Goal: Task Accomplishment & Management: Manage account settings

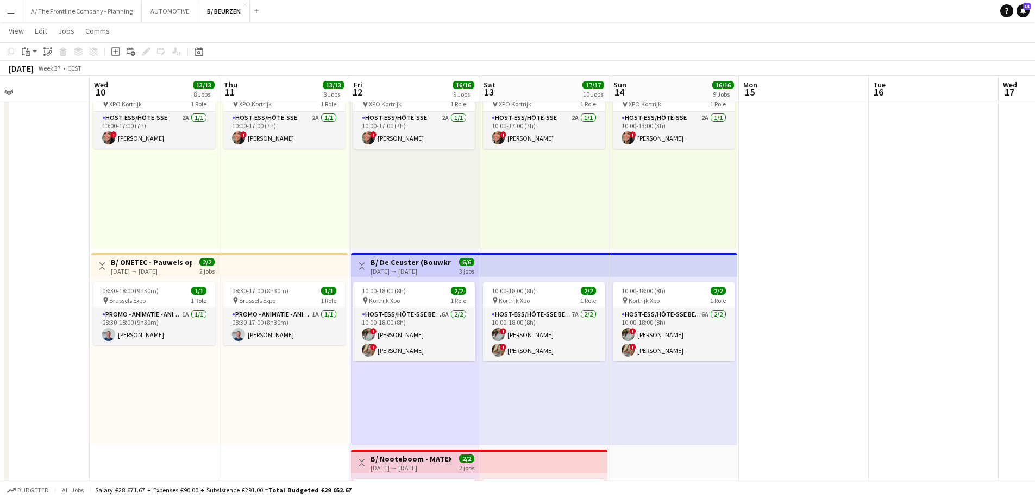
click at [412, 264] on h3 "B/ De Ceuster (Bouwkranen) - MATEXPO 2025 (12-14/09/25)" at bounding box center [411, 263] width 81 height 10
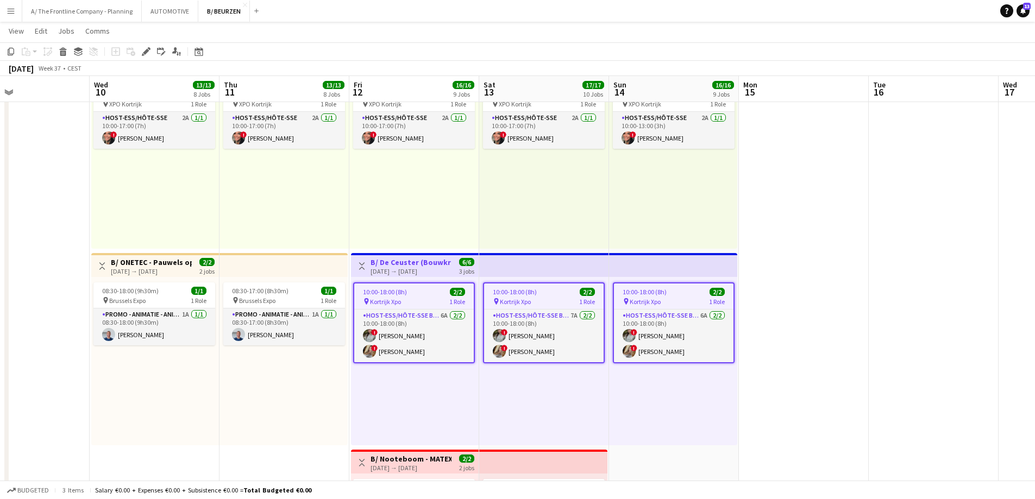
click at [412, 264] on h3 "B/ De Ceuster (Bouwkranen) - MATEXPO 2025 (12-14/09/25)" at bounding box center [411, 263] width 81 height 10
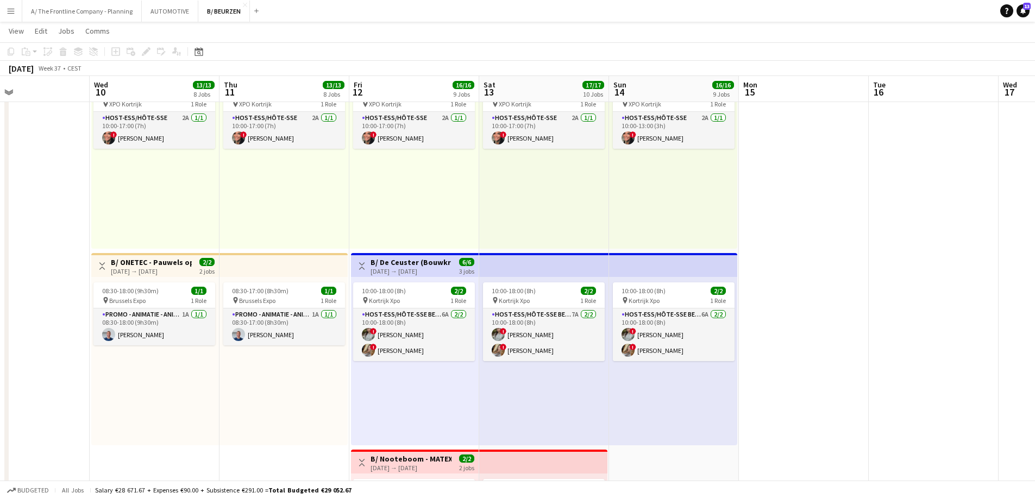
click at [428, 259] on h3 "B/ De Ceuster (Bouwkranen) - MATEXPO 2025 (12-14/09/25)" at bounding box center [411, 263] width 81 height 10
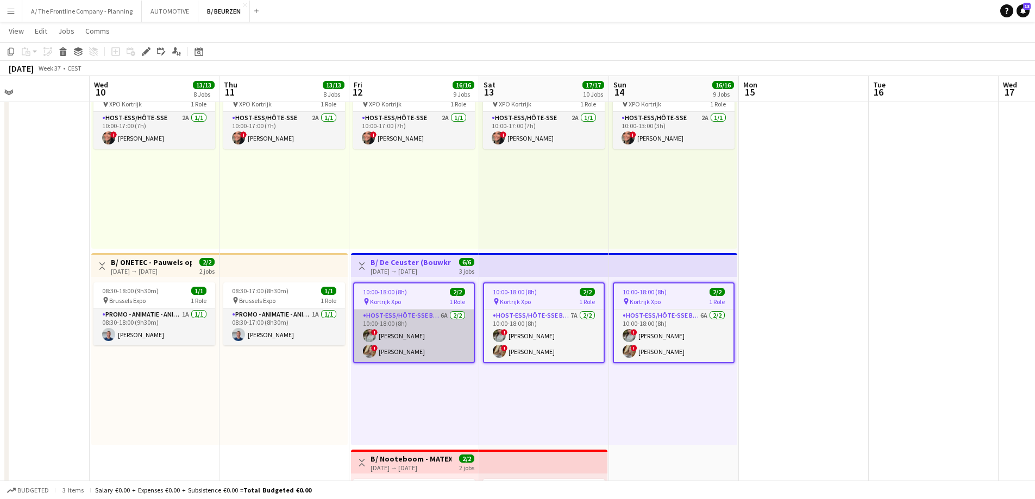
click at [406, 343] on app-card-role "Host-ess/Hôte-sse Beurs - Foire 6A [DATE] 10:00-18:00 (8h) ! [PERSON_NAME] ! [P…" at bounding box center [414, 336] width 120 height 53
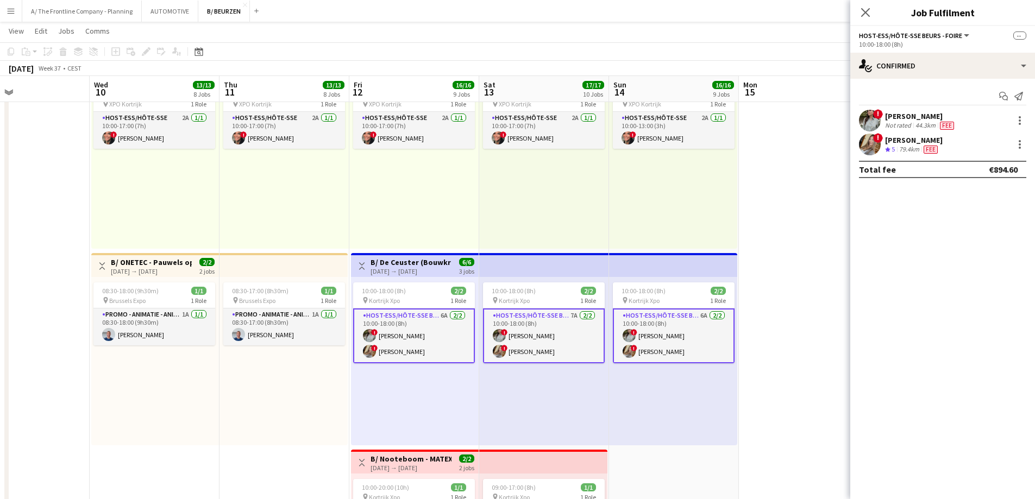
click at [412, 256] on app-top-bar "Toggle View B/ De Ceuster (Bouwkranen) - MATEXPO 2025 (12-14/09/25) [DATE] → [D…" at bounding box center [415, 265] width 128 height 24
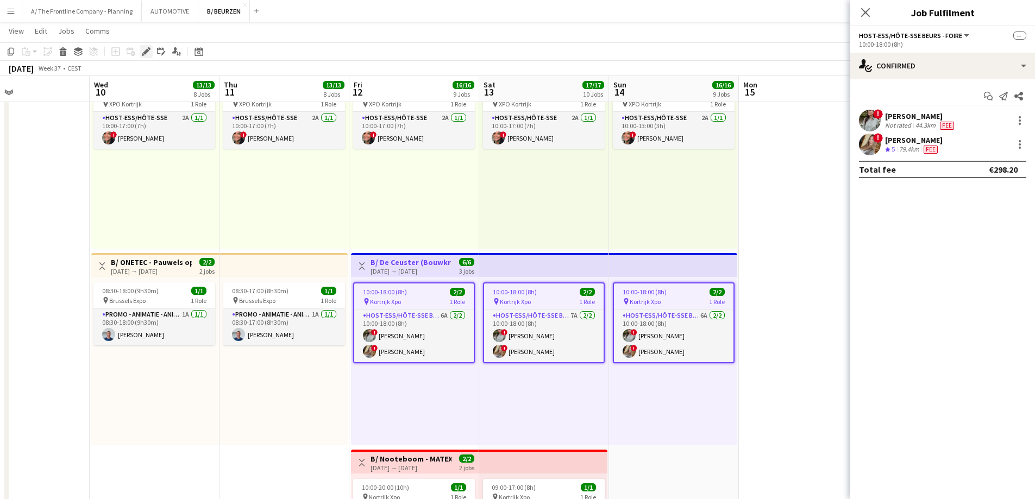
click at [145, 52] on icon at bounding box center [146, 52] width 6 height 6
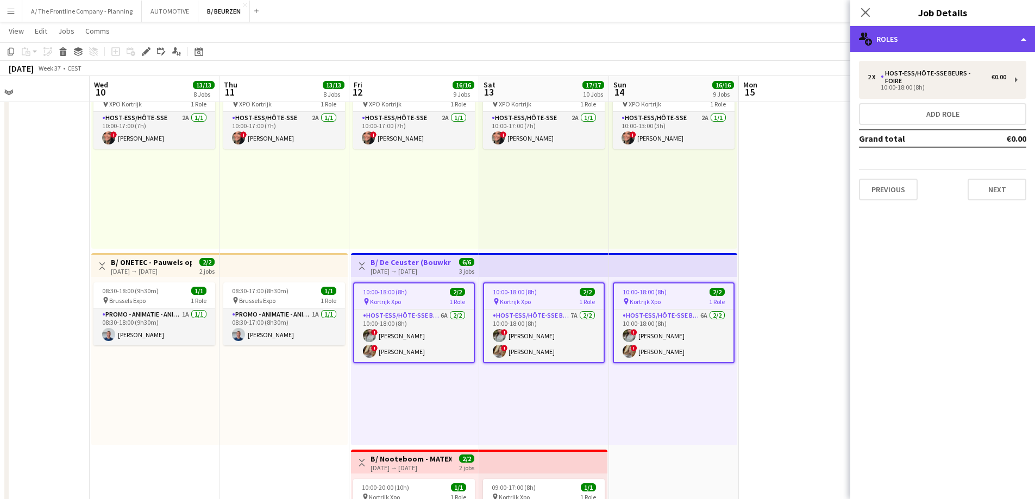
click at [961, 34] on div "multiple-users-add Roles" at bounding box center [942, 39] width 185 height 26
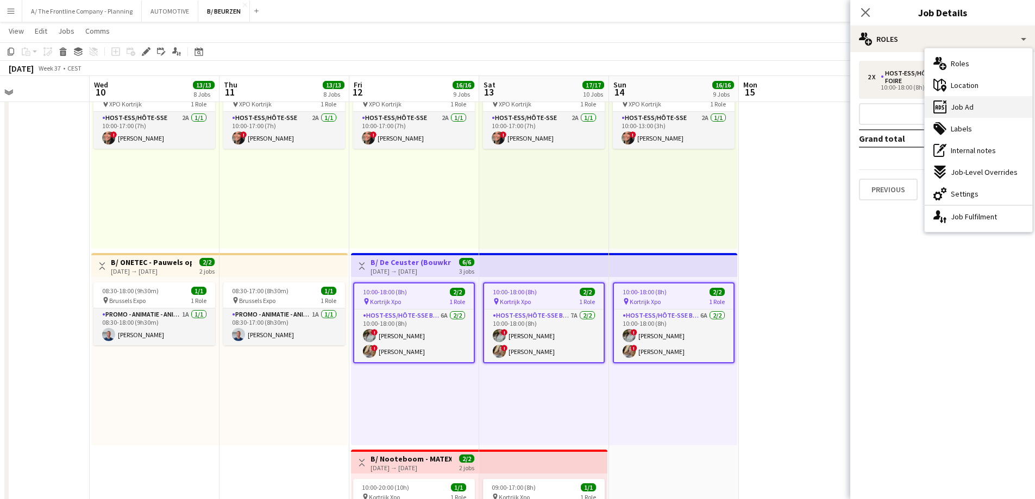
click at [967, 115] on div "ads-window Job Ad" at bounding box center [979, 107] width 108 height 22
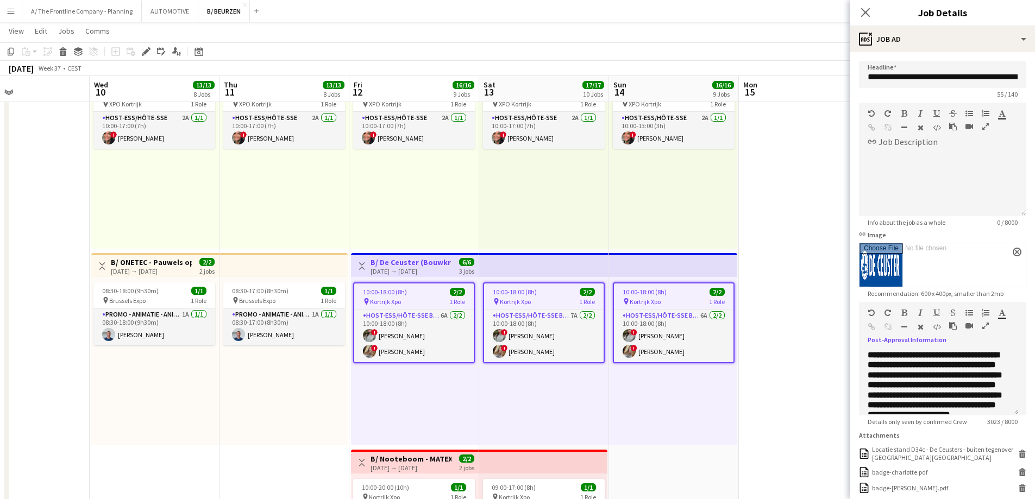
click at [985, 327] on icon "button" at bounding box center [985, 326] width 7 height 8
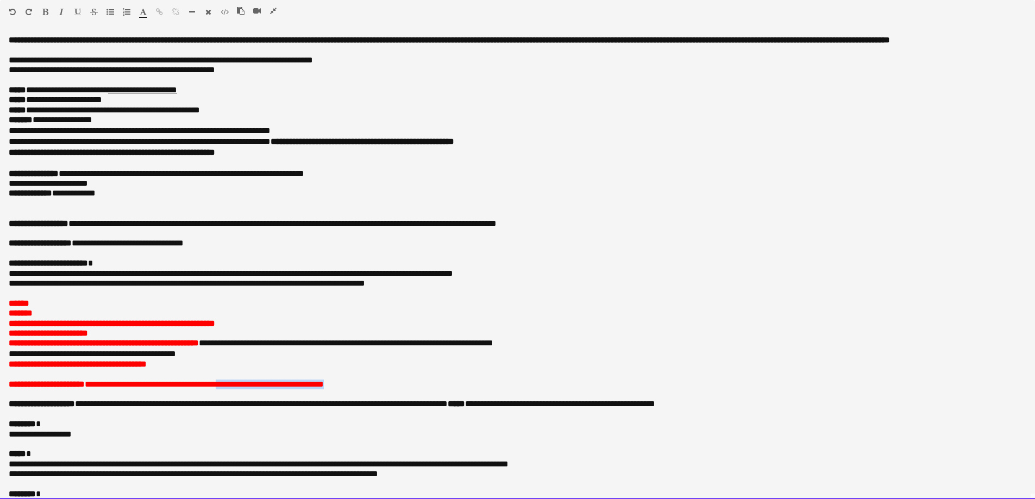
drag, startPoint x: 377, startPoint y: 396, endPoint x: 233, endPoint y: 398, distance: 144.5
click at [233, 390] on p "**********" at bounding box center [518, 385] width 1018 height 10
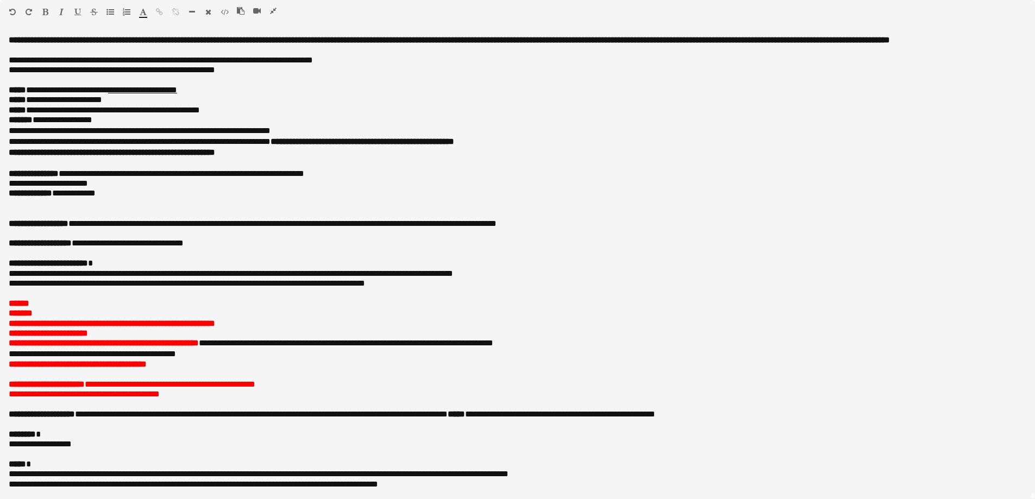
click at [274, 11] on icon "button" at bounding box center [273, 11] width 7 height 8
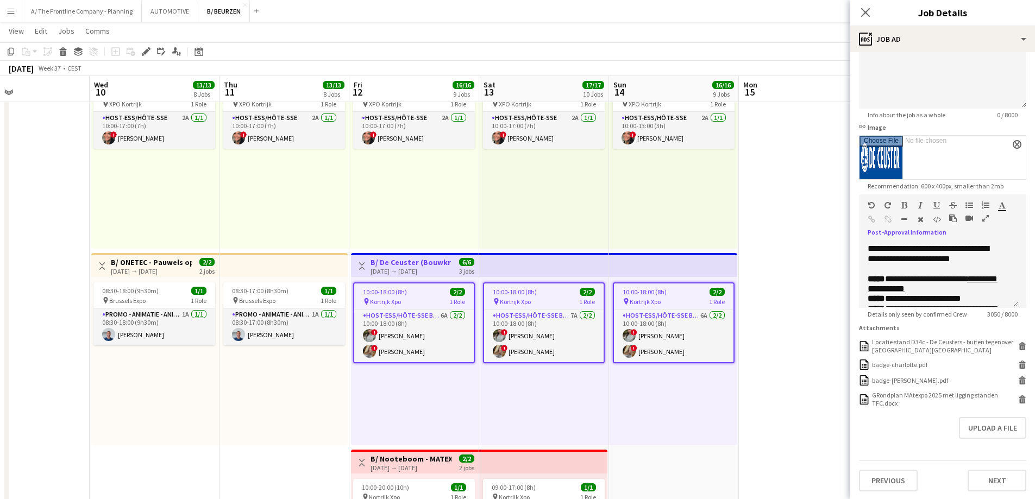
scroll to position [117, 0]
click at [987, 429] on button "Upload a file" at bounding box center [992, 427] width 67 height 22
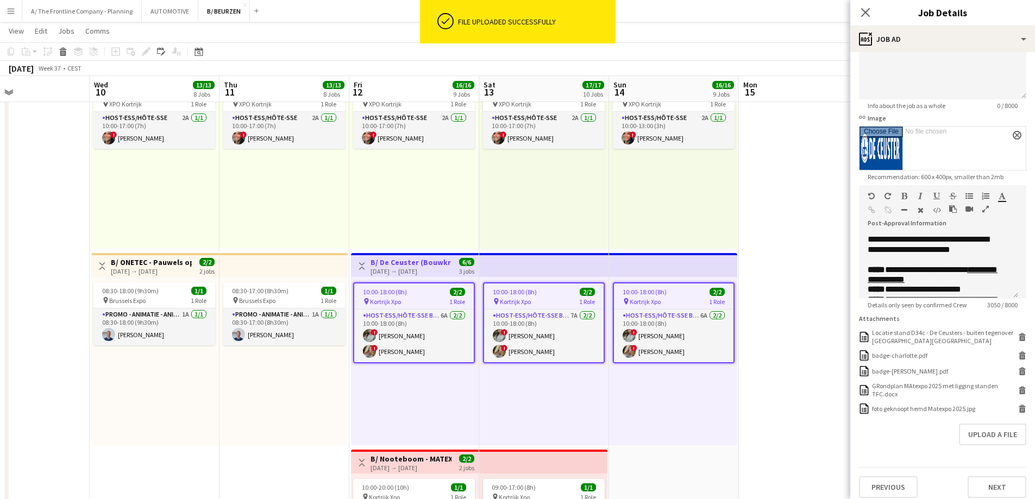
click at [984, 211] on icon "button" at bounding box center [985, 209] width 7 height 8
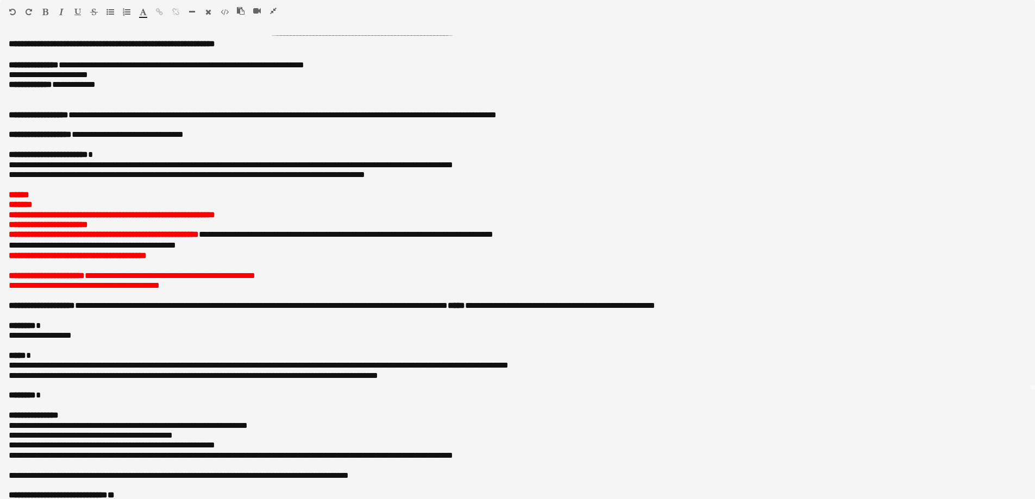
scroll to position [0, 0]
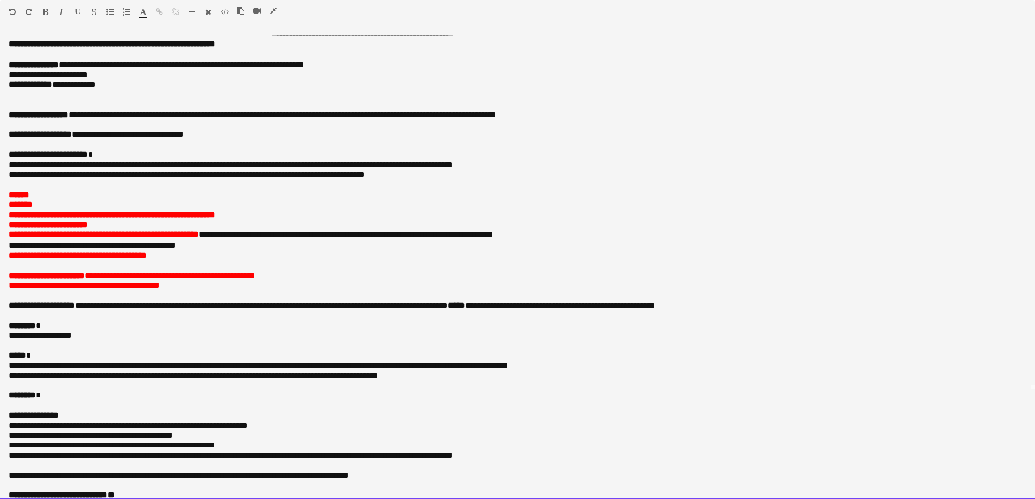
click at [248, 291] on p "**********" at bounding box center [518, 286] width 1018 height 10
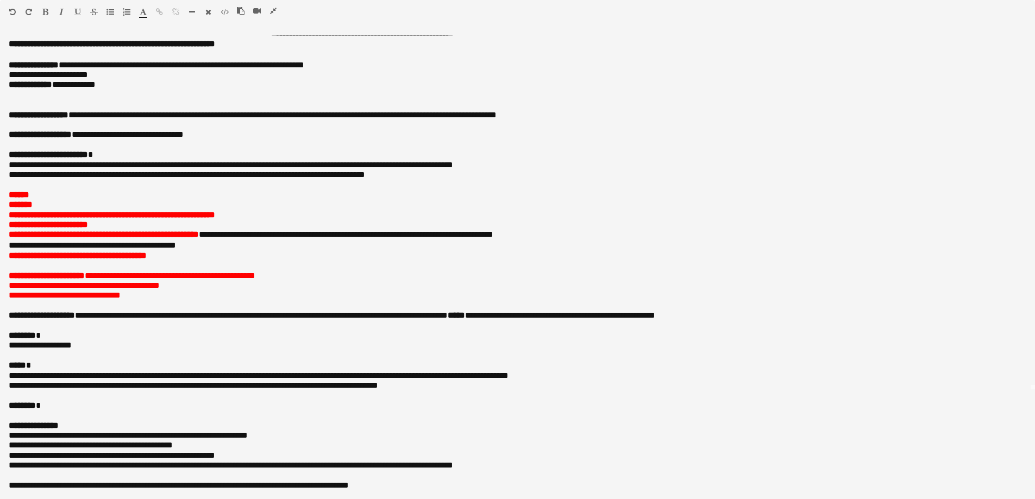
click at [274, 9] on icon "button" at bounding box center [273, 11] width 7 height 8
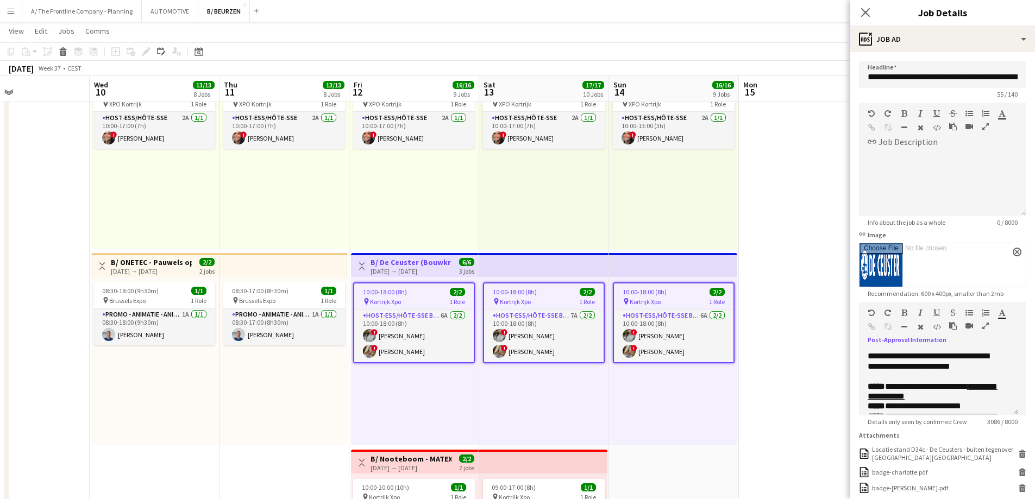
scroll to position [118, 0]
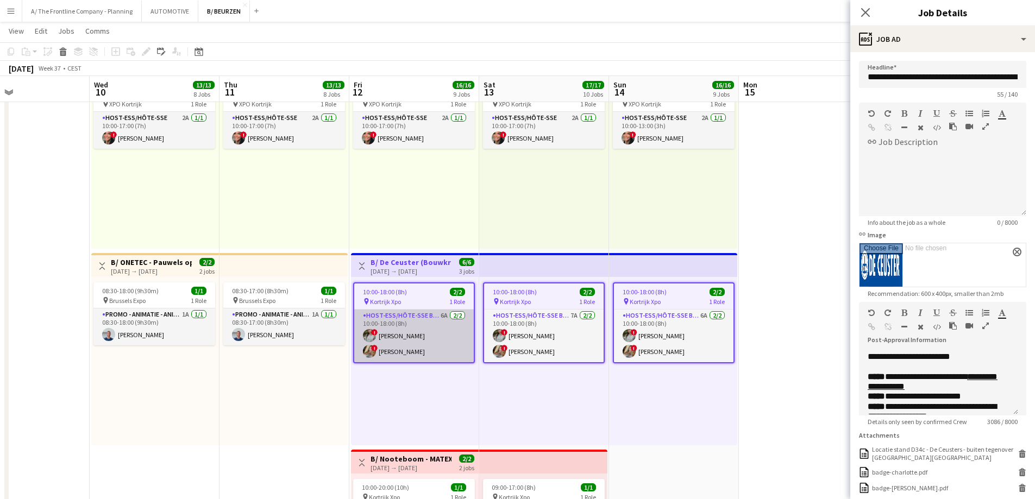
click at [409, 356] on app-card-role "Host-ess/Hôte-sse Beurs - Foire 6A [DATE] 10:00-18:00 (8h) ! [PERSON_NAME] ! [P…" at bounding box center [414, 336] width 120 height 53
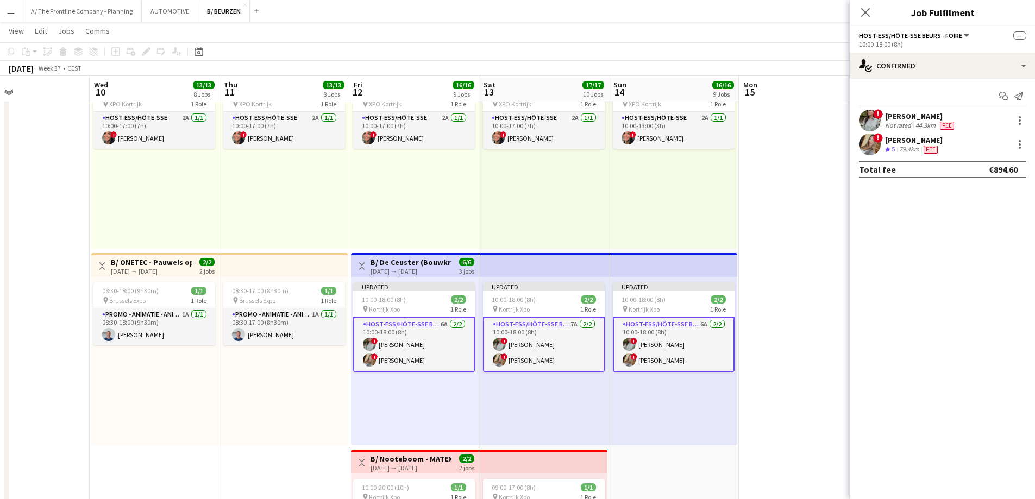
click at [420, 270] on div "[DATE] → [DATE]" at bounding box center [411, 271] width 81 height 8
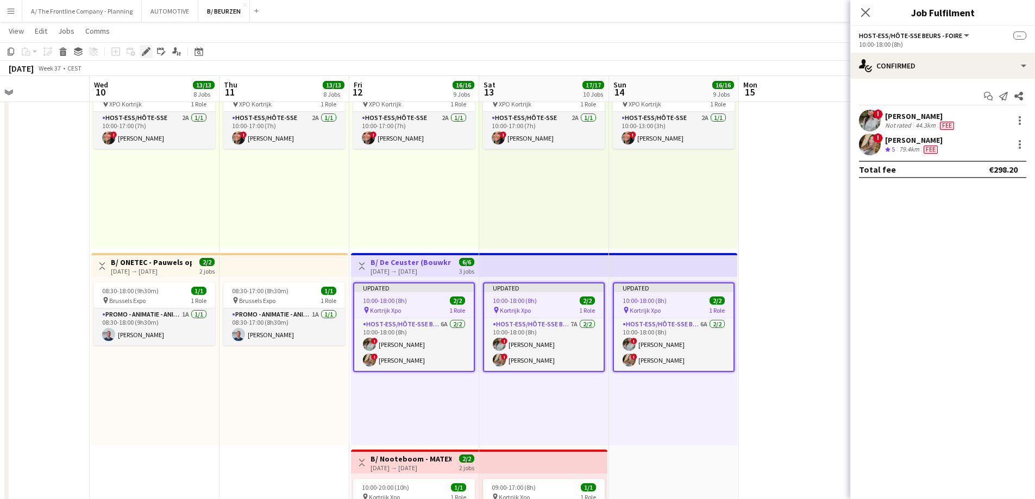
click at [146, 53] on icon at bounding box center [146, 52] width 6 height 6
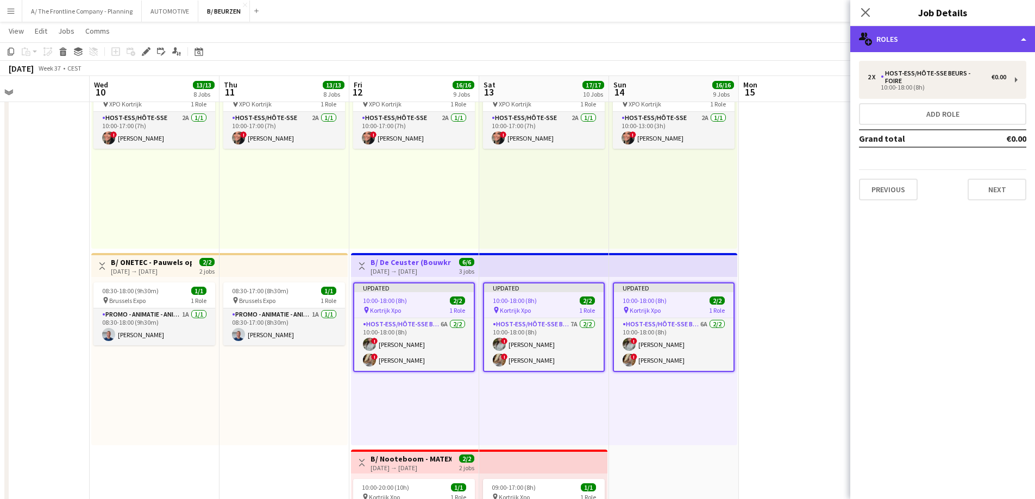
click at [936, 36] on div "multiple-users-add Roles" at bounding box center [942, 39] width 185 height 26
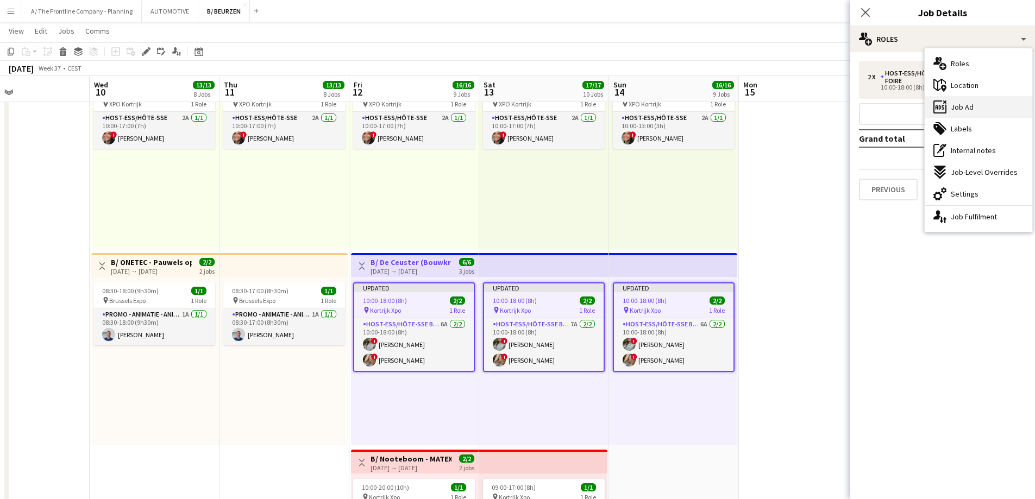
click at [963, 115] on div "ads-window Job Ad" at bounding box center [979, 107] width 108 height 22
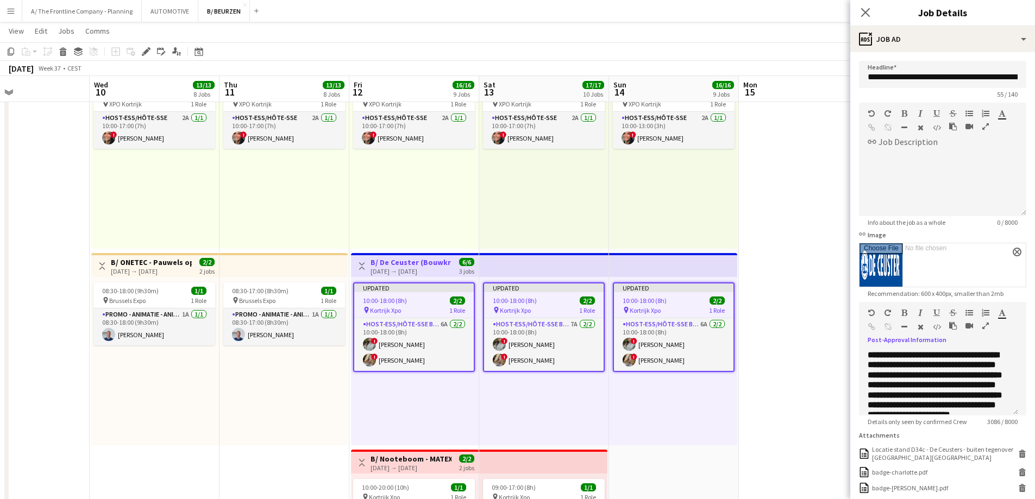
click at [988, 322] on button "button" at bounding box center [986, 326] width 8 height 9
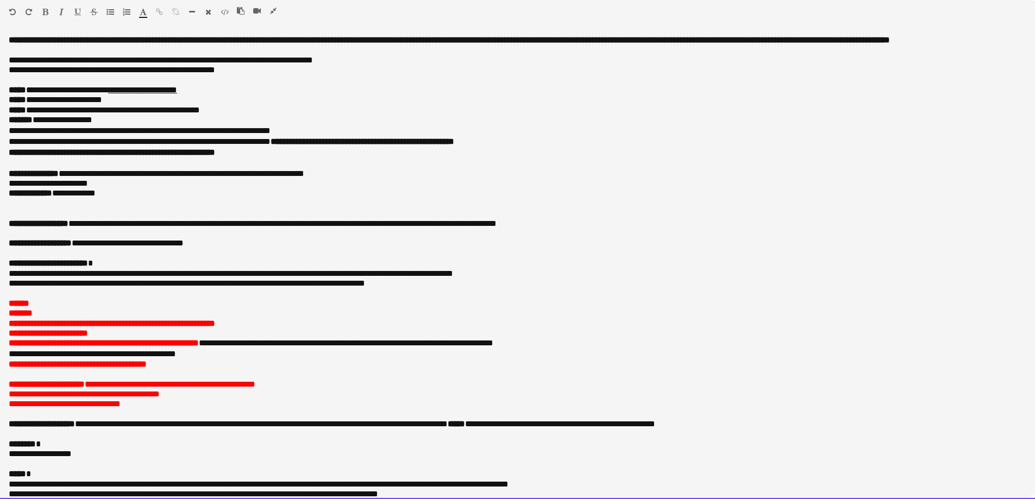
click at [323, 268] on p "**********" at bounding box center [514, 264] width 1010 height 10
drag, startPoint x: 224, startPoint y: 396, endPoint x: 287, endPoint y: 392, distance: 62.6
click at [287, 390] on p "**********" at bounding box center [518, 385] width 1018 height 10
click at [209, 398] on span "**********" at bounding box center [185, 394] width 47 height 8
click at [205, 398] on span "**********" at bounding box center [185, 394] width 47 height 8
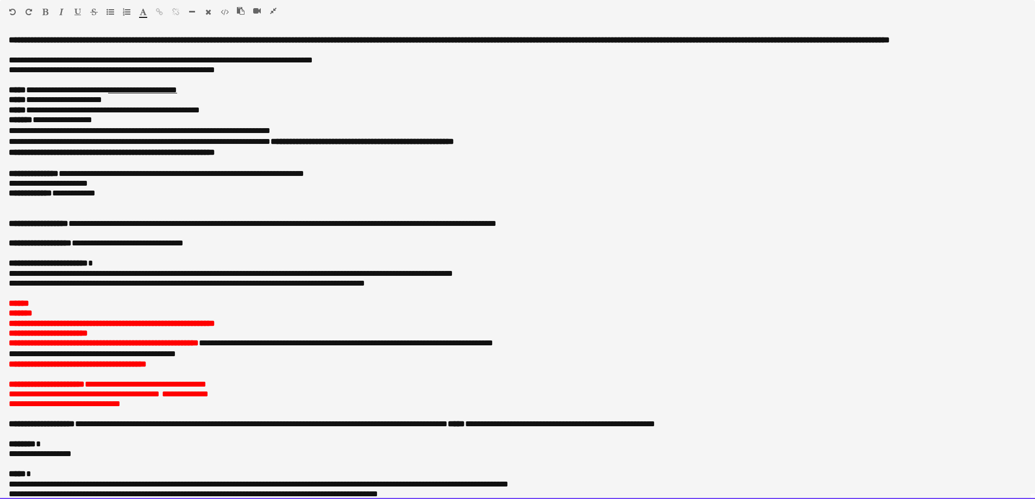
drag, startPoint x: 205, startPoint y: 406, endPoint x: 229, endPoint y: 406, distance: 23.9
click at [209, 398] on span "**********" at bounding box center [185, 394] width 47 height 8
drag, startPoint x: 208, startPoint y: 374, endPoint x: -7, endPoint y: 316, distance: 223.0
click at [0, 316] on html "Menu Boards Boards Boards All jobs Status Workforce Workforce My Workforce Recr…" at bounding box center [517, 122] width 1035 height 2744
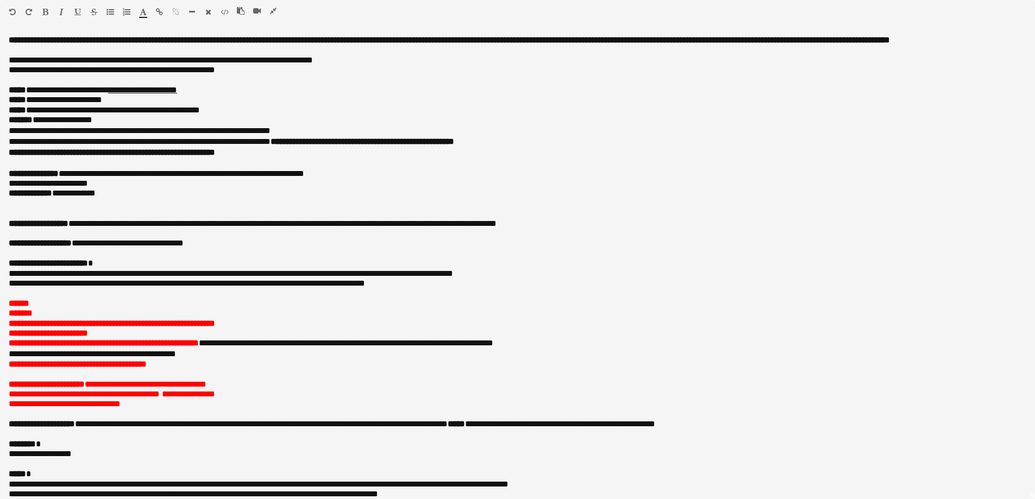
click at [145, 10] on icon "button" at bounding box center [143, 12] width 7 height 8
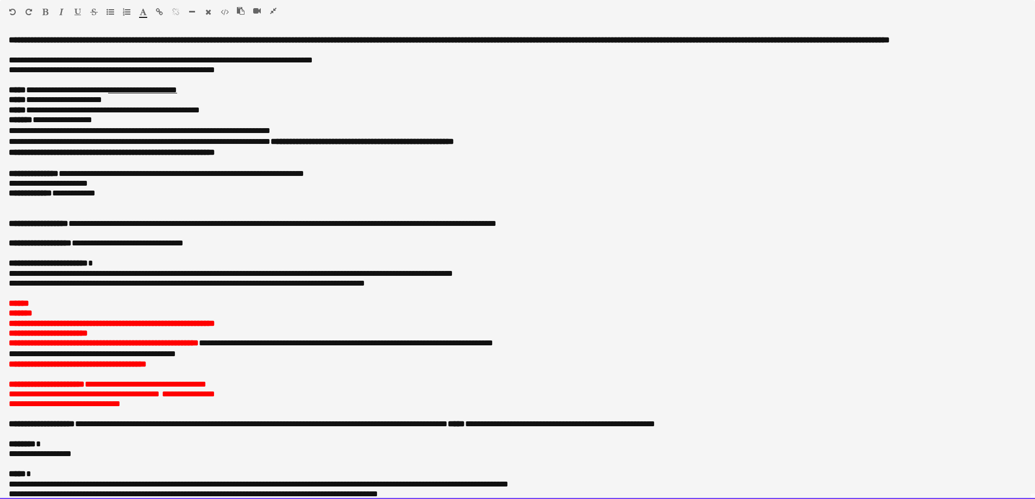
type input "*******"
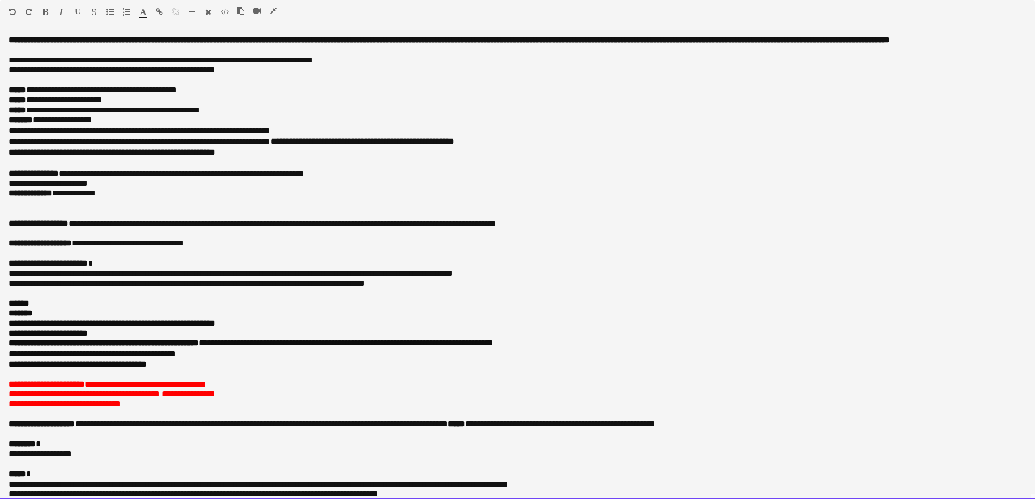
click at [181, 248] on p "**********" at bounding box center [514, 244] width 1010 height 10
click at [186, 229] on p "**********" at bounding box center [514, 224] width 1010 height 10
click at [166, 218] on p at bounding box center [518, 214] width 1018 height 10
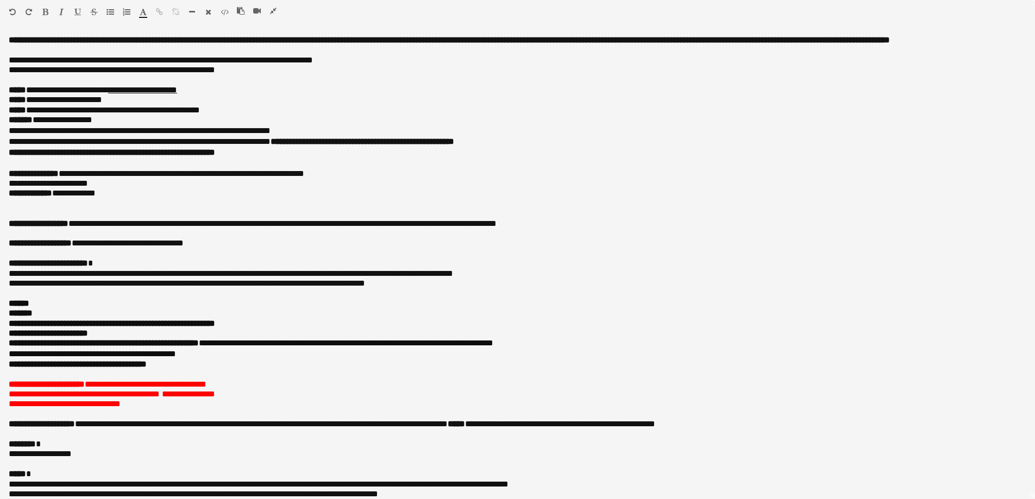
click at [274, 9] on icon "button" at bounding box center [273, 11] width 7 height 8
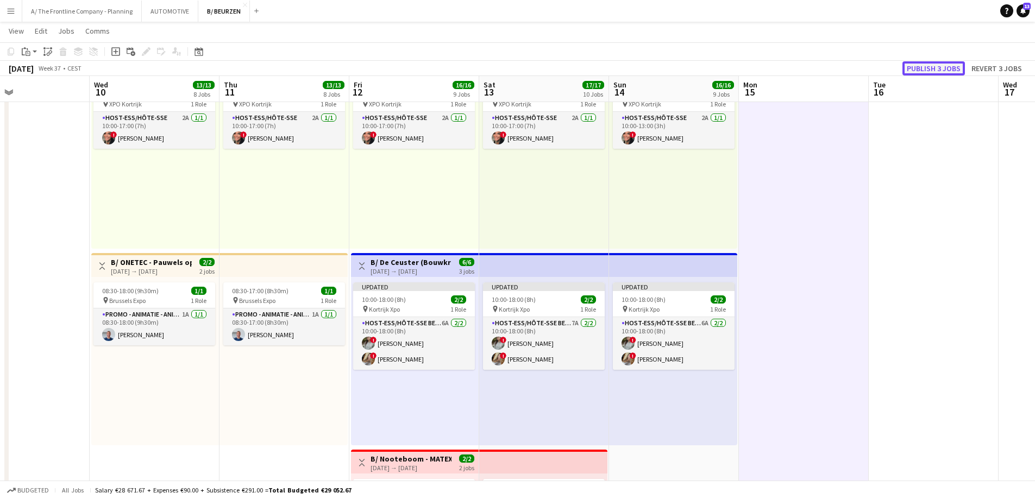
click at [931, 71] on button "Publish 3 jobs" at bounding box center [934, 68] width 62 height 14
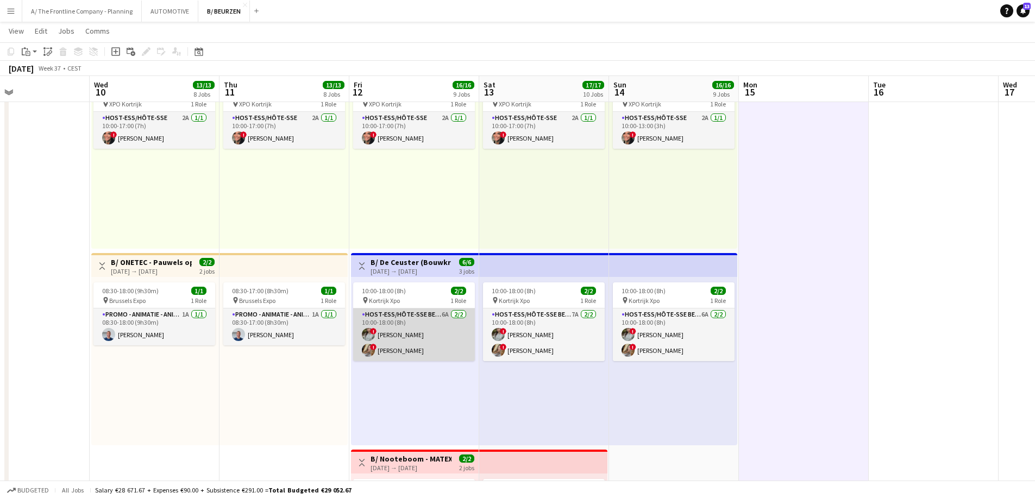
drag, startPoint x: 418, startPoint y: 331, endPoint x: 415, endPoint y: 336, distance: 5.6
click at [418, 331] on app-card-role "Host-ess/Hôte-sse Beurs - Foire 6A [DATE] 10:00-18:00 (8h) ! [PERSON_NAME] ! [P…" at bounding box center [414, 335] width 122 height 53
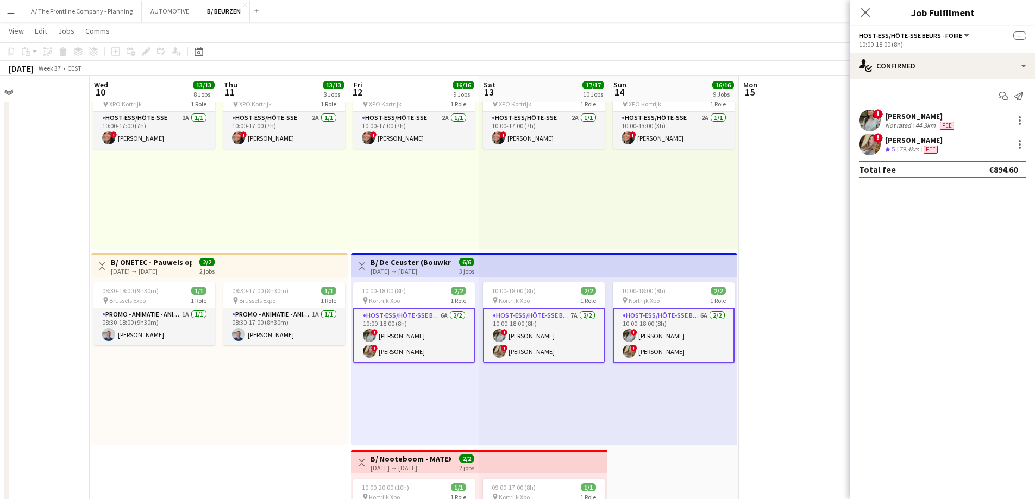
click at [918, 123] on div "44.3km" at bounding box center [925, 125] width 24 height 9
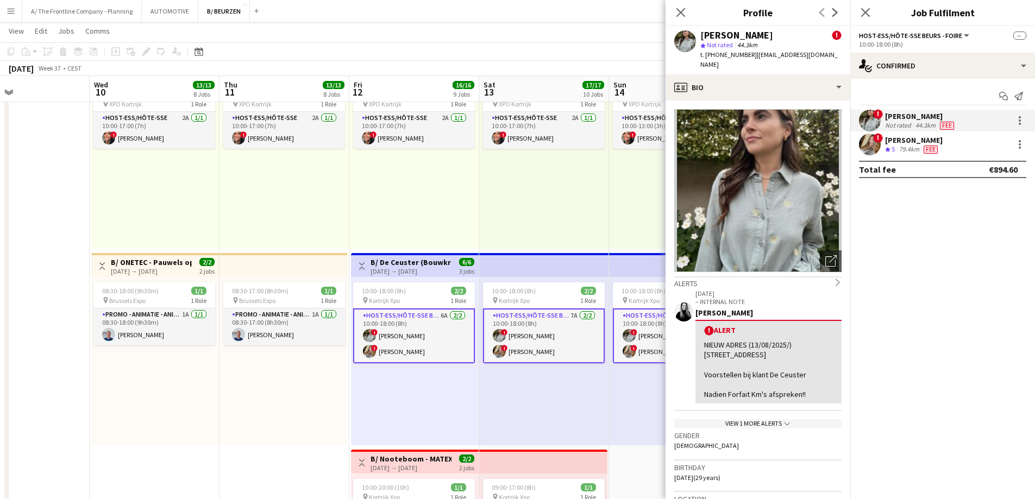
scroll to position [326, 0]
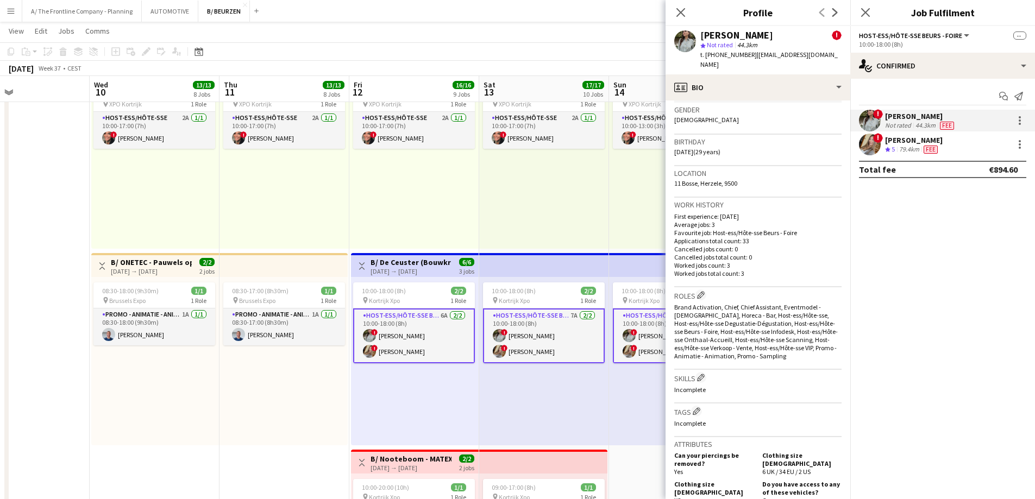
click at [904, 142] on div "[PERSON_NAME]" at bounding box center [914, 140] width 58 height 10
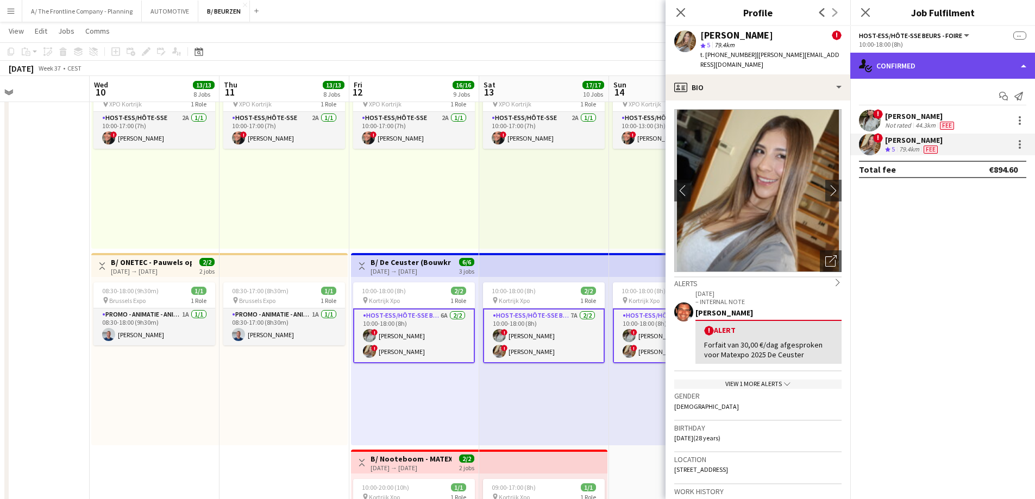
click at [939, 69] on div "single-neutral-actions-check-2 Confirmed" at bounding box center [942, 66] width 185 height 26
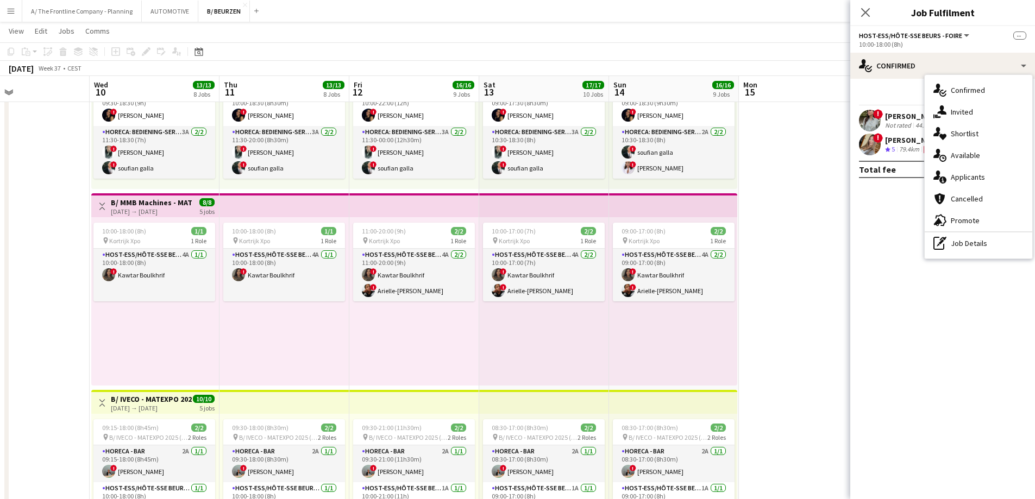
click at [161, 205] on h3 "B/ MMB Machines - MATEXPO 2025 (10-14/09/25)" at bounding box center [151, 203] width 81 height 10
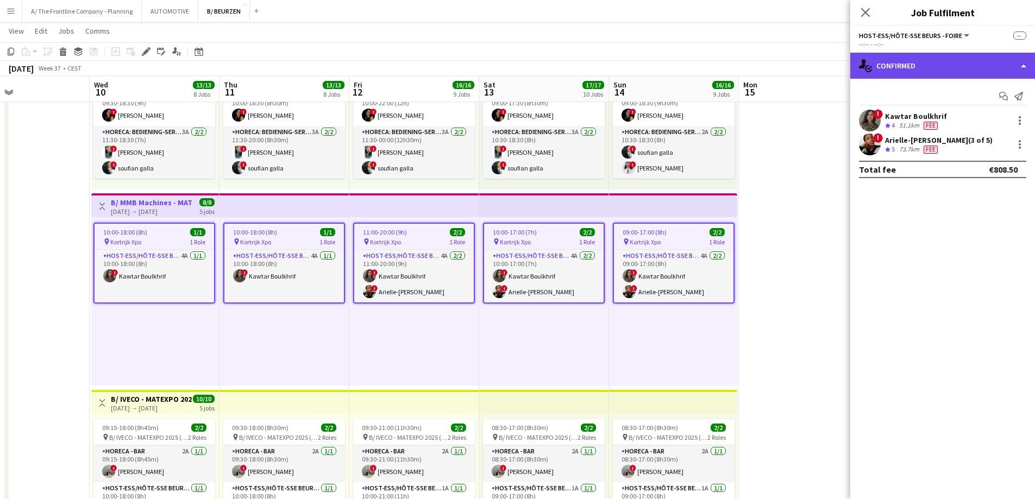
click at [951, 69] on div "single-neutral-actions-check-2 Confirmed" at bounding box center [942, 66] width 185 height 26
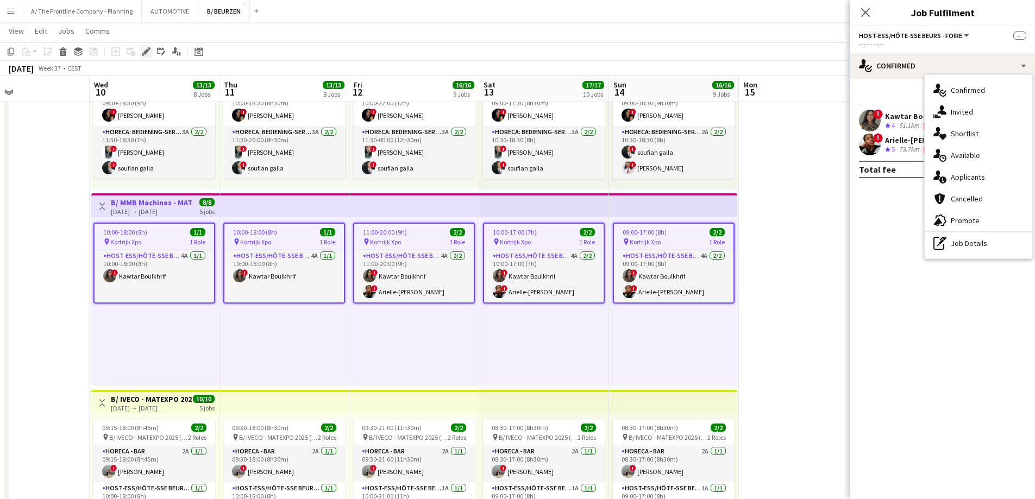
click at [145, 53] on icon at bounding box center [146, 52] width 6 height 6
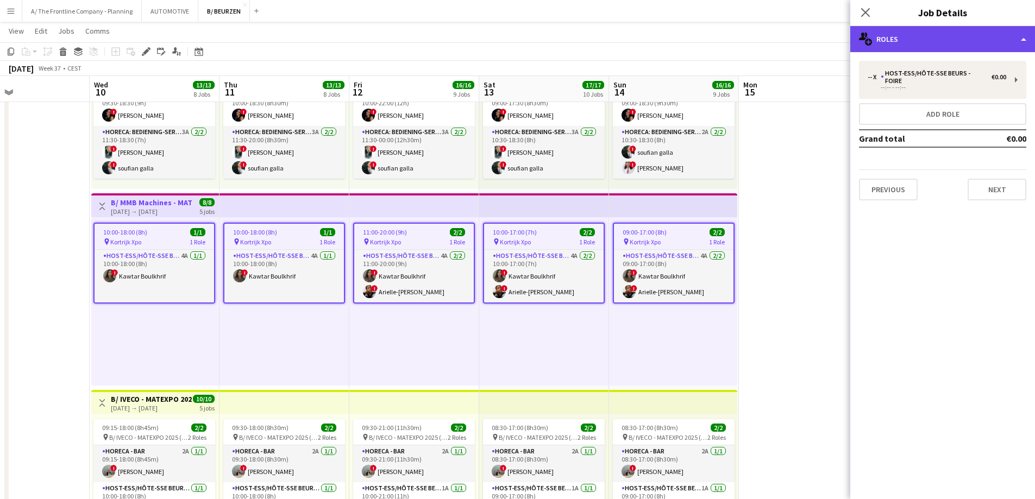
click at [948, 38] on div "multiple-users-add Roles" at bounding box center [942, 39] width 185 height 26
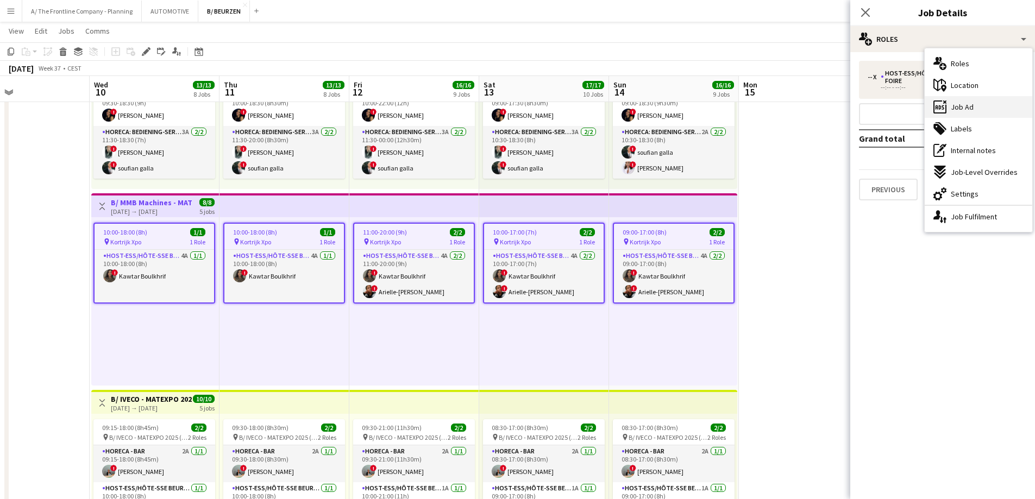
click at [964, 111] on span "Job Ad" at bounding box center [962, 107] width 23 height 10
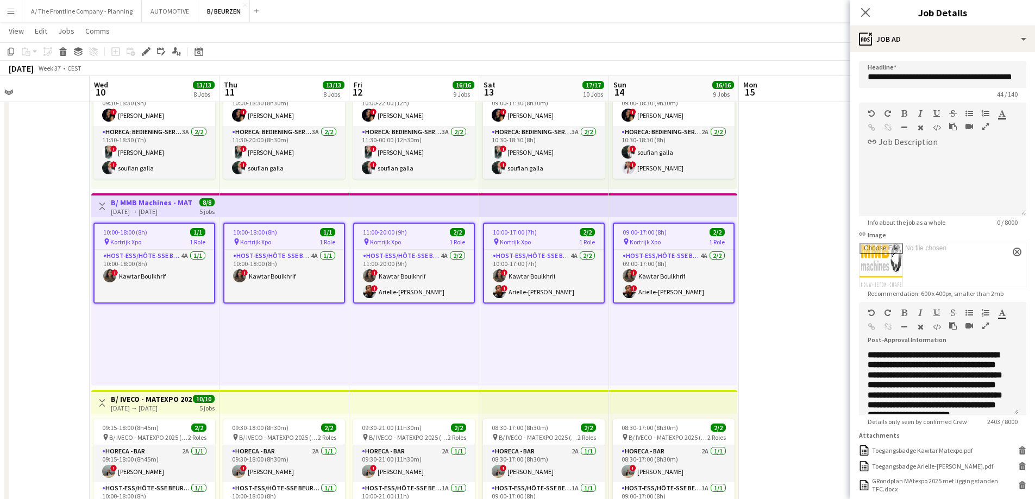
click at [985, 323] on icon "button" at bounding box center [985, 326] width 7 height 8
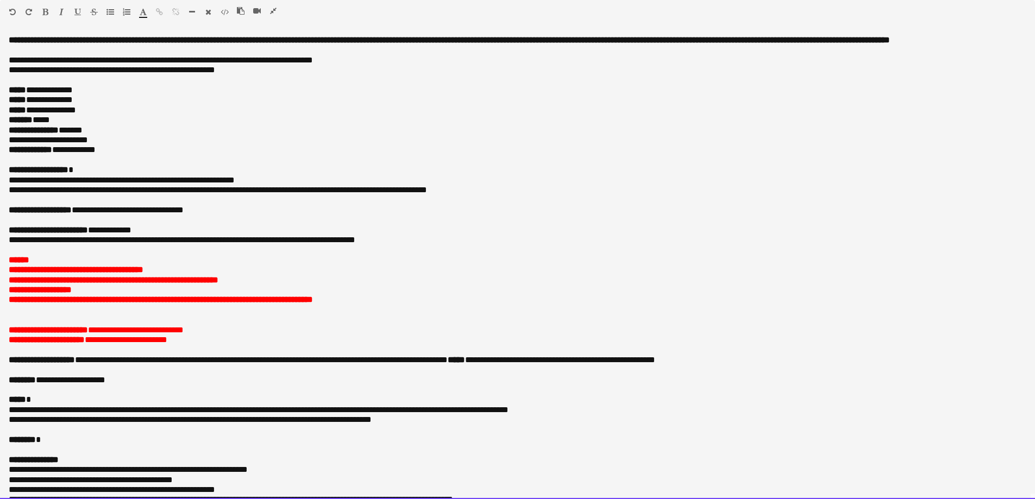
click at [197, 345] on p "**********" at bounding box center [518, 340] width 1018 height 10
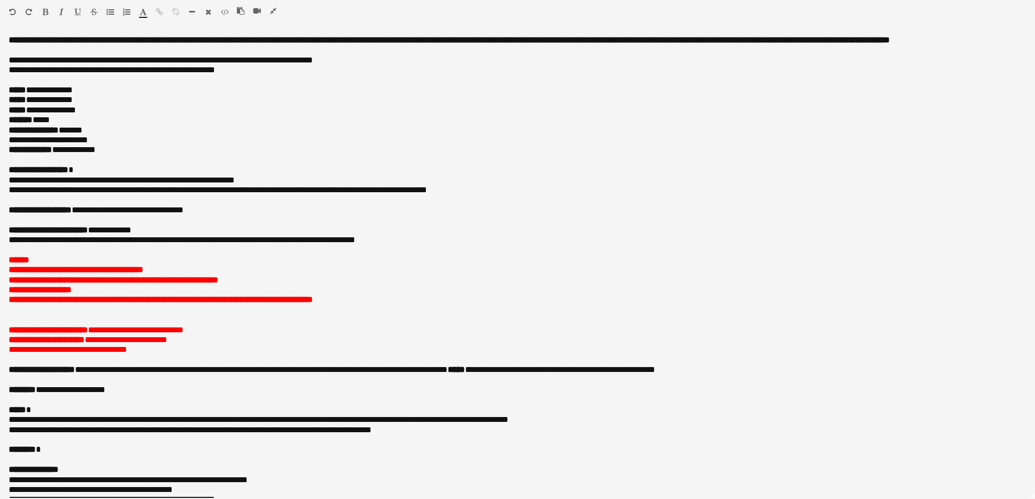
click at [273, 11] on icon "button" at bounding box center [273, 11] width 7 height 8
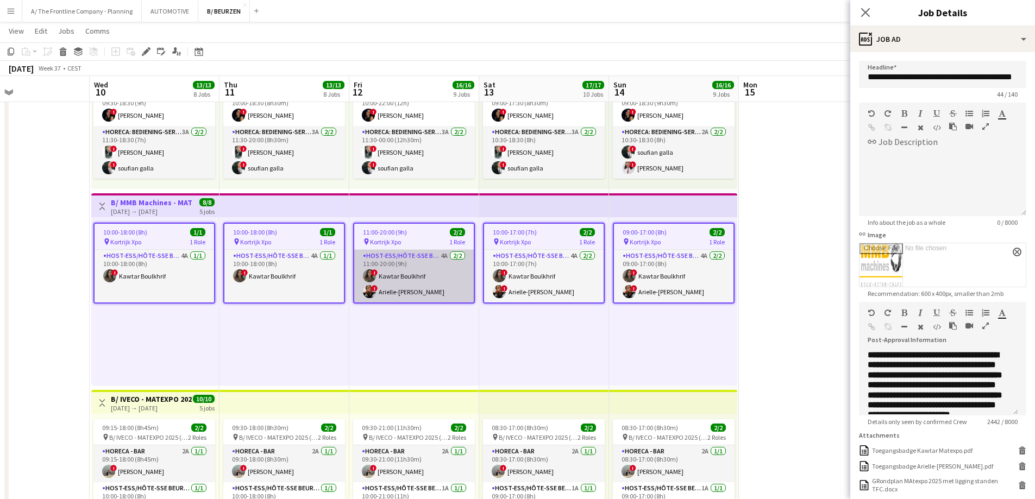
click at [430, 285] on app-card-role "Host-ess/Hôte-sse Beurs - Foire 4A [DATE] 11:00-20:00 (9h) ! Kawtar Boulkhrif !…" at bounding box center [414, 276] width 120 height 53
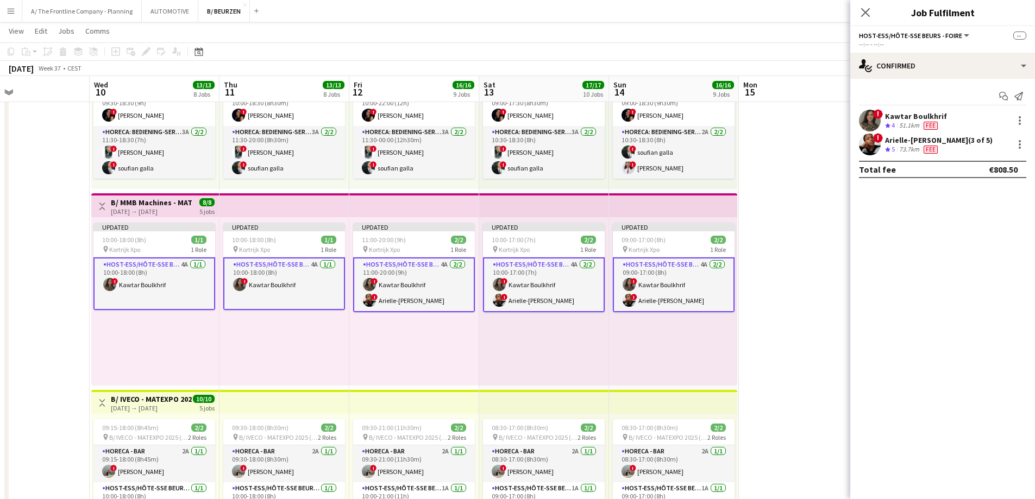
click at [905, 112] on div "Kawtar Boulkhrif" at bounding box center [916, 116] width 62 height 10
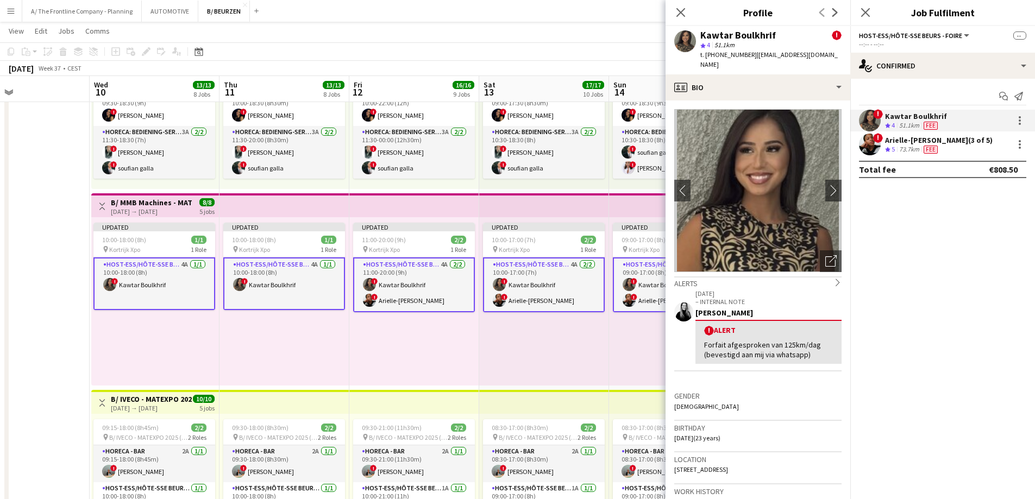
click at [912, 141] on div "Arielle-[PERSON_NAME] (3 of 5)" at bounding box center [939, 140] width 108 height 10
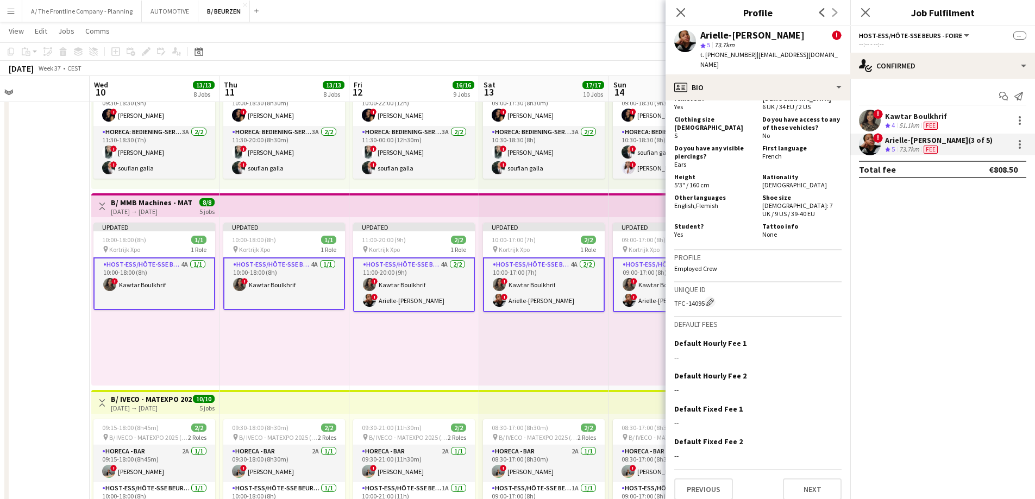
scroll to position [613, 0]
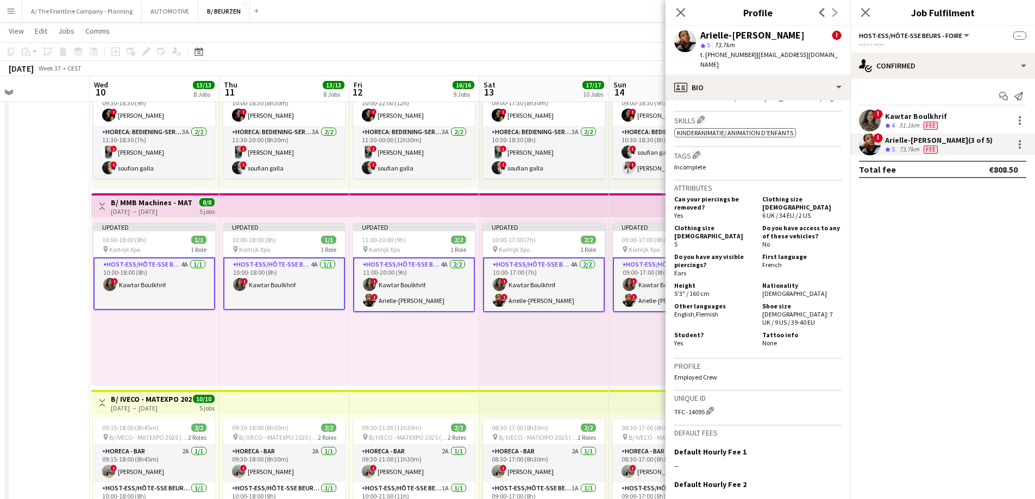
click at [921, 116] on div "Kawtar Boulkhrif" at bounding box center [916, 116] width 62 height 10
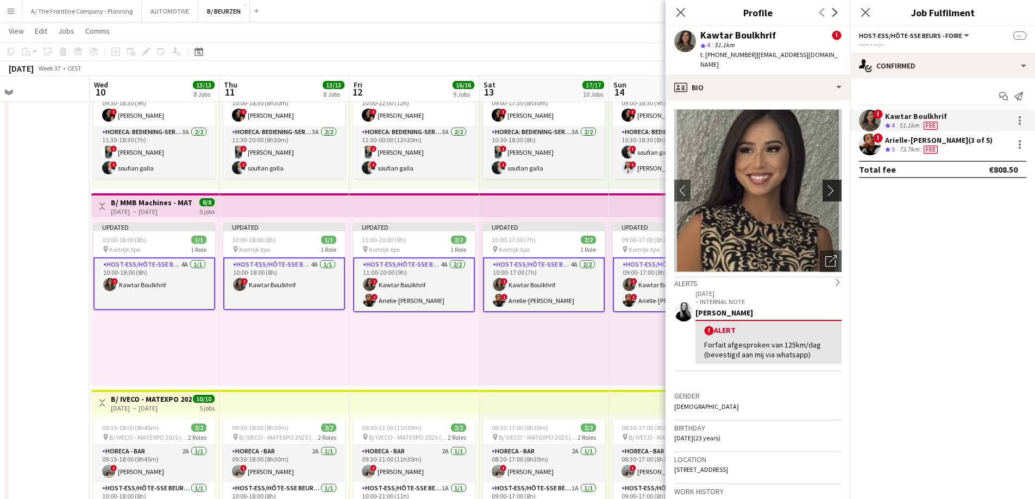
click at [825, 185] on app-icon "chevron-right" at bounding box center [833, 190] width 17 height 11
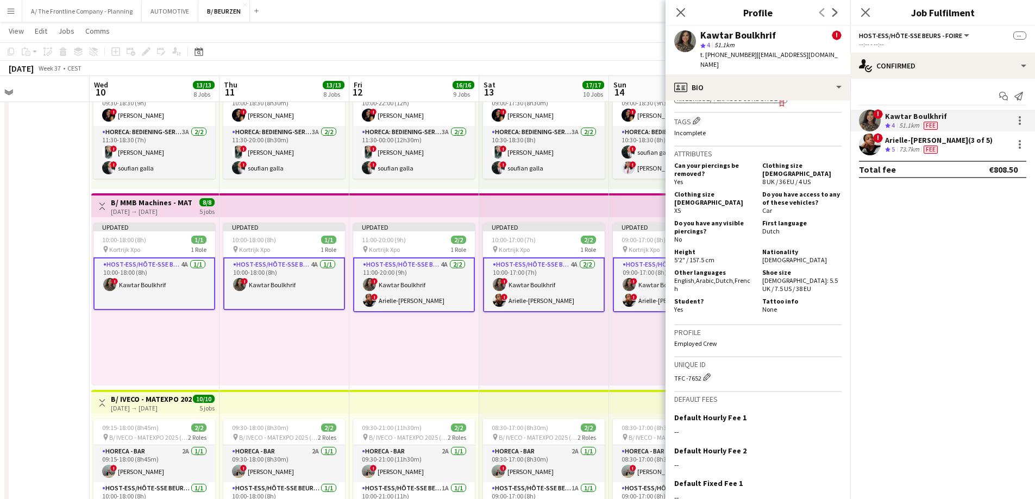
scroll to position [652, 0]
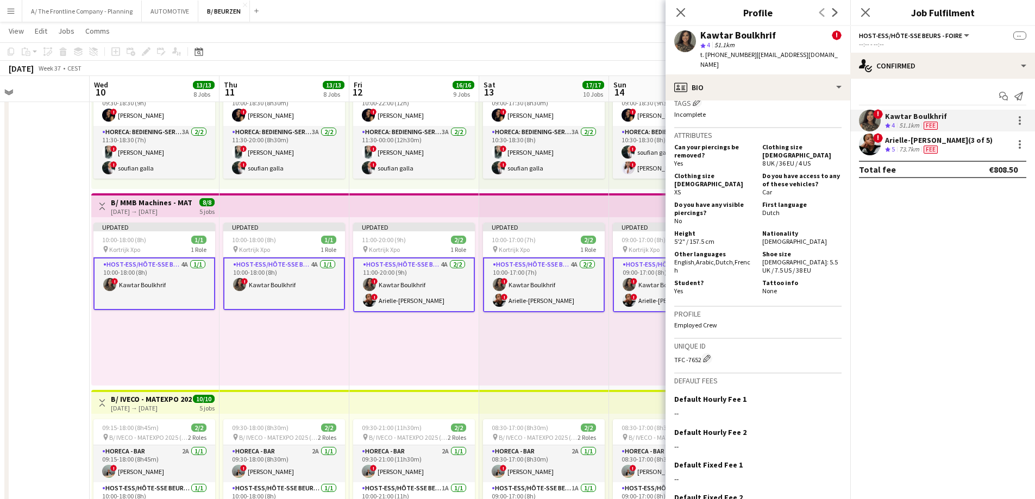
click at [99, 205] on app-icon "Toggle View" at bounding box center [102, 207] width 8 height 8
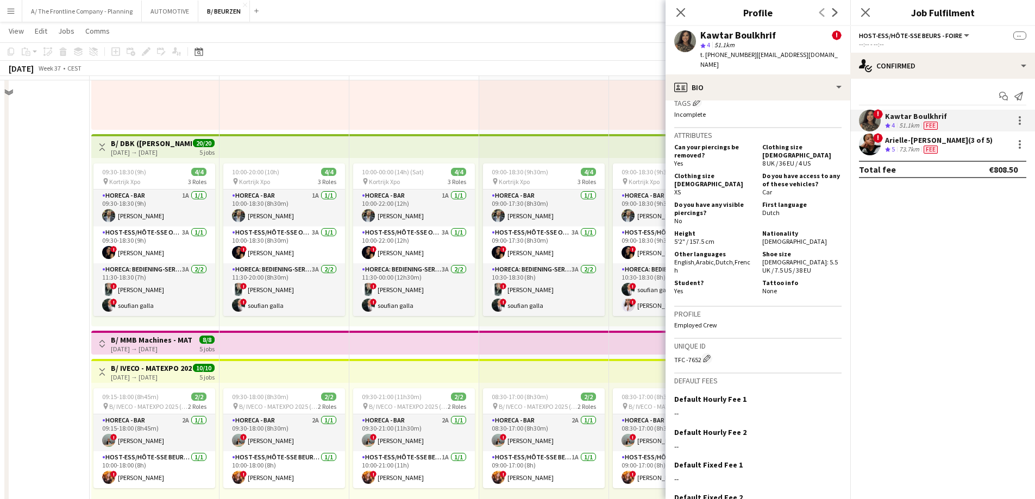
scroll to position [163, 0]
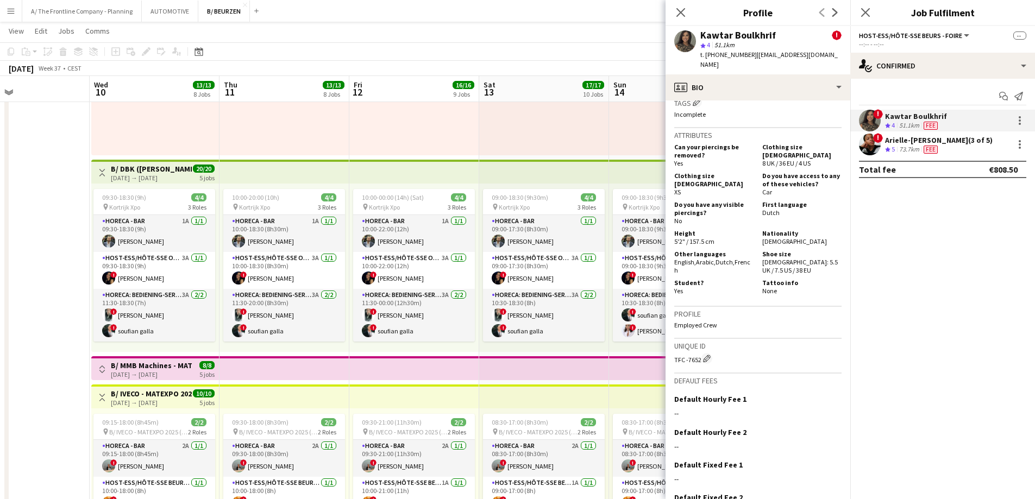
click at [102, 176] on app-icon "Toggle View" at bounding box center [102, 173] width 8 height 8
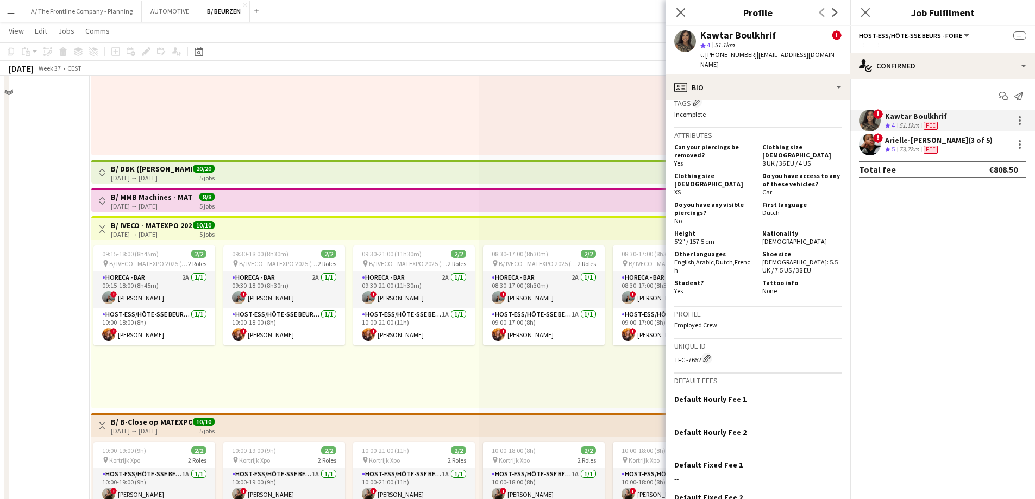
scroll to position [0, 0]
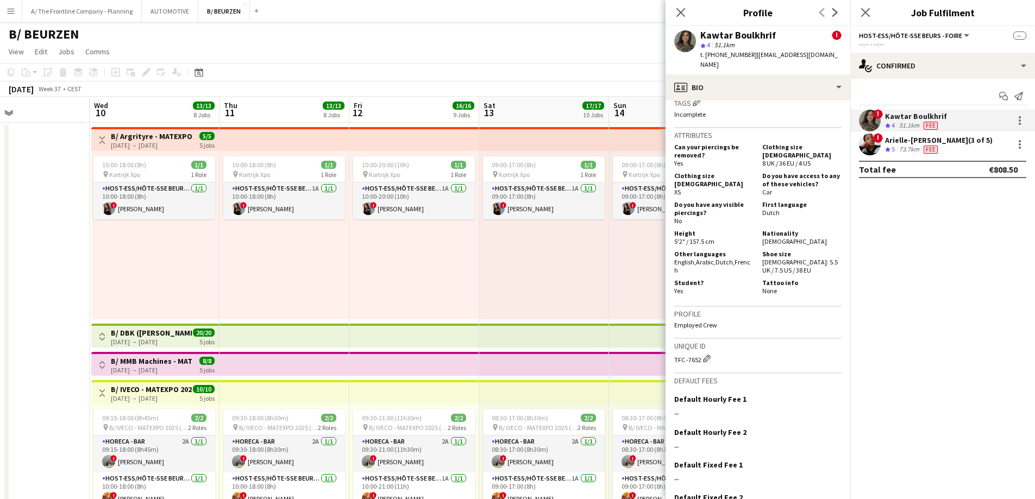
click at [101, 135] on button "Toggle View" at bounding box center [102, 140] width 13 height 13
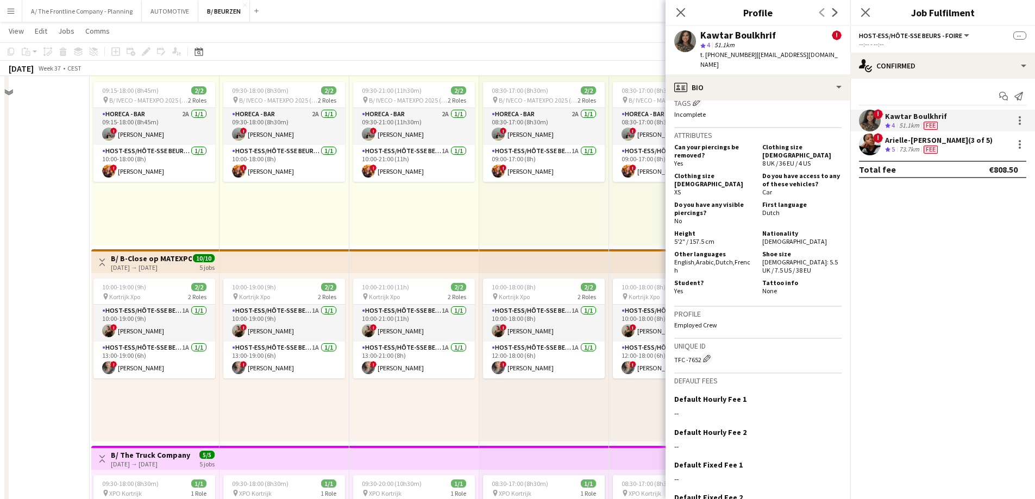
scroll to position [217, 0]
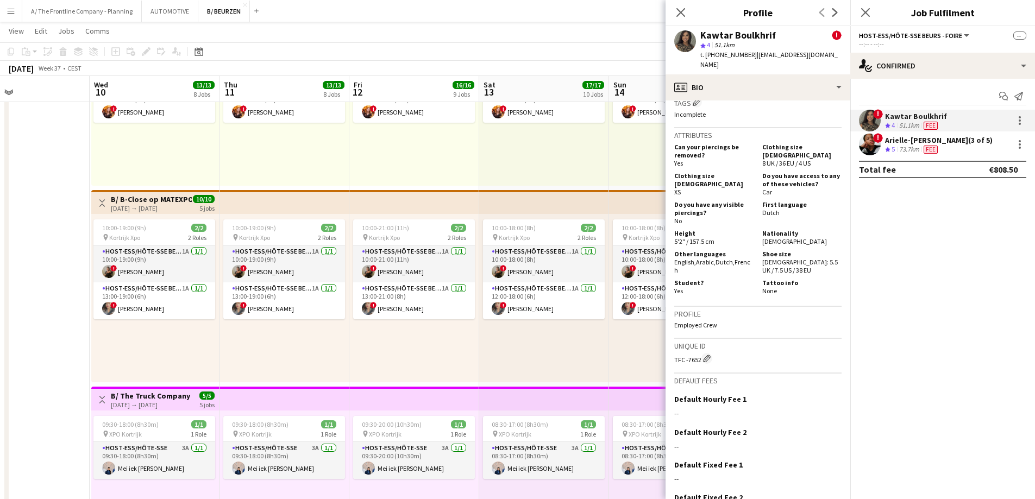
click at [178, 201] on h3 "B/ B-Close op MATEXPO (10-14/09)" at bounding box center [151, 200] width 81 height 10
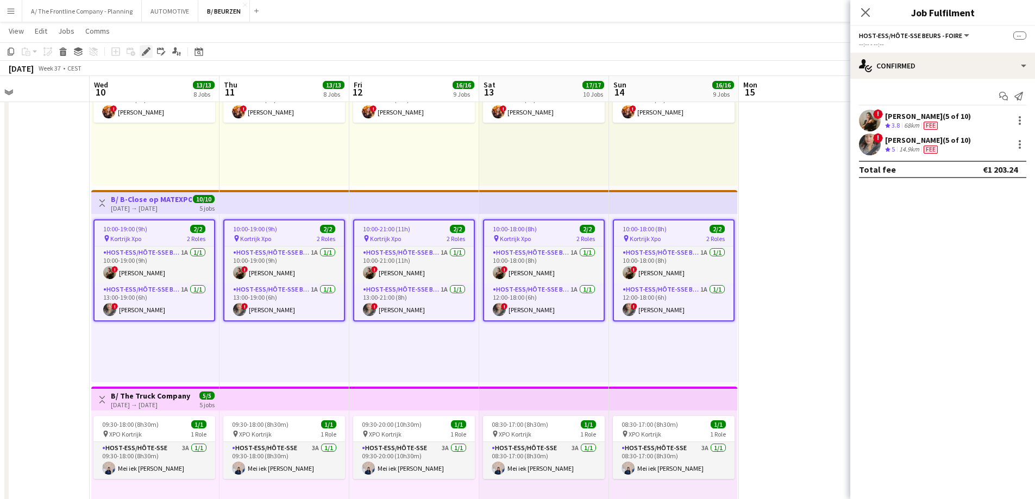
click at [152, 52] on div "Edit" at bounding box center [146, 51] width 13 height 13
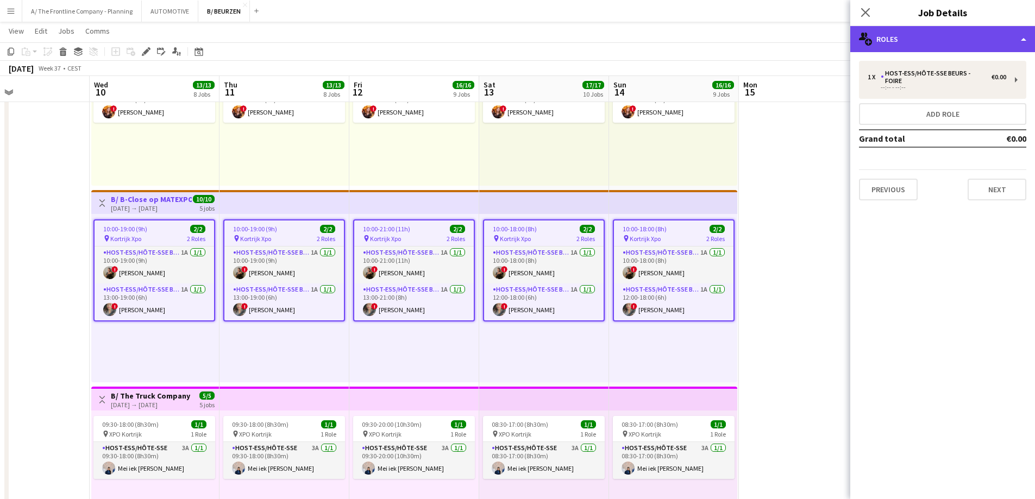
click at [935, 39] on div "multiple-users-add Roles" at bounding box center [942, 39] width 185 height 26
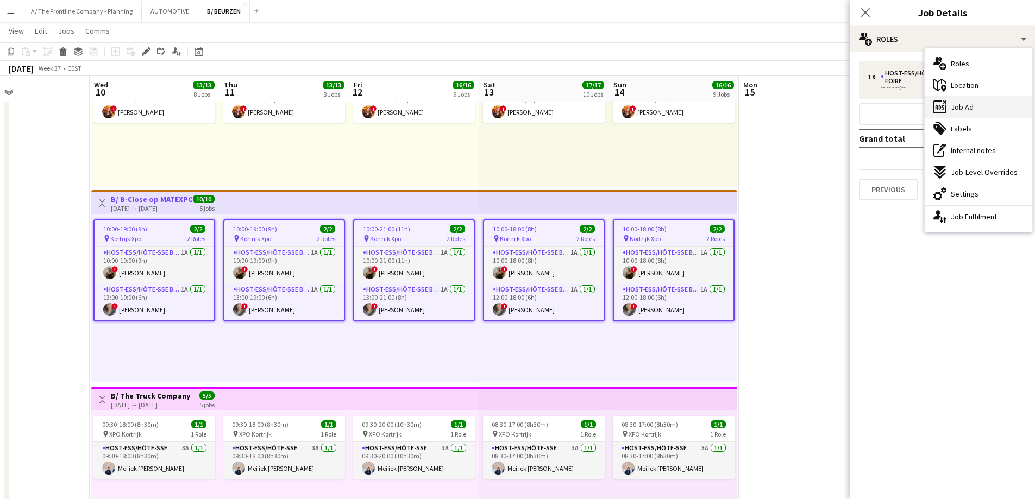
click at [970, 105] on span "Job Ad" at bounding box center [962, 107] width 23 height 10
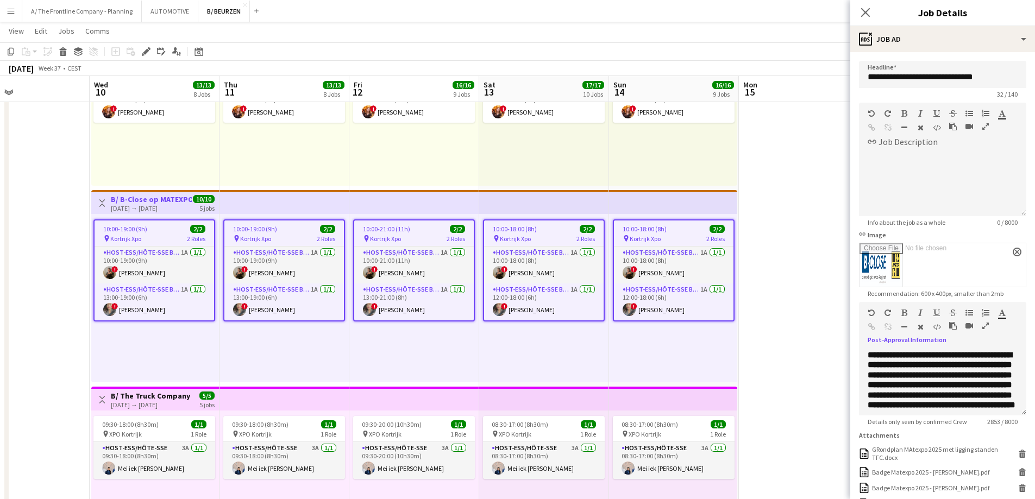
click at [985, 325] on icon "button" at bounding box center [985, 326] width 7 height 8
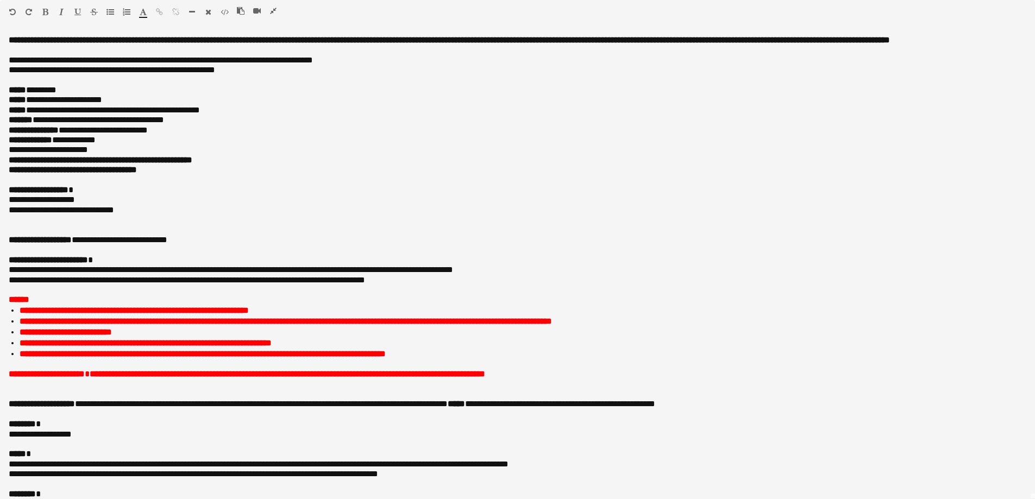
click at [274, 9] on icon "button" at bounding box center [273, 11] width 7 height 8
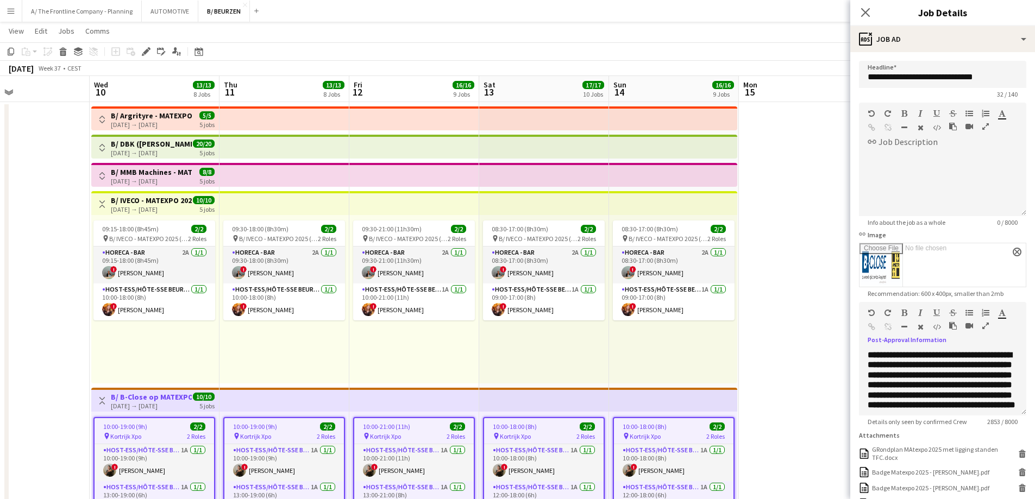
scroll to position [0, 0]
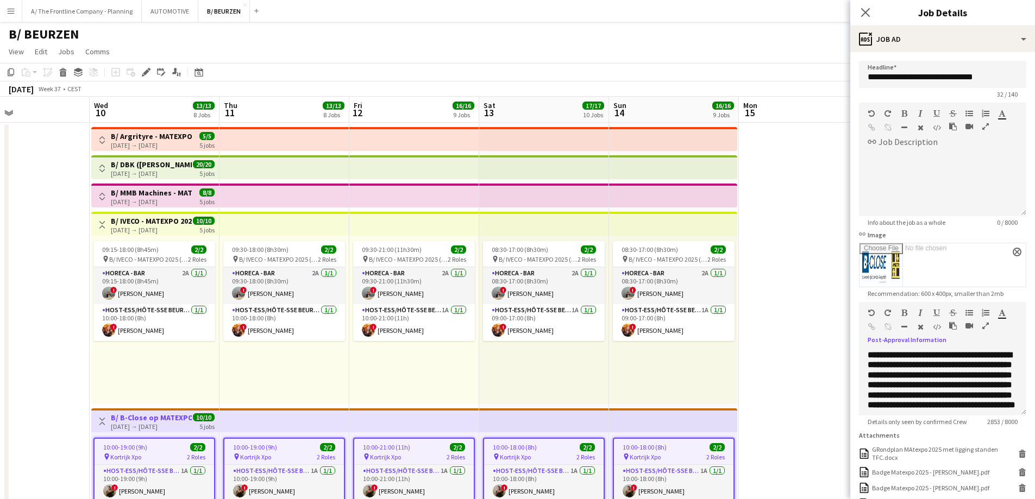
click at [134, 192] on h3 "B/ MMB Machines - MATEXPO 2025 (10-14/09/25)" at bounding box center [151, 193] width 81 height 10
type input "**********"
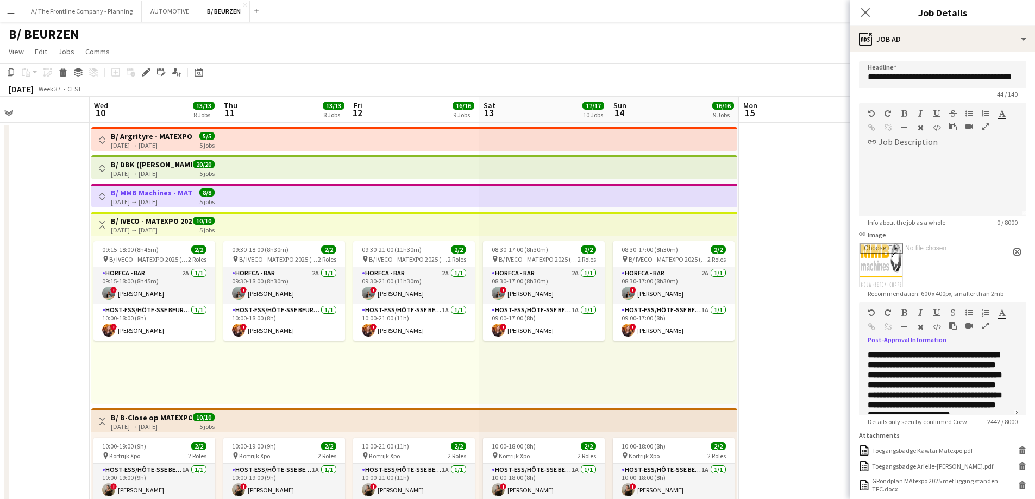
click at [987, 324] on icon "button" at bounding box center [985, 326] width 7 height 8
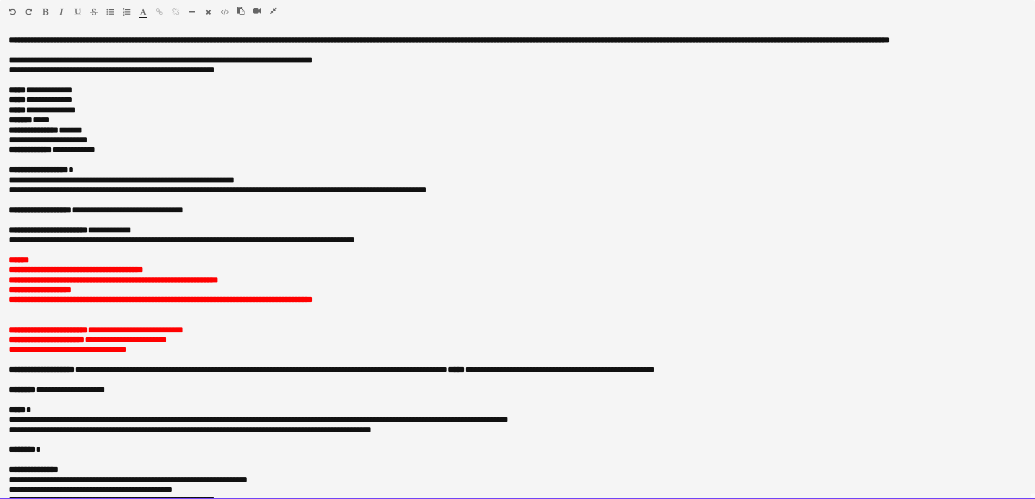
click at [181, 365] on p at bounding box center [518, 360] width 1018 height 10
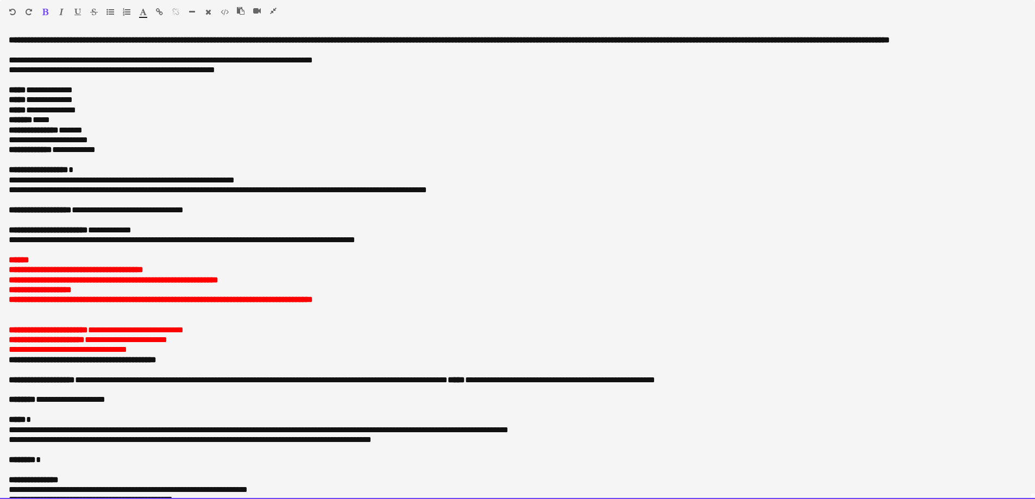
click at [148, 12] on div "******* *******" at bounding box center [147, 14] width 16 height 13
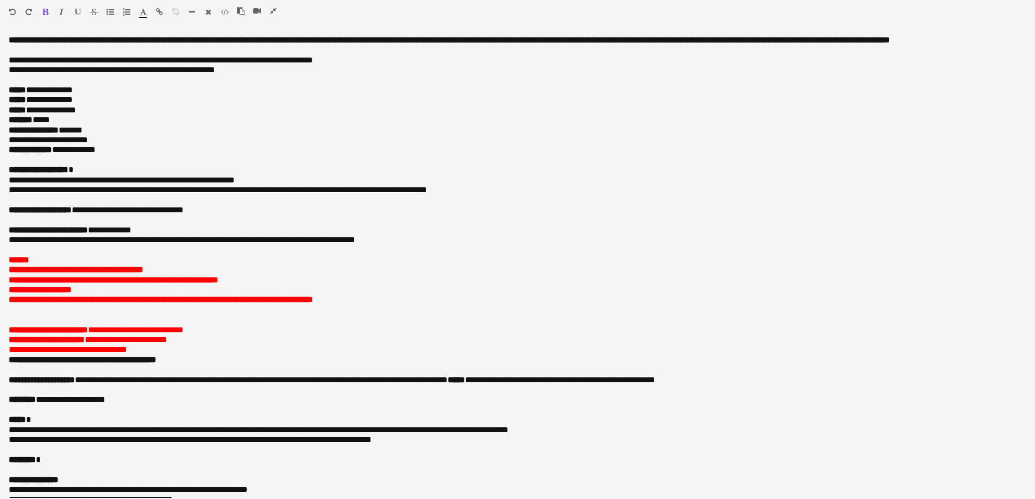
click at [145, 12] on icon "button" at bounding box center [143, 12] width 7 height 8
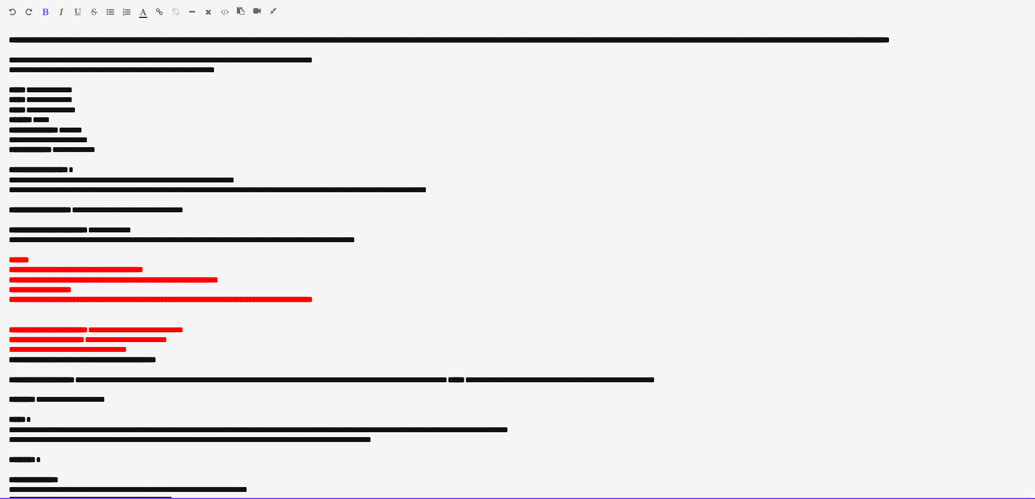
type input "*******"
click at [258, 255] on p at bounding box center [518, 250] width 1018 height 10
click at [253, 355] on p "**********" at bounding box center [518, 350] width 1018 height 10
click at [2, 372] on div "**********" at bounding box center [517, 267] width 1035 height 464
click at [270, 3] on div "Paragraph Heading 1 Heading 2 Heading 3 Heading 4 Heading 5 Heading 6 Heading 7…" at bounding box center [517, 14] width 1035 height 28
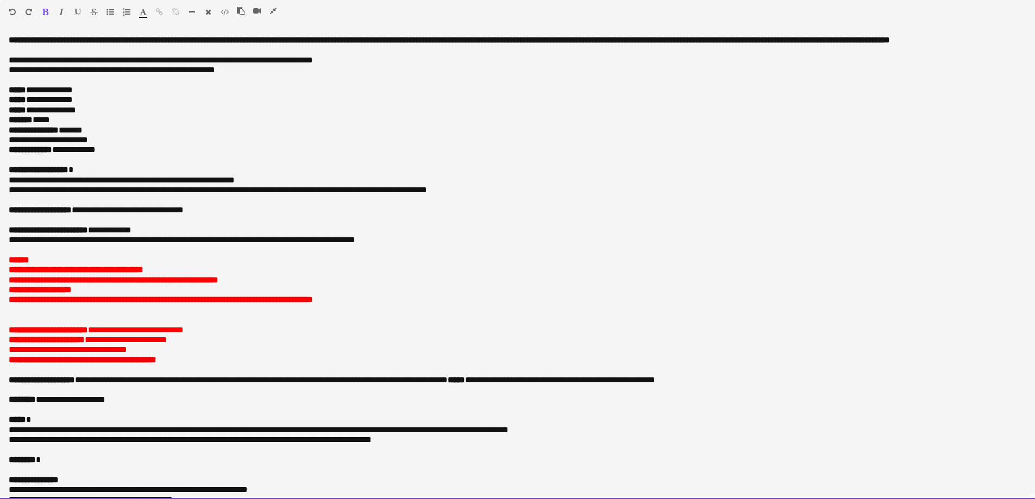
click at [274, 18] on div at bounding box center [261, 13] width 49 height 13
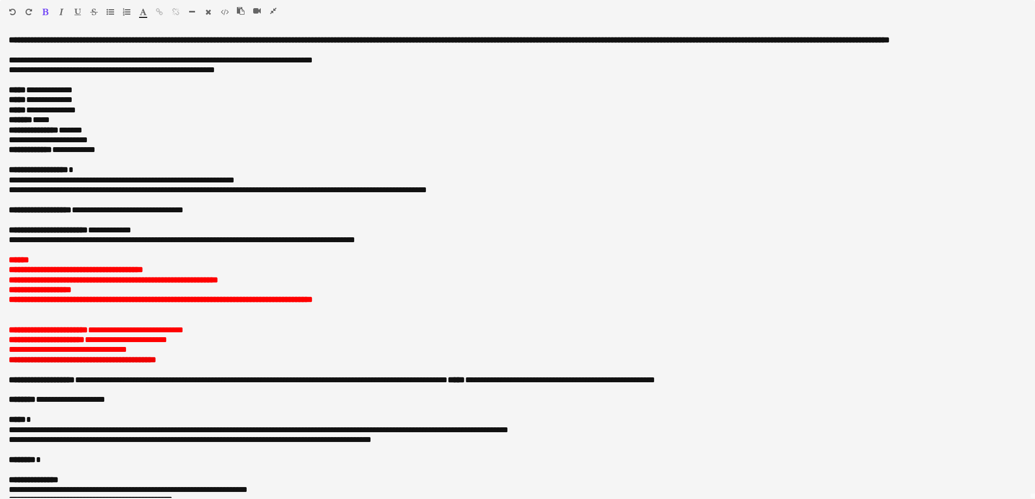
click at [275, 13] on icon "button" at bounding box center [273, 11] width 7 height 8
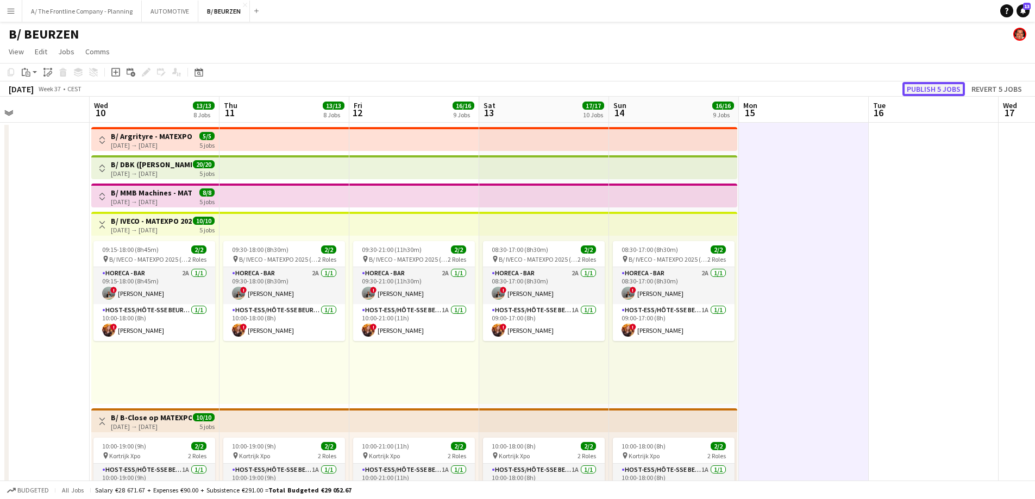
click at [943, 89] on button "Publish 5 jobs" at bounding box center [934, 89] width 62 height 14
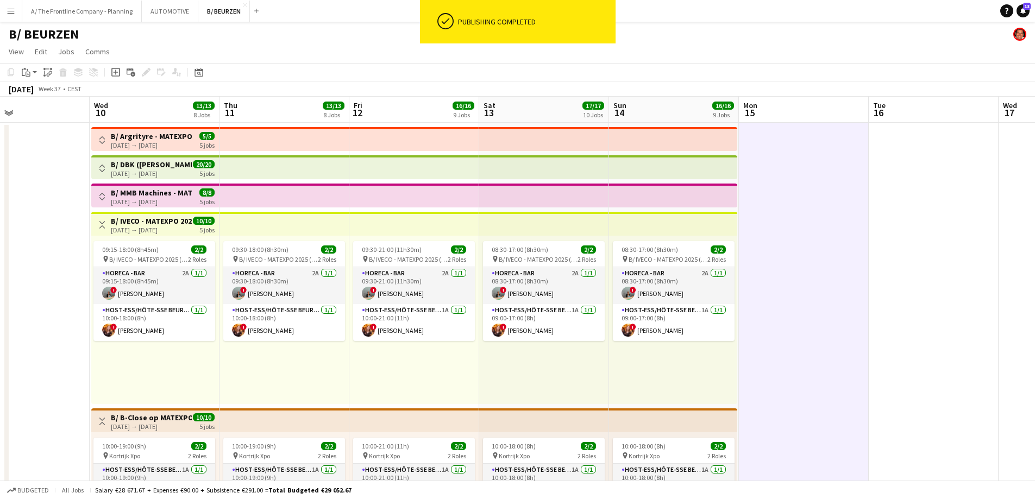
click at [166, 220] on h3 "B/ IVECO - MATEXPO 2025 (10-14/09)" at bounding box center [151, 221] width 81 height 10
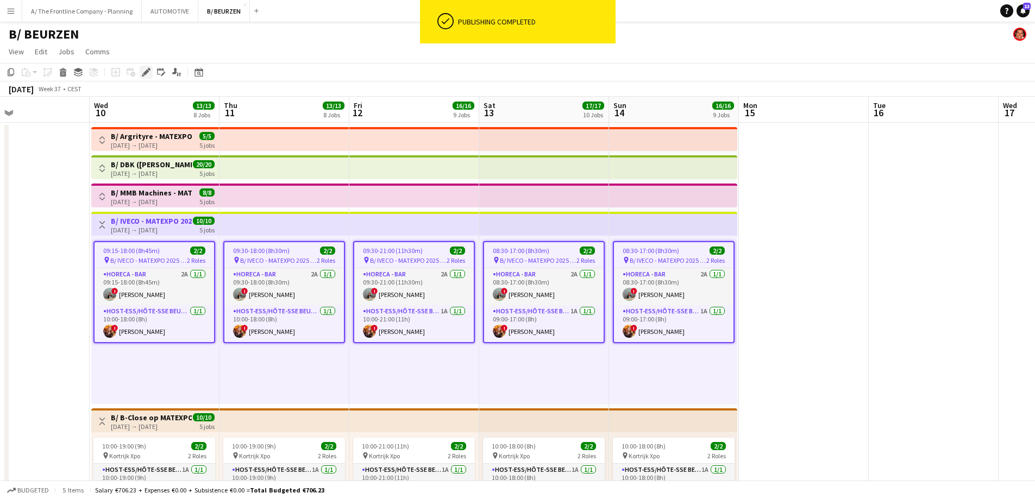
click at [148, 73] on icon "Edit" at bounding box center [146, 72] width 9 height 9
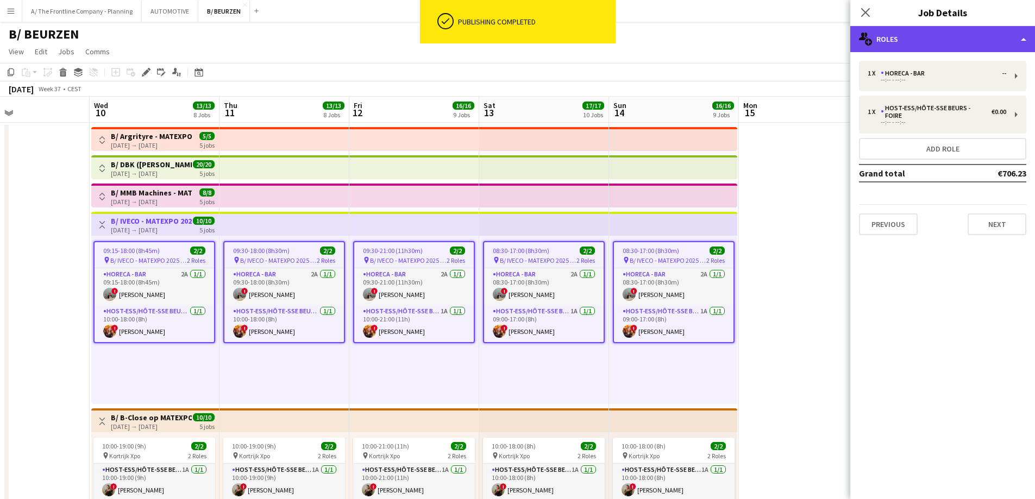
click at [932, 33] on div "multiple-users-add Roles" at bounding box center [942, 39] width 185 height 26
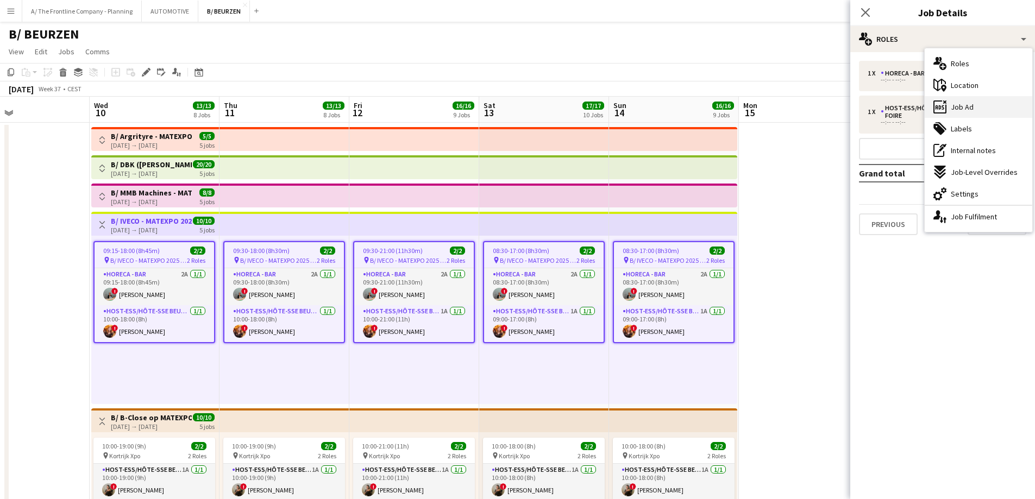
click at [954, 116] on div "ads-window Job Ad" at bounding box center [979, 107] width 108 height 22
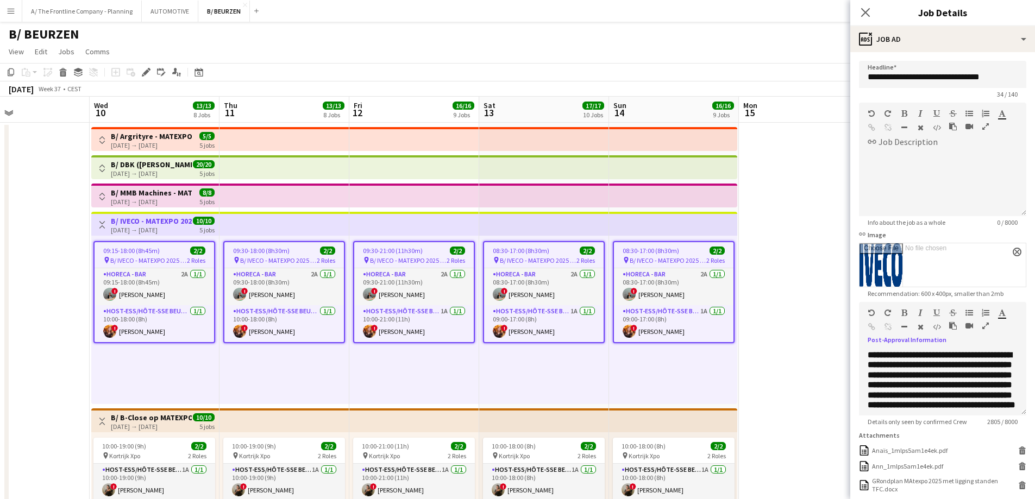
click at [985, 325] on icon "button" at bounding box center [985, 326] width 7 height 8
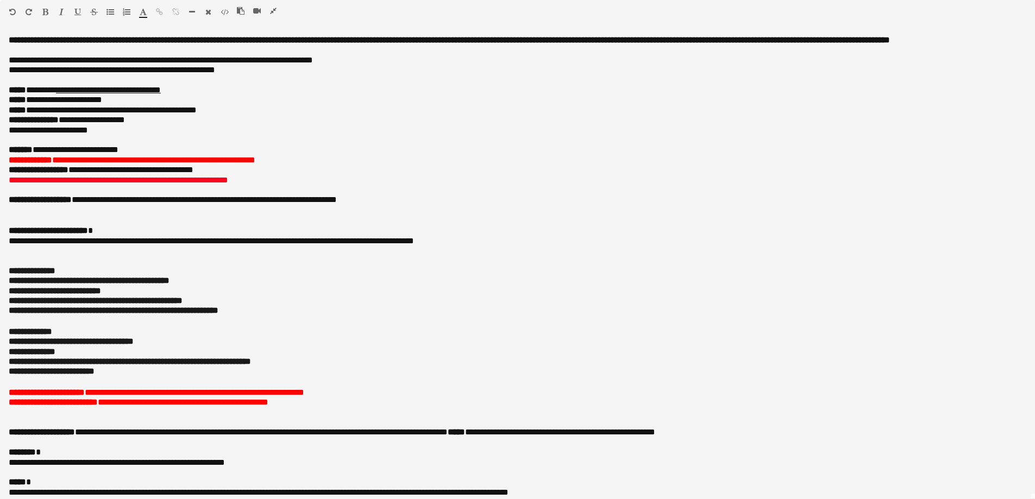
click at [272, 10] on icon "button" at bounding box center [273, 11] width 7 height 8
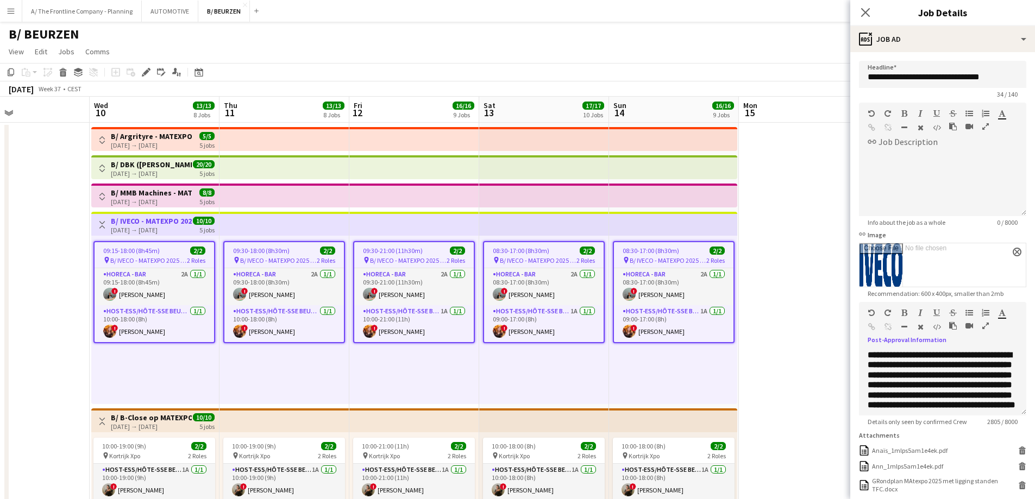
click at [101, 220] on button "Toggle View" at bounding box center [102, 224] width 13 height 13
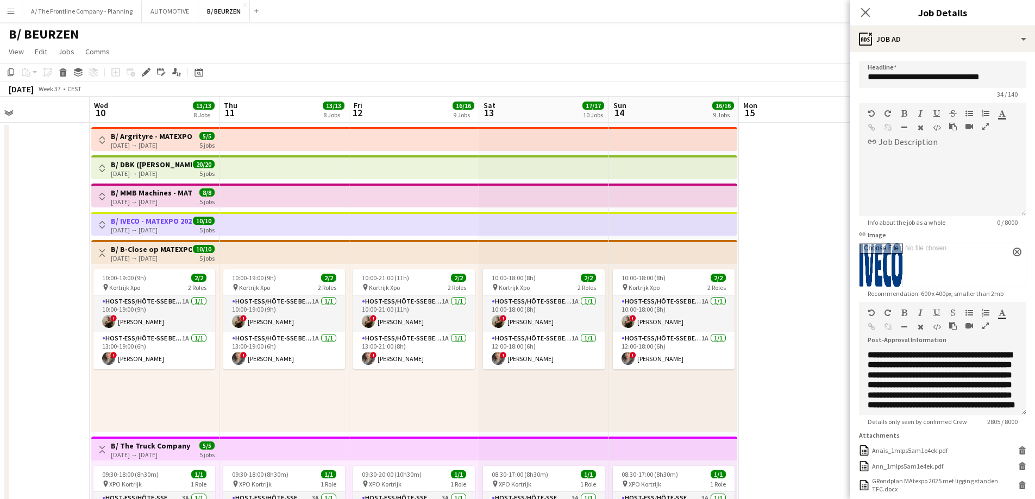
click at [162, 248] on h3 "B/ B-Close op MATEXPO (10-14/09)" at bounding box center [151, 250] width 81 height 10
type input "**********"
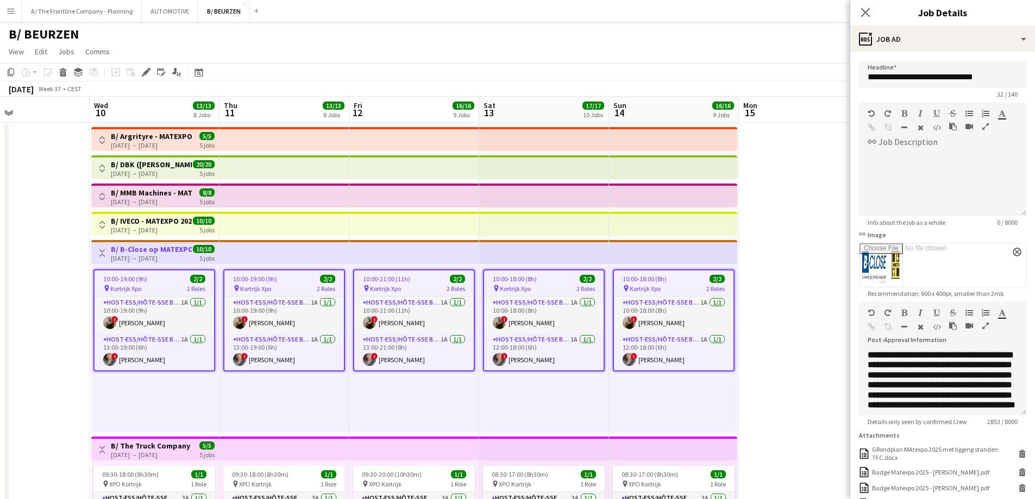
click at [162, 248] on h3 "B/ B-Close op MATEXPO (10-14/09)" at bounding box center [151, 250] width 81 height 10
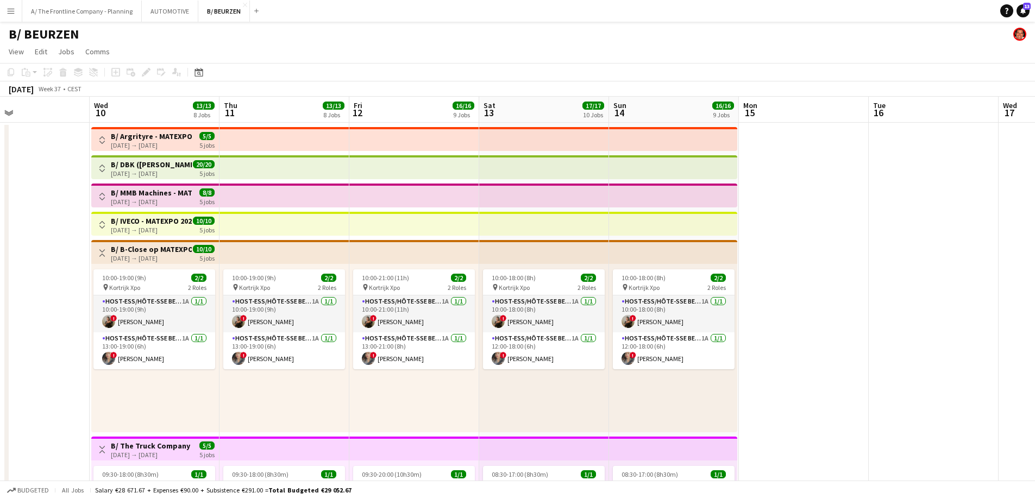
click at [207, 246] on span "10/10" at bounding box center [204, 249] width 22 height 8
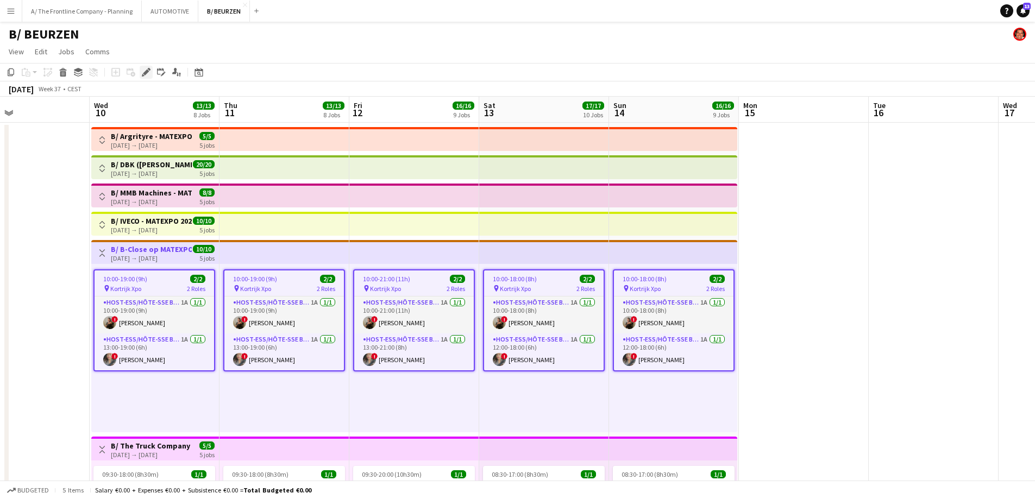
click at [146, 68] on icon "Edit" at bounding box center [146, 72] width 9 height 9
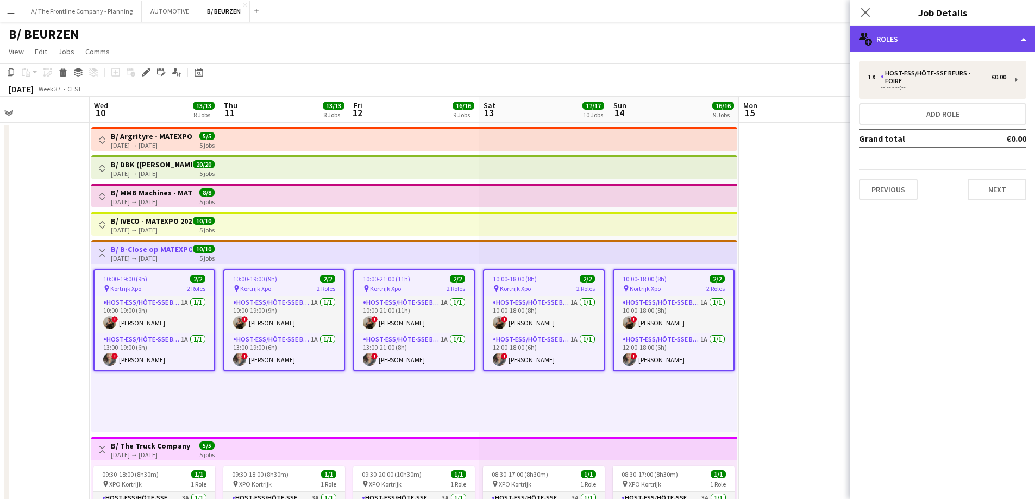
click at [985, 42] on div "multiple-users-add Roles" at bounding box center [942, 39] width 185 height 26
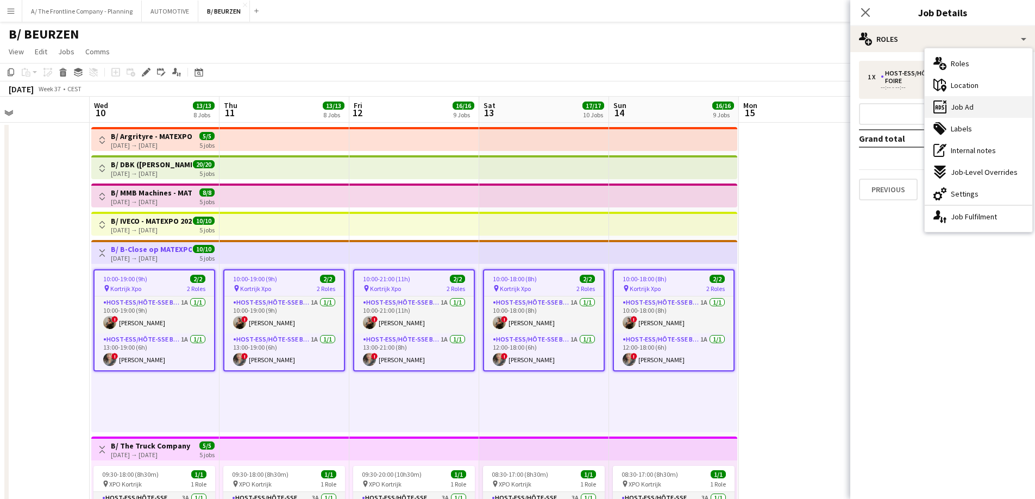
click at [972, 112] on span "Job Ad" at bounding box center [962, 107] width 23 height 10
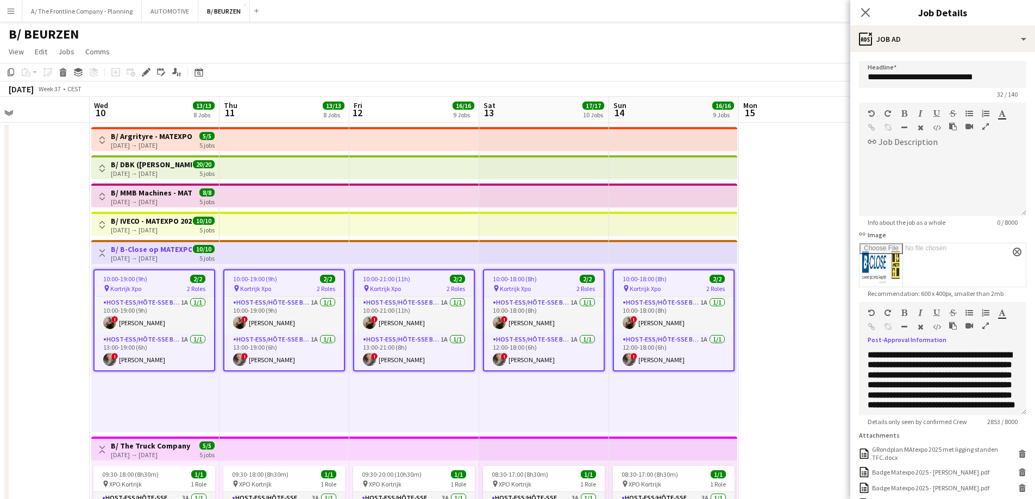
click at [983, 324] on icon "button" at bounding box center [985, 326] width 7 height 8
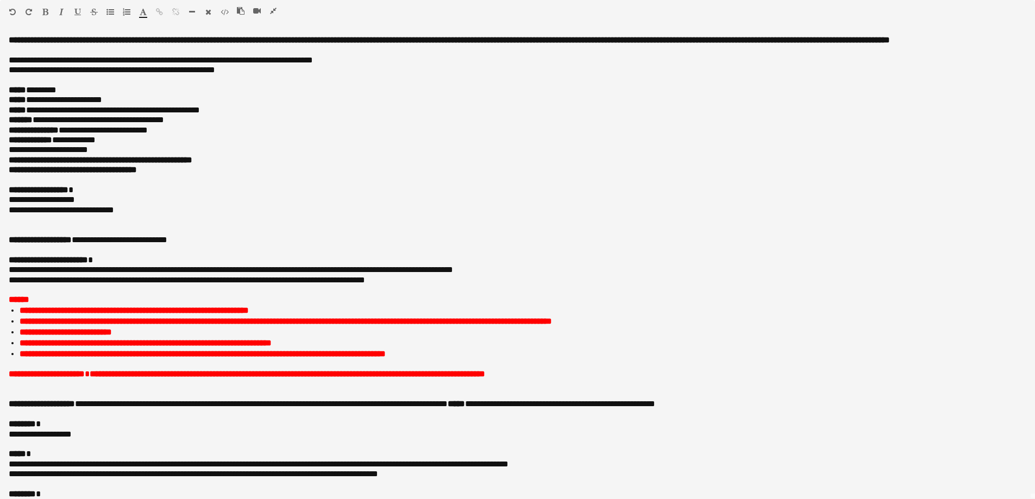
click at [272, 11] on icon "button" at bounding box center [273, 11] width 7 height 8
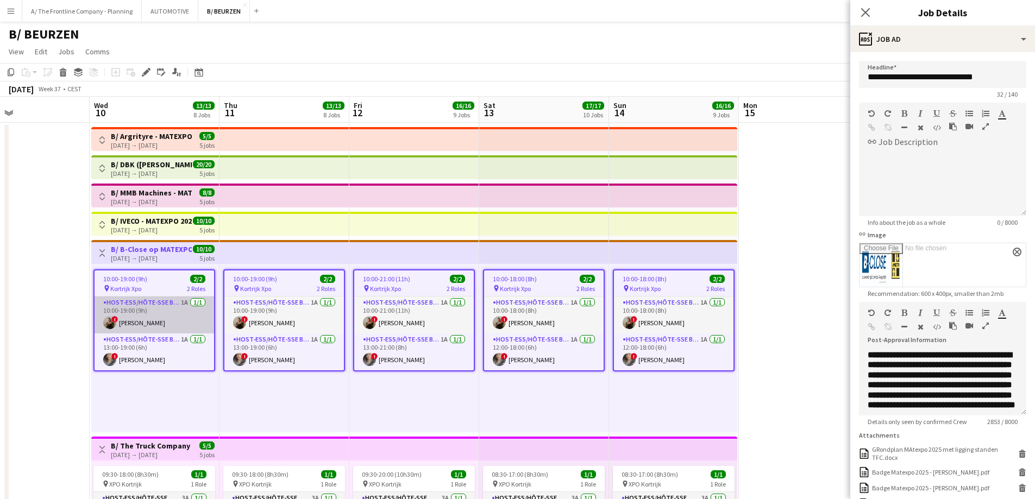
click at [157, 325] on app-card-role "Host-ess/Hôte-sse Beurs - Foire 1A [DATE] 10:00-19:00 (9h) ! [PERSON_NAME]" at bounding box center [155, 315] width 120 height 37
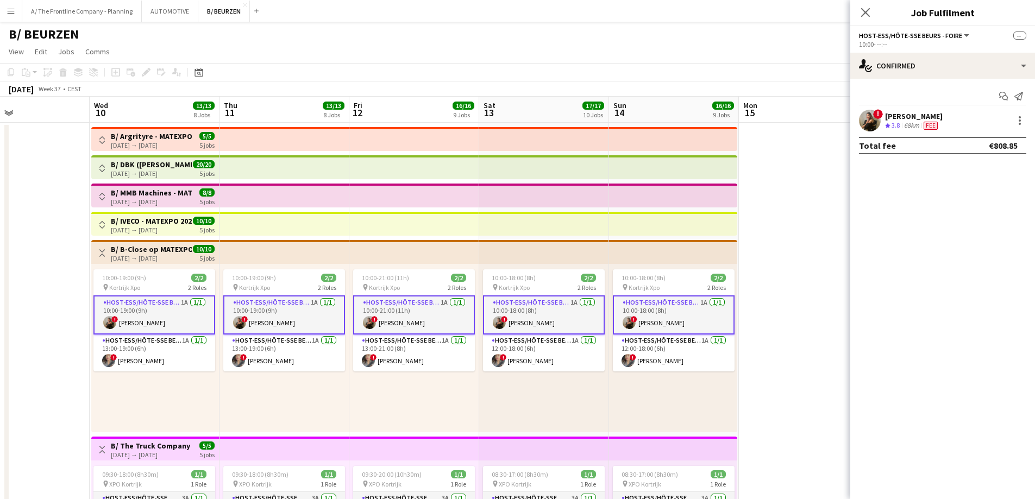
click at [906, 122] on div "68km" at bounding box center [912, 125] width 20 height 9
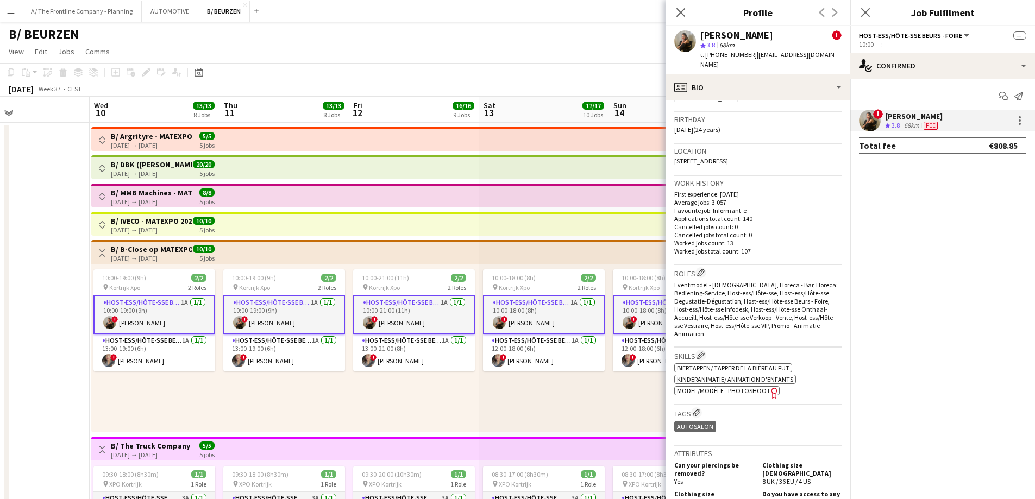
scroll to position [326, 0]
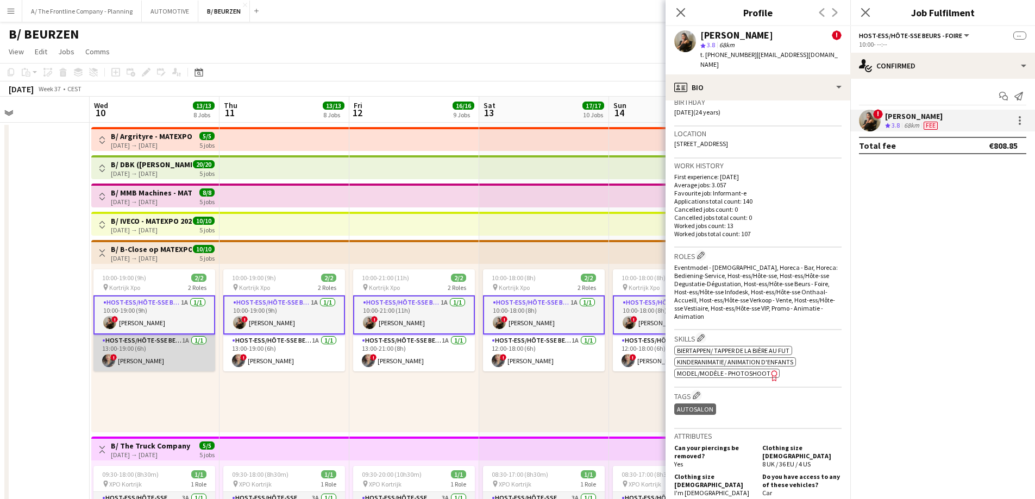
click at [180, 354] on app-card-role "Host-ess/Hôte-sse Beurs - Foire 1A [DATE] 13:00-19:00 (6h) ! [PERSON_NAME]" at bounding box center [154, 353] width 122 height 37
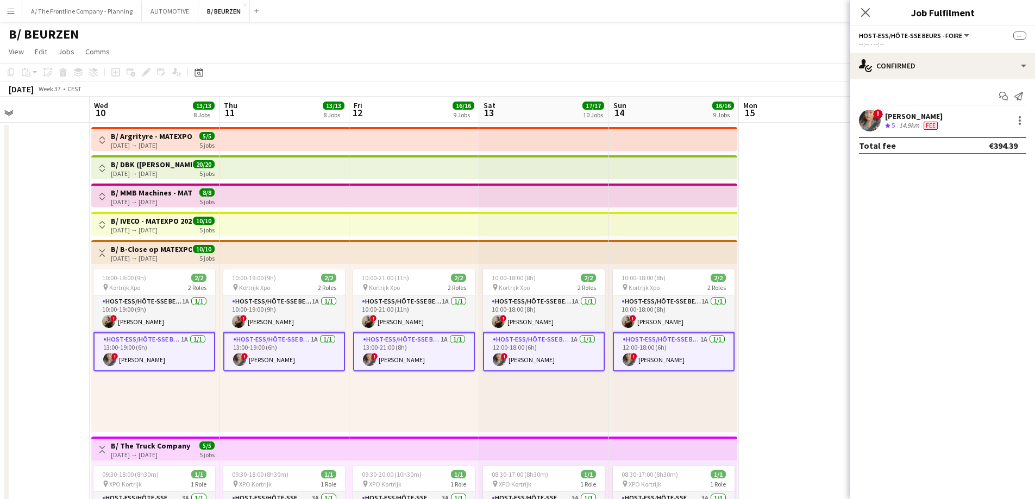
click at [931, 116] on div "[PERSON_NAME]" at bounding box center [914, 116] width 58 height 10
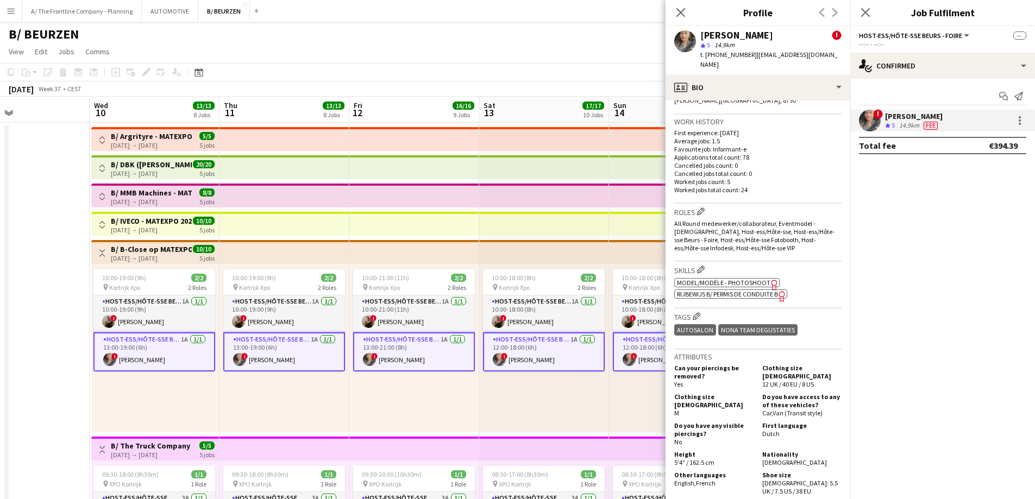
scroll to position [652, 0]
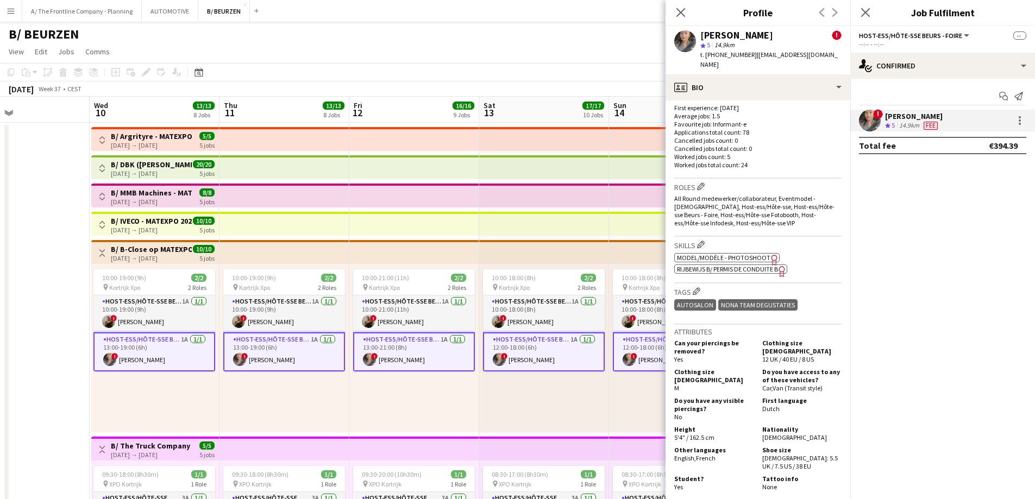
click at [274, 261] on app-top-bar at bounding box center [285, 252] width 130 height 24
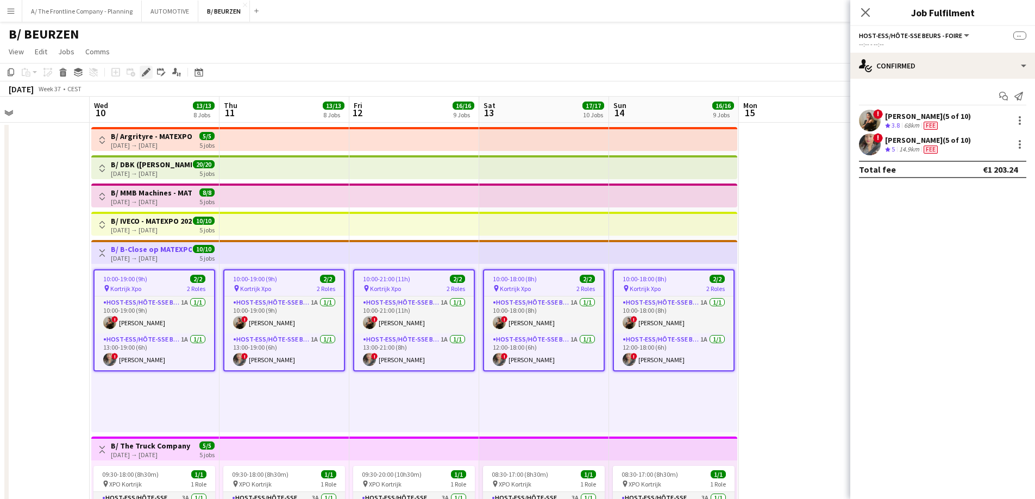
click at [147, 73] on icon at bounding box center [146, 73] width 6 height 6
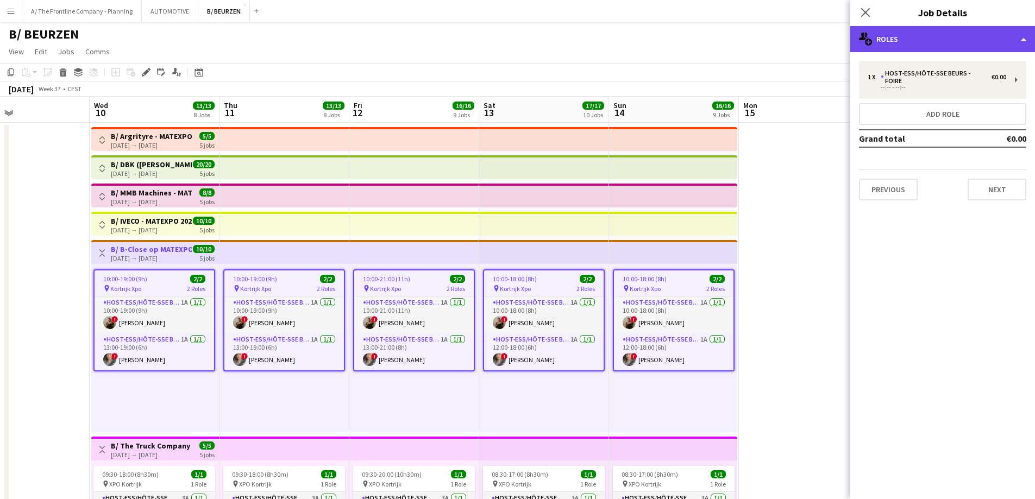
click at [943, 40] on div "multiple-users-add Roles" at bounding box center [942, 39] width 185 height 26
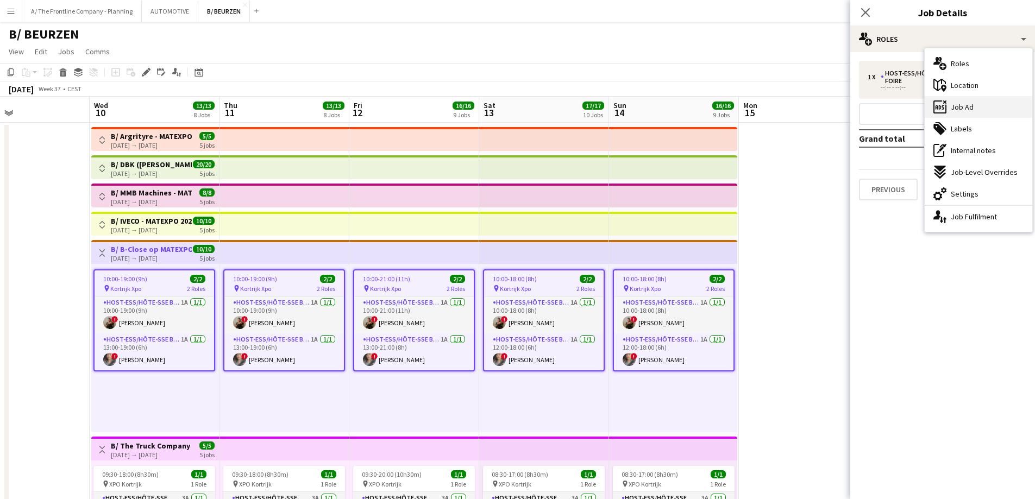
click at [958, 115] on div "ads-window Job Ad" at bounding box center [979, 107] width 108 height 22
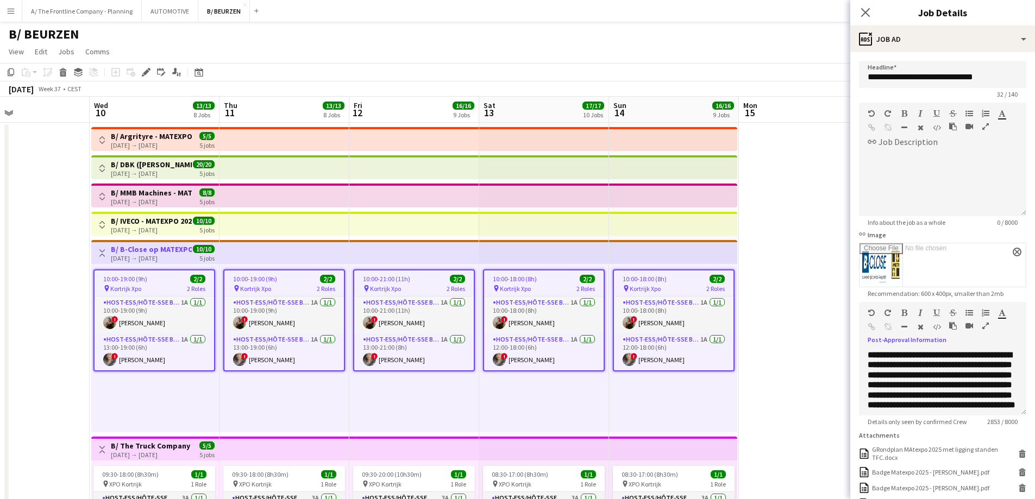
click at [983, 327] on icon "button" at bounding box center [985, 326] width 7 height 8
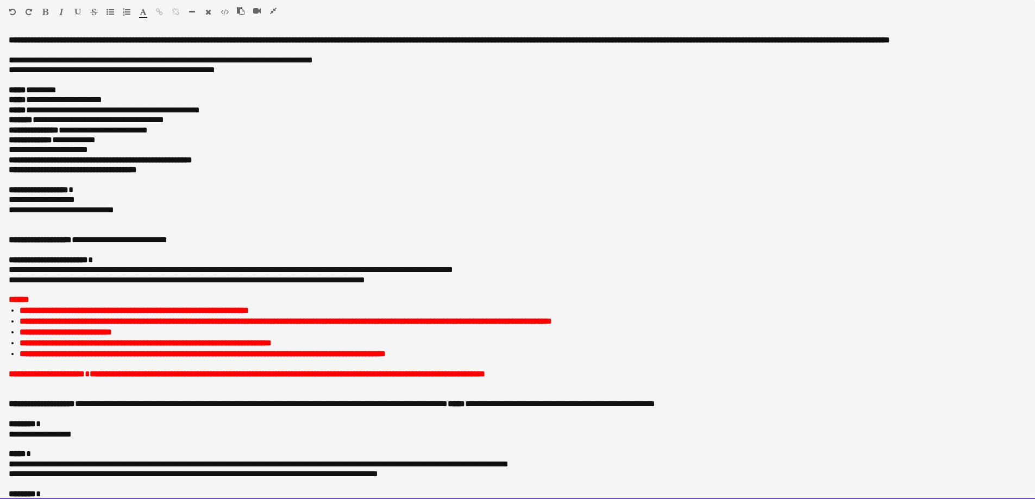
click at [128, 390] on p at bounding box center [518, 385] width 1018 height 10
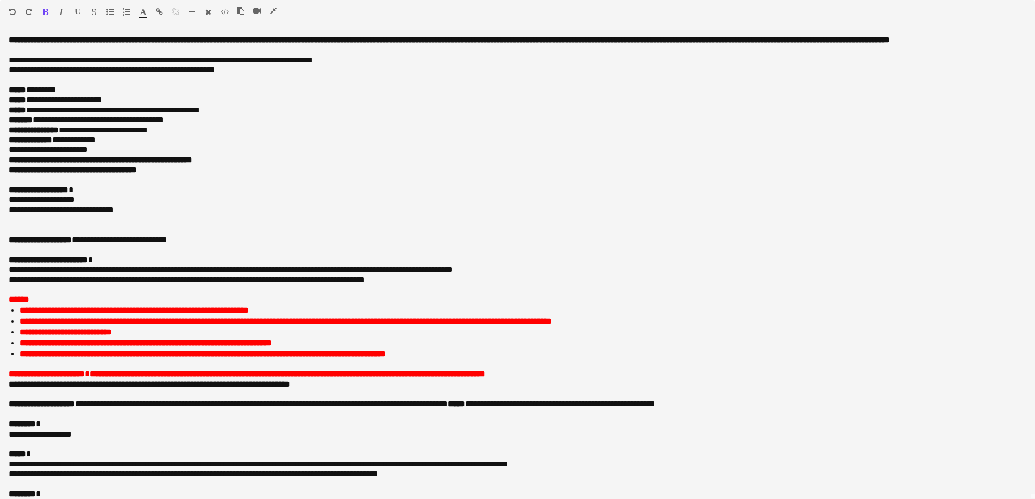
click at [142, 15] on icon "button" at bounding box center [143, 12] width 7 height 8
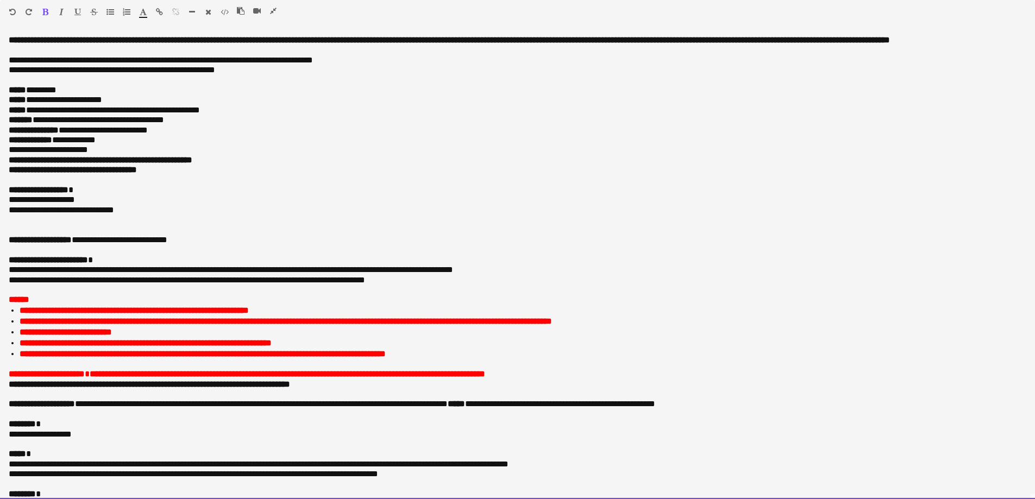
type input "*******"
drag, startPoint x: 58, startPoint y: 413, endPoint x: 46, endPoint y: 413, distance: 11.4
click at [58, 408] on span "**********" at bounding box center [42, 404] width 66 height 8
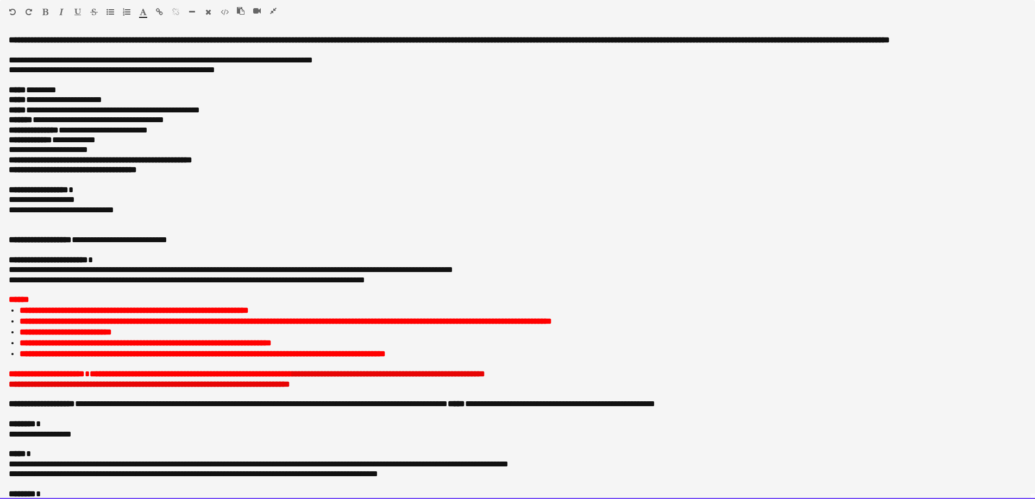
click at [33, 388] on font "**********" at bounding box center [149, 384] width 281 height 8
click at [20, 388] on font "**********" at bounding box center [149, 384] width 281 height 8
click at [51, 388] on font "**********" at bounding box center [149, 384] width 281 height 8
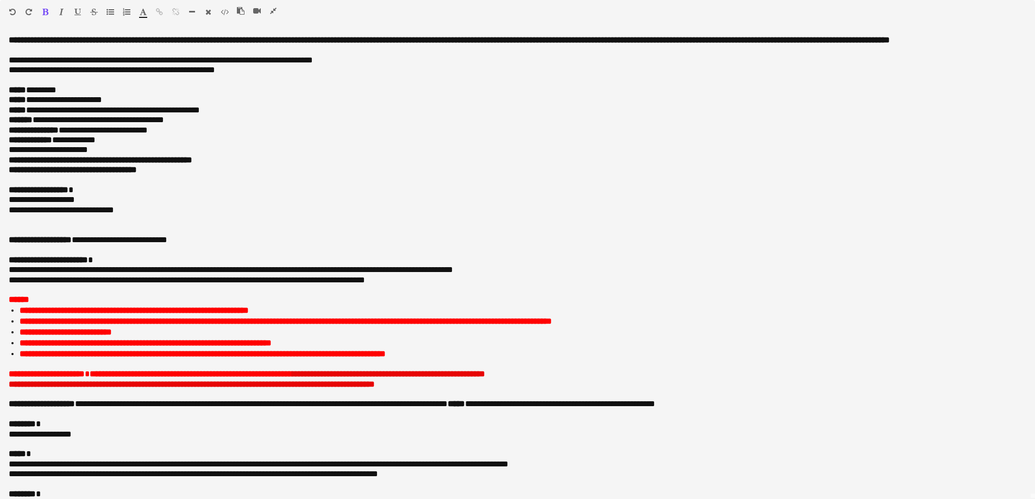
click at [275, 9] on icon "button" at bounding box center [273, 11] width 7 height 8
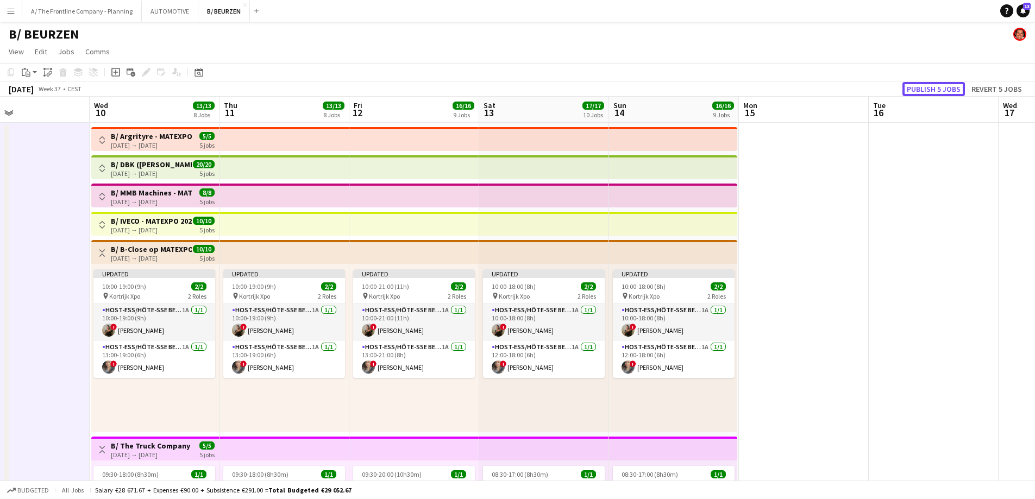
click at [917, 89] on button "Publish 5 jobs" at bounding box center [934, 89] width 62 height 14
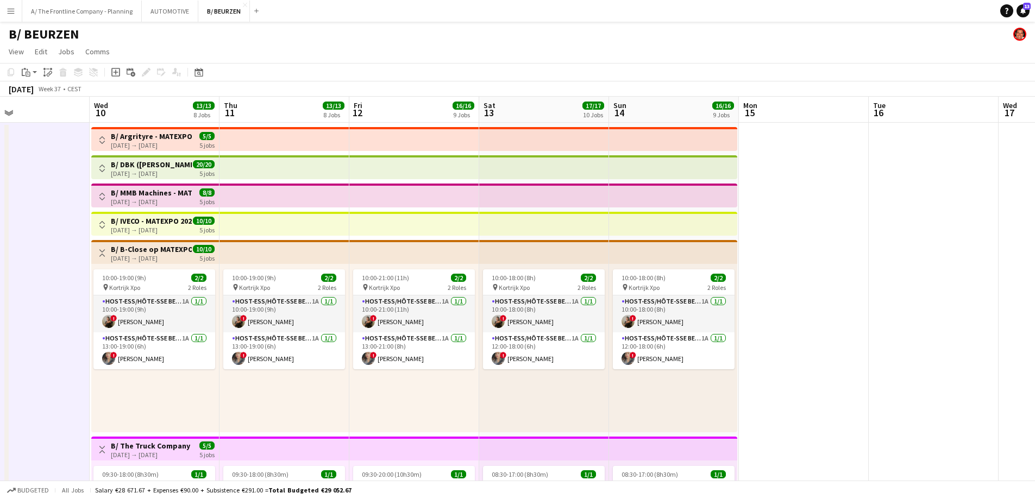
click at [97, 252] on button "Toggle View" at bounding box center [102, 253] width 13 height 13
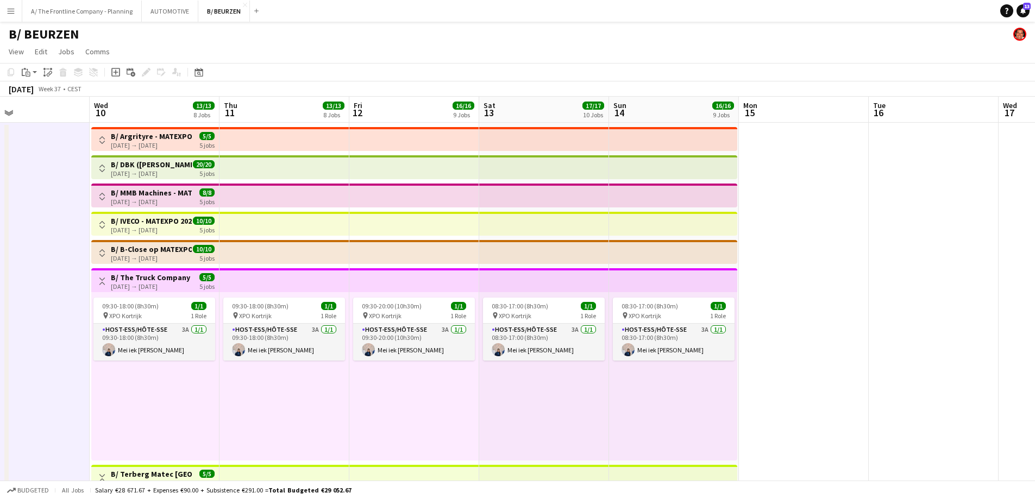
click at [103, 278] on app-icon "Toggle View" at bounding box center [102, 282] width 8 height 8
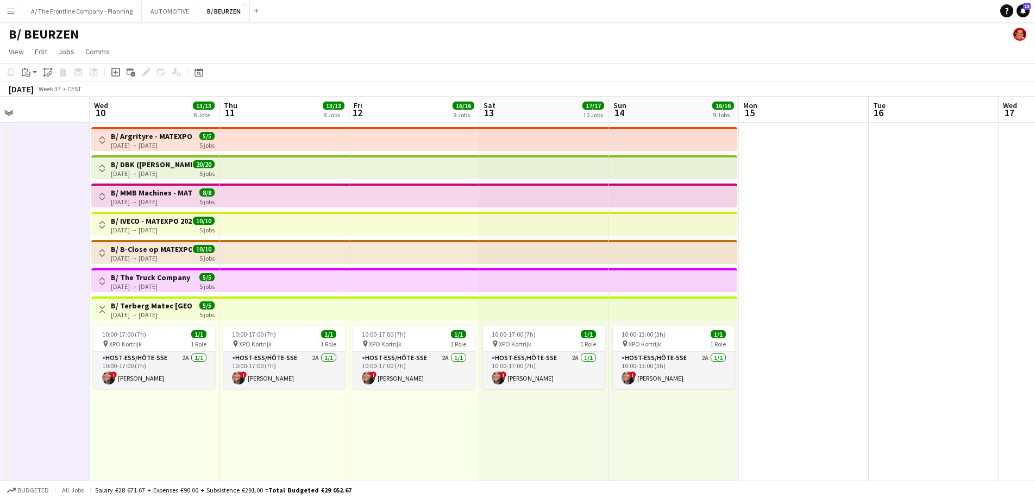
click at [160, 310] on h3 "B/ Terberg Matec [GEOGRAPHIC_DATA] - Matexpo 10-14/09 2025" at bounding box center [151, 306] width 81 height 10
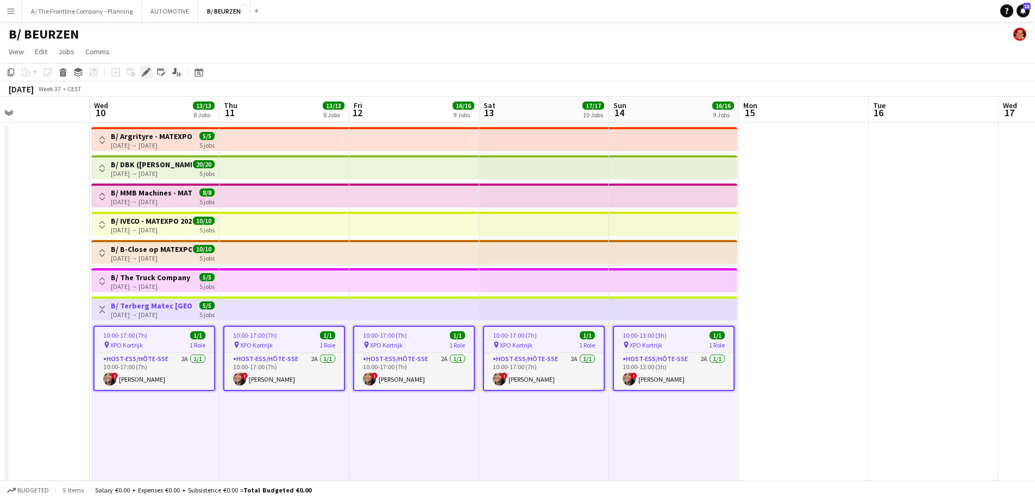
click at [149, 70] on icon at bounding box center [149, 69] width 3 height 3
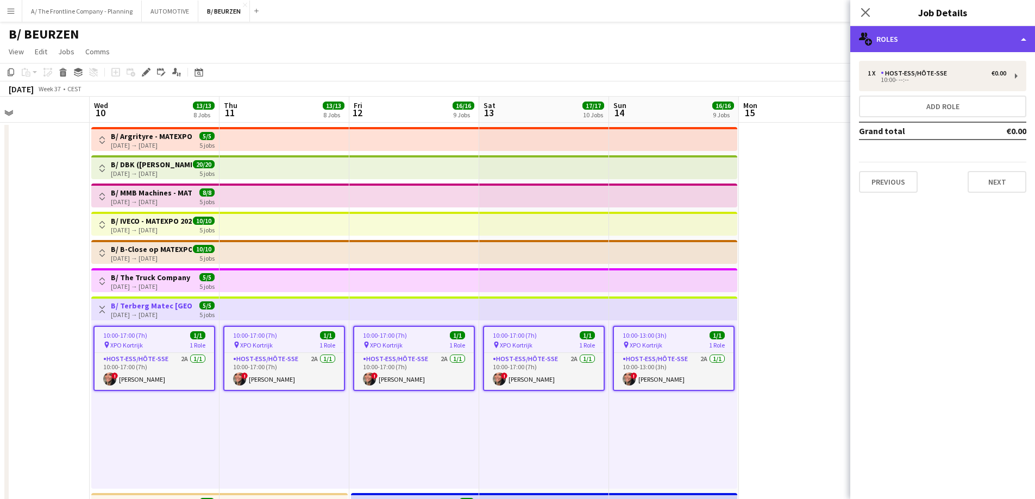
click at [920, 32] on div "multiple-users-add Roles" at bounding box center [942, 39] width 185 height 26
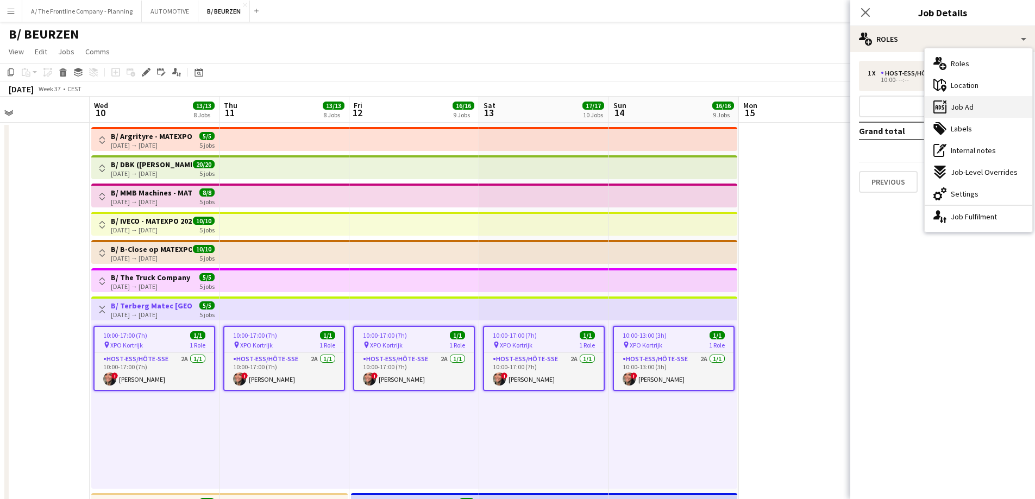
click at [973, 108] on div "ads-window Job Ad" at bounding box center [979, 107] width 108 height 22
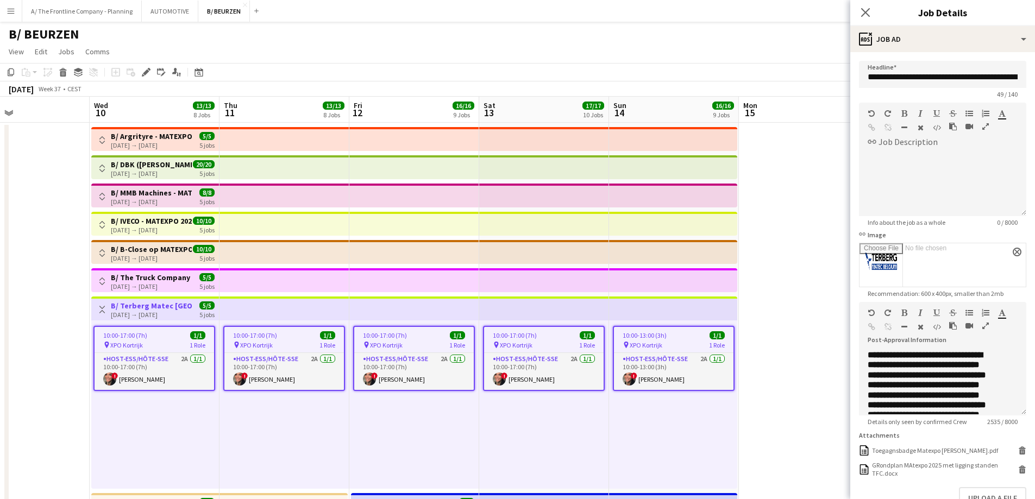
click at [982, 330] on icon "button" at bounding box center [985, 326] width 7 height 8
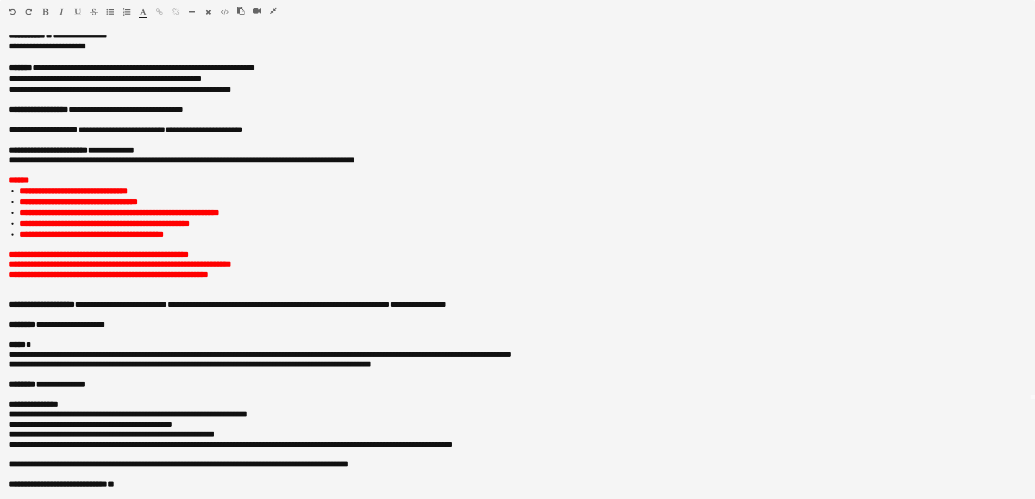
scroll to position [110, 0]
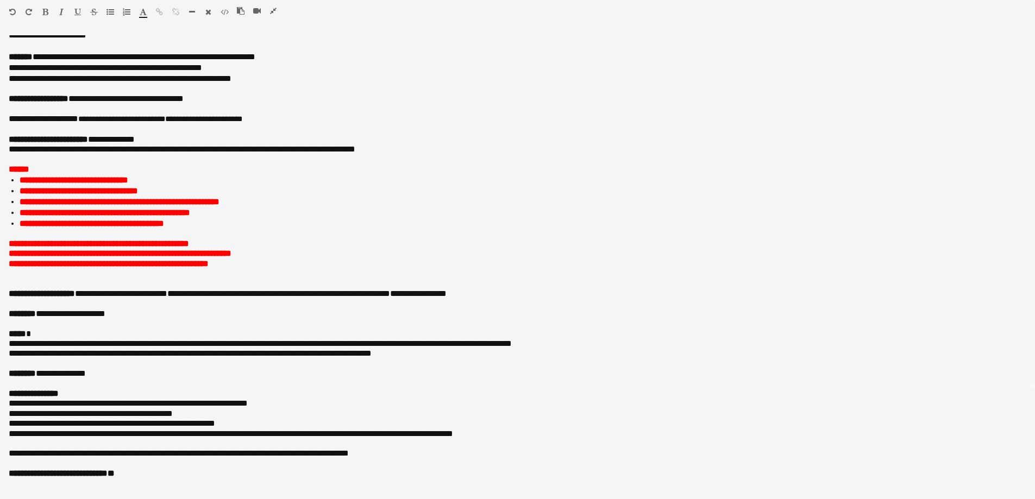
click at [271, 12] on icon "button" at bounding box center [273, 11] width 7 height 8
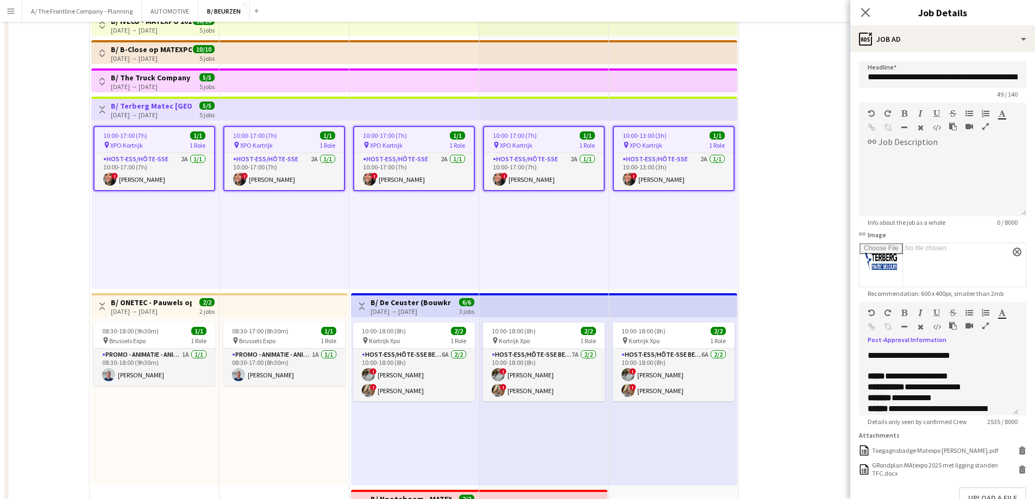
scroll to position [0, 0]
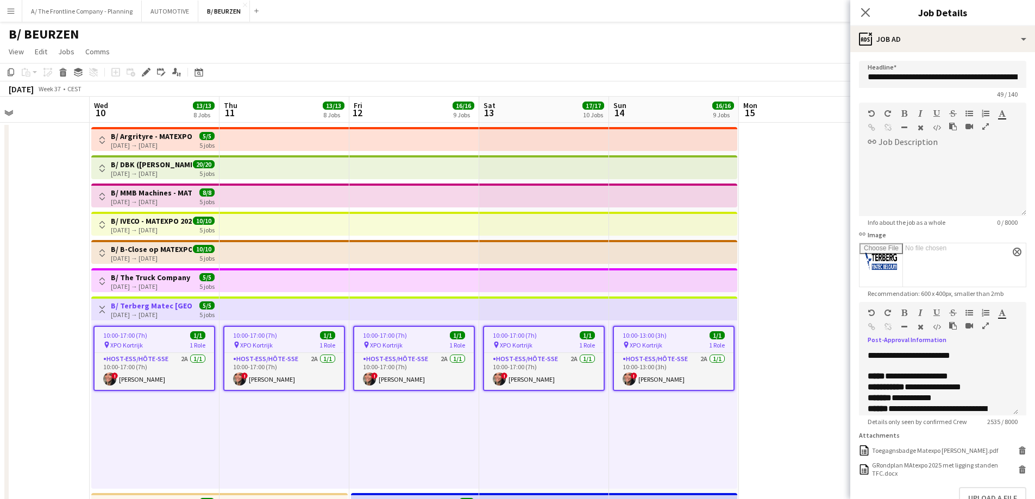
click at [97, 195] on button "Toggle View" at bounding box center [102, 196] width 13 height 13
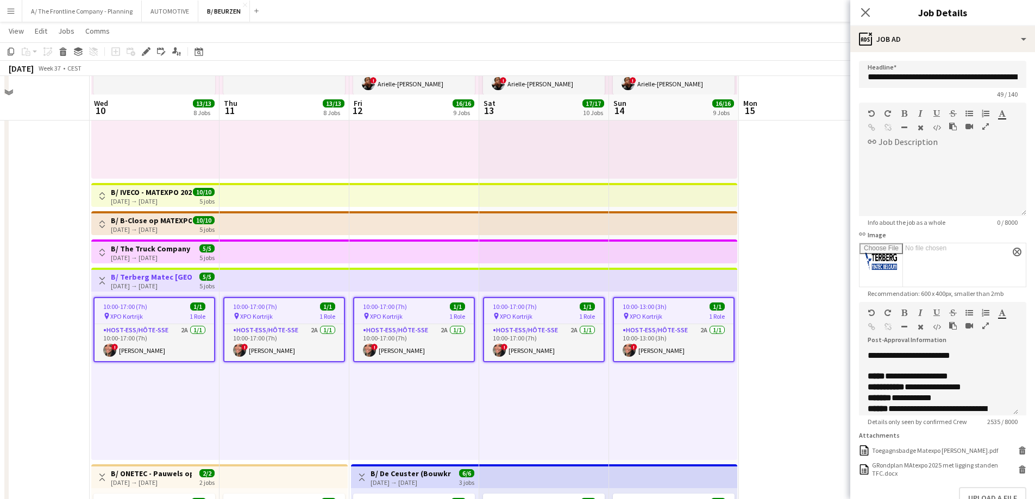
scroll to position [217, 0]
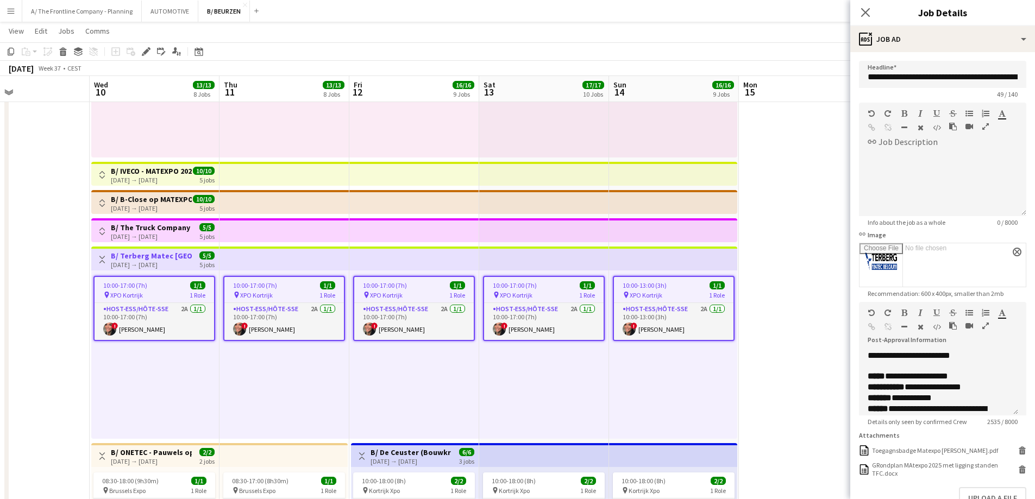
click at [97, 229] on button "Toggle View" at bounding box center [102, 231] width 13 height 13
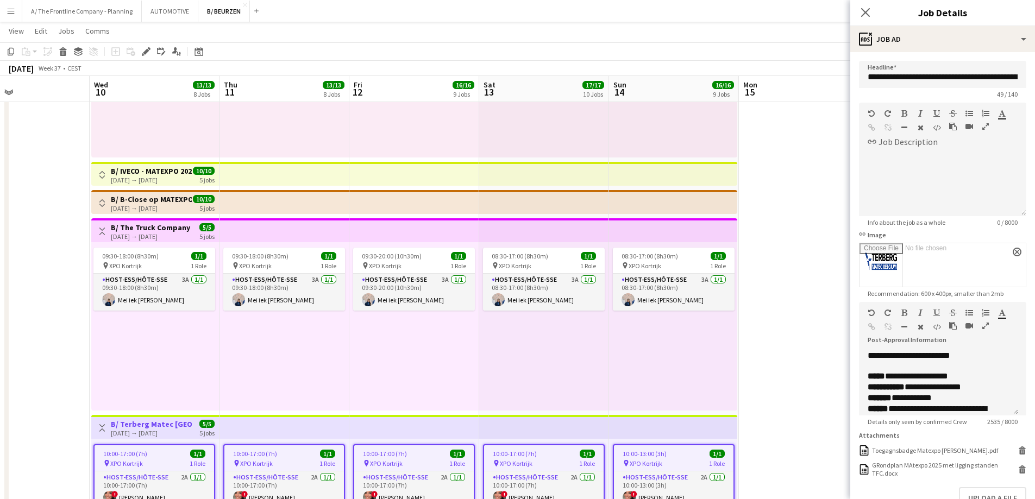
click at [93, 227] on app-top-bar "Toggle View B/ The Truck Company - Matexpo 10-14/09 2025 [DATE] → [DATE] 5/5 5 …" at bounding box center [155, 230] width 128 height 24
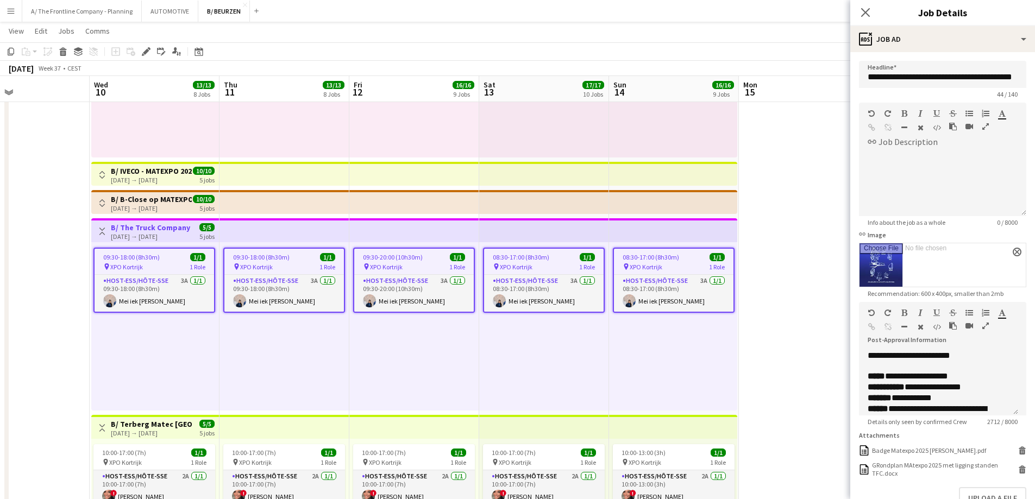
click at [103, 200] on app-icon "Toggle View" at bounding box center [102, 203] width 8 height 8
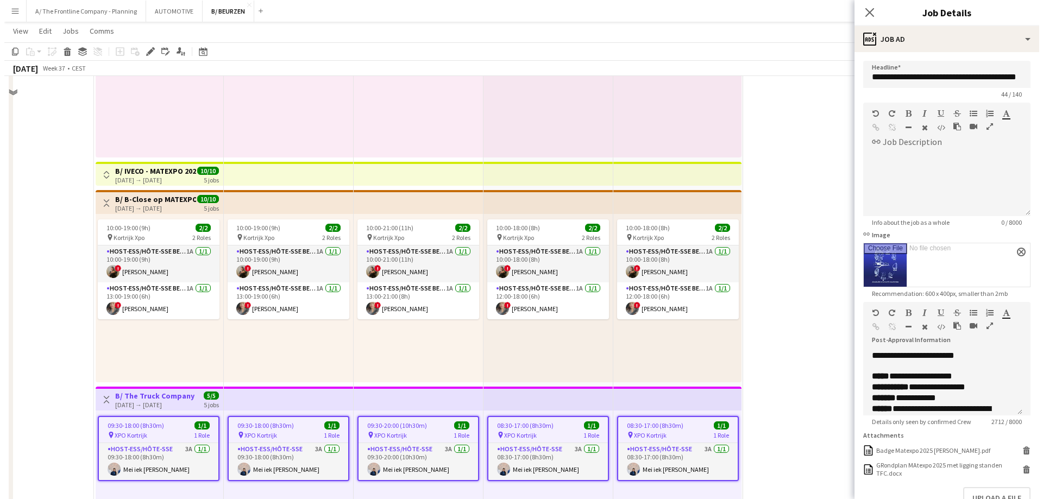
scroll to position [0, 0]
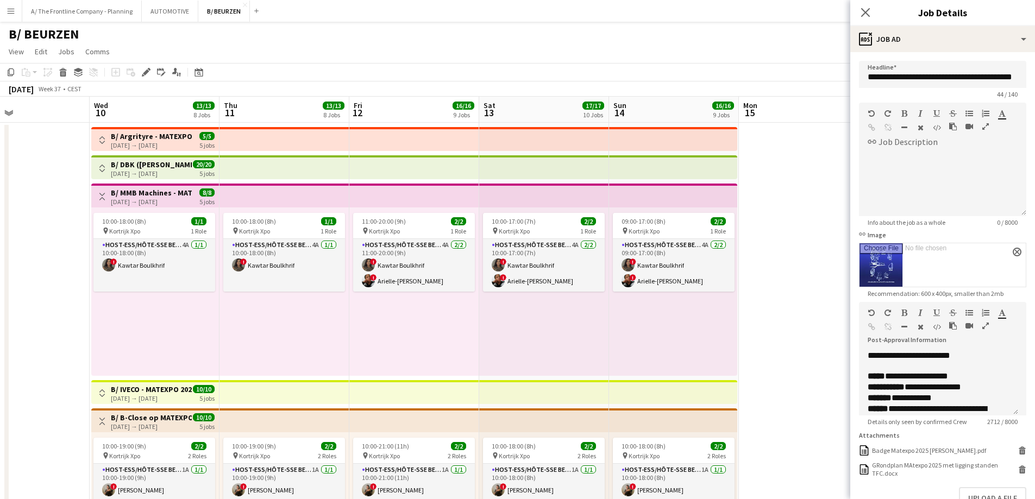
click at [105, 167] on app-icon "Toggle View" at bounding box center [102, 169] width 8 height 8
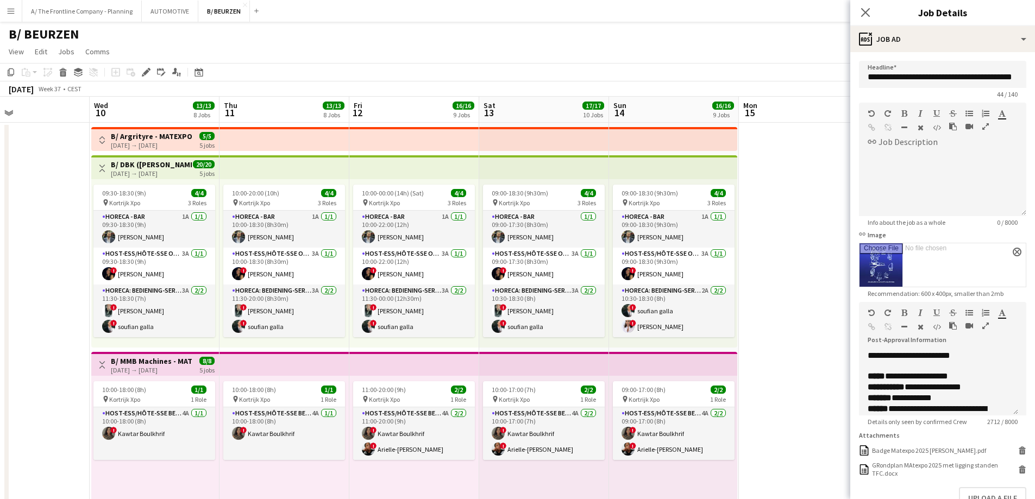
click at [128, 170] on div "[DATE] → [DATE]" at bounding box center [151, 174] width 81 height 8
type input "**********"
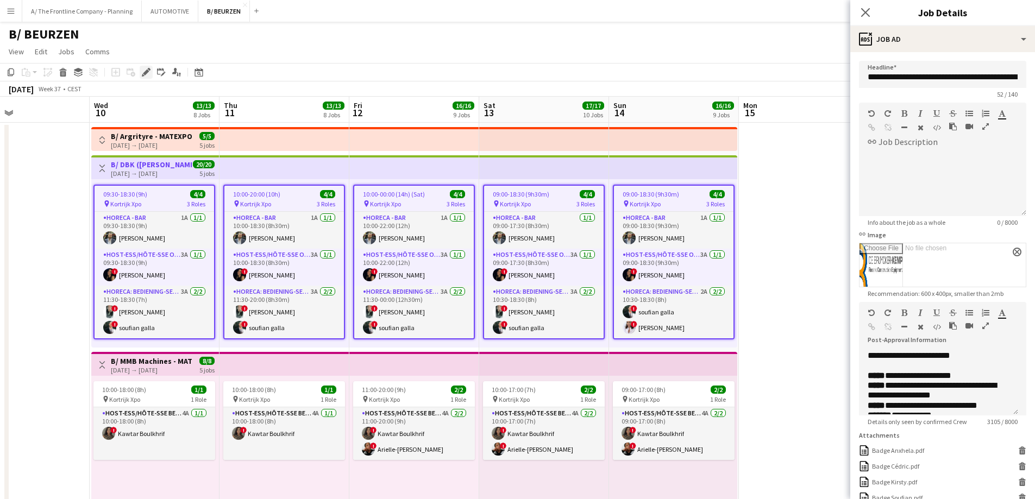
click at [151, 75] on div "Edit" at bounding box center [146, 72] width 13 height 13
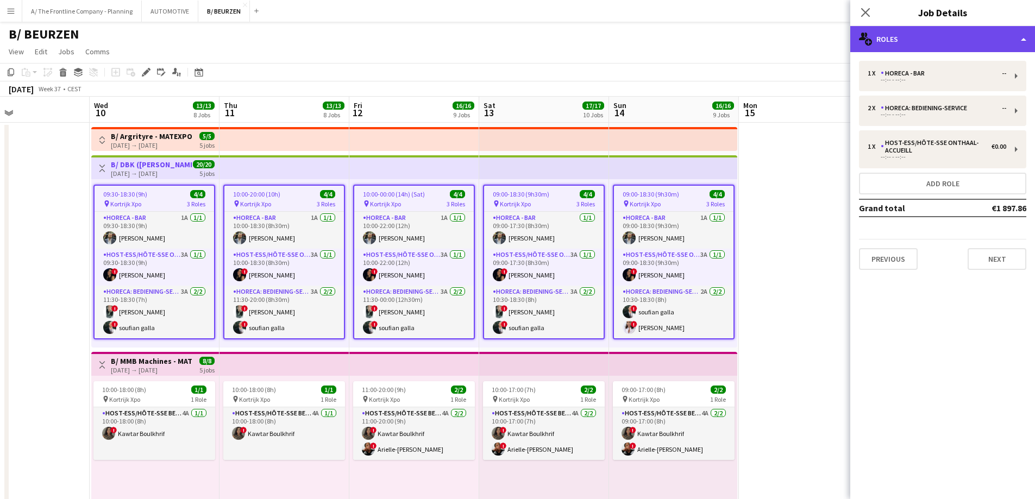
click at [941, 33] on div "multiple-users-add Roles" at bounding box center [942, 39] width 185 height 26
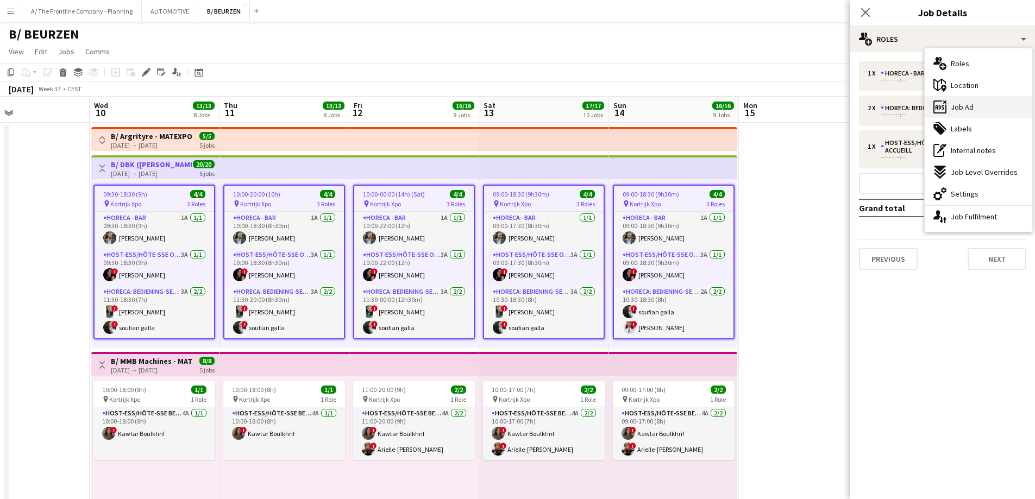
click at [965, 108] on span "Job Ad" at bounding box center [962, 107] width 23 height 10
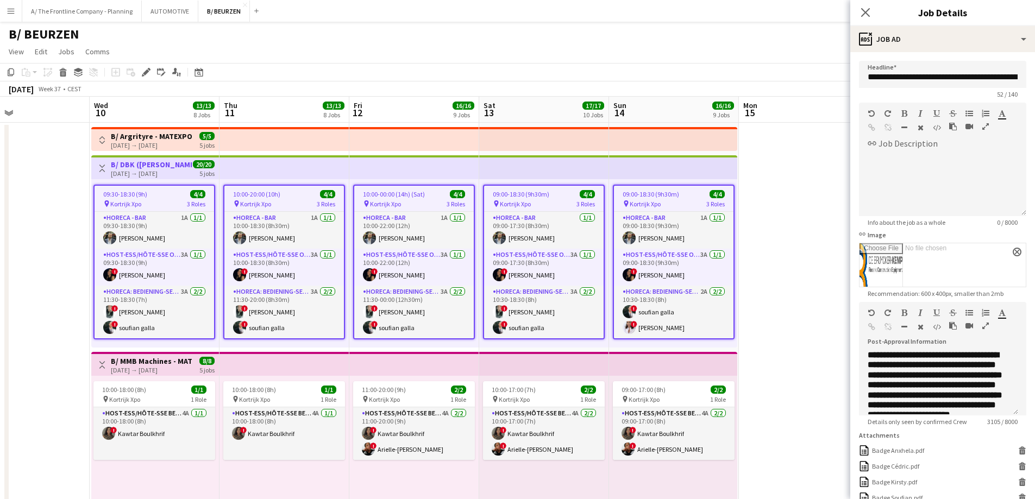
click at [985, 325] on icon "button" at bounding box center [985, 326] width 7 height 8
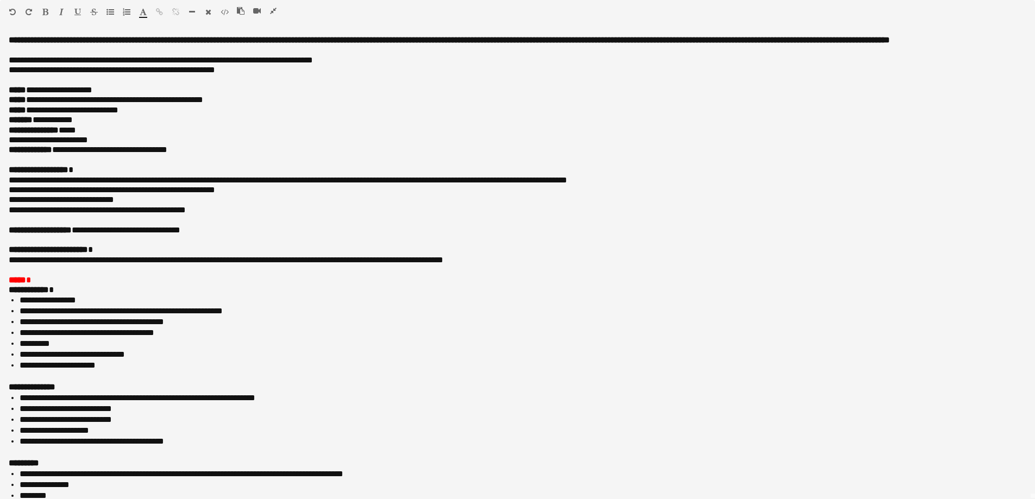
click at [273, 13] on icon "button" at bounding box center [273, 11] width 7 height 8
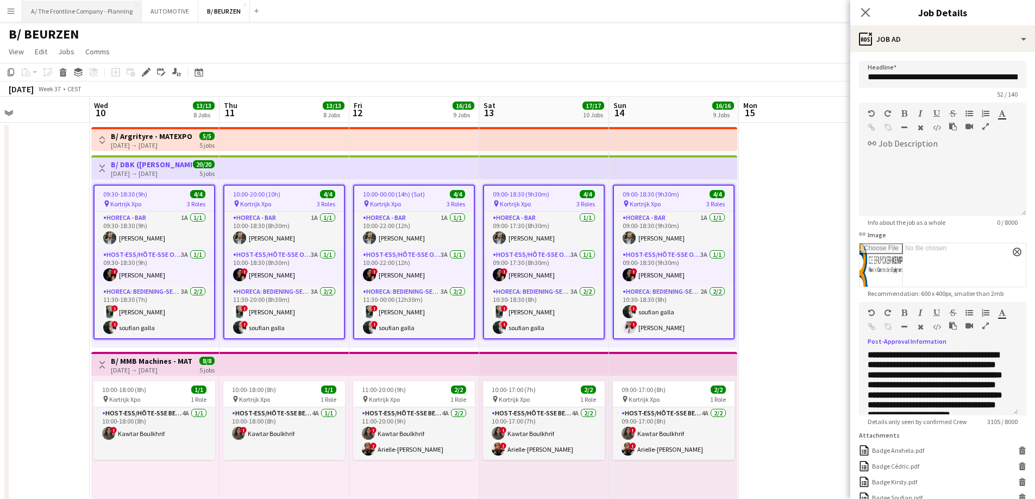
click at [99, 15] on button "A/ The Frontline Company - Planning Close" at bounding box center [82, 11] width 120 height 21
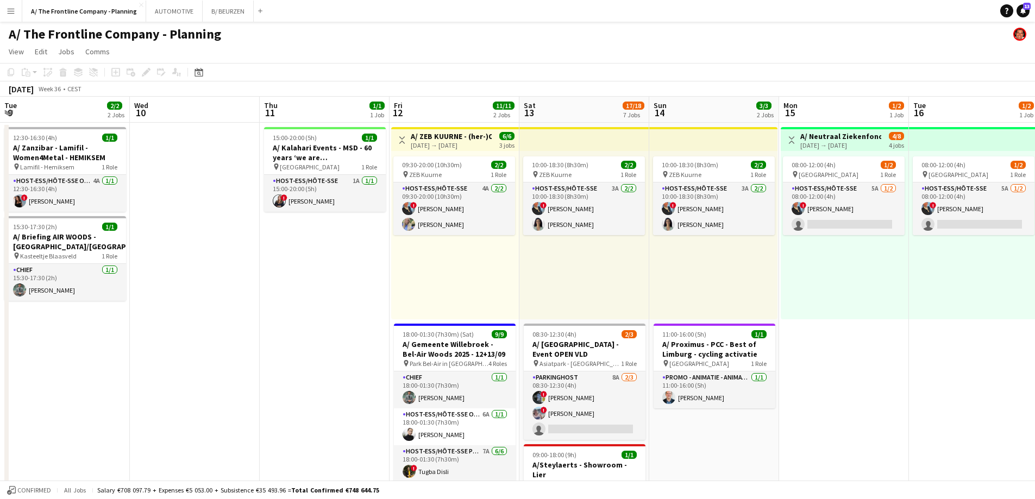
drag, startPoint x: 616, startPoint y: 232, endPoint x: 315, endPoint y: 231, distance: 300.5
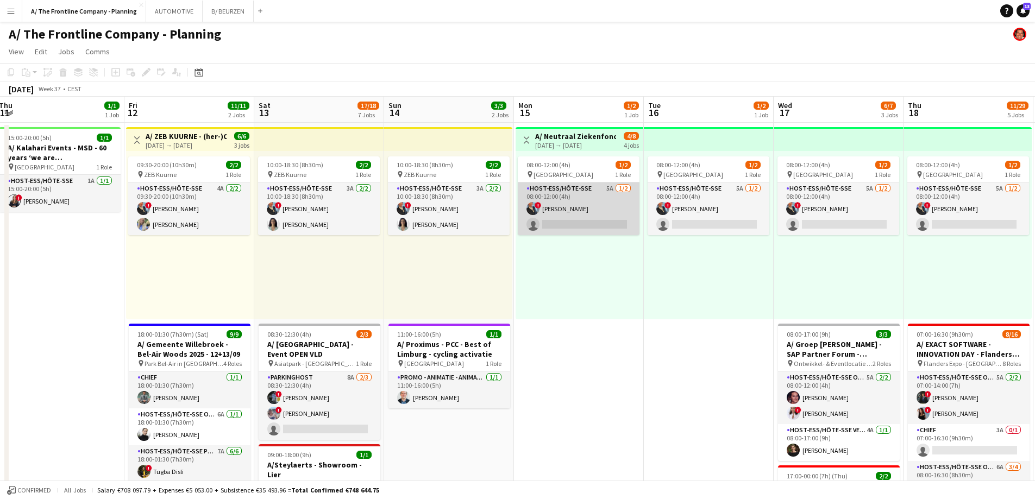
click at [602, 227] on app-card-role "Host-ess/Hôte-sse 5A [DATE] 08:00-12:00 (4h) ! [PERSON_NAME] single-neutral-act…" at bounding box center [579, 209] width 122 height 53
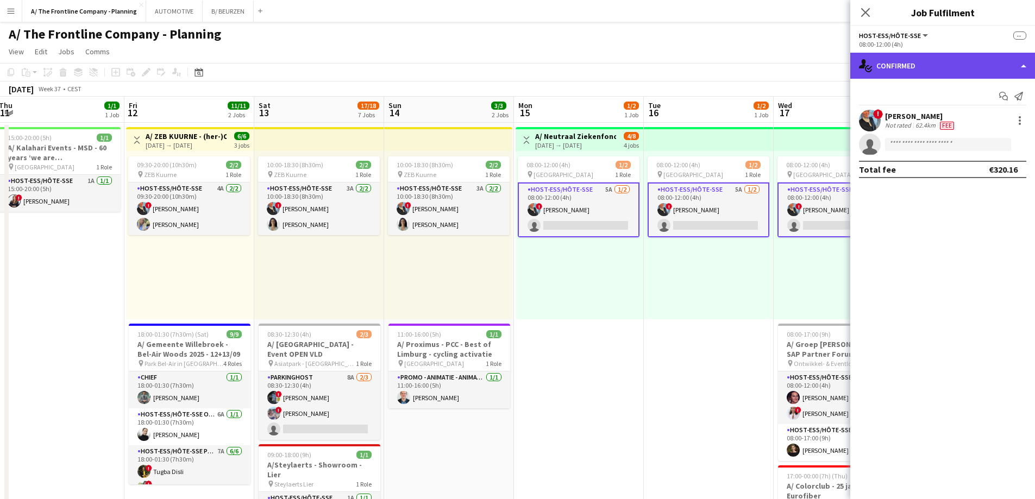
click at [926, 65] on div "single-neutral-actions-check-2 Confirmed" at bounding box center [942, 66] width 185 height 26
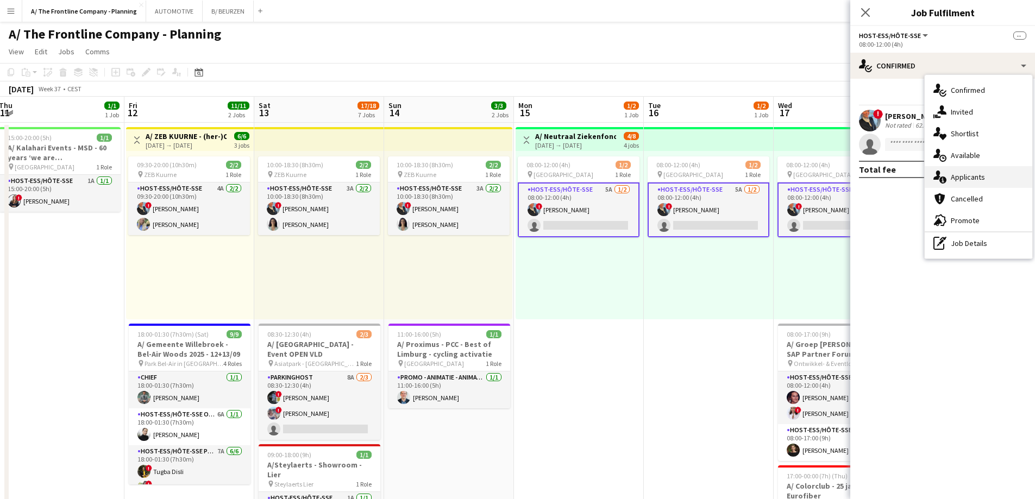
click at [958, 175] on span "Applicants" at bounding box center [968, 177] width 34 height 10
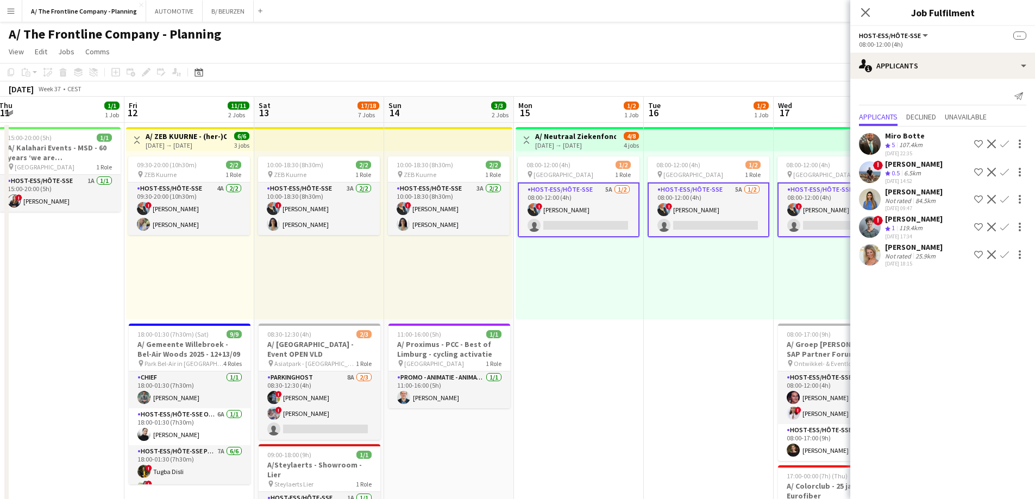
click at [894, 251] on div "[PERSON_NAME]" at bounding box center [914, 247] width 58 height 10
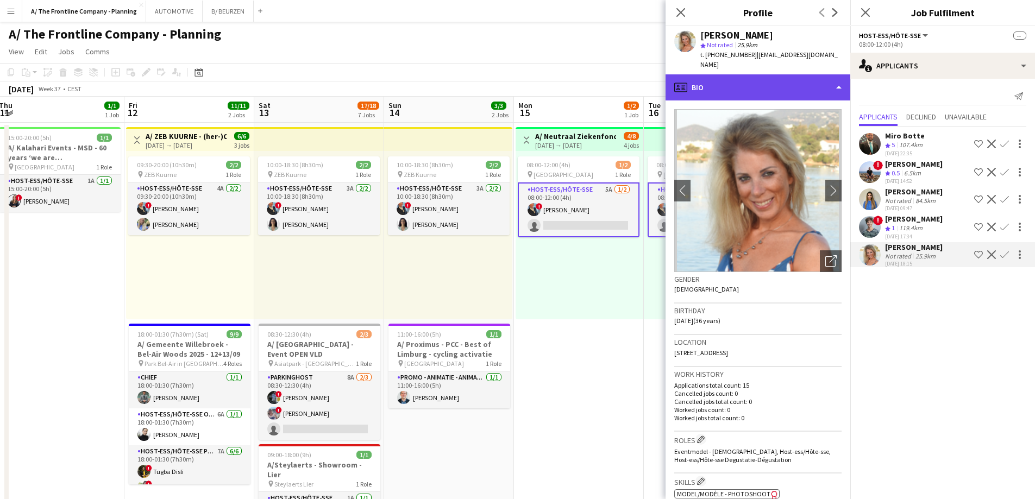
click at [731, 75] on div "profile Bio" at bounding box center [758, 87] width 185 height 26
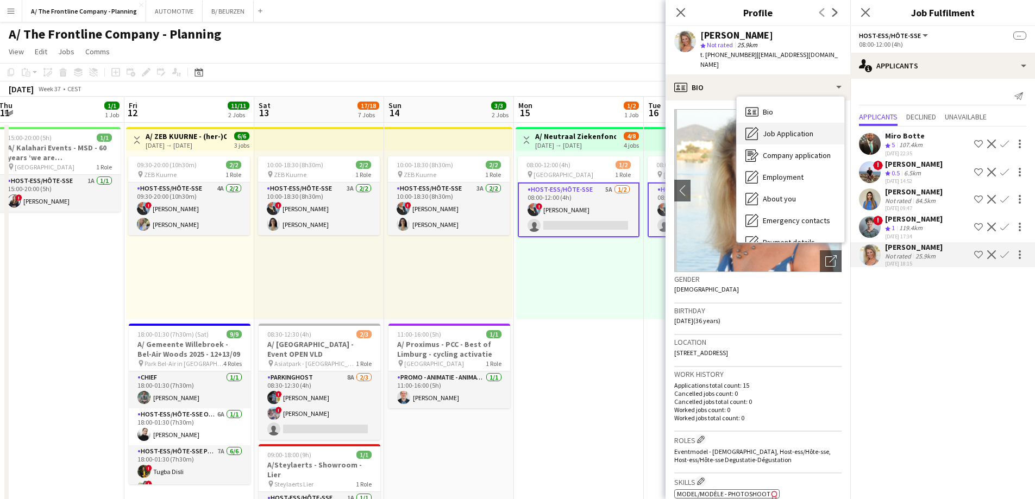
click at [753, 123] on div "Job Application Job Application" at bounding box center [791, 134] width 108 height 22
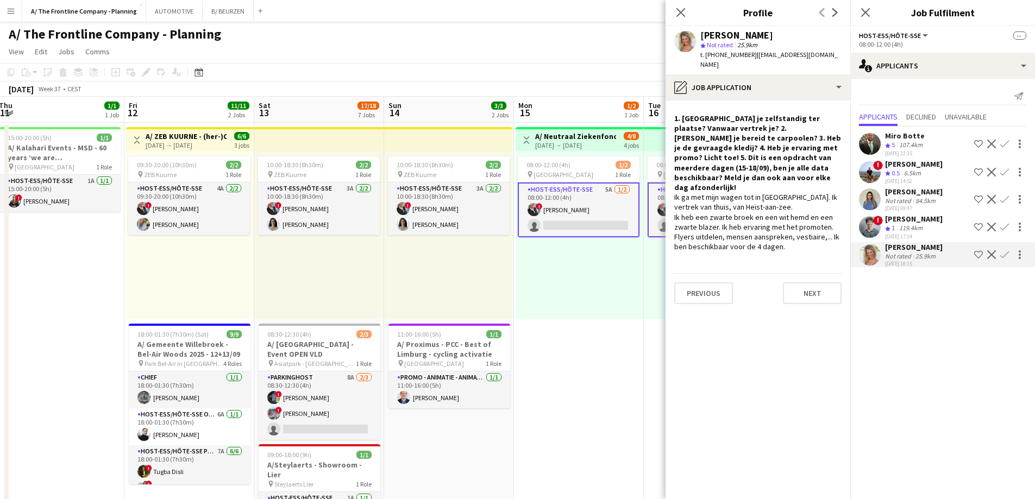
click at [768, 309] on app-crew-profile-role-application "1. [GEOGRAPHIC_DATA] je zelfstandig ter plaatse? Vanwaar vertrek je? 2. [PERSON…" at bounding box center [758, 300] width 185 height 399
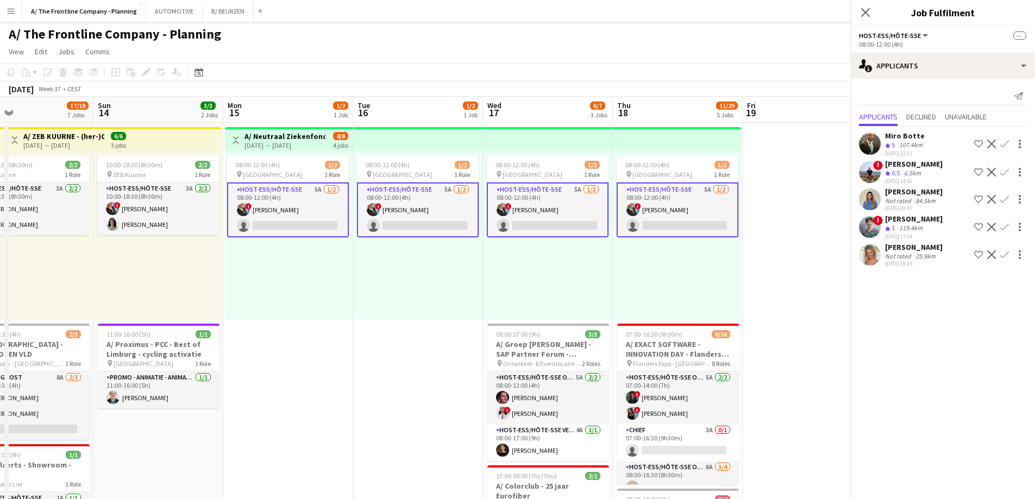
scroll to position [0, 314]
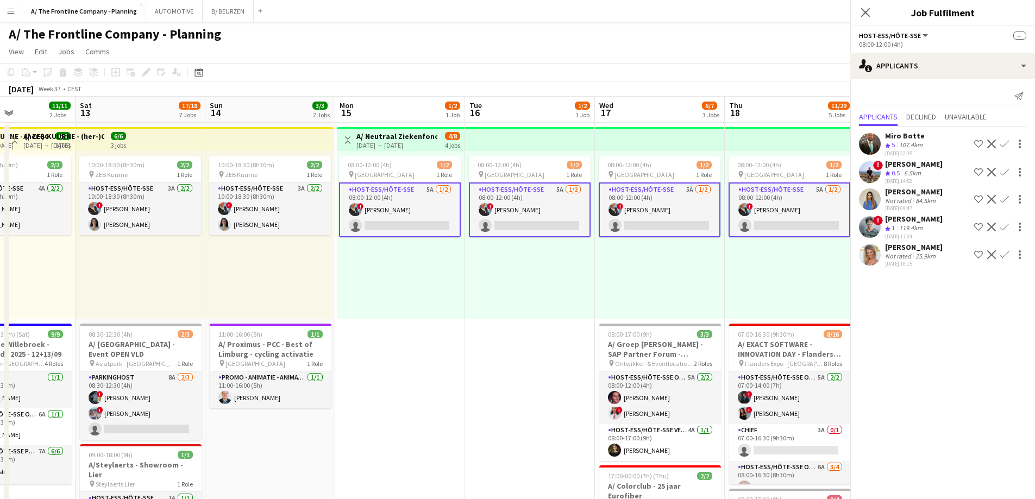
drag, startPoint x: 587, startPoint y: 277, endPoint x: 278, endPoint y: 266, distance: 308.8
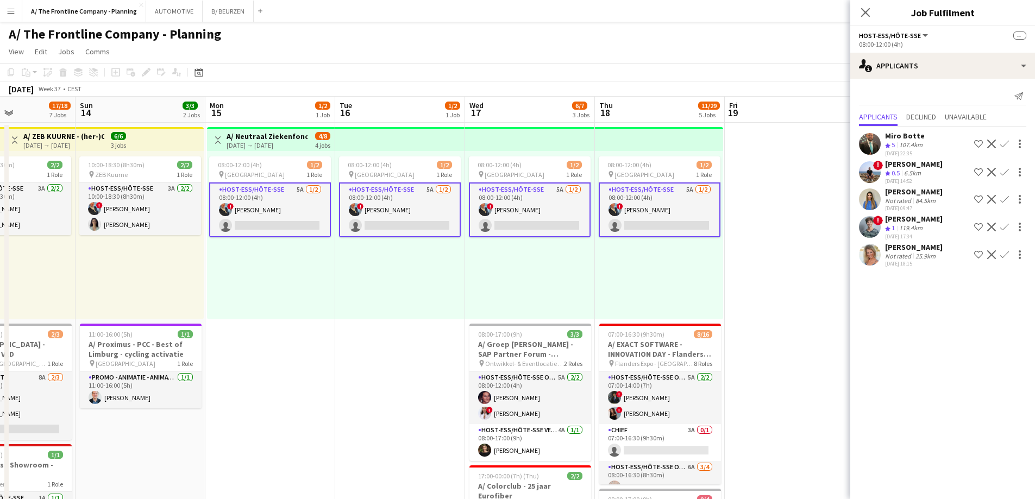
click at [874, 258] on app-user-avatar at bounding box center [870, 255] width 22 height 22
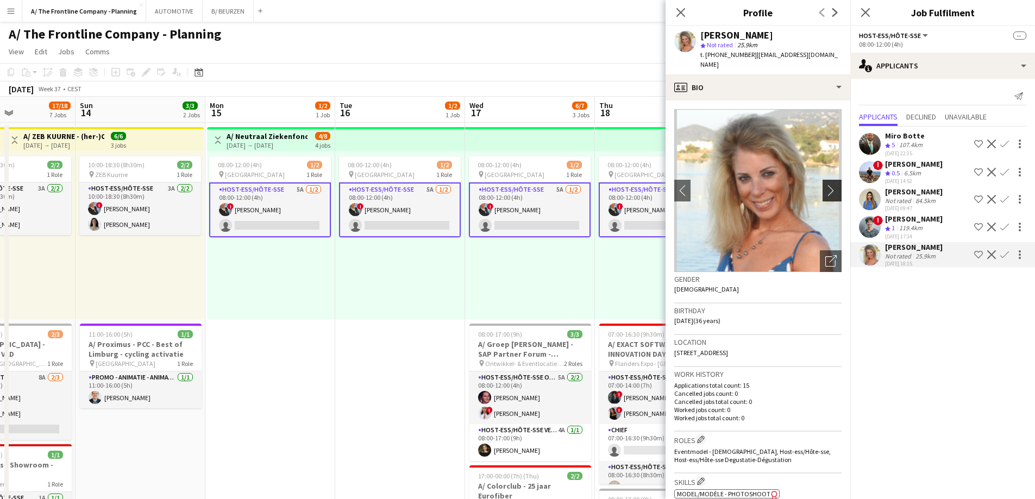
click at [825, 185] on app-icon "chevron-right" at bounding box center [833, 190] width 17 height 11
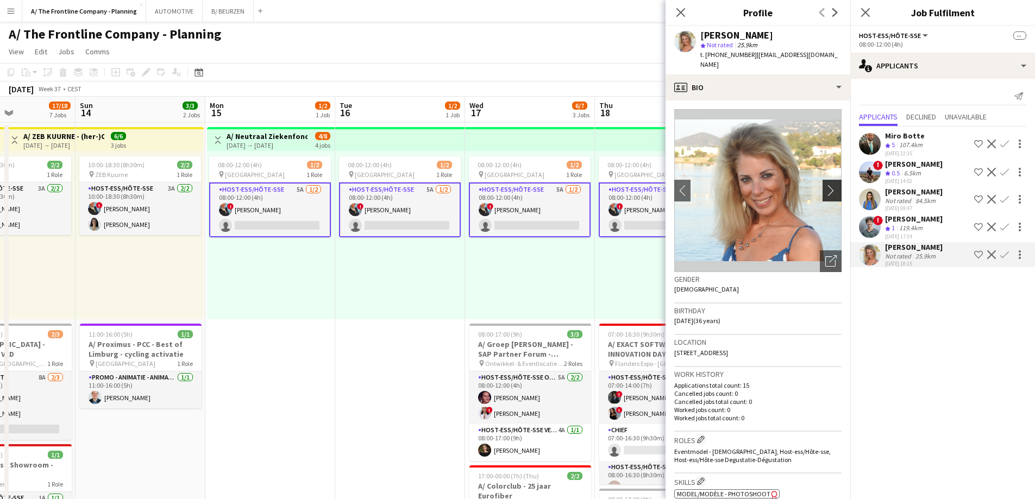
click at [825, 185] on app-icon "chevron-right" at bounding box center [833, 190] width 17 height 11
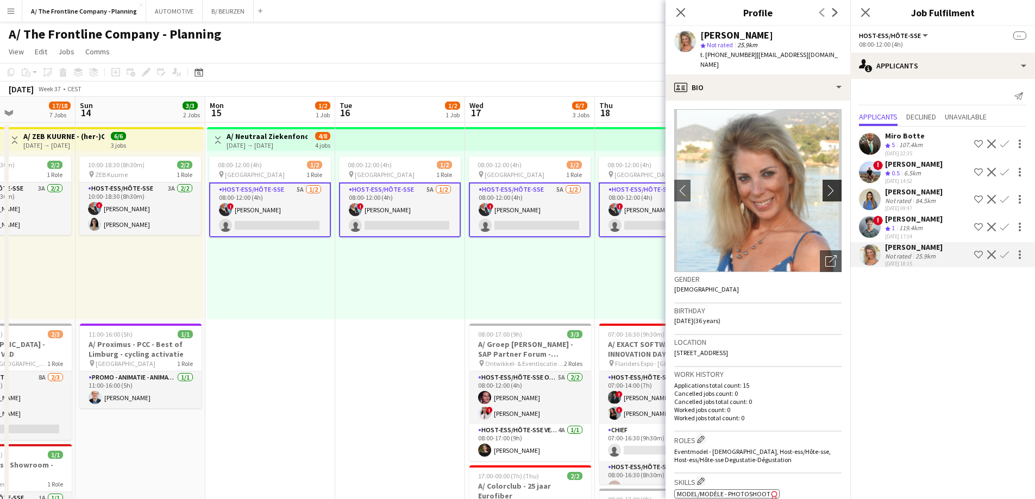
click at [825, 185] on app-icon "chevron-right" at bounding box center [833, 190] width 17 height 11
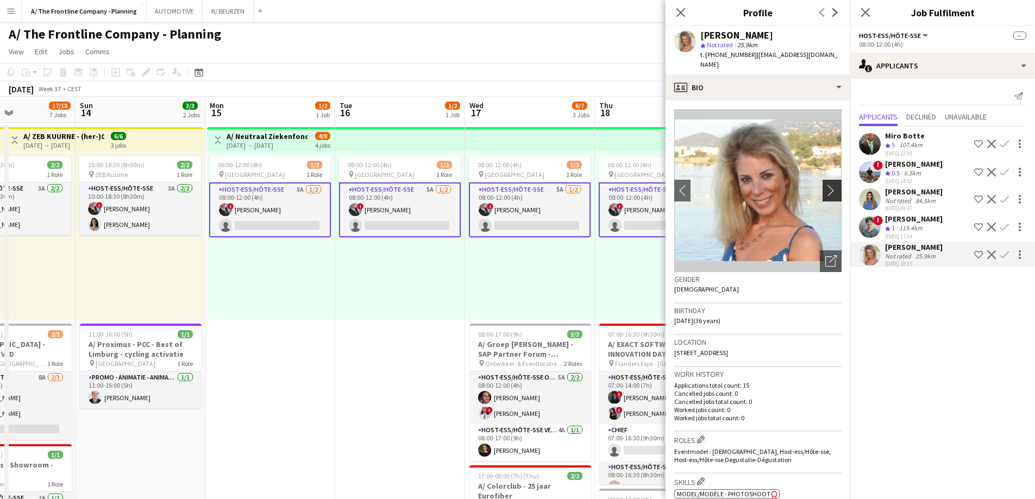
click at [825, 185] on app-icon "chevron-right" at bounding box center [833, 190] width 17 height 11
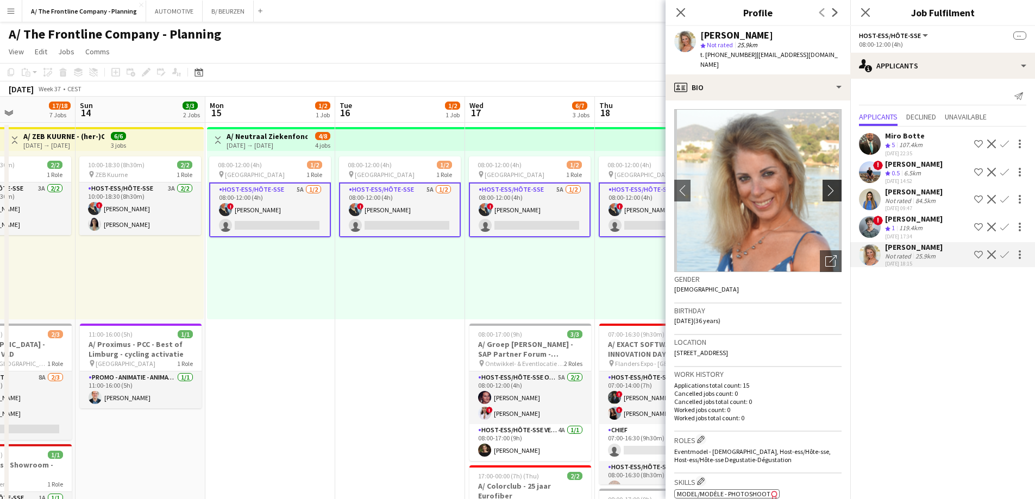
click at [825, 185] on app-icon "chevron-right" at bounding box center [833, 190] width 17 height 11
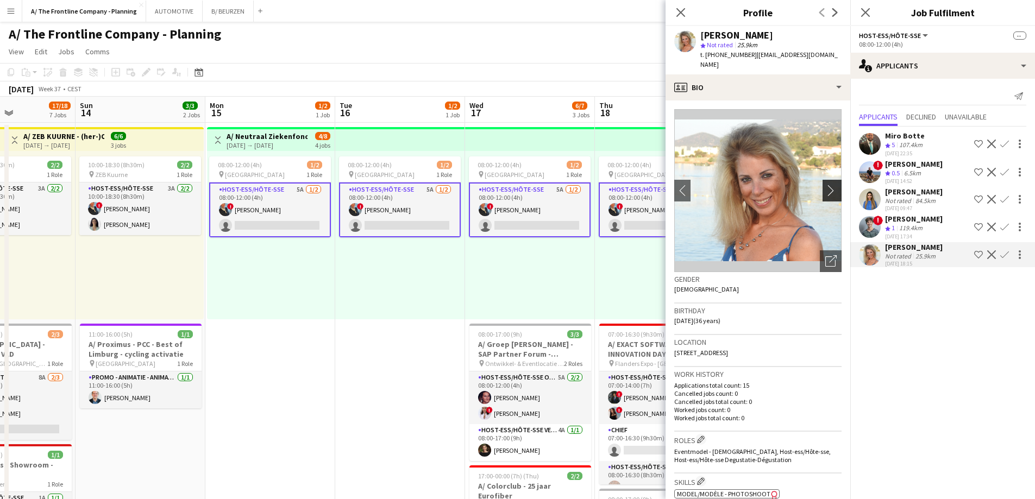
click at [825, 185] on app-icon "chevron-right" at bounding box center [833, 190] width 17 height 11
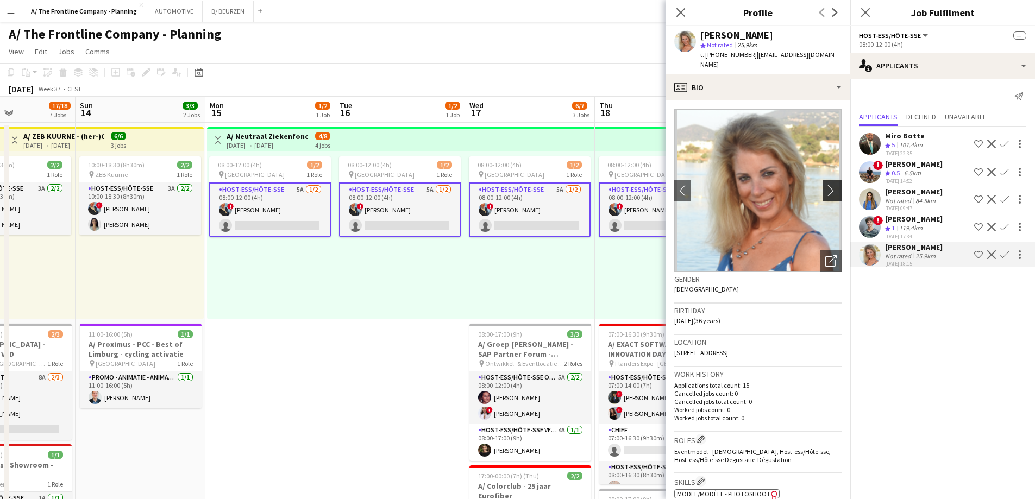
click at [825, 185] on app-icon "chevron-right" at bounding box center [833, 190] width 17 height 11
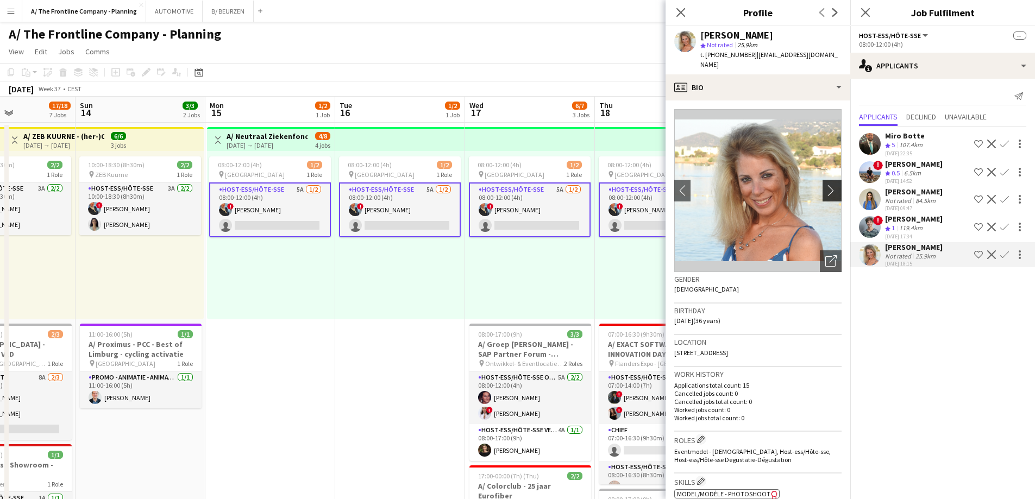
click at [825, 185] on app-icon "chevron-right" at bounding box center [833, 190] width 17 height 11
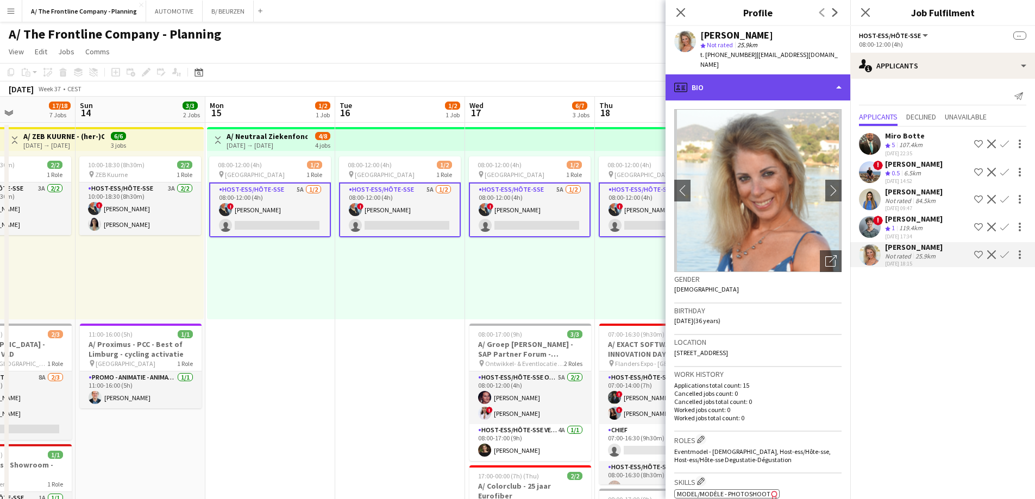
click at [784, 77] on div "profile Bio" at bounding box center [758, 87] width 185 height 26
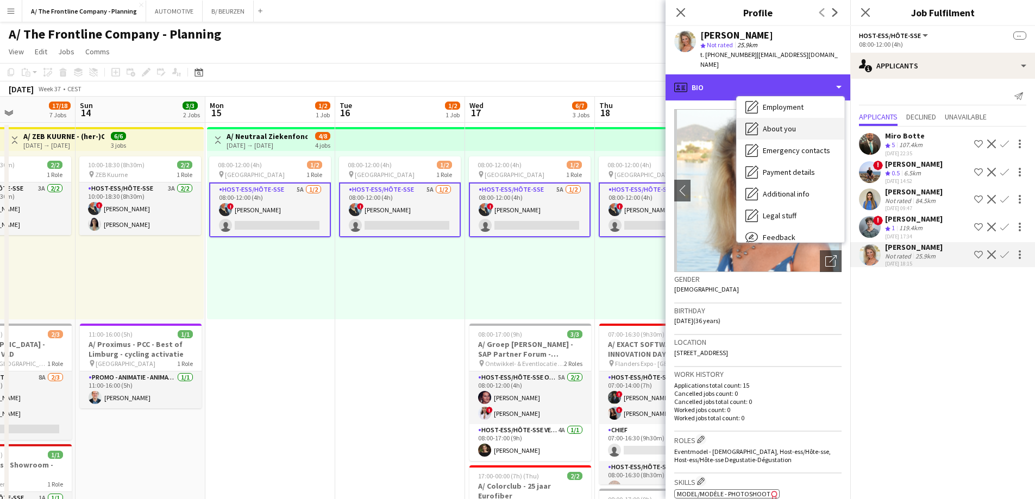
scroll to position [102, 0]
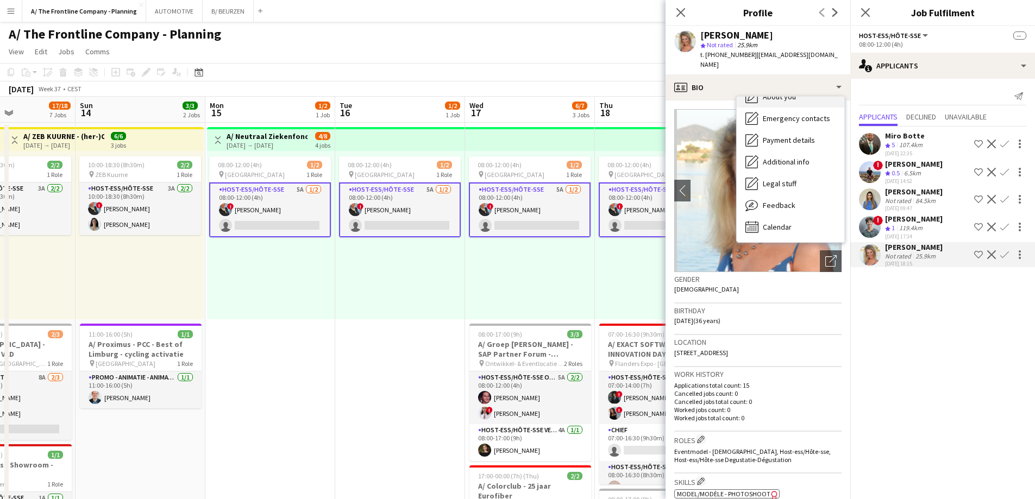
click at [786, 93] on div "About you About you" at bounding box center [791, 97] width 108 height 22
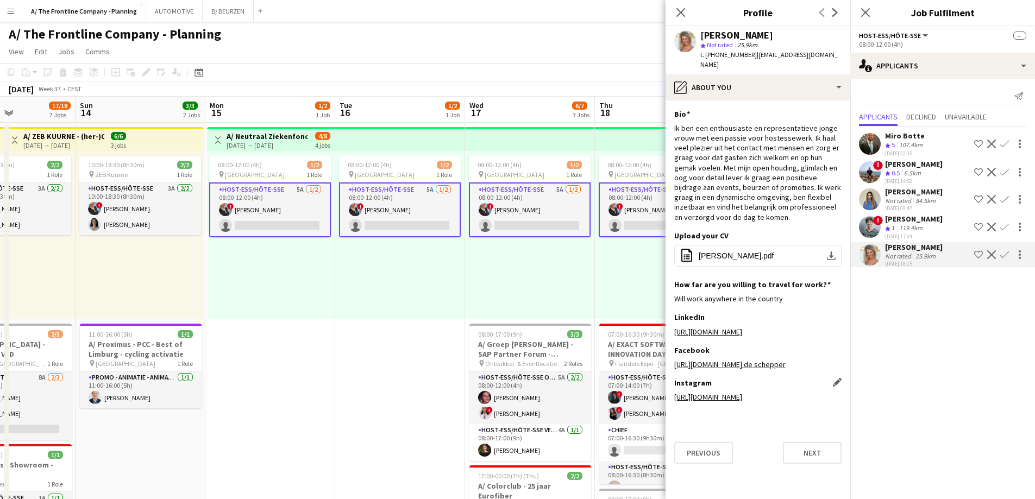
click at [731, 392] on link "[URL][DOMAIN_NAME]" at bounding box center [708, 397] width 68 height 10
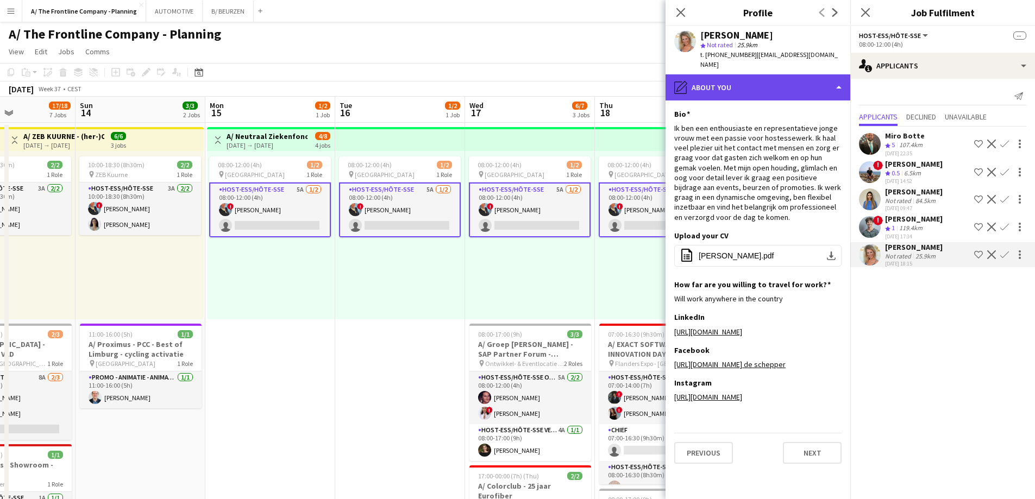
click at [768, 84] on div "pencil4 About you" at bounding box center [758, 87] width 185 height 26
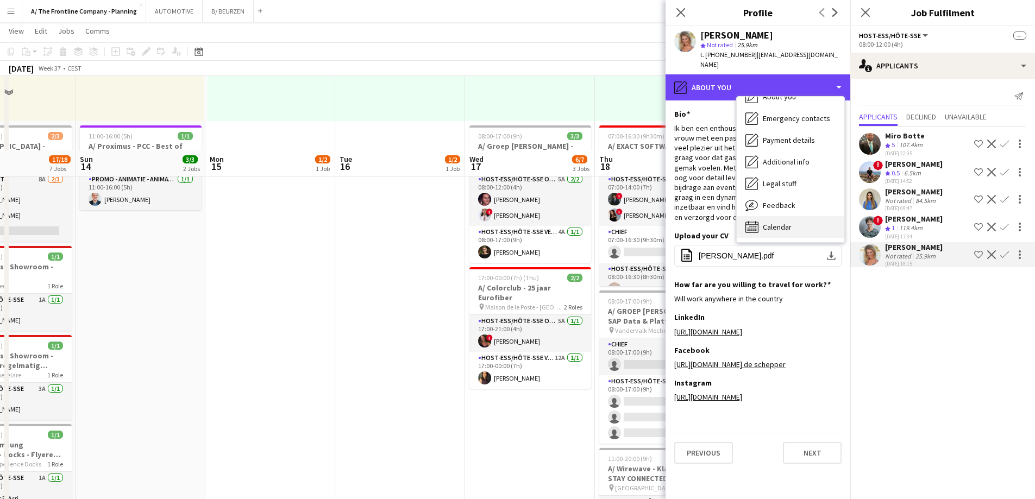
scroll to position [272, 0]
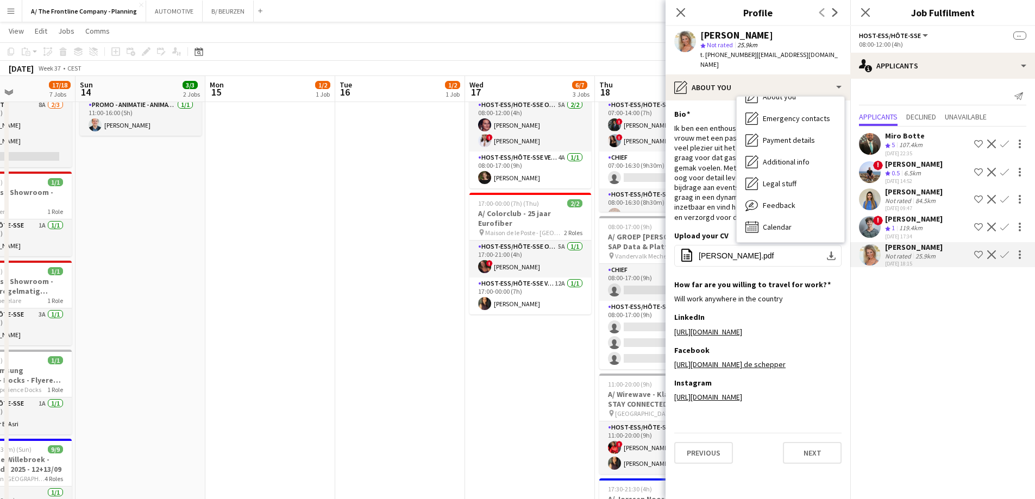
click at [328, 187] on app-date-cell "Toggle View A/ Neutraal Ziekenfonds Vlaanderen (NZVL) - [GEOGRAPHIC_DATA] - 15-…" at bounding box center [270, 282] width 130 height 865
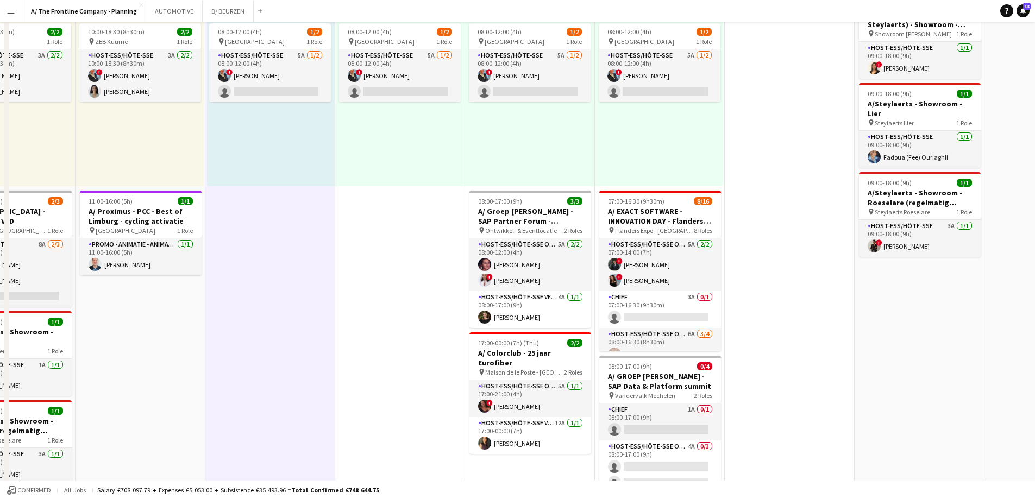
scroll to position [0, 0]
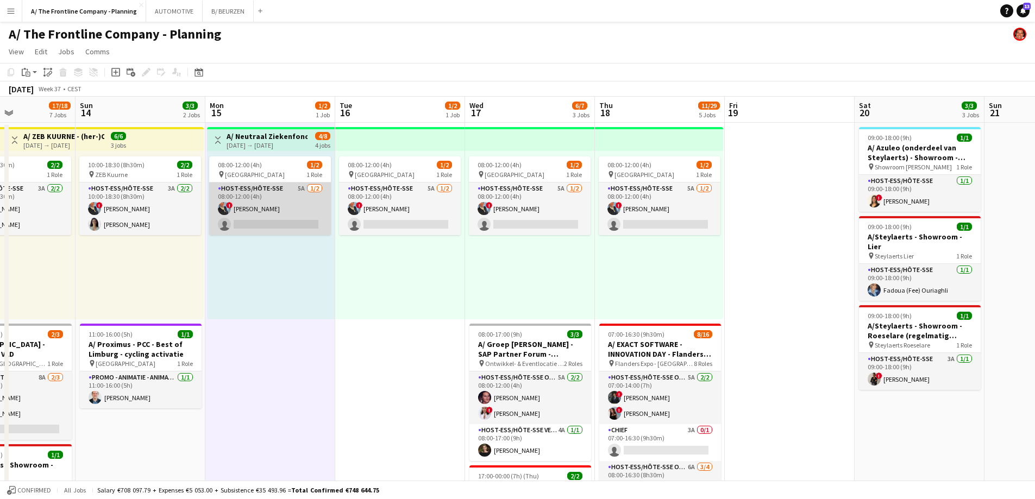
click at [265, 217] on app-card-role "Host-ess/Hôte-sse 5A [DATE] 08:00-12:00 (4h) ! [PERSON_NAME] single-neutral-act…" at bounding box center [270, 209] width 122 height 53
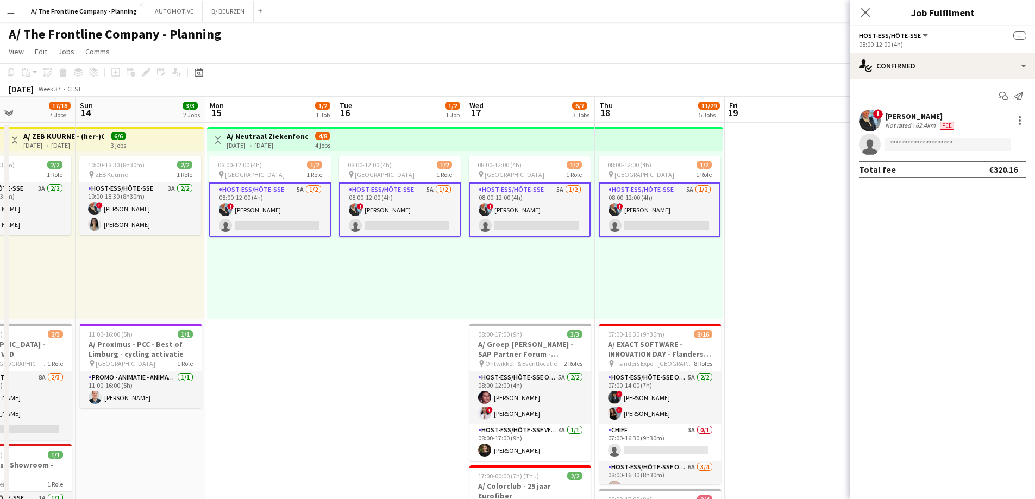
click at [296, 219] on app-card-role "Host-ess/Hôte-sse 5A [DATE] 08:00-12:00 (4h) ! [PERSON_NAME] single-neutral-act…" at bounding box center [270, 210] width 122 height 55
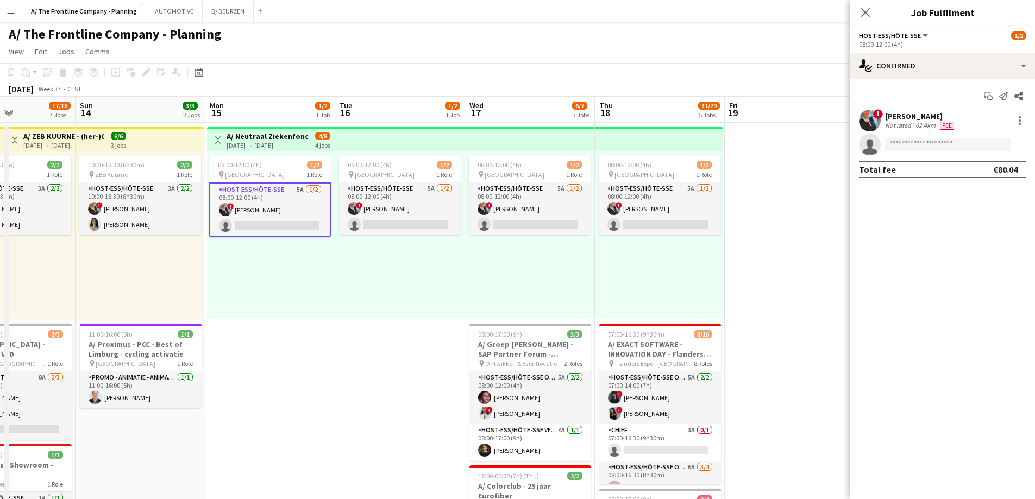
click at [899, 121] on div "[PERSON_NAME]" at bounding box center [920, 116] width 71 height 10
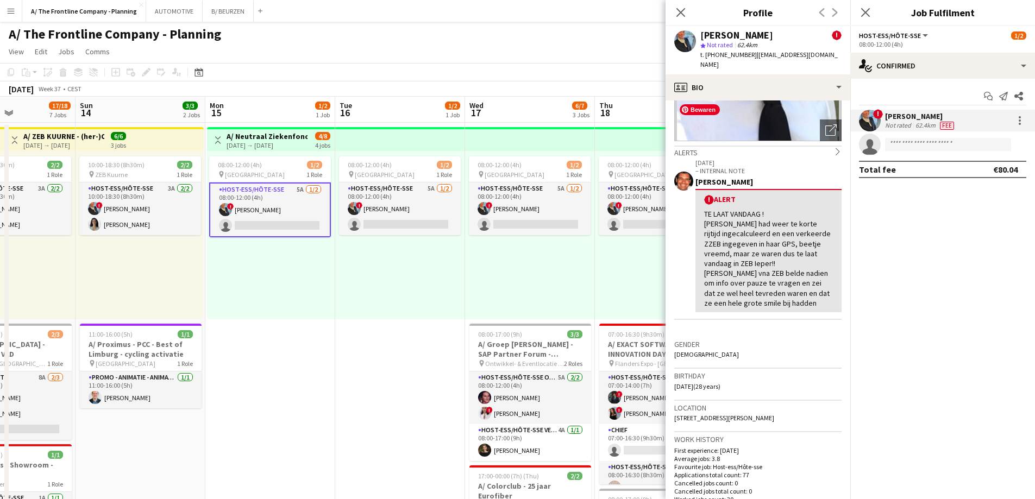
scroll to position [217, 0]
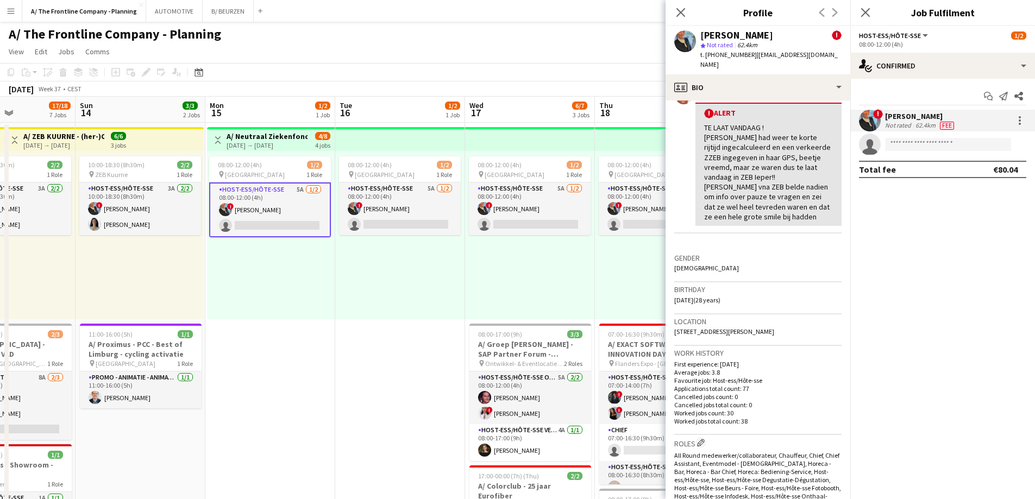
click at [359, 277] on div "08:00-12:00 (4h) 1/2 pin Oostende 1 Role Host-ess/Hôte-sse 5A [DATE] 08:00-12:0…" at bounding box center [400, 235] width 130 height 168
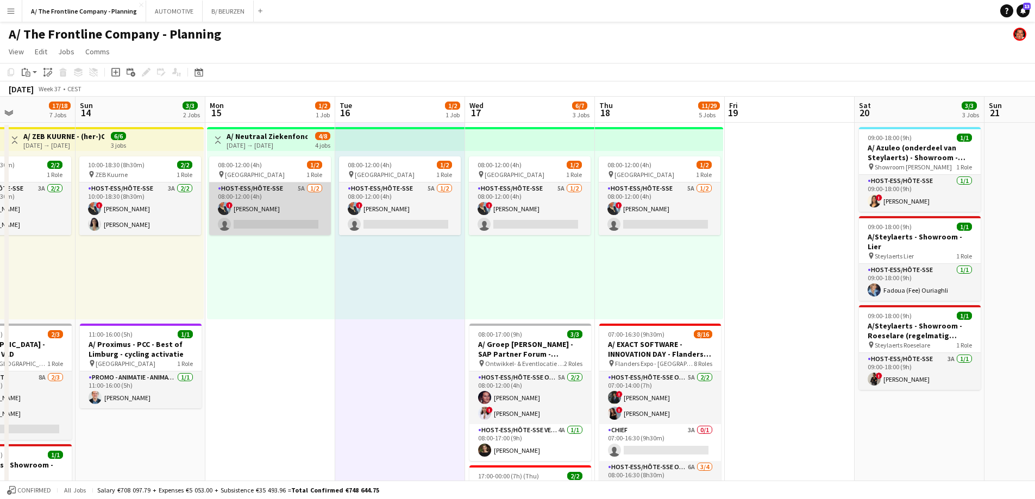
click at [281, 215] on app-card-role "Host-ess/Hôte-sse 5A [DATE] 08:00-12:00 (4h) ! [PERSON_NAME] single-neutral-act…" at bounding box center [270, 209] width 122 height 53
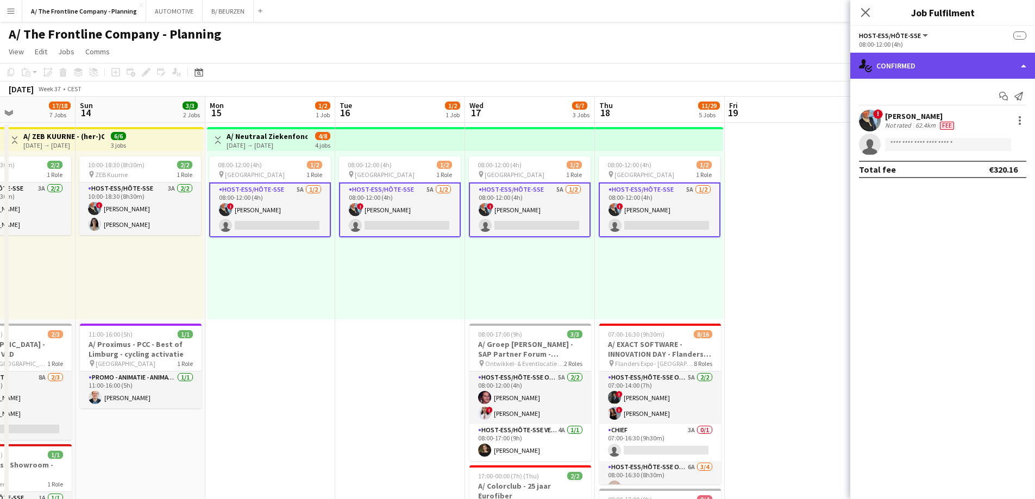
click at [951, 69] on div "single-neutral-actions-check-2 Confirmed" at bounding box center [942, 66] width 185 height 26
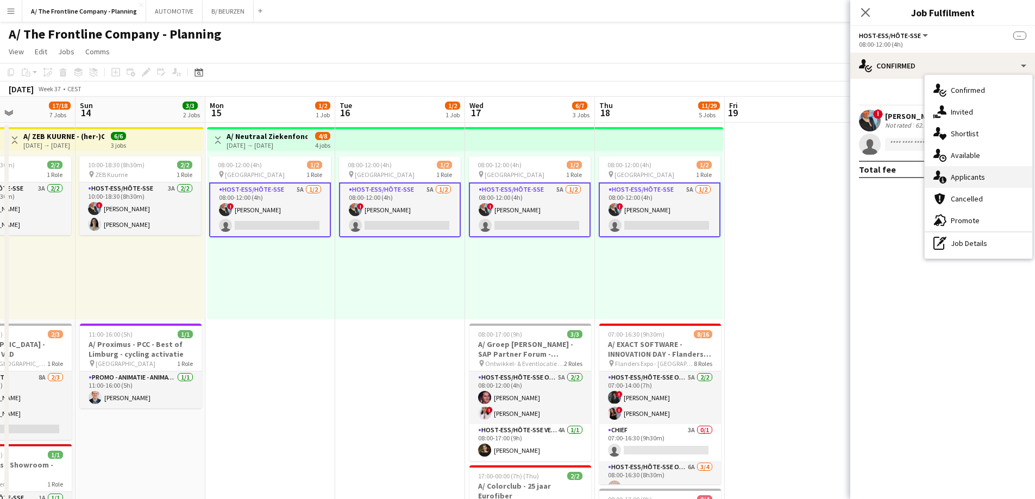
click at [958, 179] on span "Applicants" at bounding box center [968, 177] width 34 height 10
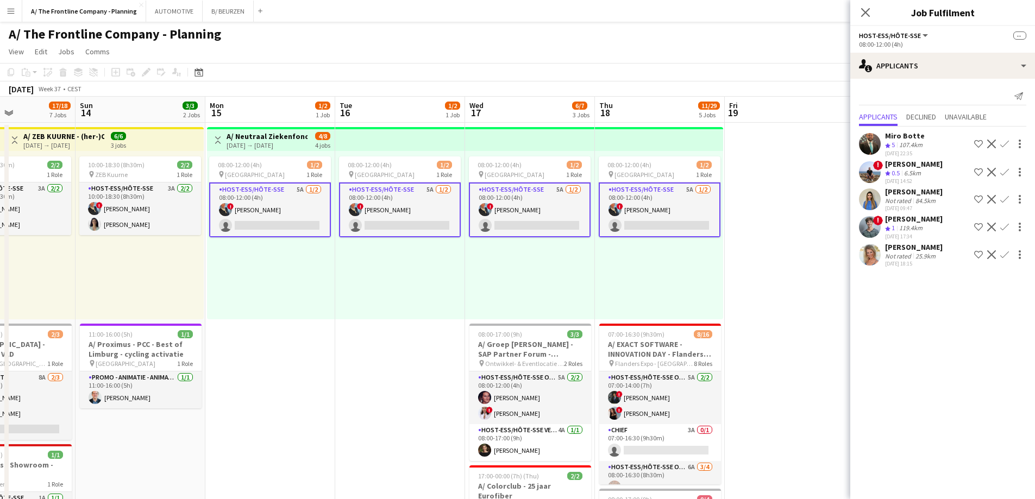
click at [915, 252] on div "[PERSON_NAME]" at bounding box center [914, 247] width 58 height 10
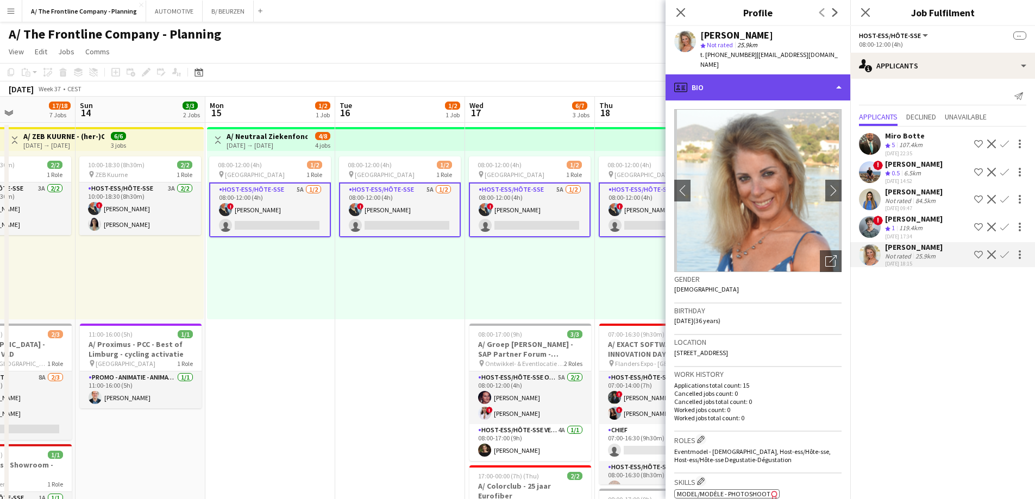
click at [762, 79] on div "profile Bio" at bounding box center [758, 87] width 185 height 26
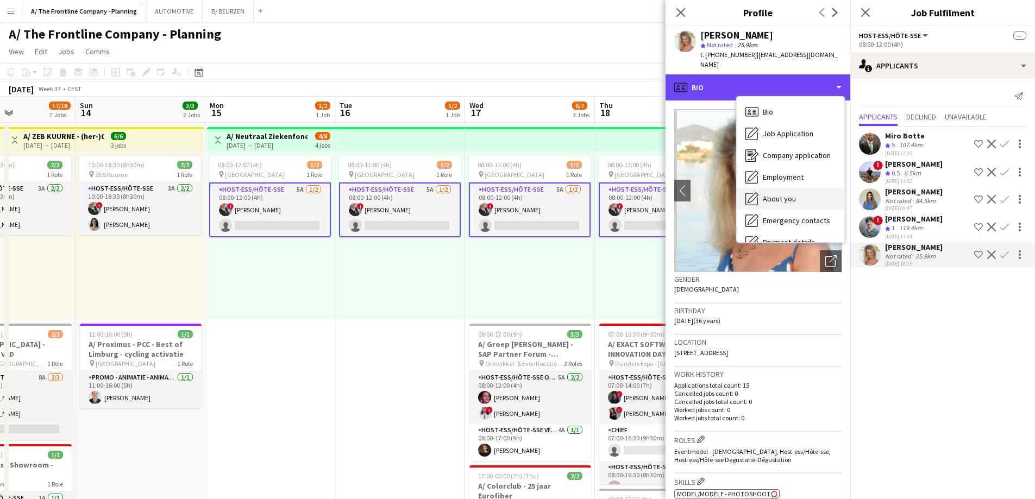
scroll to position [102, 0]
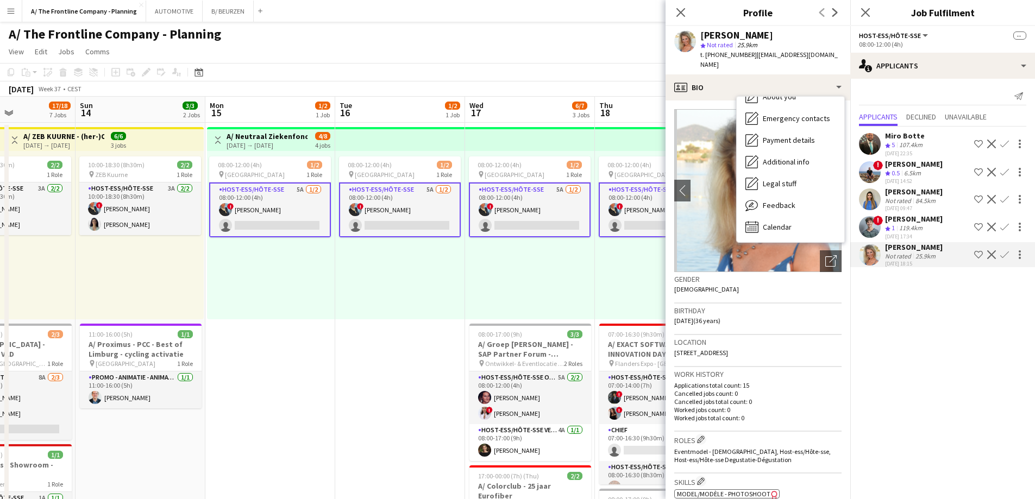
click at [728, 349] on span "[STREET_ADDRESS]" at bounding box center [701, 353] width 54 height 8
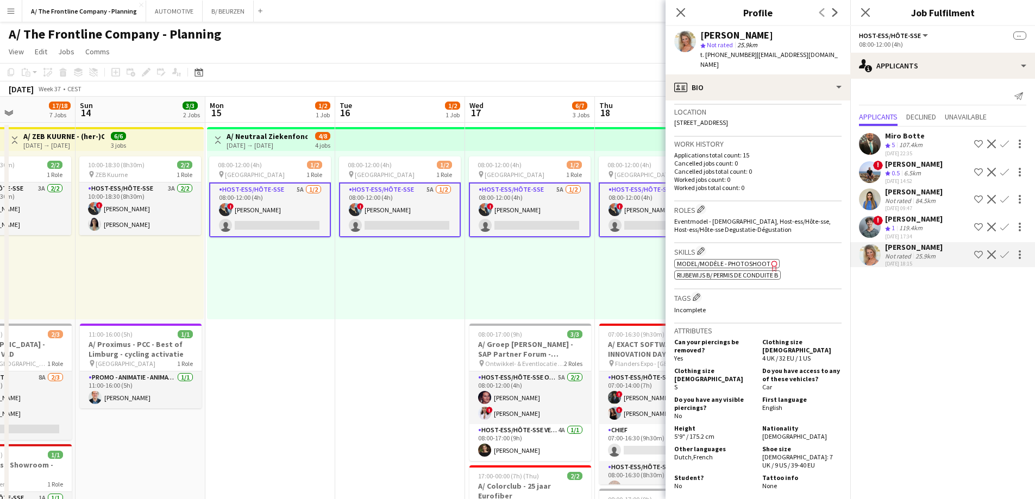
scroll to position [54, 0]
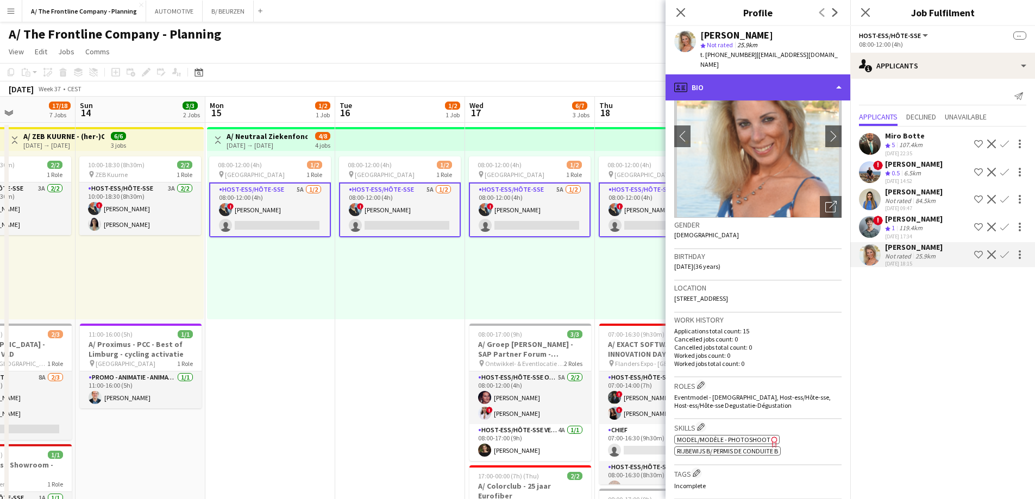
click at [774, 74] on div "profile Bio" at bounding box center [758, 87] width 185 height 26
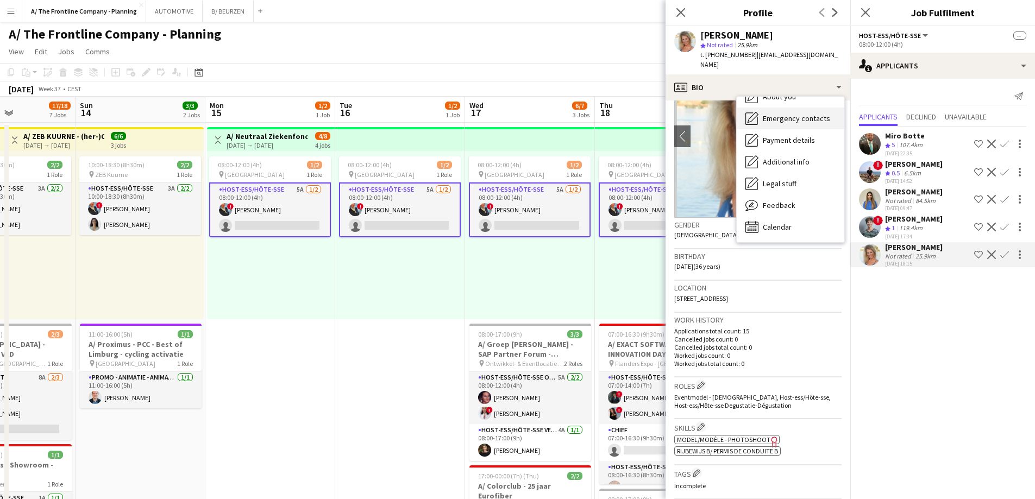
click at [791, 114] on span "Emergency contacts" at bounding box center [796, 119] width 67 height 10
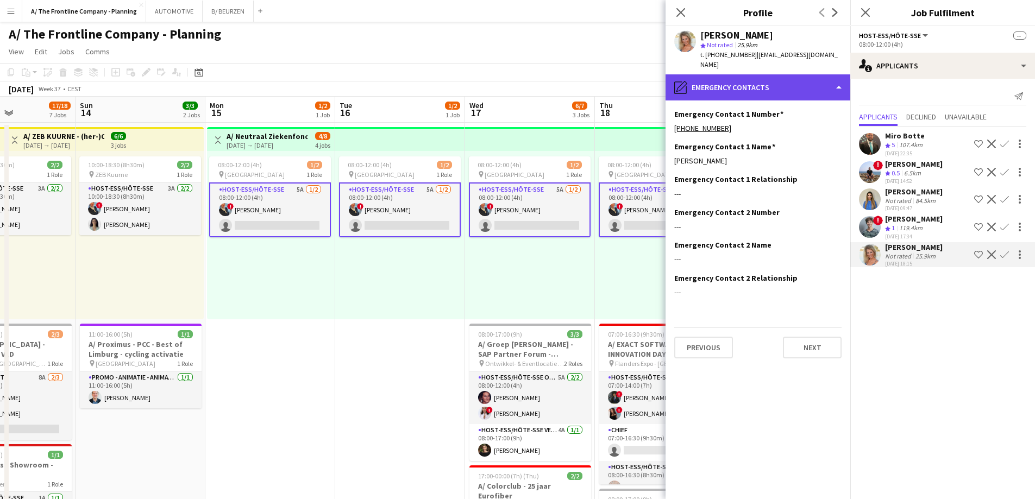
click at [787, 75] on div "pencil4 Emergency contacts" at bounding box center [758, 87] width 185 height 26
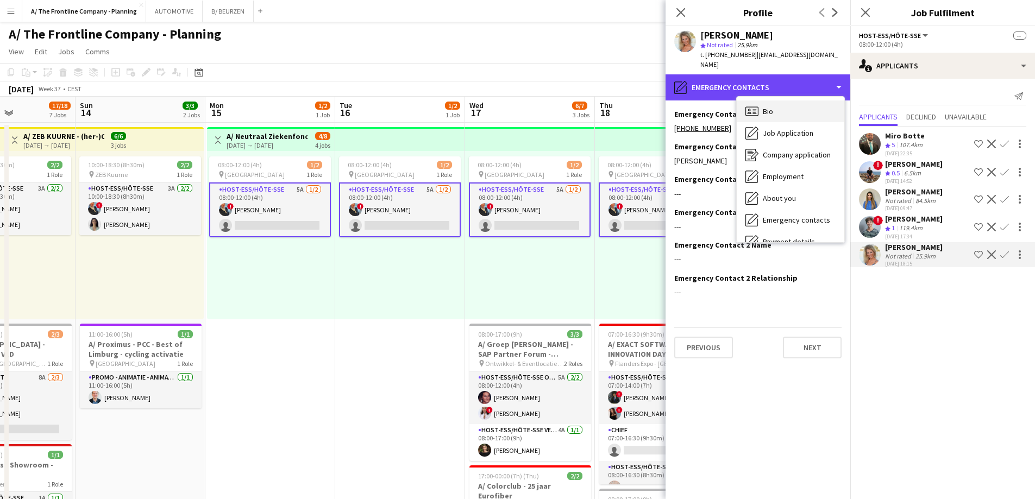
scroll to position [0, 0]
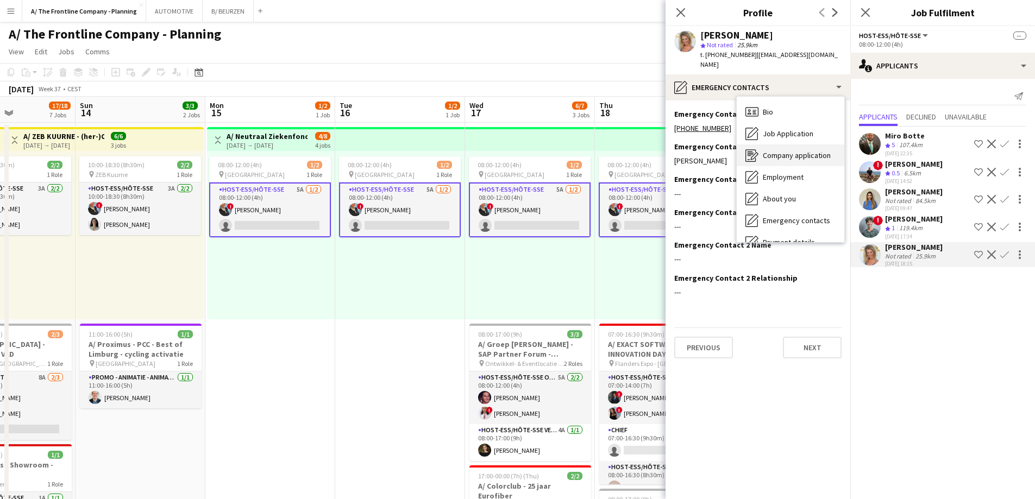
click at [788, 151] on span "Company application" at bounding box center [797, 156] width 68 height 10
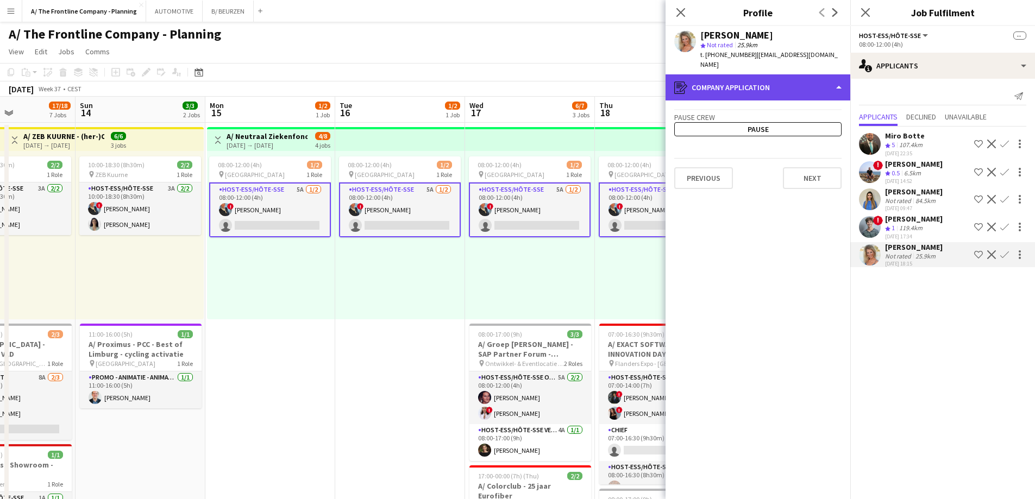
click at [774, 78] on div "register Company application" at bounding box center [758, 87] width 185 height 26
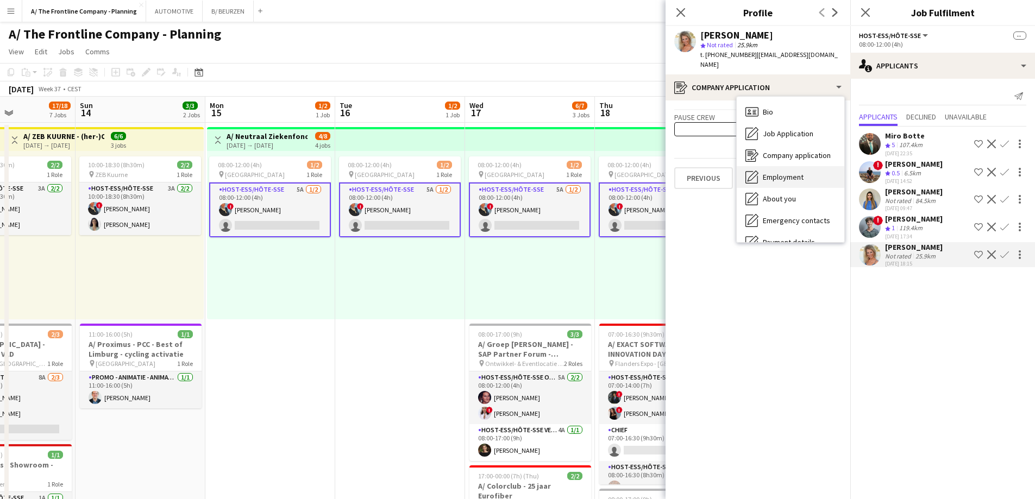
click at [778, 166] on div "Employment Employment" at bounding box center [791, 177] width 108 height 22
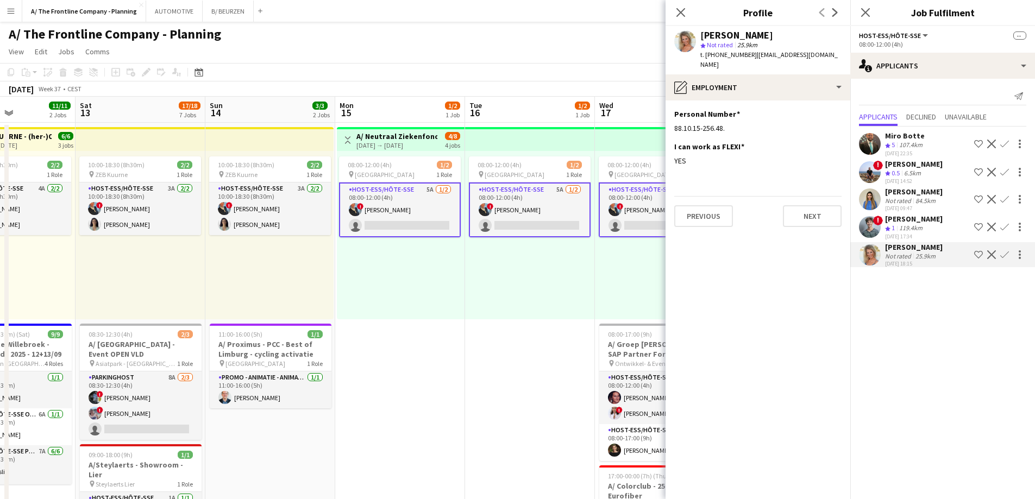
scroll to position [0, 281]
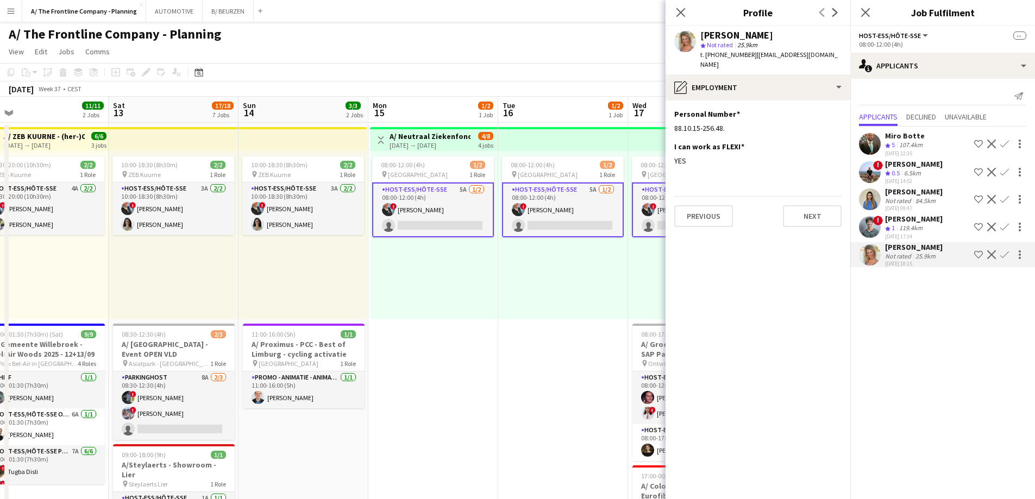
drag, startPoint x: 290, startPoint y: 371, endPoint x: 582, endPoint y: 355, distance: 292.7
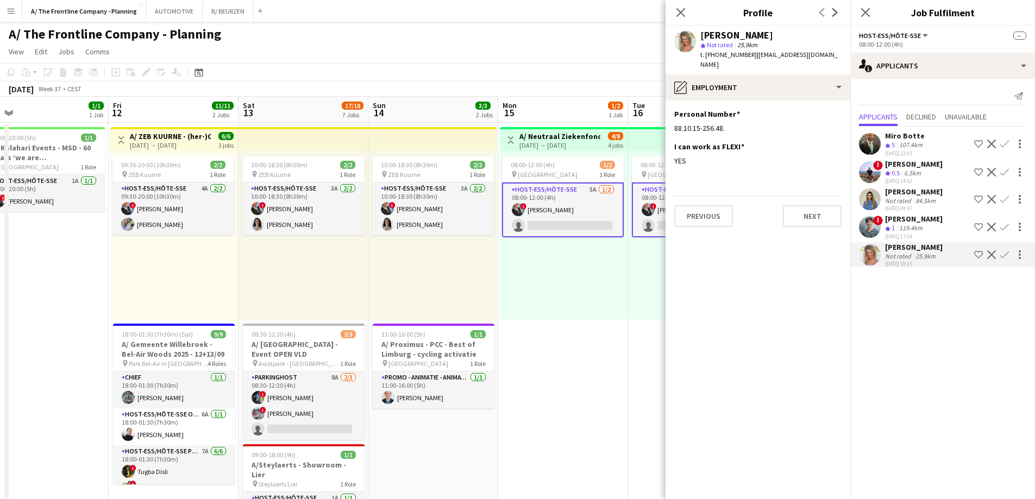
scroll to position [0, 406]
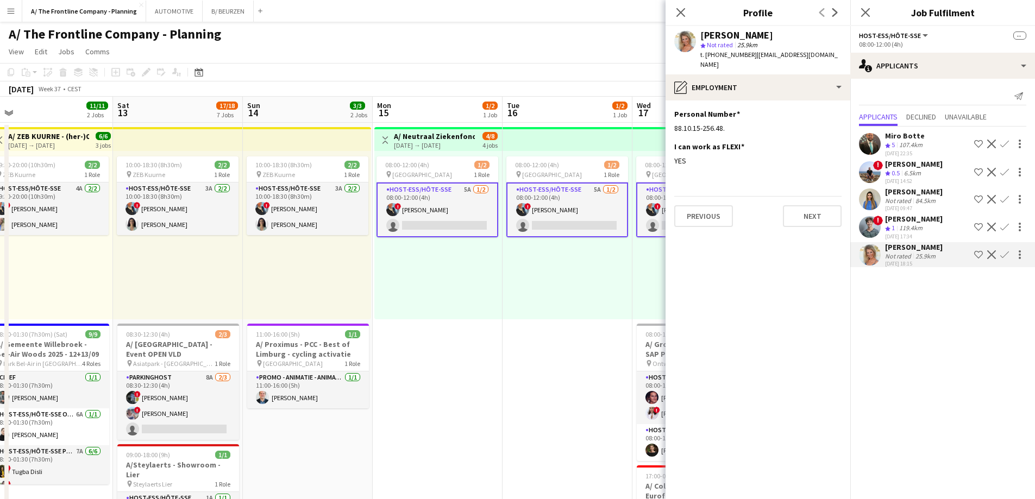
drag, startPoint x: 519, startPoint y: 289, endPoint x: 432, endPoint y: 290, distance: 86.9
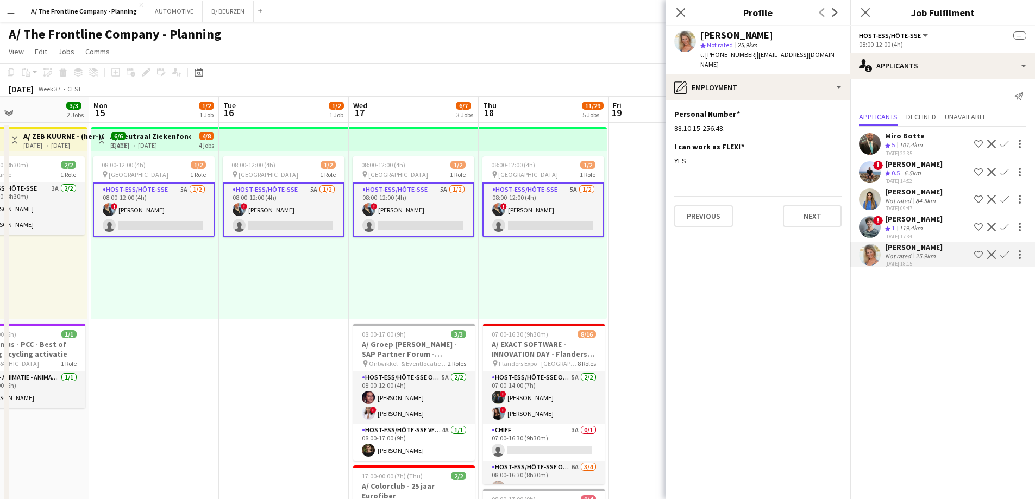
scroll to position [0, 388]
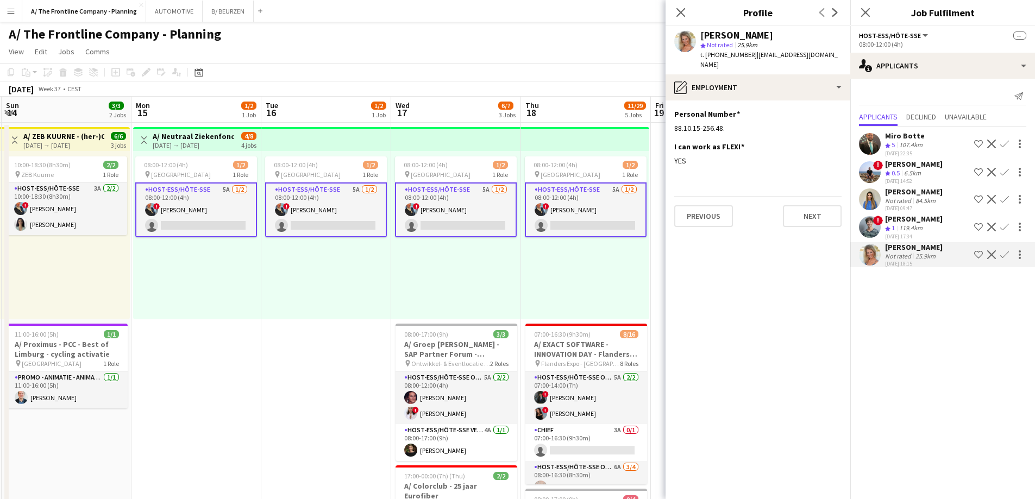
drag, startPoint x: 314, startPoint y: 280, endPoint x: 283, endPoint y: 277, distance: 30.6
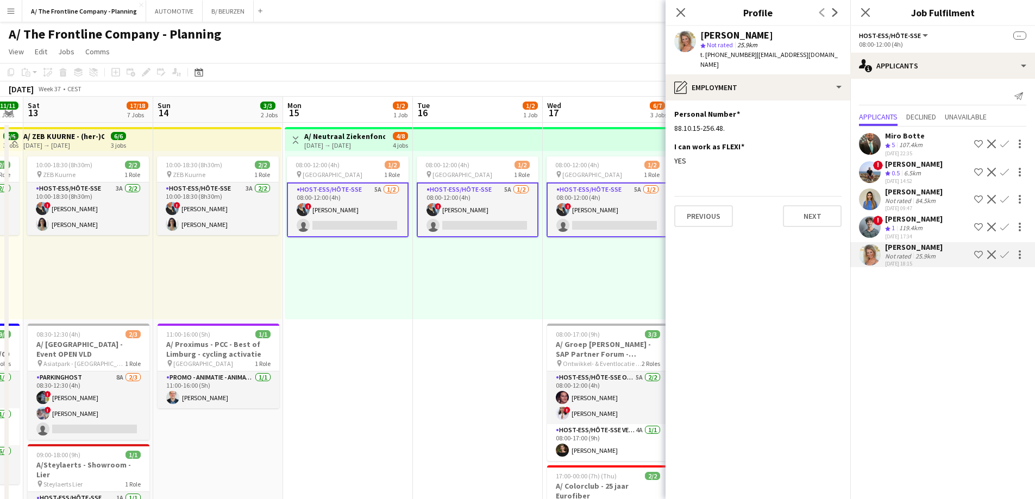
drag, startPoint x: 223, startPoint y: 289, endPoint x: 686, endPoint y: 298, distance: 463.0
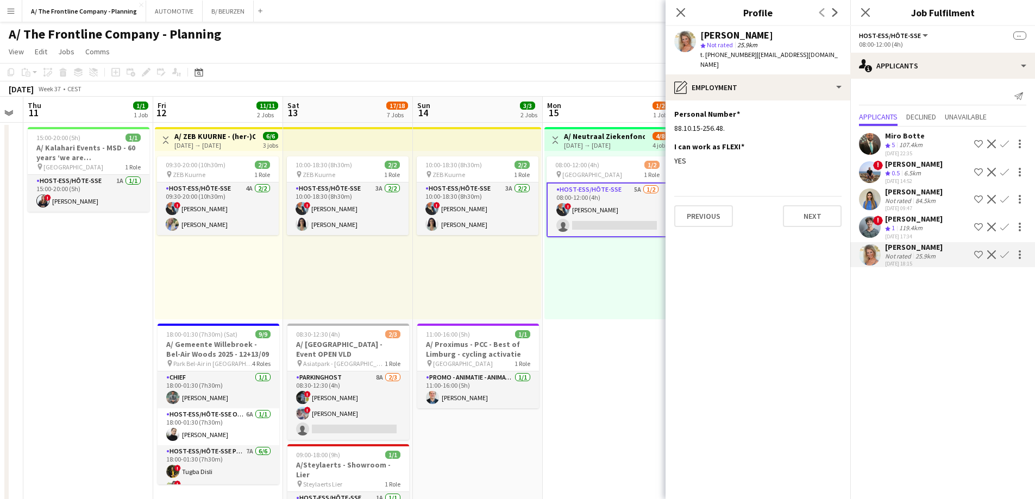
scroll to position [0, 303]
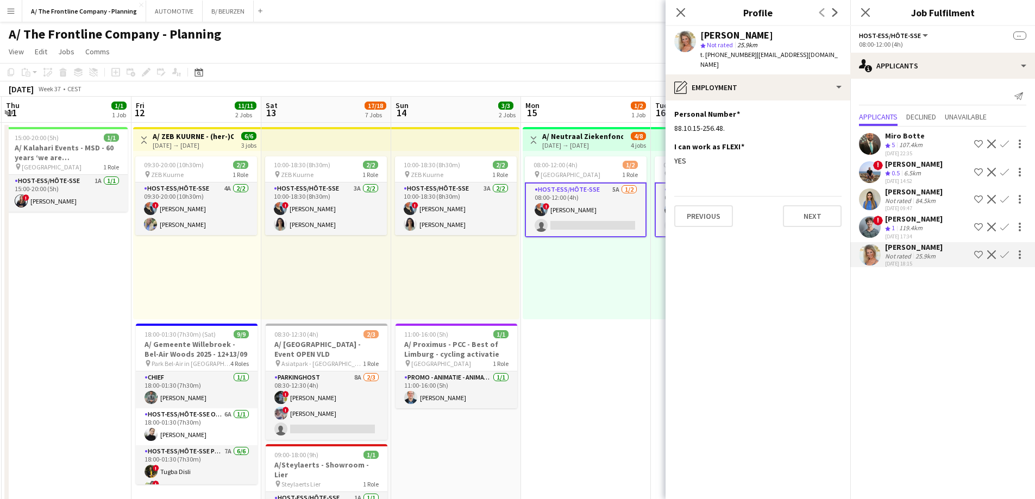
drag, startPoint x: 243, startPoint y: 285, endPoint x: 503, endPoint y: 270, distance: 260.7
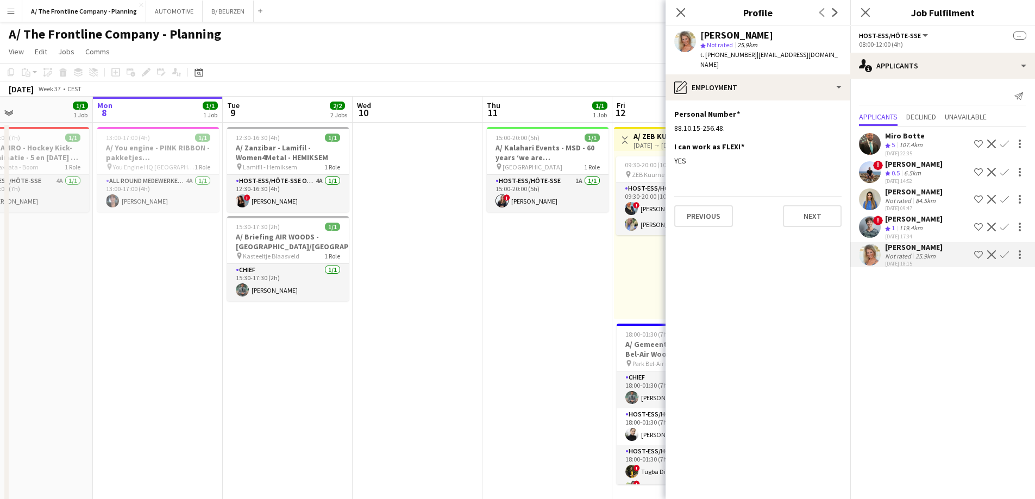
drag, startPoint x: 436, startPoint y: 280, endPoint x: 442, endPoint y: 280, distance: 6.5
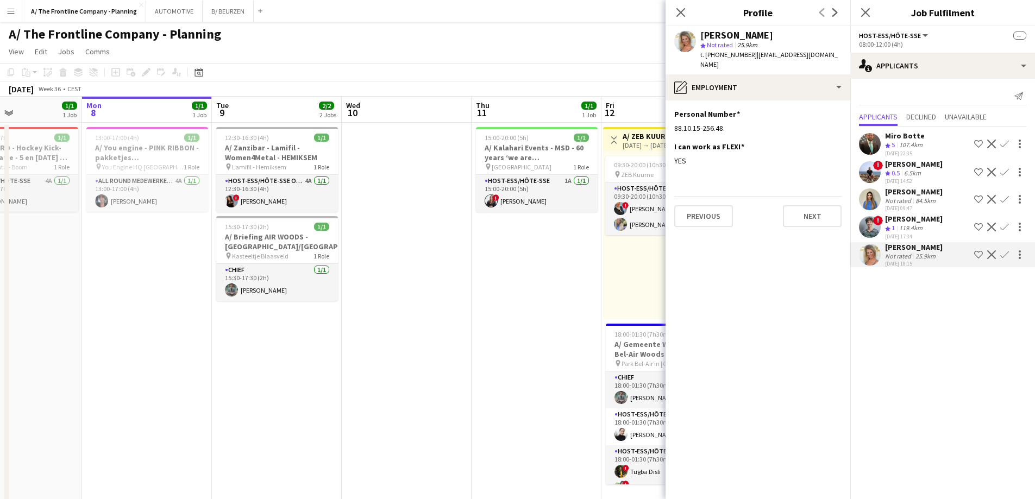
drag, startPoint x: 191, startPoint y: 304, endPoint x: 300, endPoint y: 302, distance: 109.2
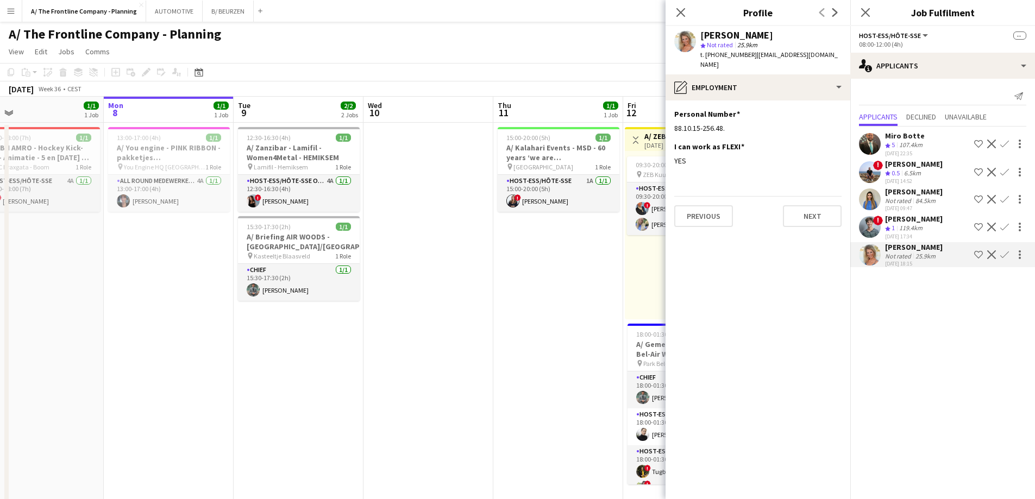
drag, startPoint x: 529, startPoint y: 311, endPoint x: 122, endPoint y: 304, distance: 406.5
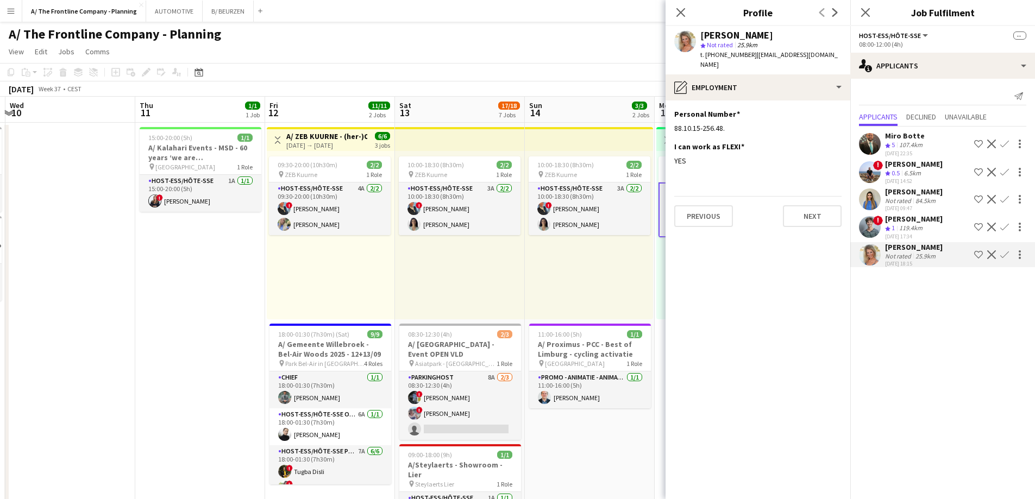
drag, startPoint x: 487, startPoint y: 288, endPoint x: 197, endPoint y: 273, distance: 291.1
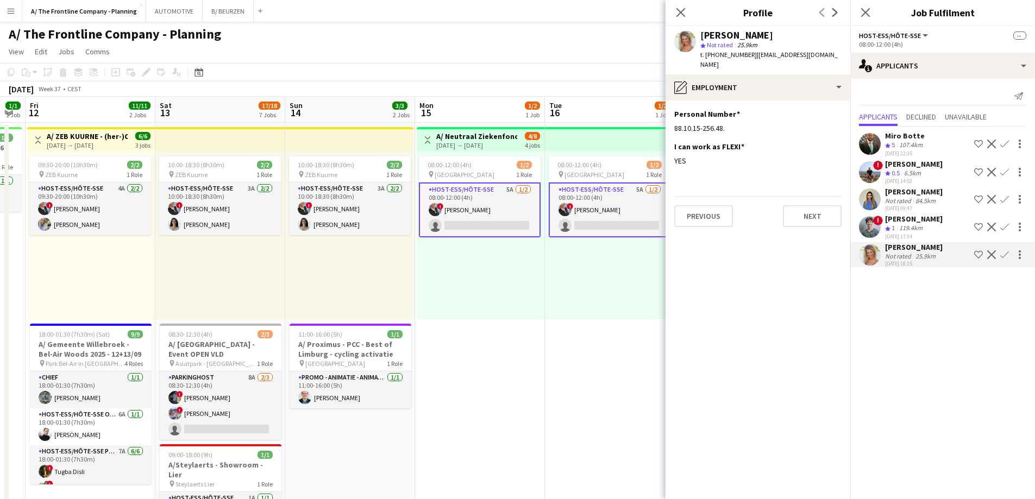
drag, startPoint x: 519, startPoint y: 280, endPoint x: 357, endPoint y: 284, distance: 162.0
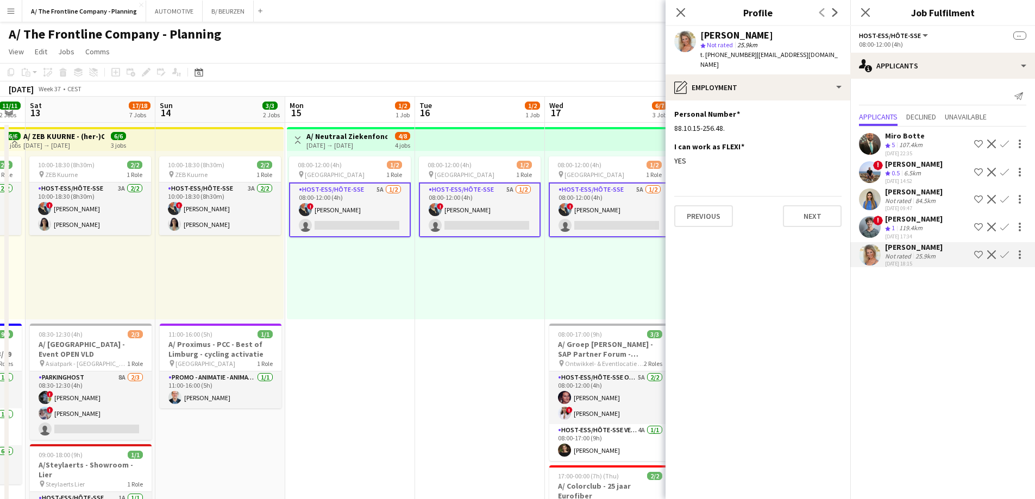
scroll to position [0, 417]
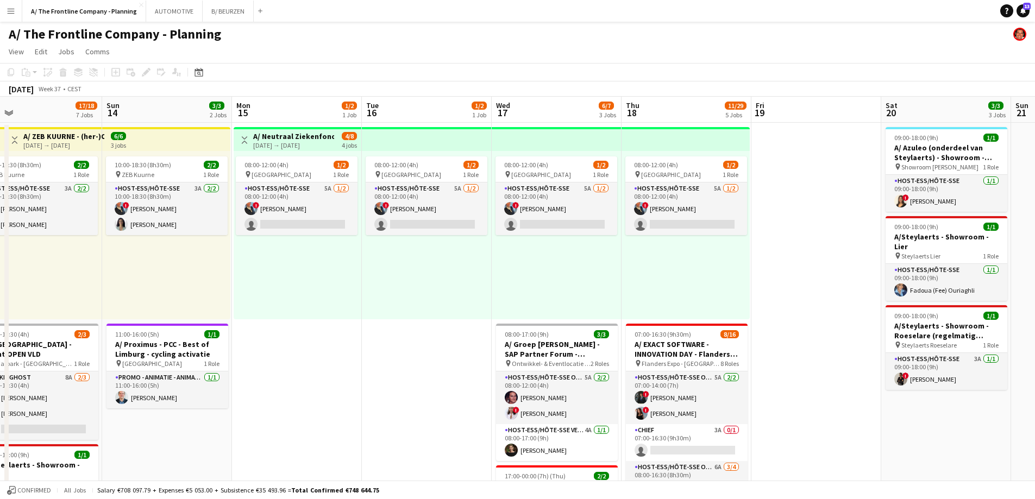
scroll to position [0, 405]
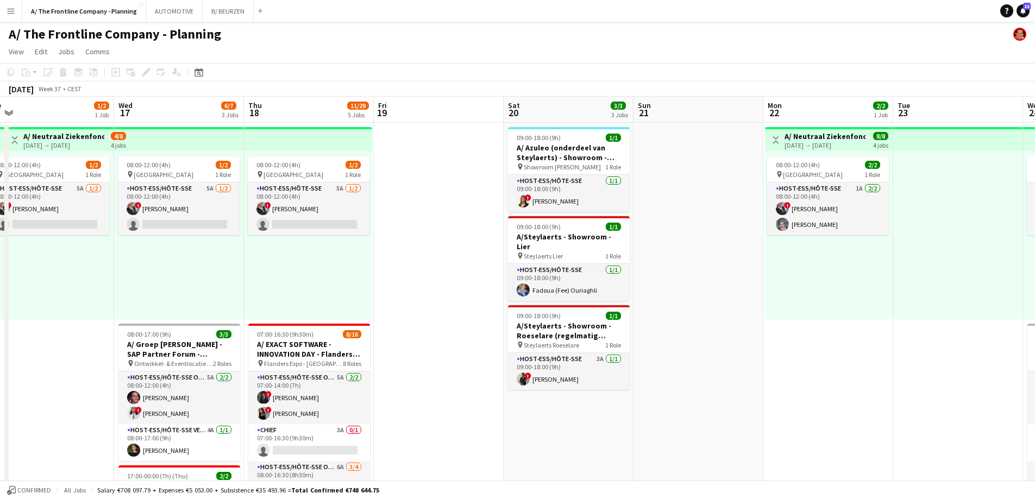
drag, startPoint x: 850, startPoint y: 295, endPoint x: 473, endPoint y: 286, distance: 377.7
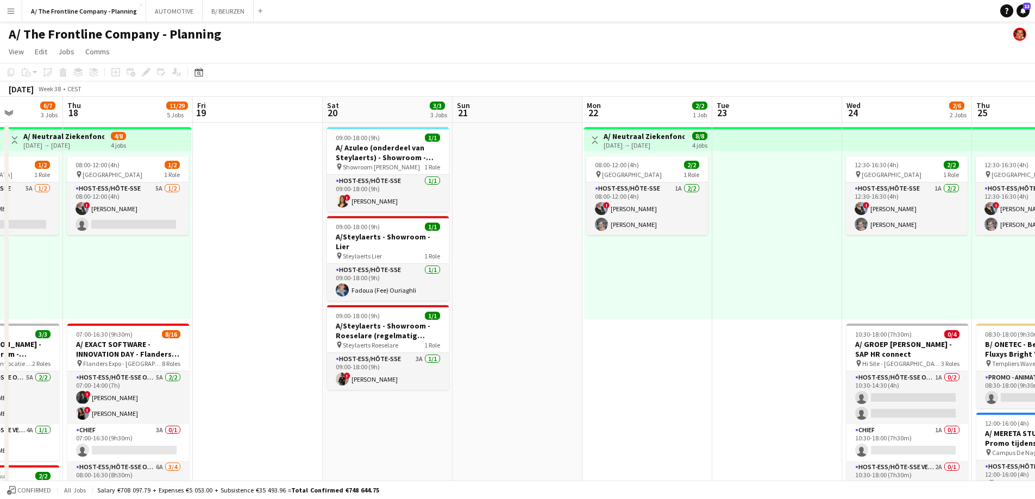
drag, startPoint x: 843, startPoint y: 317, endPoint x: 358, endPoint y: 297, distance: 485.6
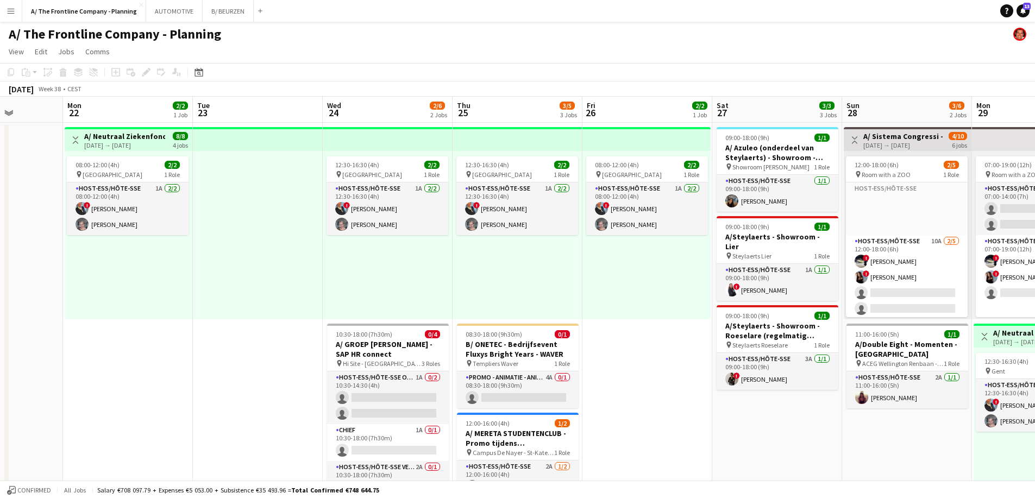
scroll to position [0, 358]
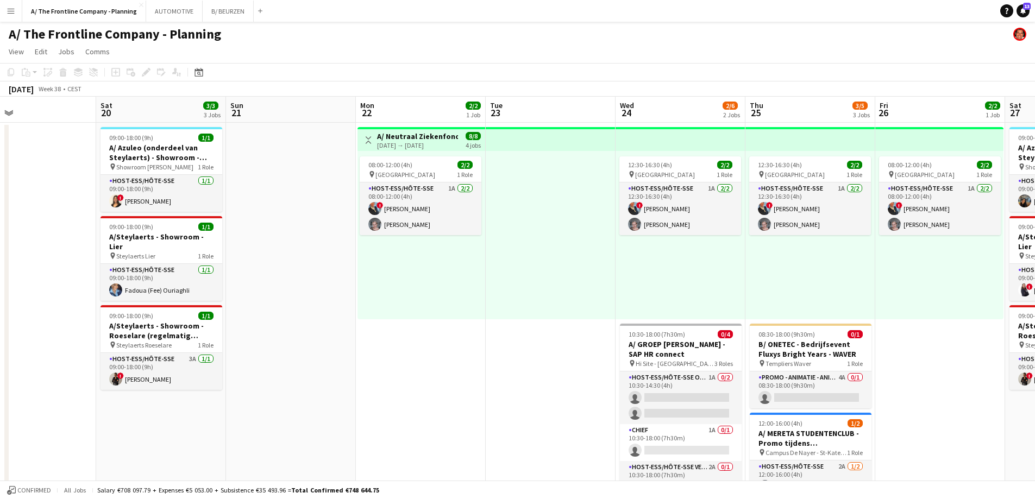
drag, startPoint x: 345, startPoint y: 344, endPoint x: 657, endPoint y: 319, distance: 312.9
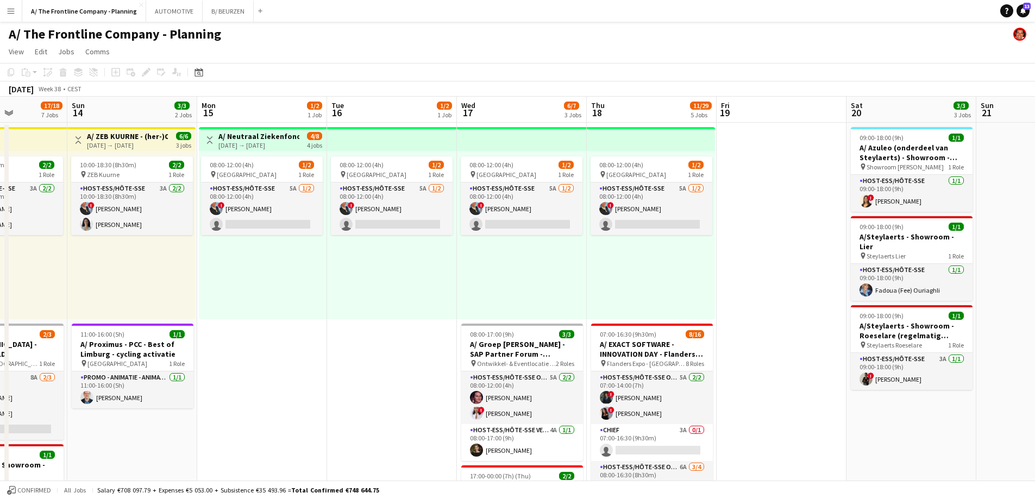
scroll to position [0, 272]
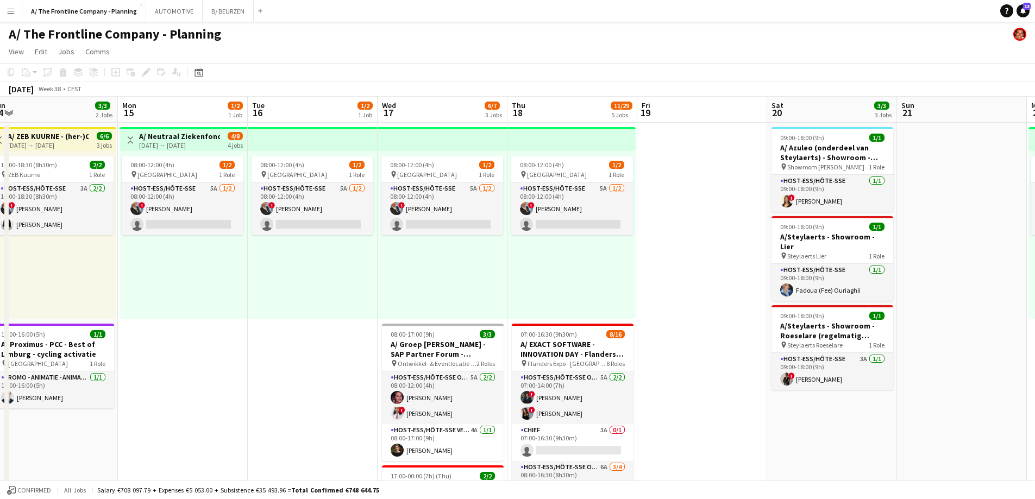
drag, startPoint x: 331, startPoint y: 279, endPoint x: 755, endPoint y: 266, distance: 424.0
click at [200, 222] on app-card-role "Host-ess/Hôte-sse 5A [DATE] 08:00-12:00 (4h) ! [PERSON_NAME] single-neutral-act…" at bounding box center [183, 209] width 122 height 53
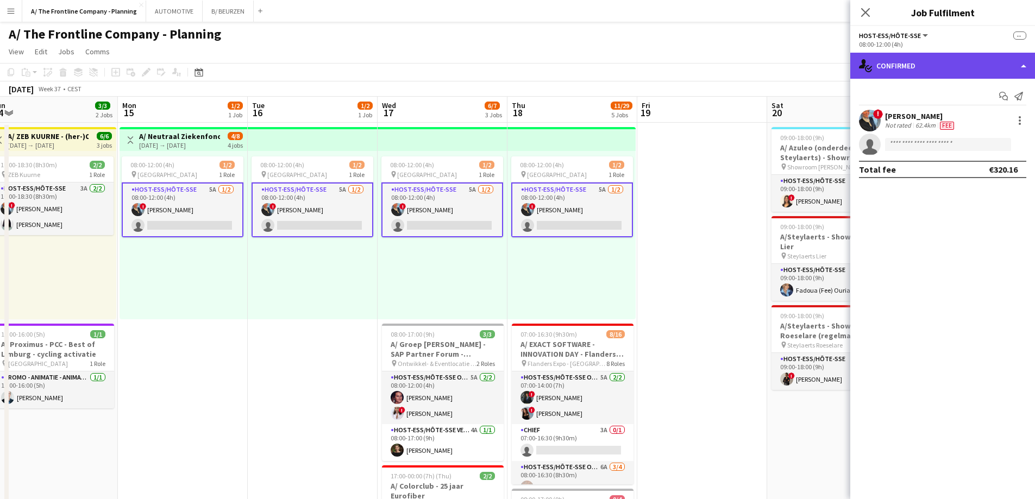
click at [993, 74] on div "single-neutral-actions-check-2 Confirmed" at bounding box center [942, 66] width 185 height 26
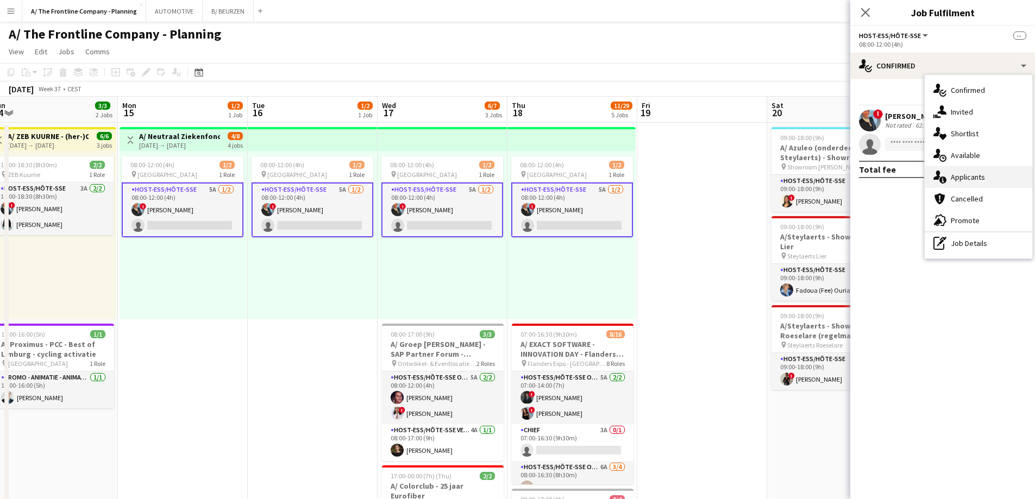
click at [970, 177] on span "Applicants" at bounding box center [968, 177] width 34 height 10
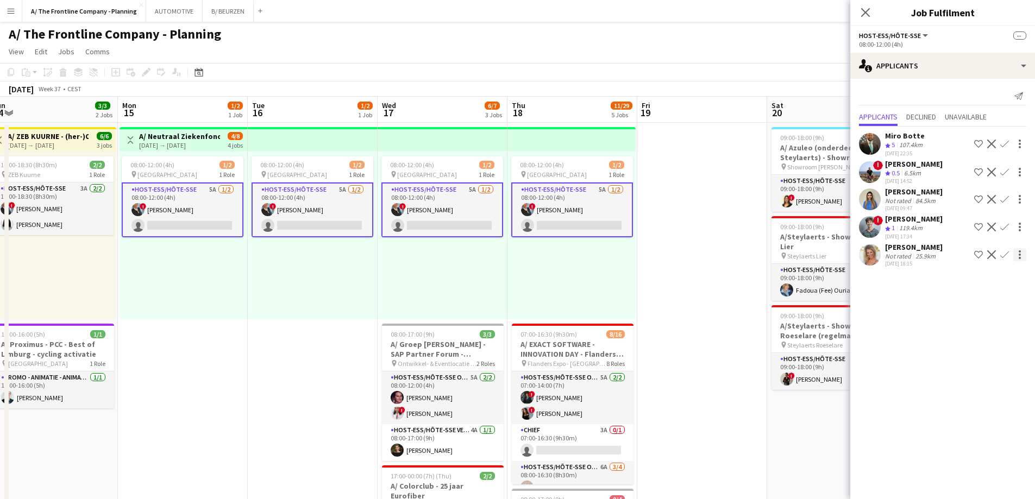
click at [1013, 261] on div at bounding box center [1019, 254] width 13 height 13
click at [917, 253] on div at bounding box center [517, 249] width 1035 height 499
click at [1003, 256] on app-icon "Confirm" at bounding box center [1004, 254] width 9 height 9
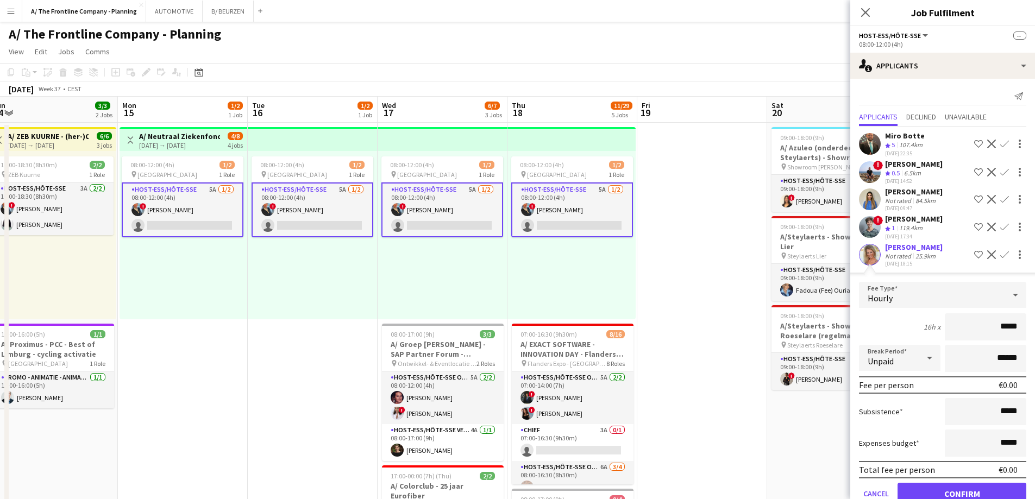
drag, startPoint x: 973, startPoint y: 340, endPoint x: 1019, endPoint y: 334, distance: 47.1
click at [1020, 339] on form "Fee Type Hourly 16h x ***** Break Period Unpaid ****** Fee per person €0.00 Sub…" at bounding box center [942, 398] width 185 height 232
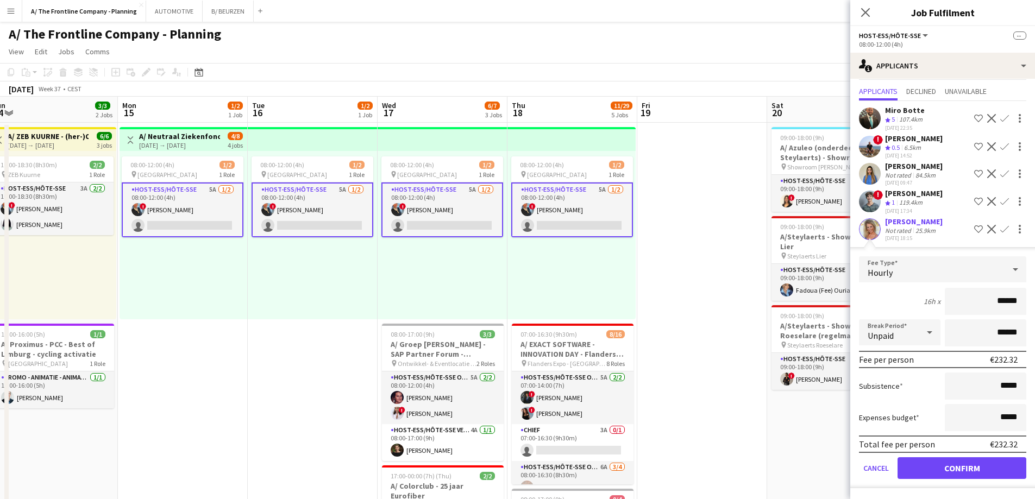
type input "******"
click at [968, 473] on button "Confirm" at bounding box center [962, 468] width 129 height 22
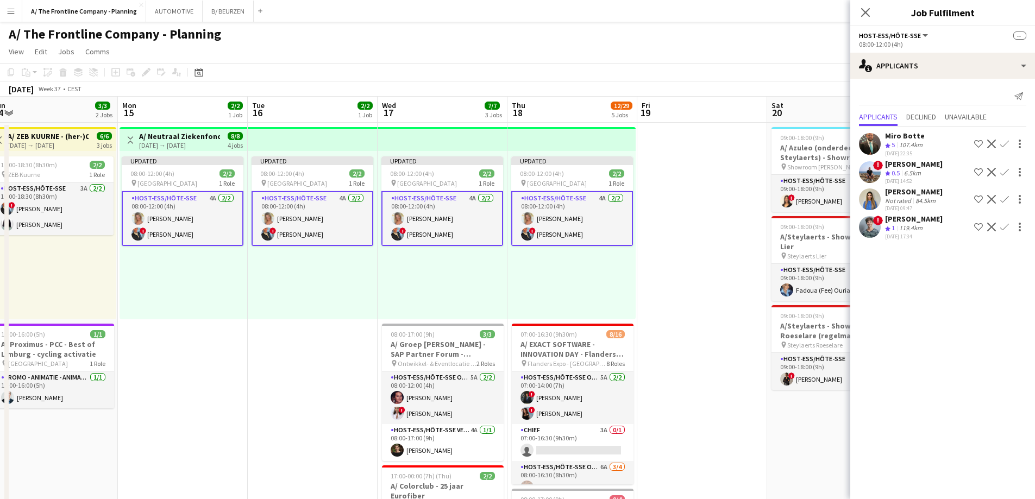
scroll to position [0, 0]
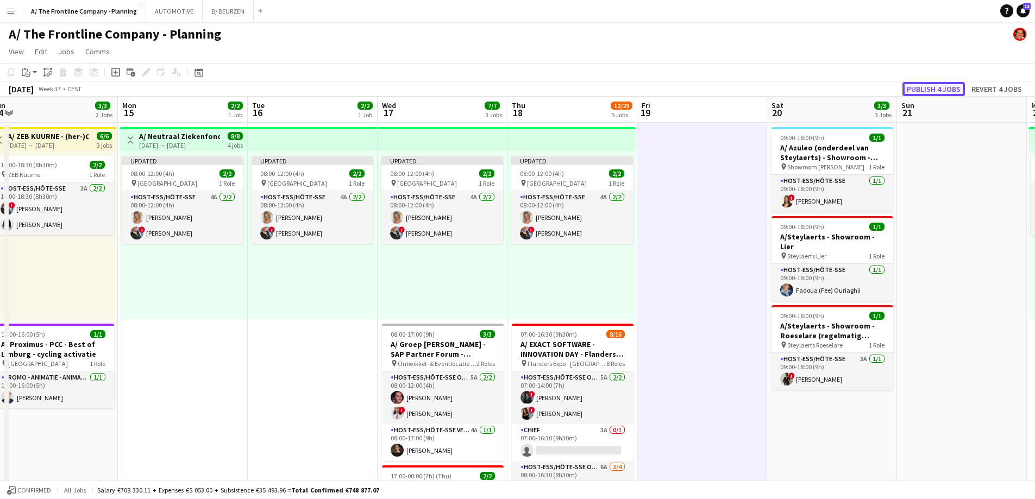
click at [923, 93] on button "Publish 4 jobs" at bounding box center [934, 89] width 62 height 14
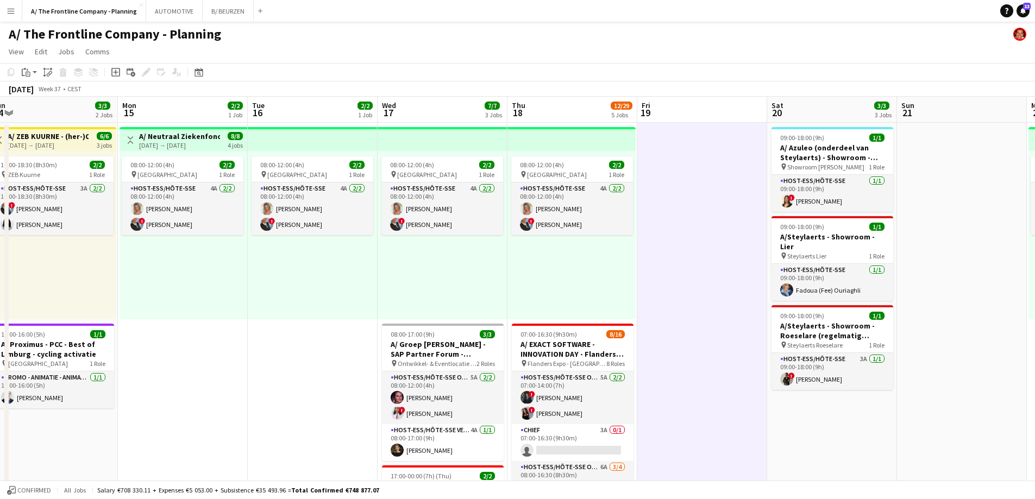
scroll to position [0, 228]
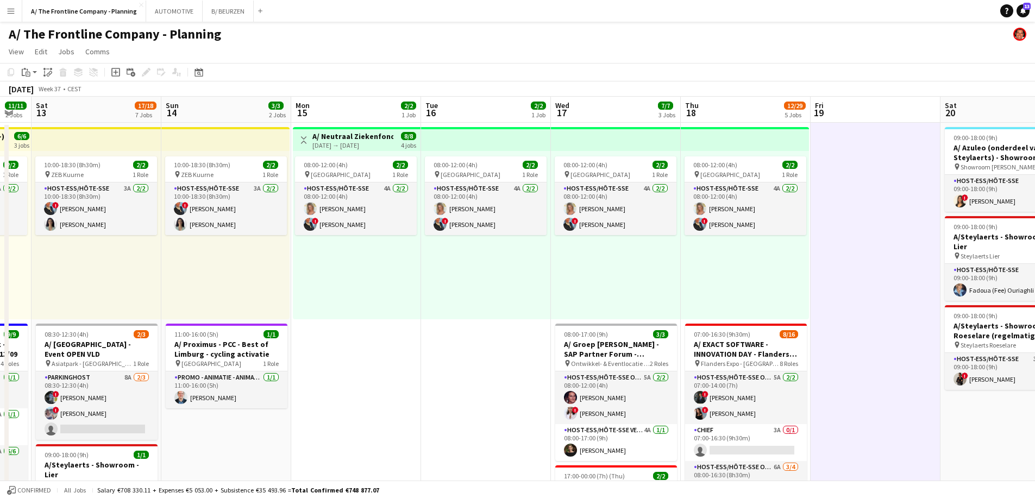
drag, startPoint x: 170, startPoint y: 283, endPoint x: 343, endPoint y: 272, distance: 173.7
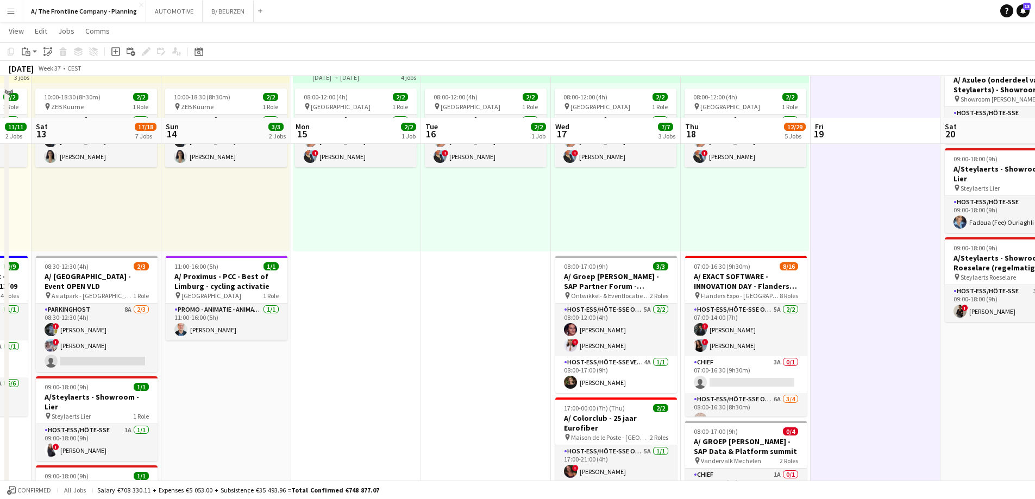
scroll to position [0, 0]
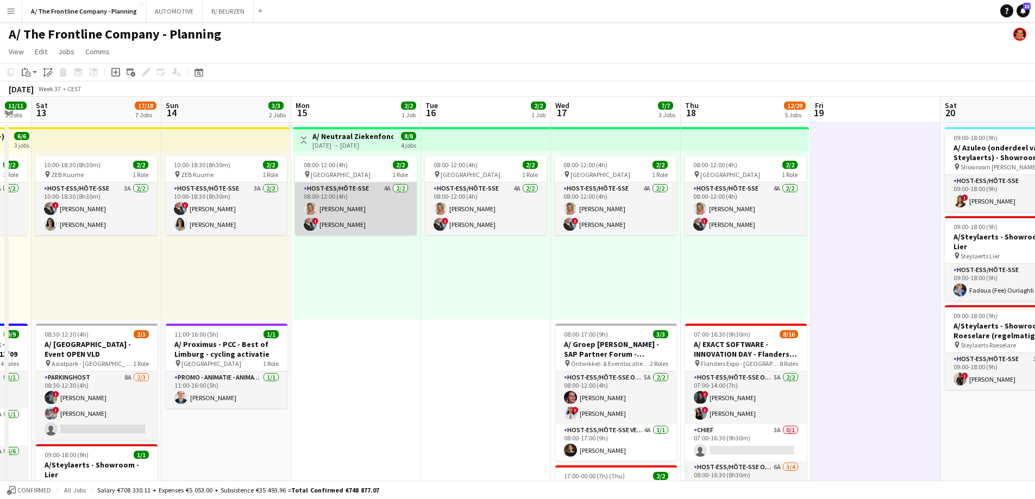
click at [352, 214] on app-card-role "Host-ess/Hôte-sse 4A [DATE] 08:00-12:00 (4h) [PERSON_NAME] ! [PERSON_NAME]" at bounding box center [356, 209] width 122 height 53
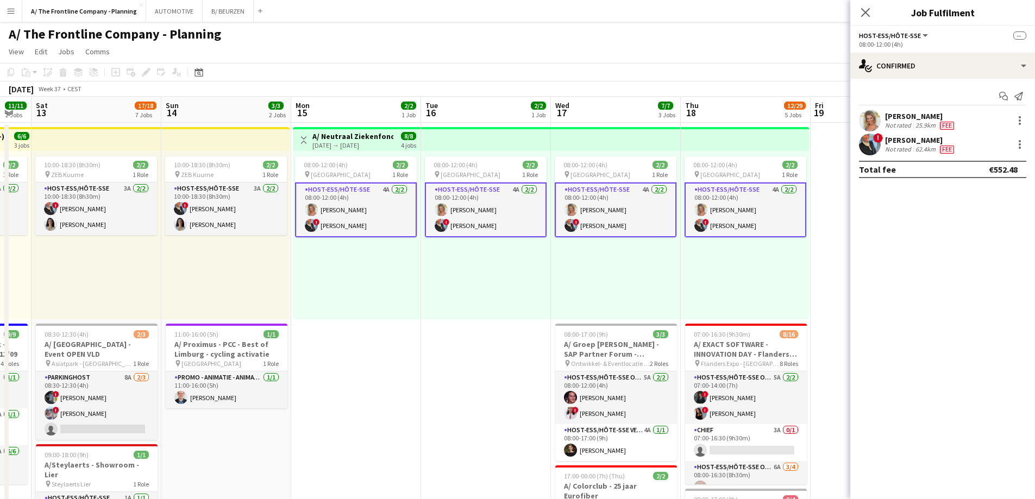
drag, startPoint x: 980, startPoint y: 118, endPoint x: 881, endPoint y: 120, distance: 98.9
click at [881, 120] on div "[PERSON_NAME] Not rated 25.9km Fee" at bounding box center [942, 121] width 185 height 22
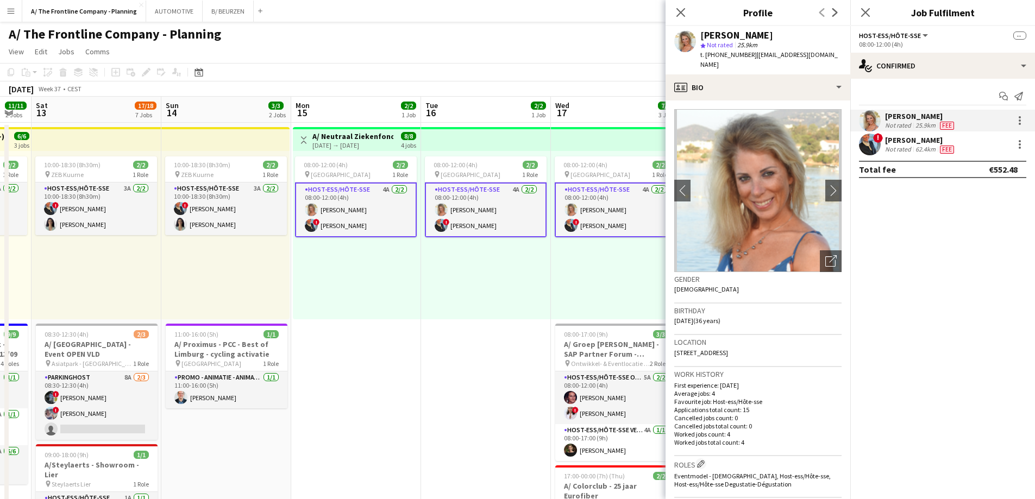
copy div "[PERSON_NAME]"
click at [551, 268] on div "08:00-12:00 (4h) 2/2 pin Oostende 1 Role Host-ess/Hôte-sse 4A [DATE] 08:00-12:0…" at bounding box center [616, 235] width 130 height 168
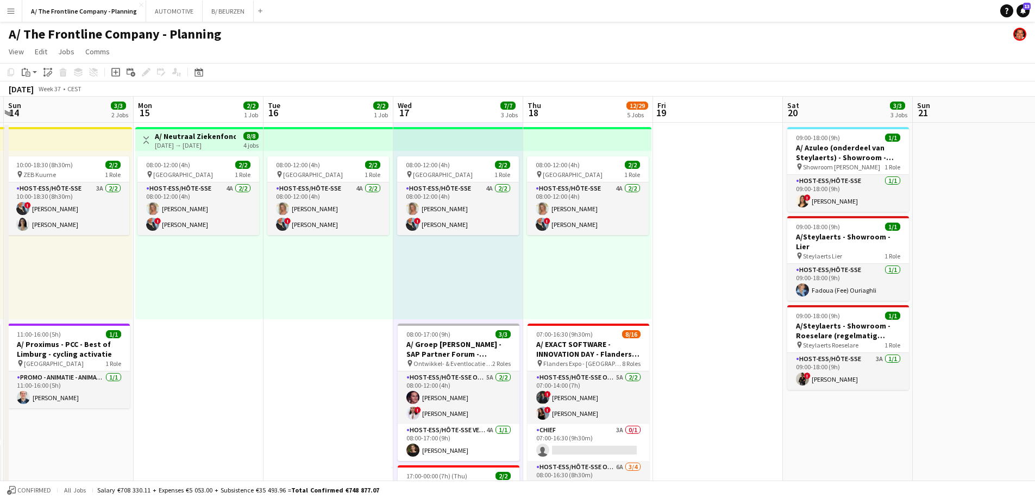
drag, startPoint x: 781, startPoint y: 268, endPoint x: 364, endPoint y: 252, distance: 417.6
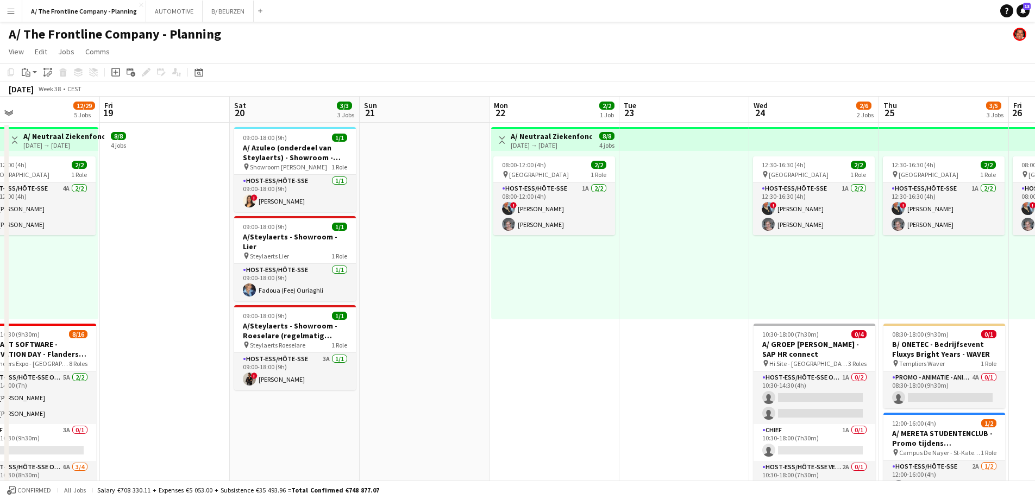
drag, startPoint x: 712, startPoint y: 267, endPoint x: 536, endPoint y: 260, distance: 176.2
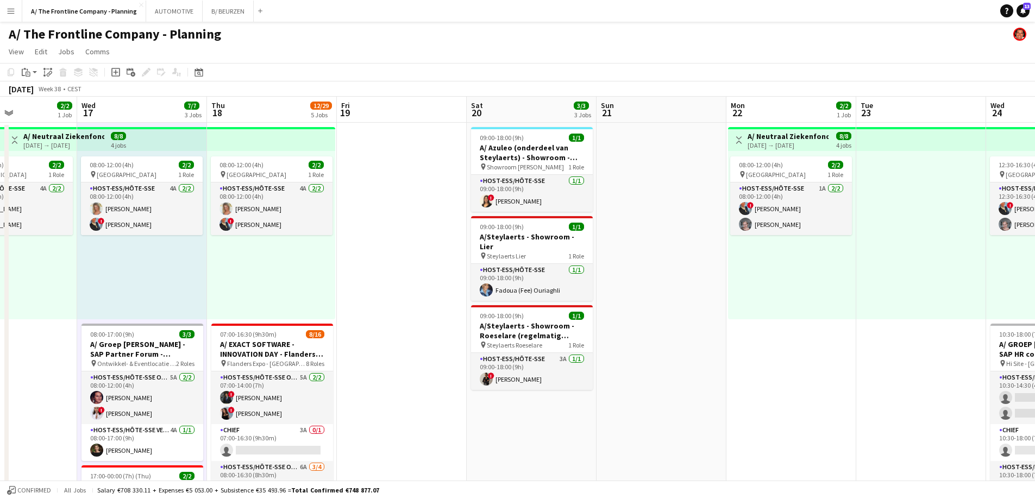
drag, startPoint x: 284, startPoint y: 197, endPoint x: 385, endPoint y: 185, distance: 101.2
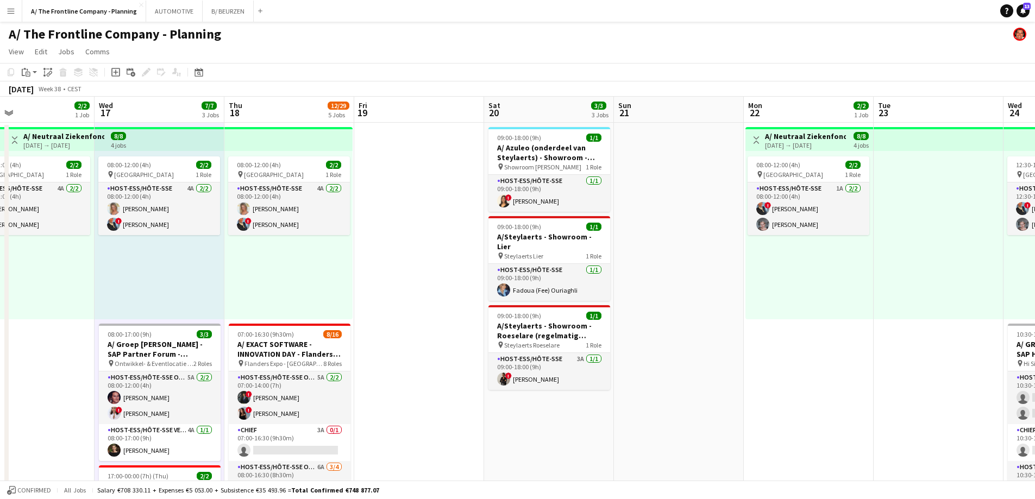
scroll to position [0, 275]
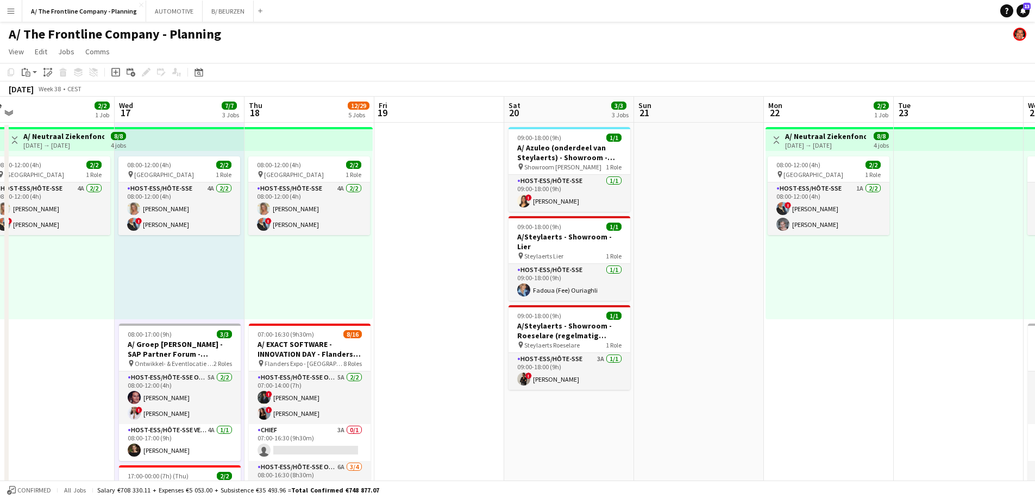
drag, startPoint x: 180, startPoint y: 260, endPoint x: 588, endPoint y: 238, distance: 409.2
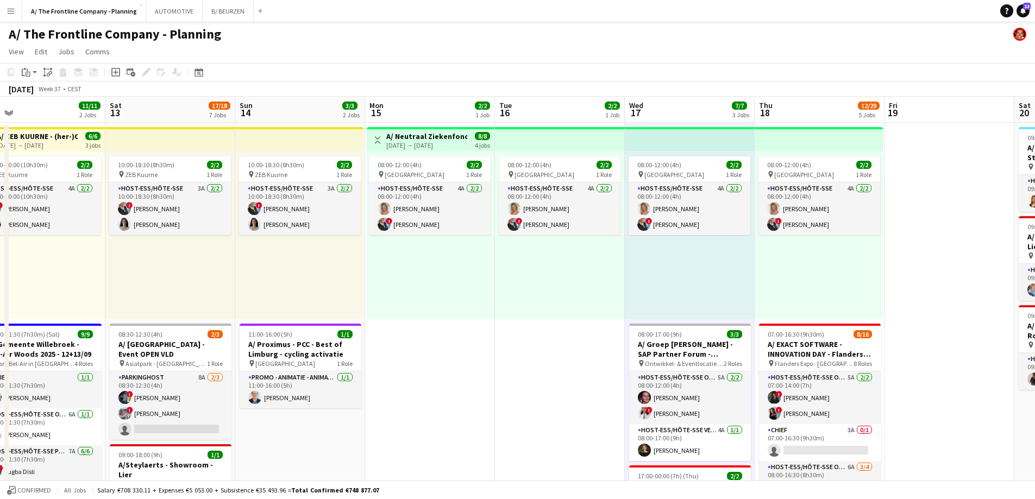
drag, startPoint x: 203, startPoint y: 287, endPoint x: 420, endPoint y: 275, distance: 217.7
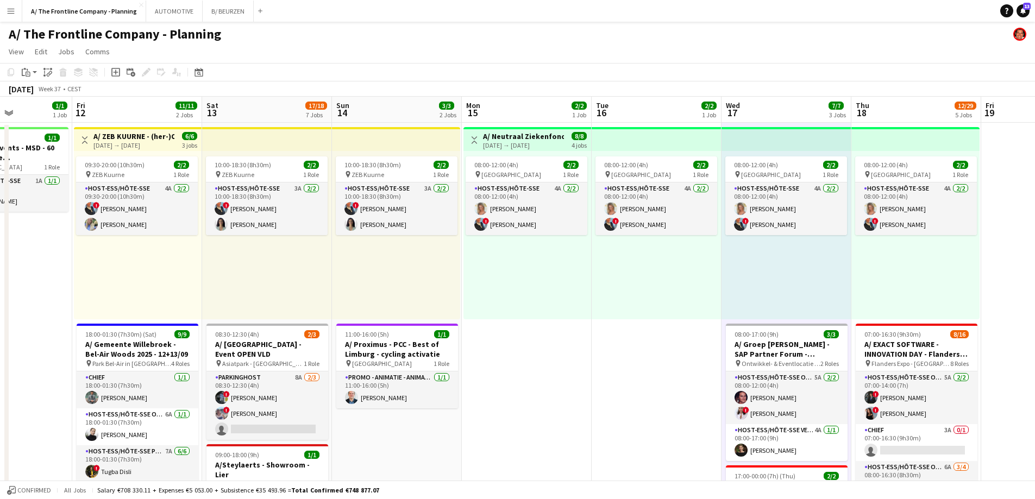
click at [540, 286] on div "08:00-12:00 (4h) 2/2 pin Oostende 1 Role Host-ess/Hôte-sse 4A [DATE] 08:00-12:0…" at bounding box center [527, 235] width 128 height 168
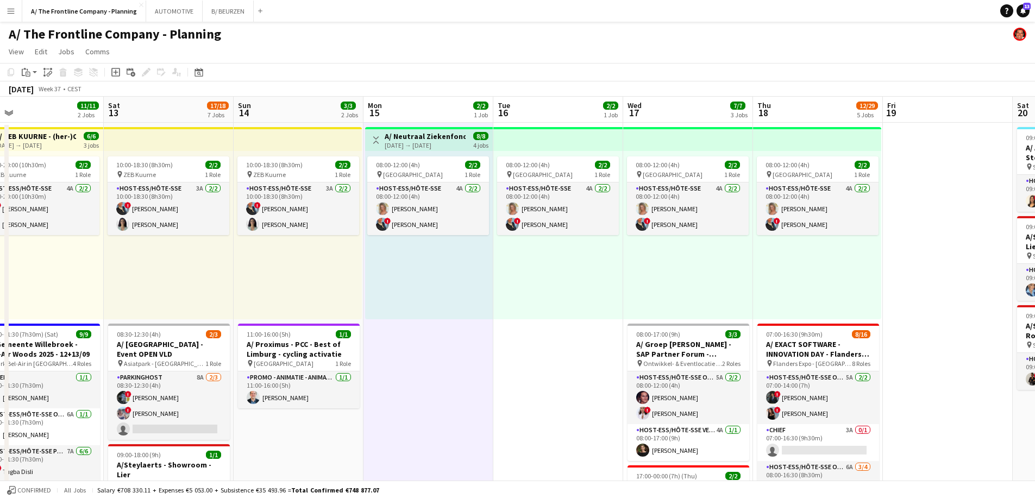
scroll to position [0, 347]
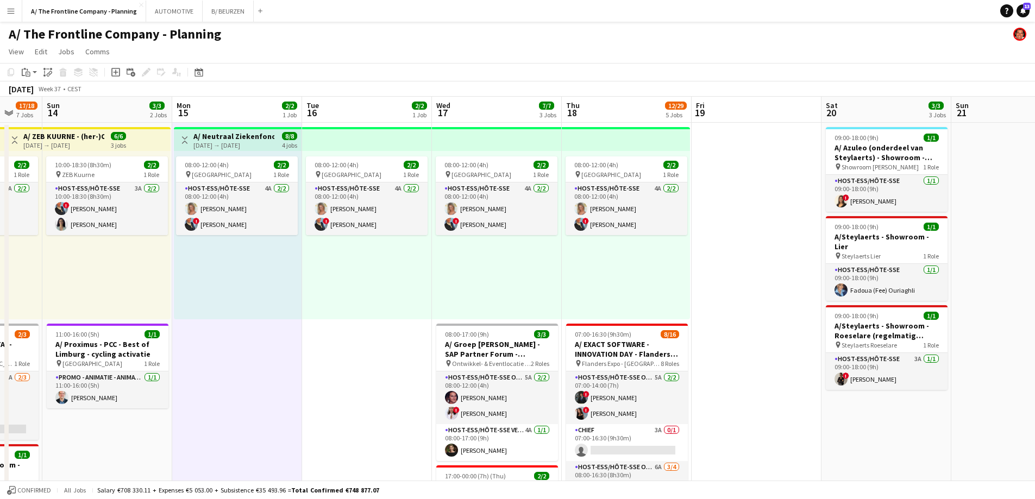
drag, startPoint x: 527, startPoint y: 274, endPoint x: 239, endPoint y: 265, distance: 288.1
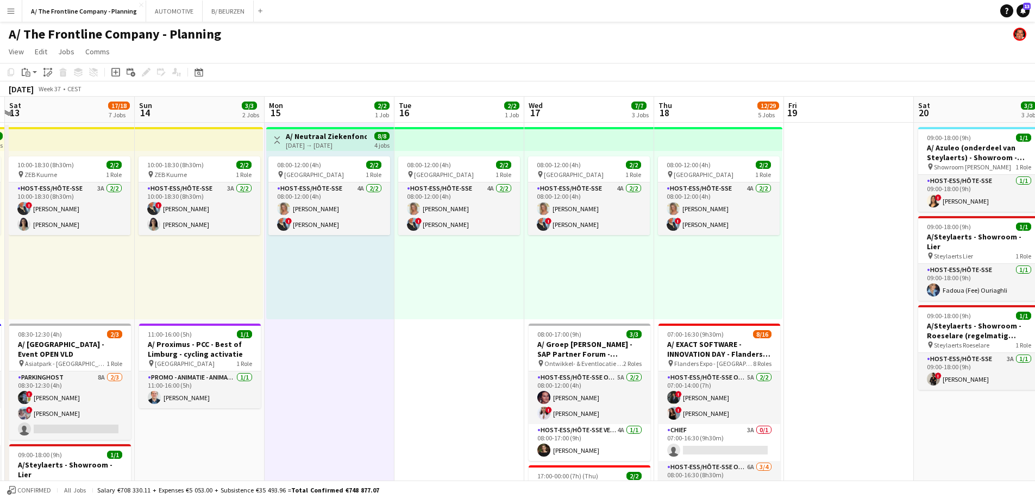
scroll to position [0, 240]
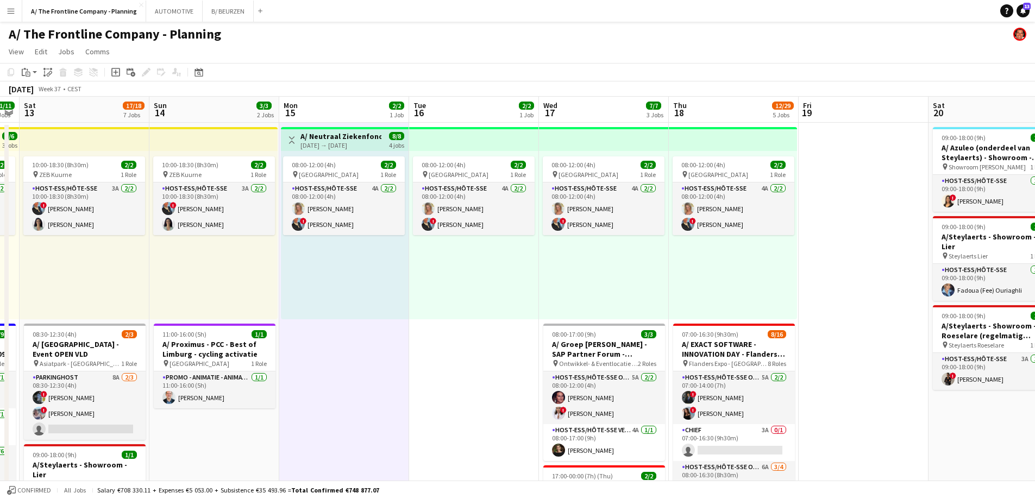
drag, startPoint x: 299, startPoint y: 266, endPoint x: 404, endPoint y: 256, distance: 105.4
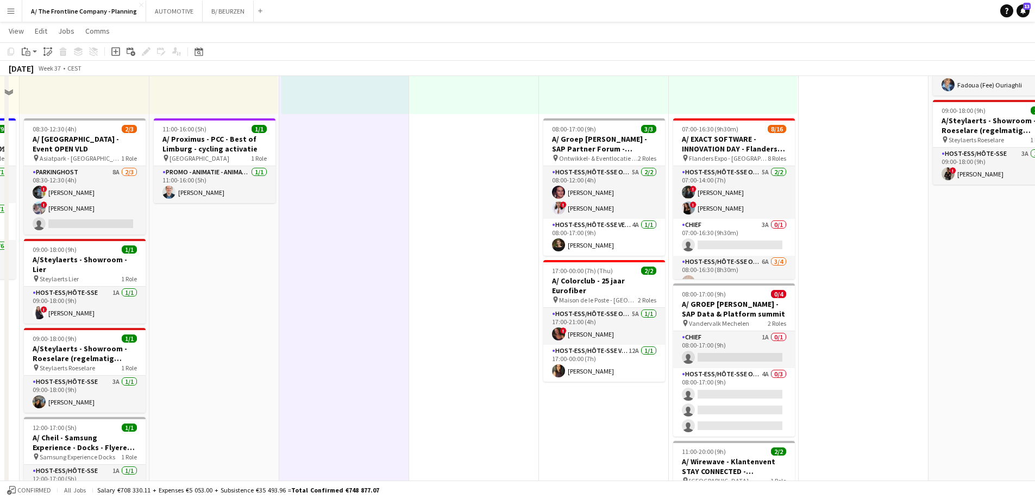
scroll to position [217, 0]
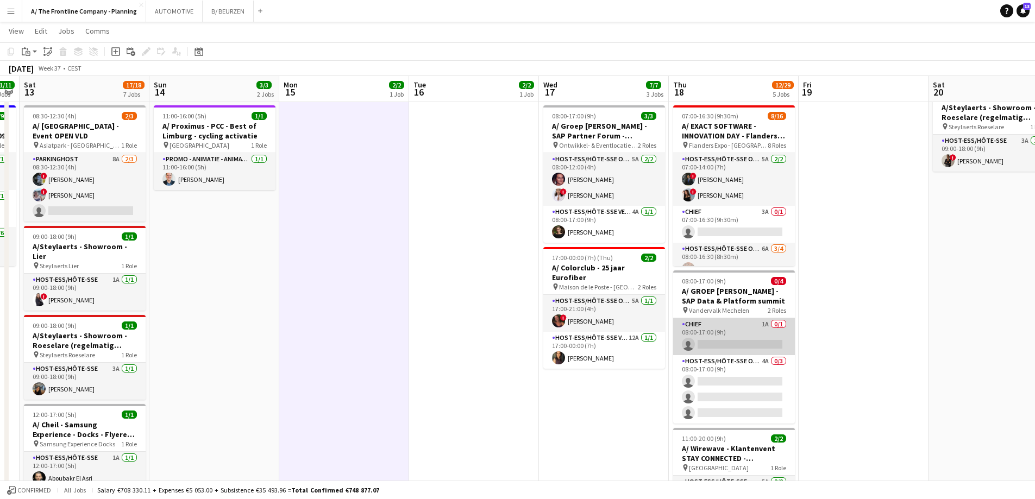
click at [712, 334] on app-card-role "Chief 1A 0/1 08:00-17:00 (9h) single-neutral-actions" at bounding box center [734, 336] width 122 height 37
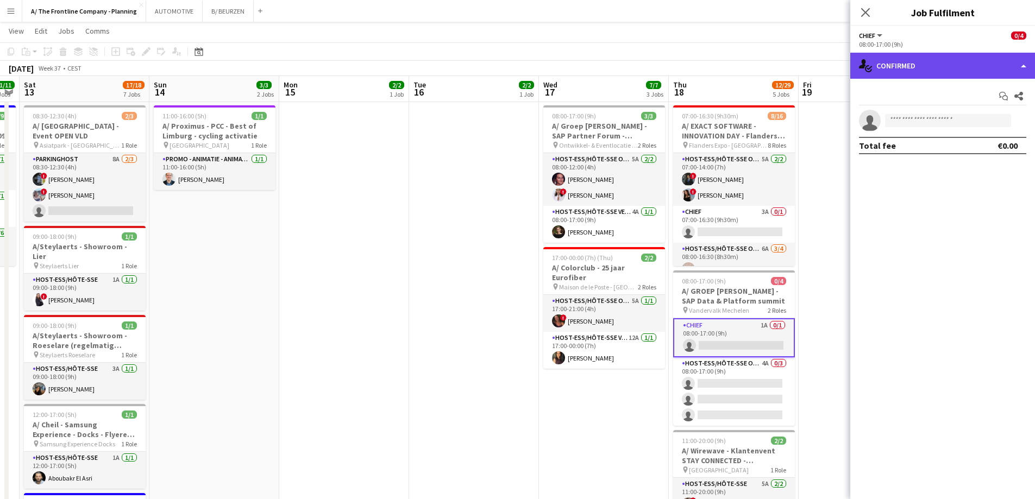
click at [958, 65] on div "single-neutral-actions-check-2 Confirmed" at bounding box center [942, 66] width 185 height 26
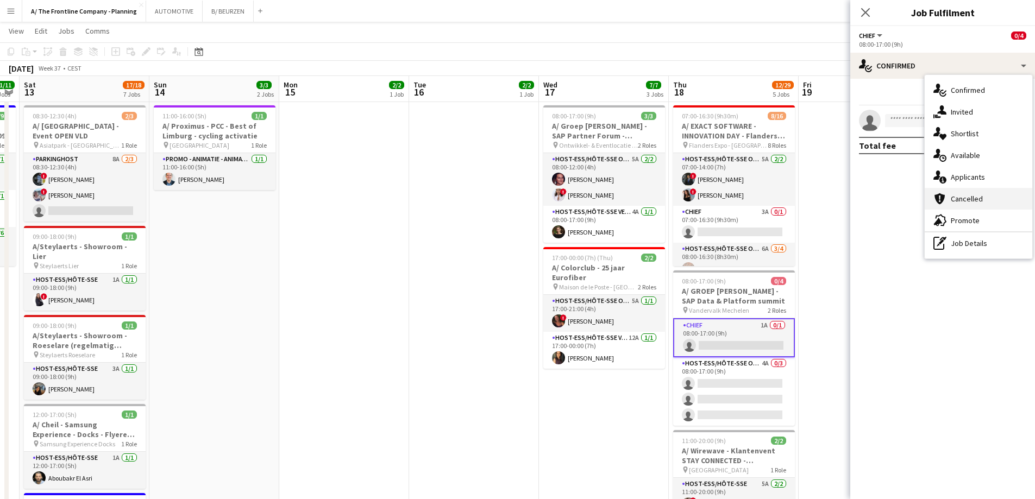
click at [960, 189] on div "cancellation Cancelled" at bounding box center [979, 199] width 108 height 22
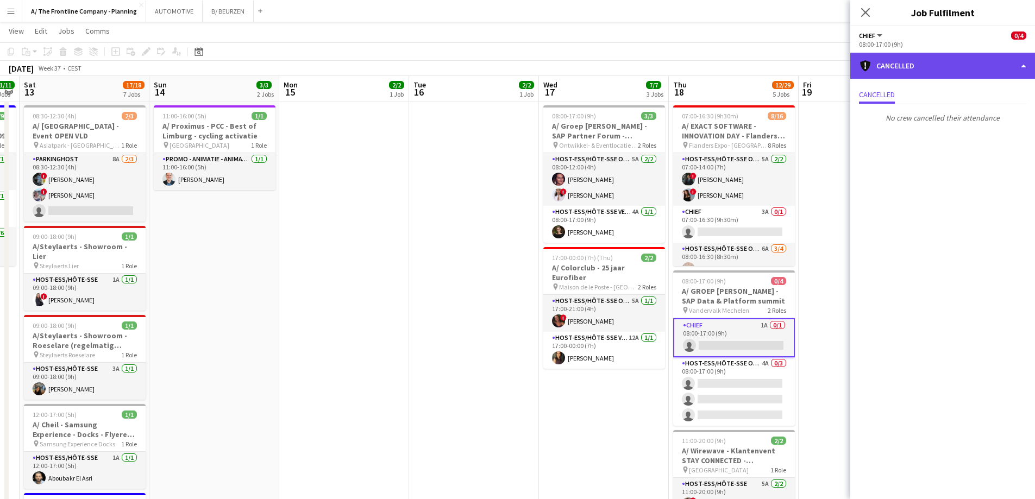
click at [960, 64] on div "cancellation Cancelled" at bounding box center [942, 66] width 185 height 26
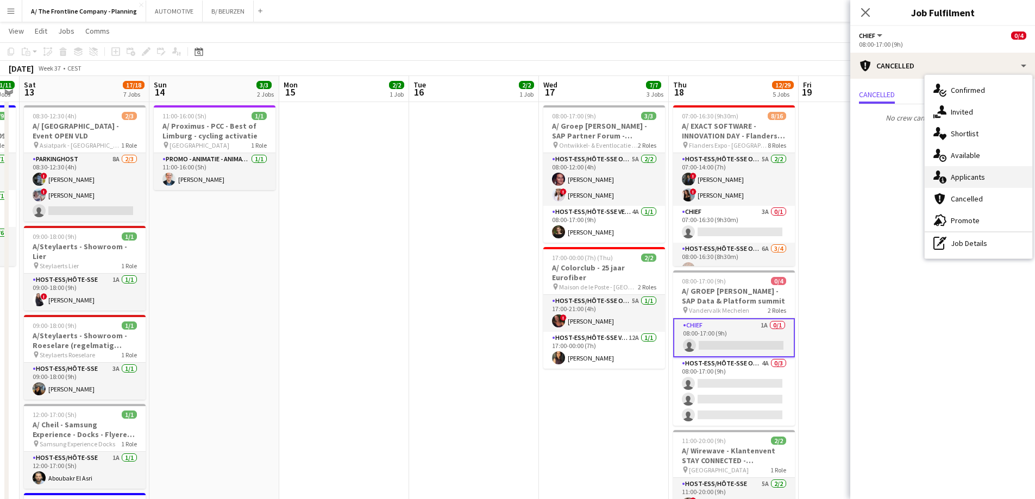
click at [964, 174] on span "Applicants" at bounding box center [968, 177] width 34 height 10
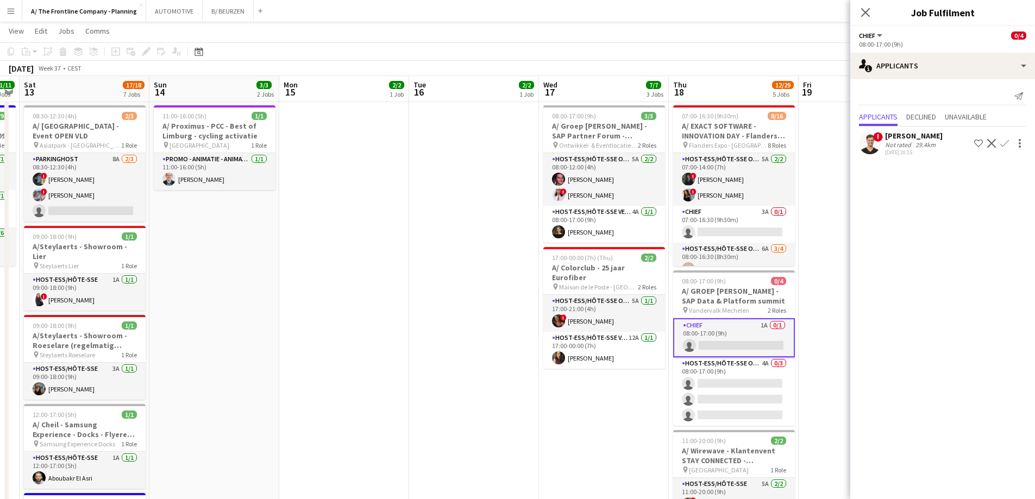
click at [909, 142] on div "Not rated" at bounding box center [899, 145] width 28 height 8
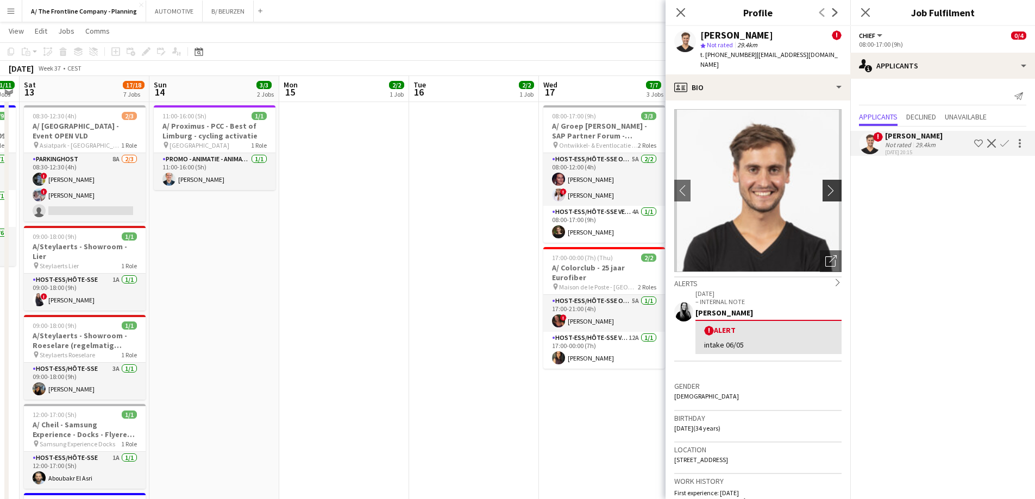
click at [825, 185] on app-icon "chevron-right" at bounding box center [833, 190] width 17 height 11
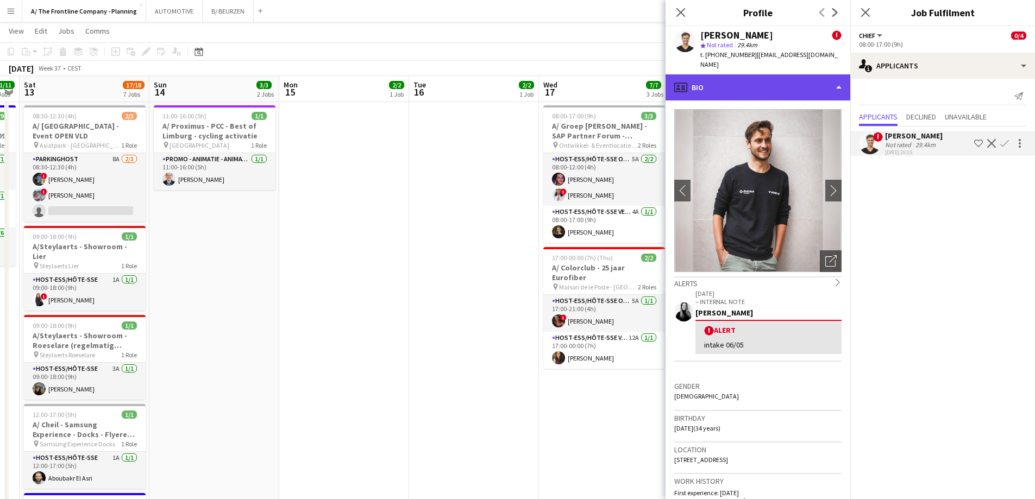
click at [812, 74] on div "profile Bio" at bounding box center [758, 87] width 185 height 26
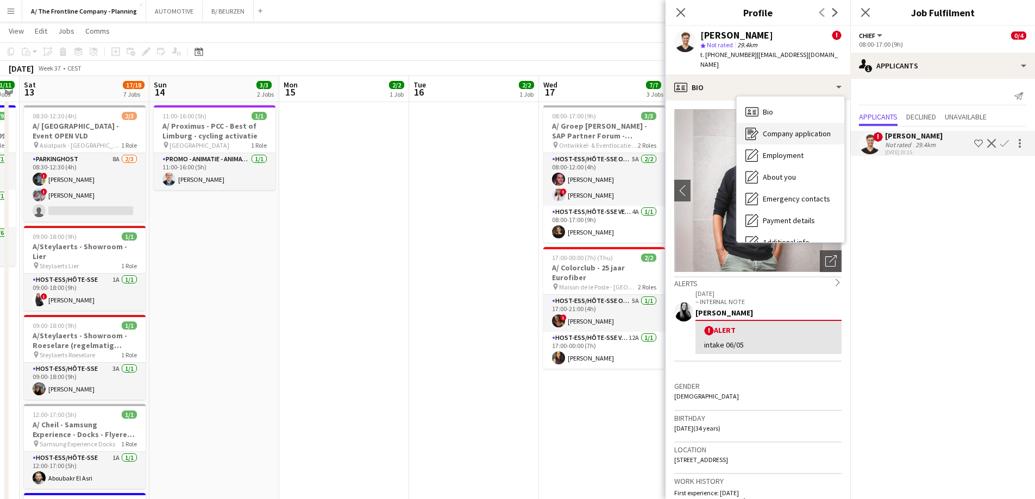
click at [772, 129] on span "Company application" at bounding box center [797, 134] width 68 height 10
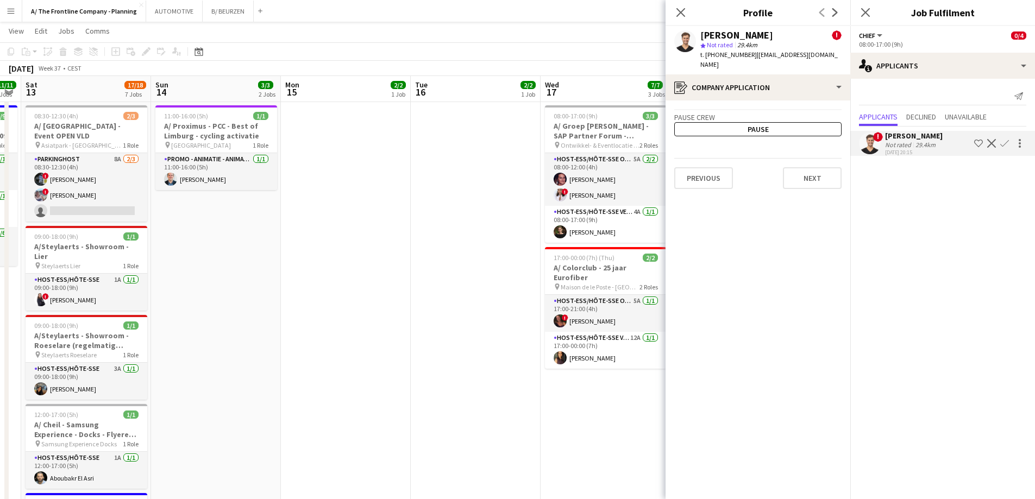
click at [413, 241] on app-date-cell "08:00-12:00 (4h) 2/2 pin Oostende 1 Role Host-ess/Hôte-sse 4A [DATE] 08:00-12:0…" at bounding box center [476, 336] width 130 height 865
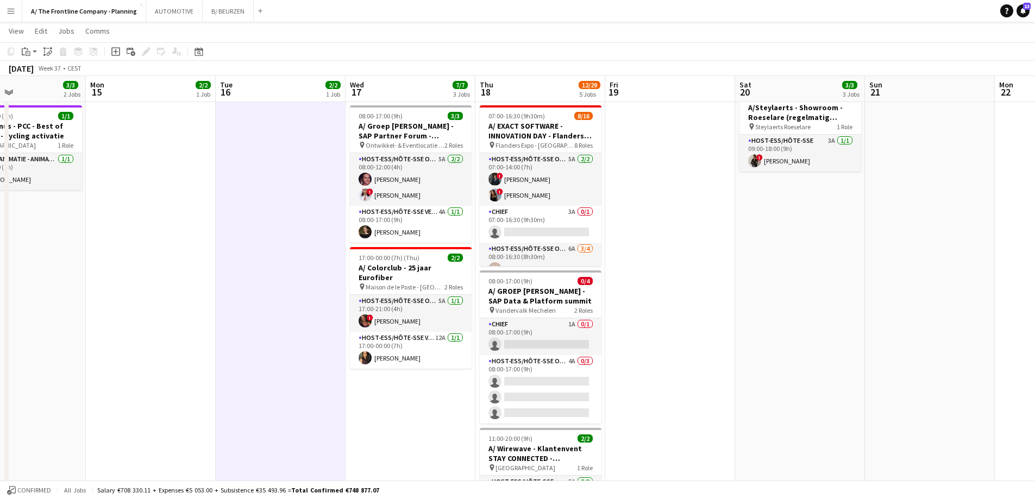
drag, startPoint x: 472, startPoint y: 255, endPoint x: 273, endPoint y: 248, distance: 199.0
click at [273, 248] on app-calendar-viewport "Thu 11 1/1 1 Job Fri 12 11/11 2 Jobs Sat 13 17/18 7 Jobs Sun 14 3/3 2 Jobs Mon …" at bounding box center [517, 347] width 1035 height 1044
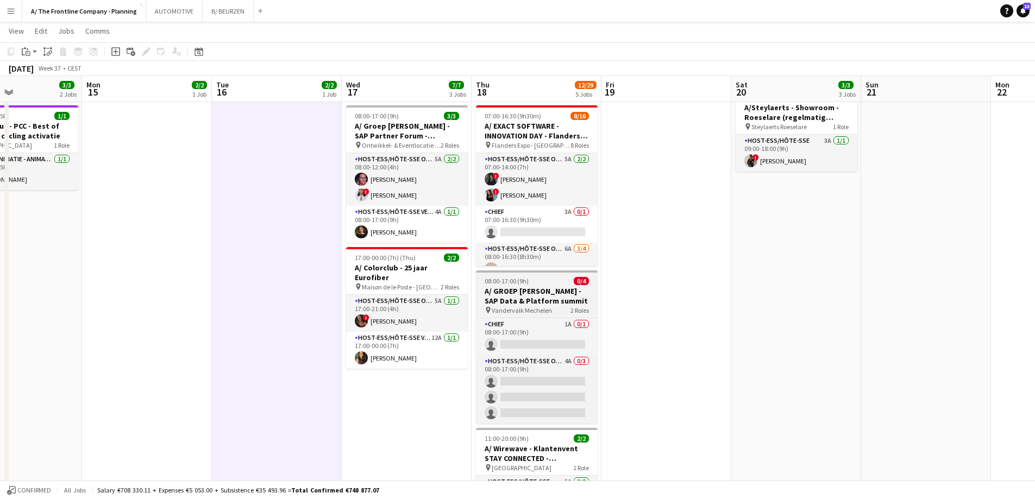
click at [554, 296] on h3 "A/ GROEP [PERSON_NAME] - SAP Data & Platform summit" at bounding box center [537, 296] width 122 height 20
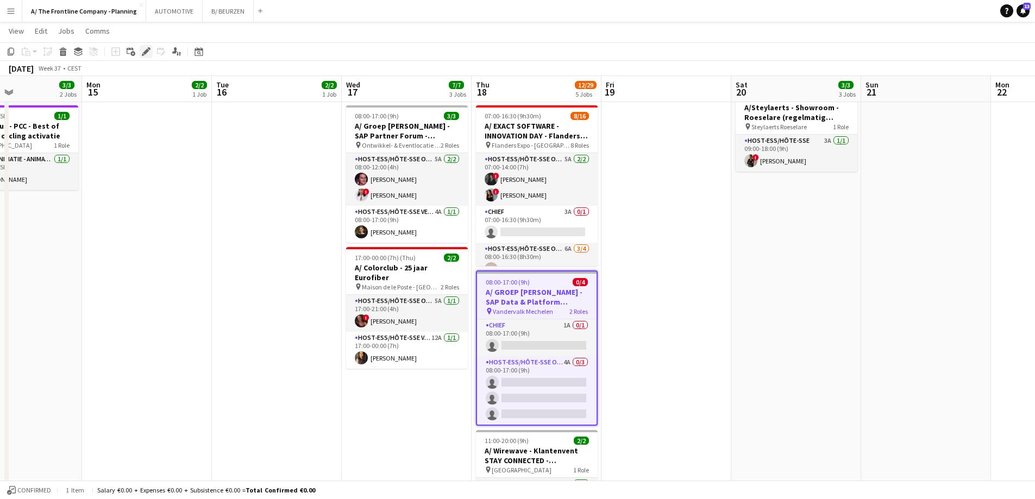
click at [147, 53] on icon "Edit" at bounding box center [146, 51] width 9 height 9
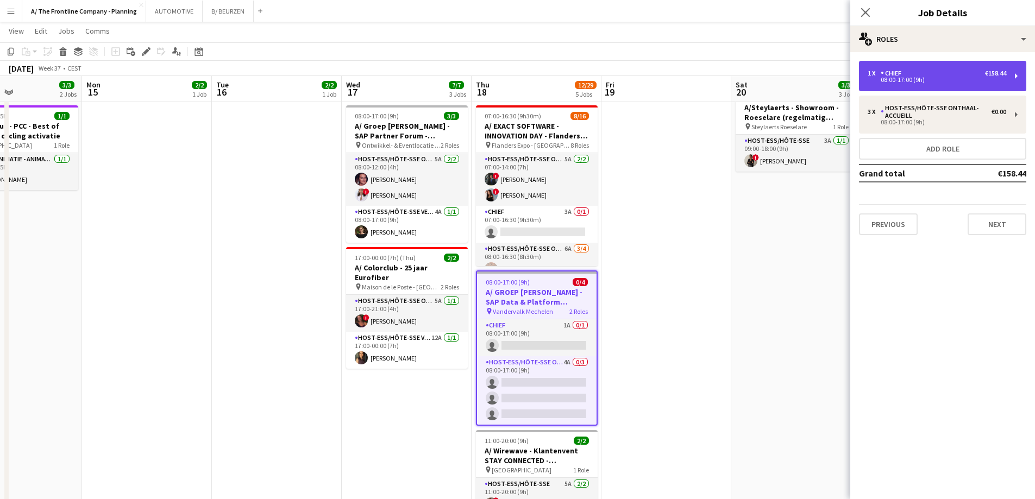
click at [891, 67] on div "1 x Chief €158.44 08:00-17:00 (9h)" at bounding box center [942, 76] width 167 height 30
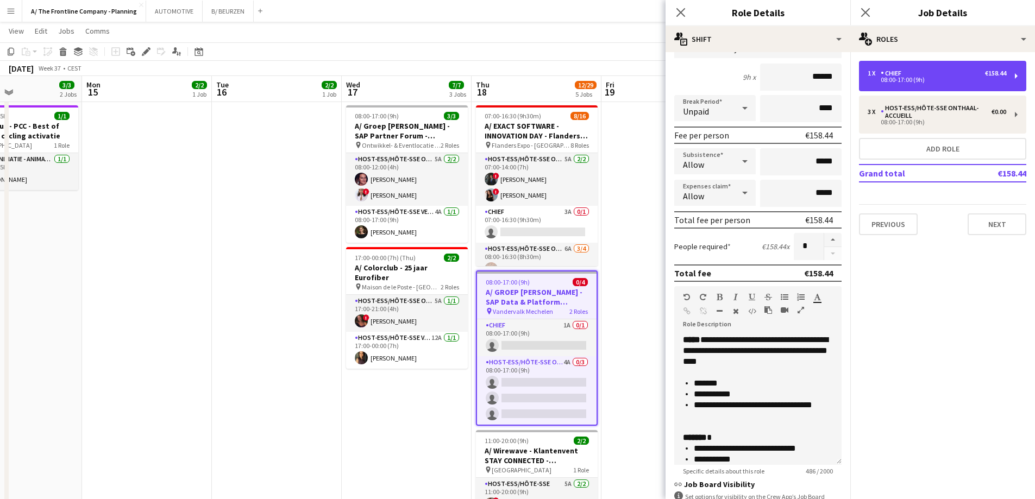
scroll to position [237, 0]
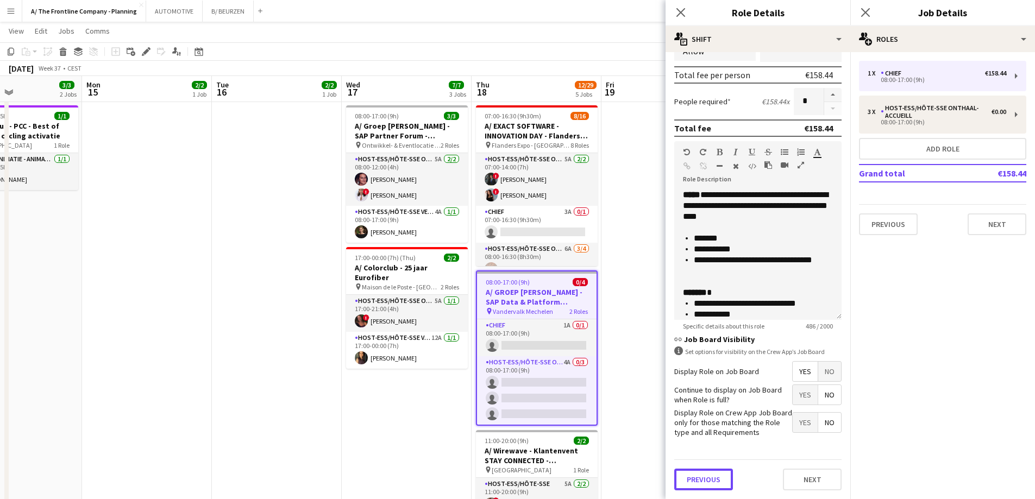
drag, startPoint x: 707, startPoint y: 477, endPoint x: 709, endPoint y: 452, distance: 25.1
click at [707, 475] on button "Previous" at bounding box center [703, 480] width 59 height 22
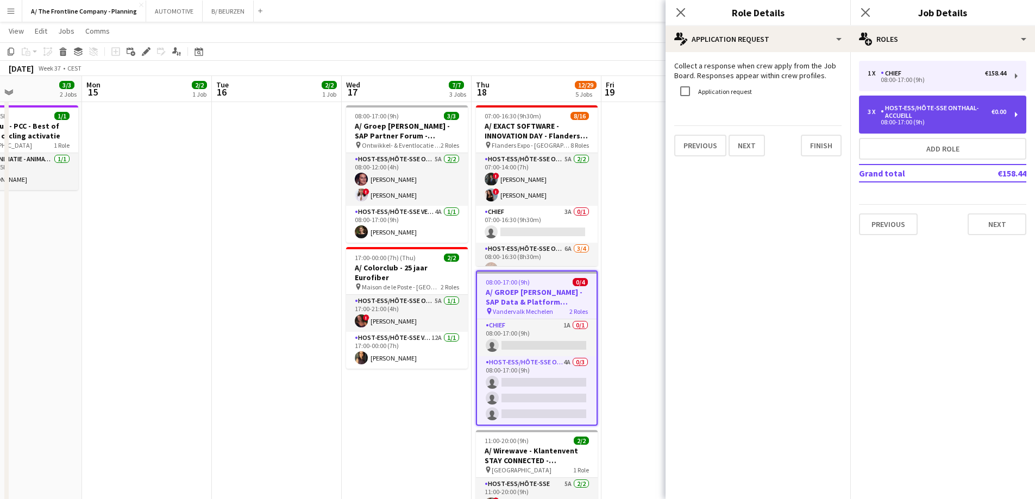
click at [934, 124] on div "08:00-17:00 (9h)" at bounding box center [937, 122] width 139 height 5
type input "**********"
type input "*****"
type input "*"
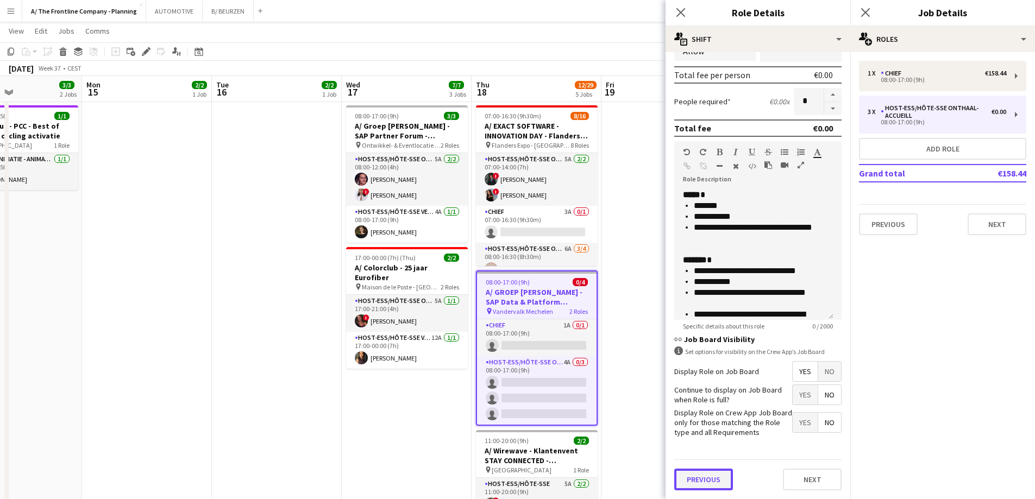
scroll to position [237, 0]
click at [704, 448] on form "**********" at bounding box center [758, 161] width 185 height 675
click at [709, 484] on button "Previous" at bounding box center [703, 480] width 59 height 22
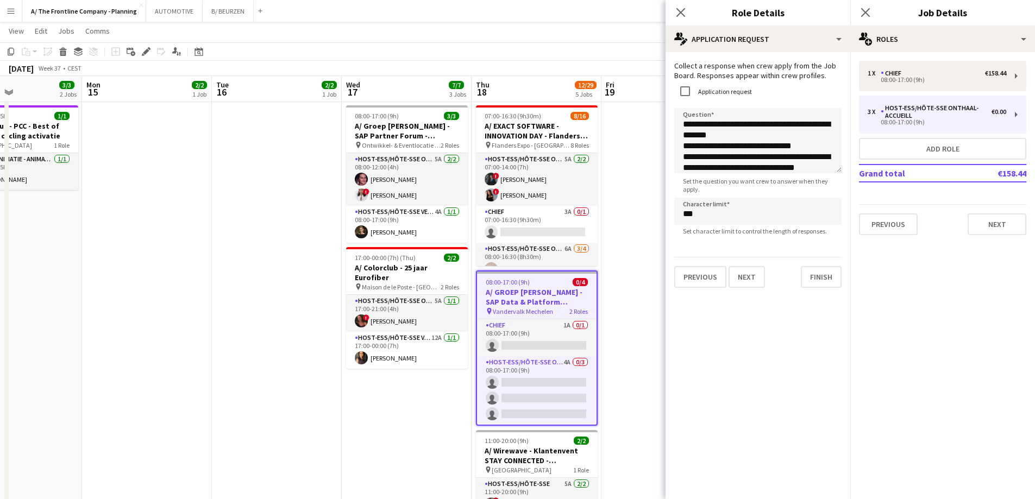
scroll to position [0, 0]
click at [725, 155] on textarea "**********" at bounding box center [757, 140] width 167 height 65
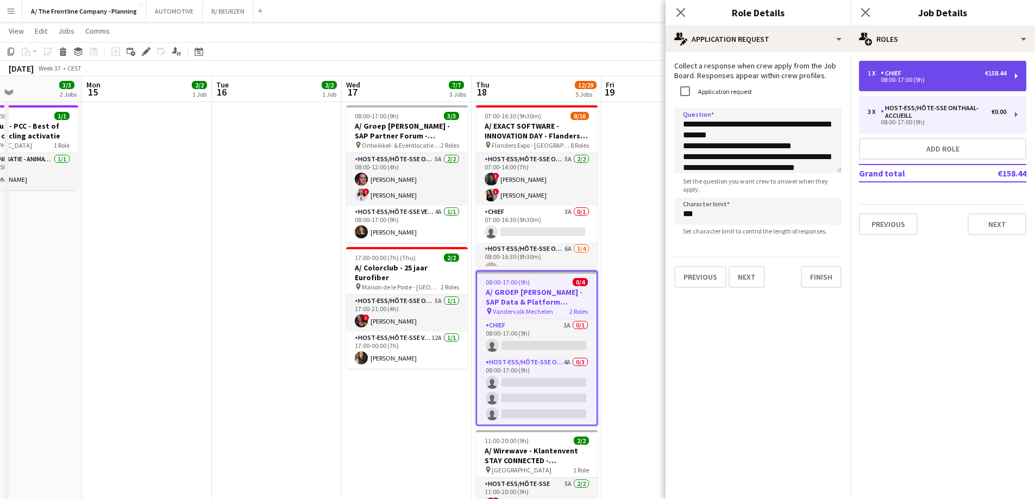
click at [941, 70] on div "1 x Chief €158.44" at bounding box center [937, 74] width 139 height 8
type input "*****"
type input "******"
type input "*"
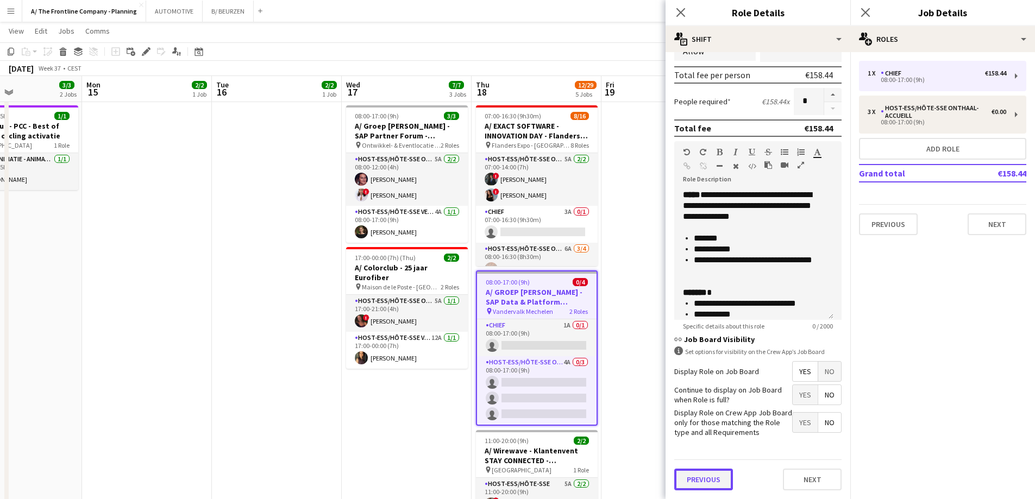
scroll to position [237, 0]
click at [713, 450] on form "**********" at bounding box center [758, 161] width 185 height 675
click at [700, 475] on button "Previous" at bounding box center [703, 480] width 59 height 22
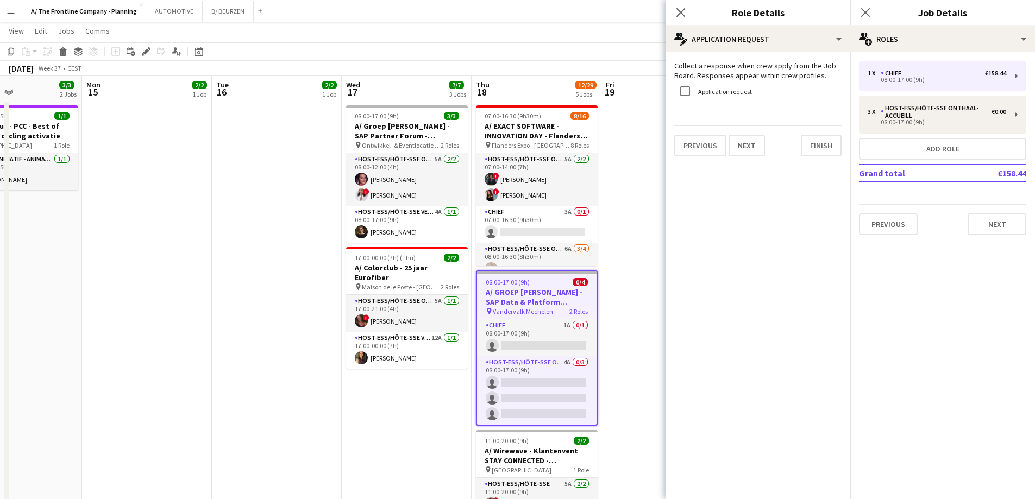
click at [717, 95] on label "Application request" at bounding box center [724, 91] width 56 height 8
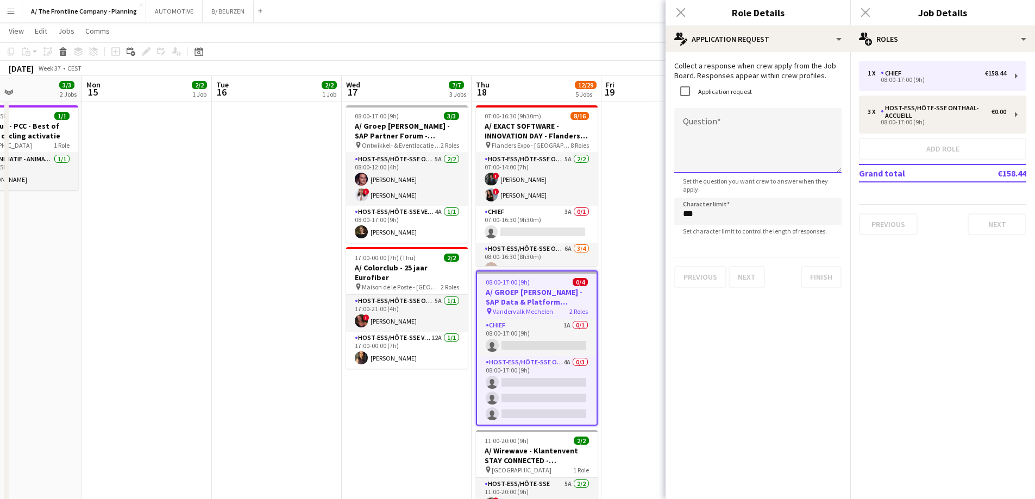
click at [711, 134] on textarea "Question" at bounding box center [757, 140] width 167 height 65
paste textarea "**********"
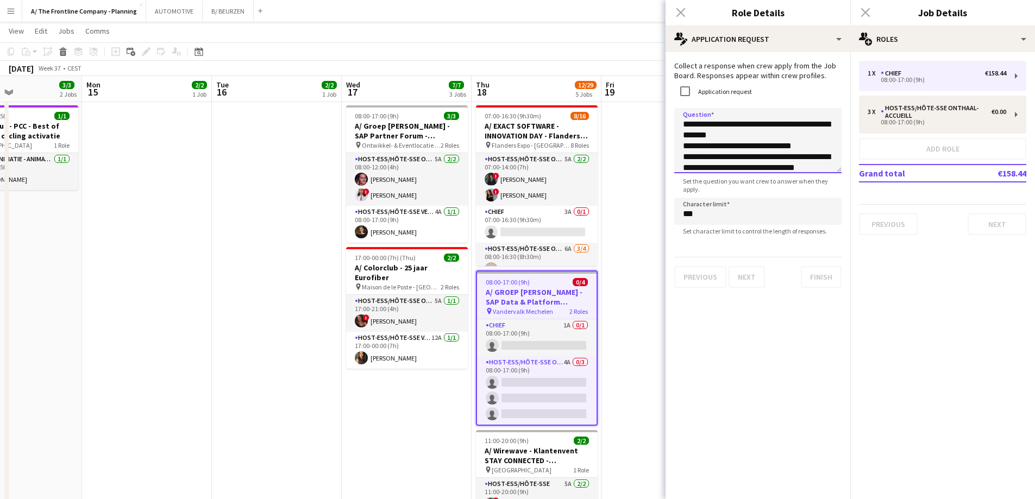
scroll to position [23, 0]
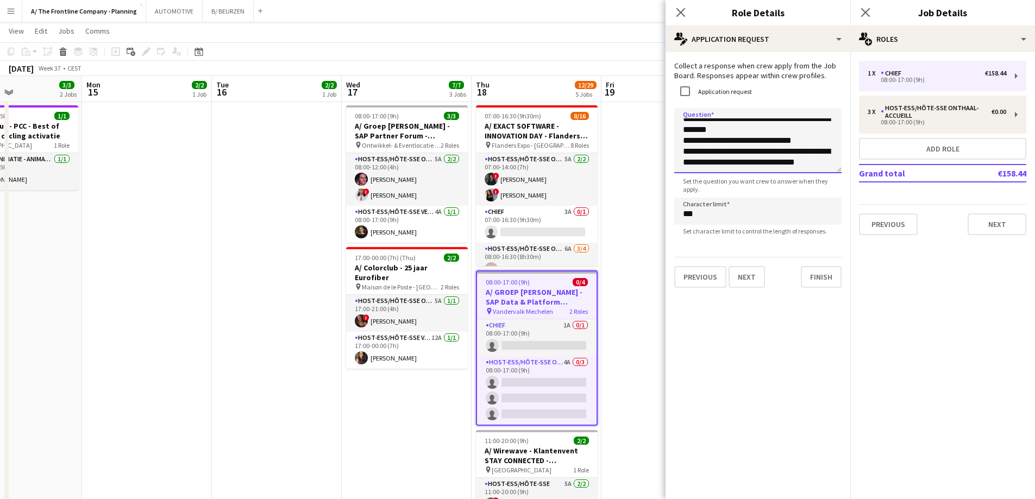
click at [759, 165] on textarea "**********" at bounding box center [757, 140] width 167 height 65
type textarea "**********"
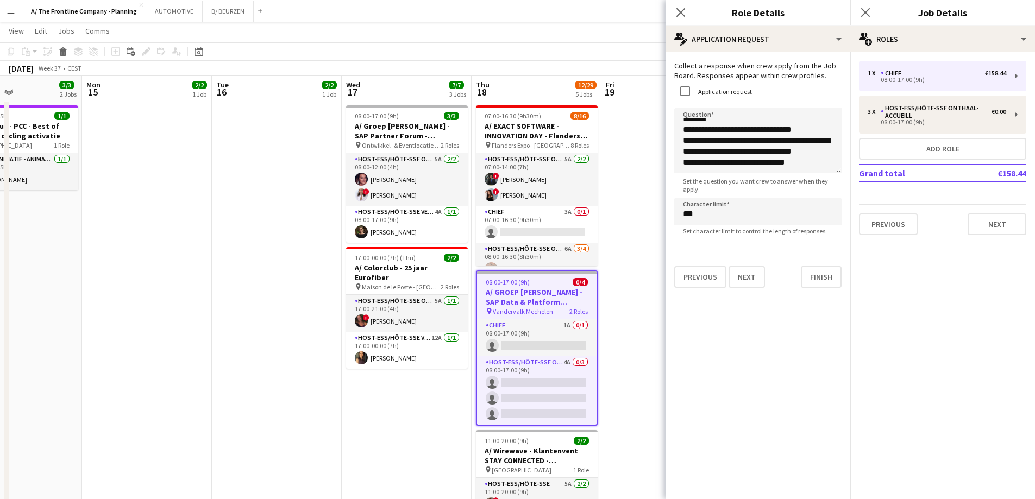
click at [623, 161] on app-date-cell at bounding box center [666, 336] width 130 height 865
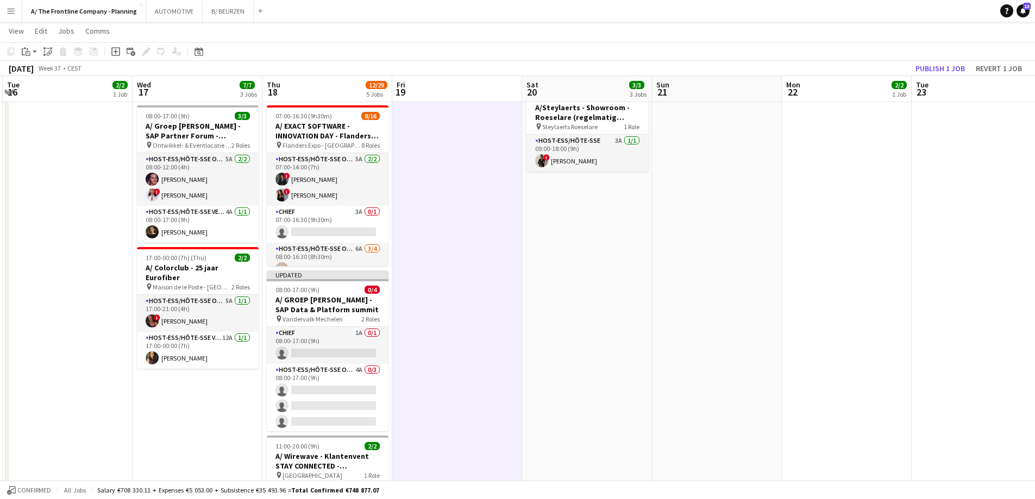
drag, startPoint x: 722, startPoint y: 190, endPoint x: 362, endPoint y: 226, distance: 360.9
click at [360, 228] on app-calendar-viewport "Sat 13 17/18 7 Jobs Sun 14 3/3 2 Jobs Mon 15 2/2 1 Job Tue 16 2/2 1 Job Wed 17 …" at bounding box center [517, 347] width 1035 height 1044
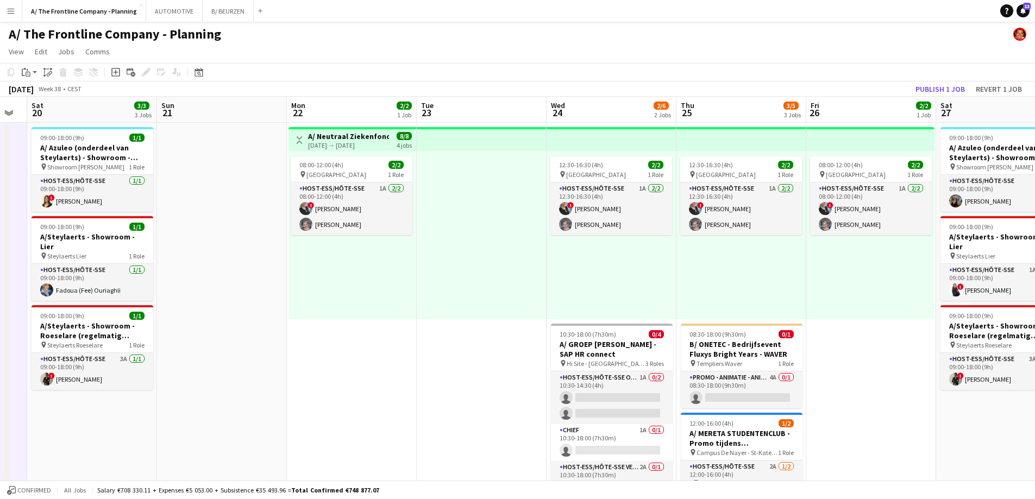
scroll to position [0, 380]
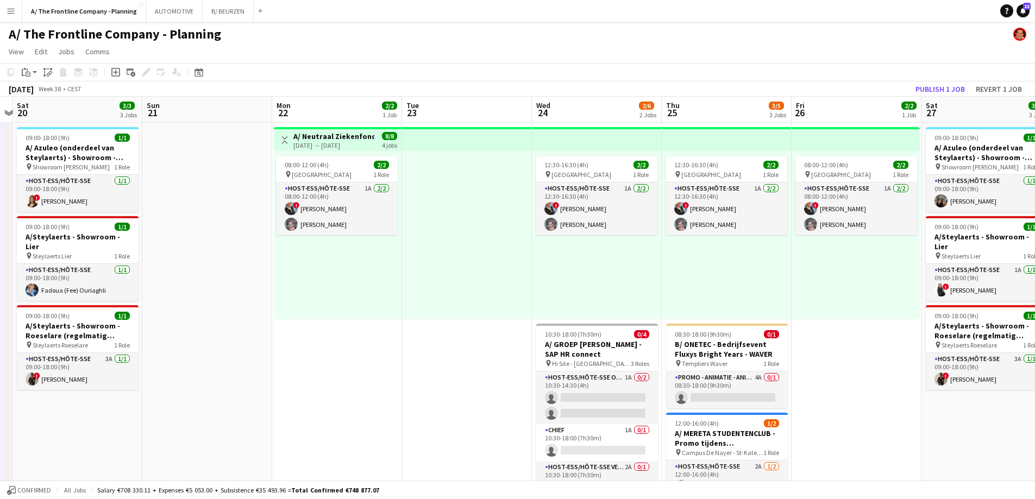
drag, startPoint x: 728, startPoint y: 282, endPoint x: 400, endPoint y: 289, distance: 328.2
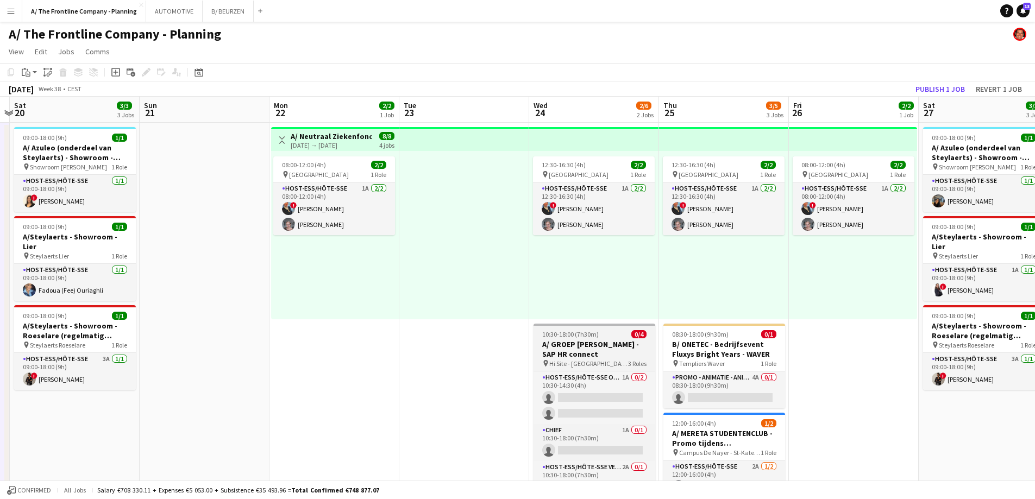
click at [586, 344] on h3 "A/ GROEP [PERSON_NAME] - SAP HR connect" at bounding box center [595, 350] width 122 height 20
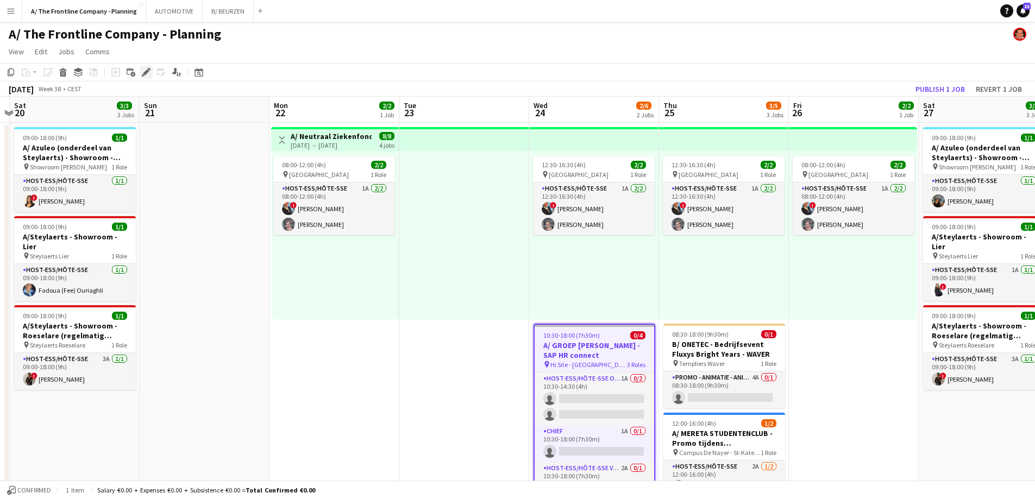
click at [152, 75] on div "Edit" at bounding box center [146, 72] width 13 height 13
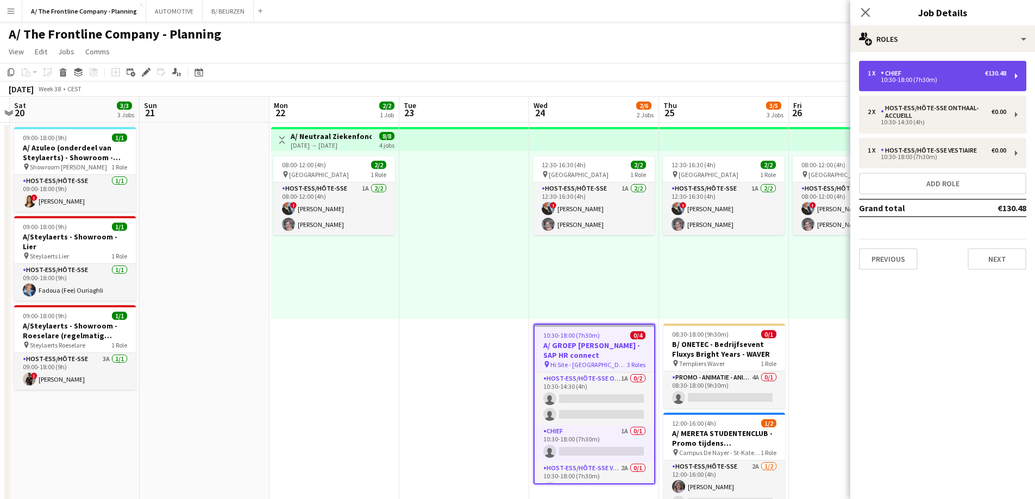
click at [916, 78] on div "10:30-18:00 (7h30m)" at bounding box center [937, 79] width 139 height 5
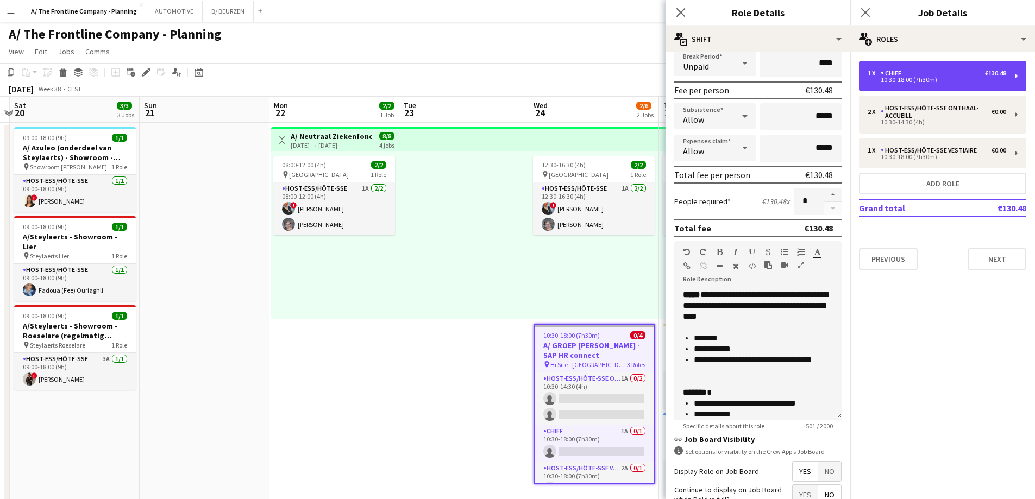
scroll to position [237, 0]
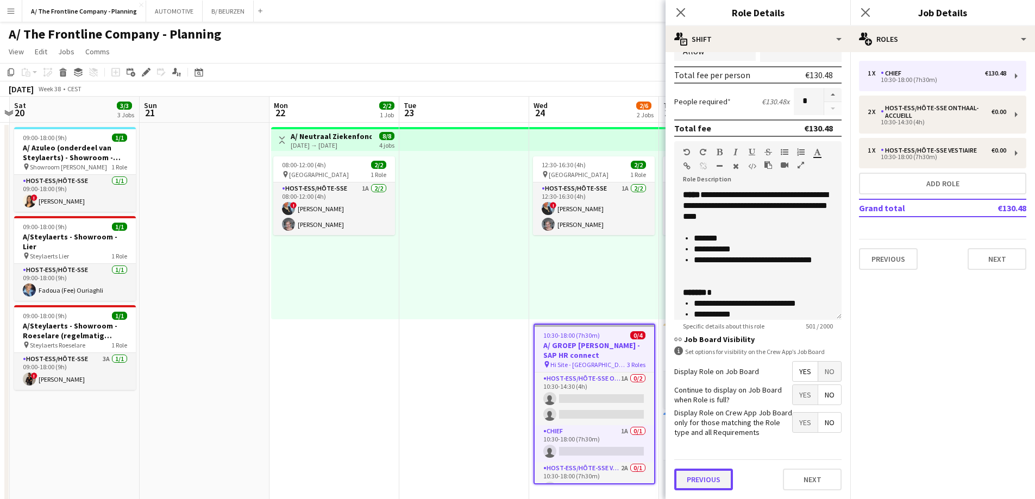
click at [710, 472] on button "Previous" at bounding box center [703, 480] width 59 height 22
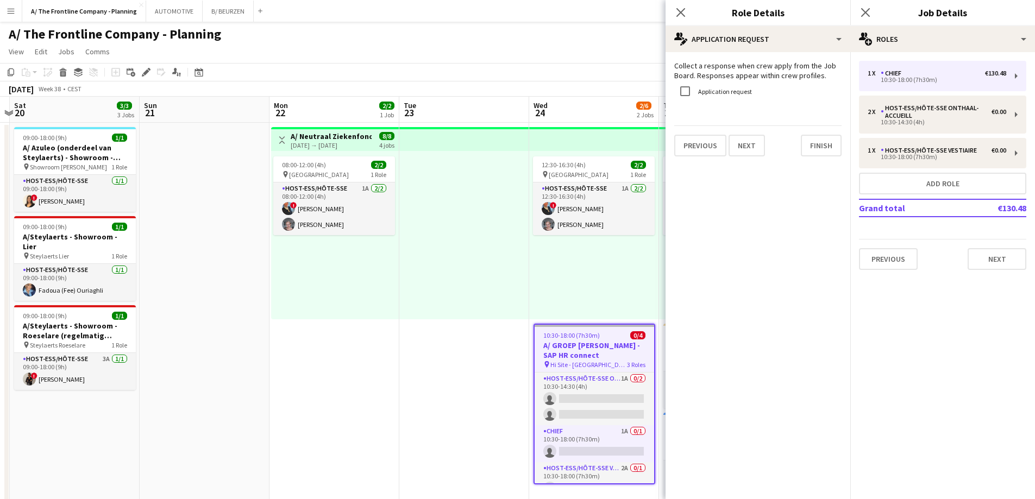
scroll to position [0, 0]
click at [726, 95] on label "Application request" at bounding box center [724, 91] width 56 height 8
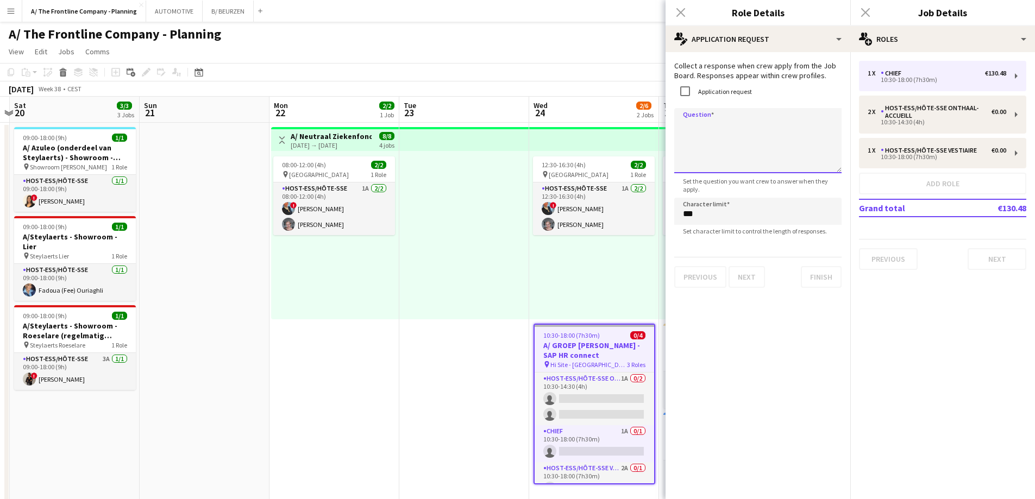
click at [701, 143] on textarea "Question" at bounding box center [757, 140] width 167 height 65
paste textarea "**********"
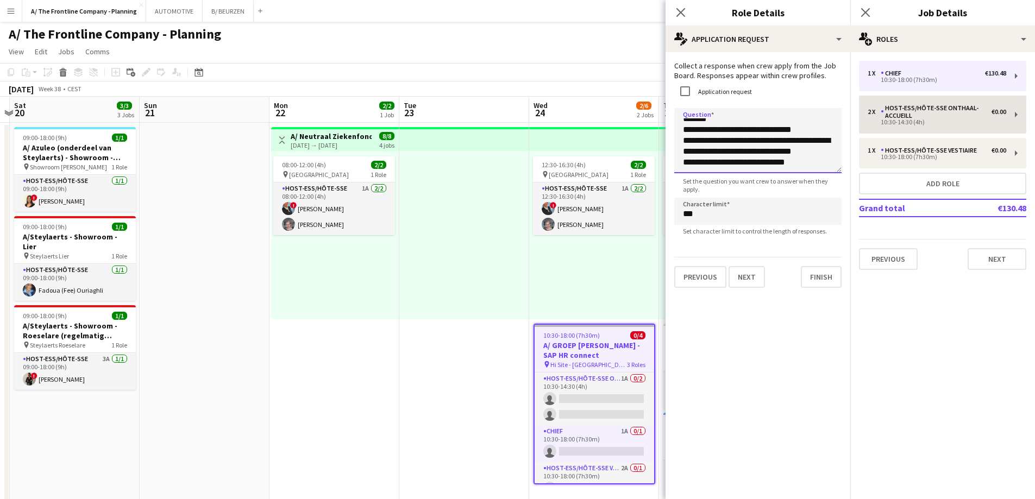
type textarea "**********"
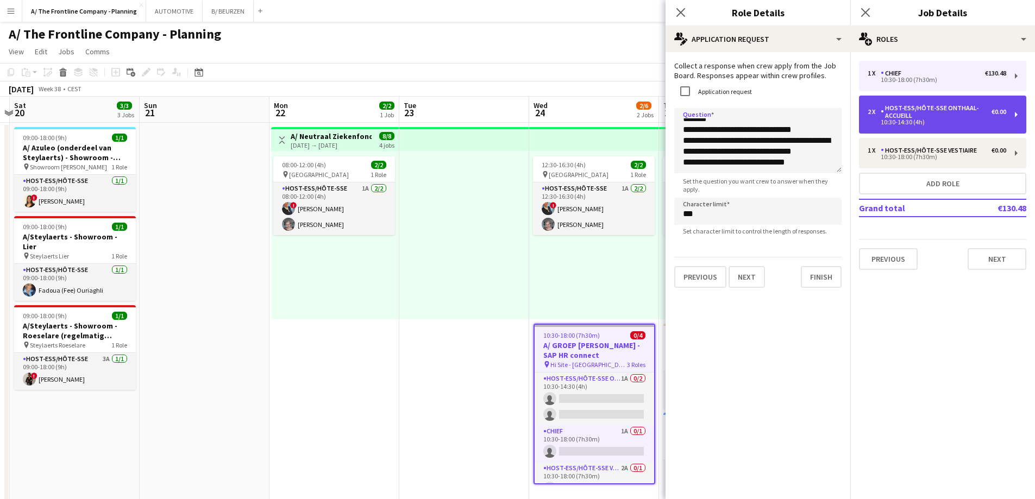
click at [930, 121] on div "10:30-14:30 (4h)" at bounding box center [937, 122] width 139 height 5
type input "**********"
type input "*****"
type input "*"
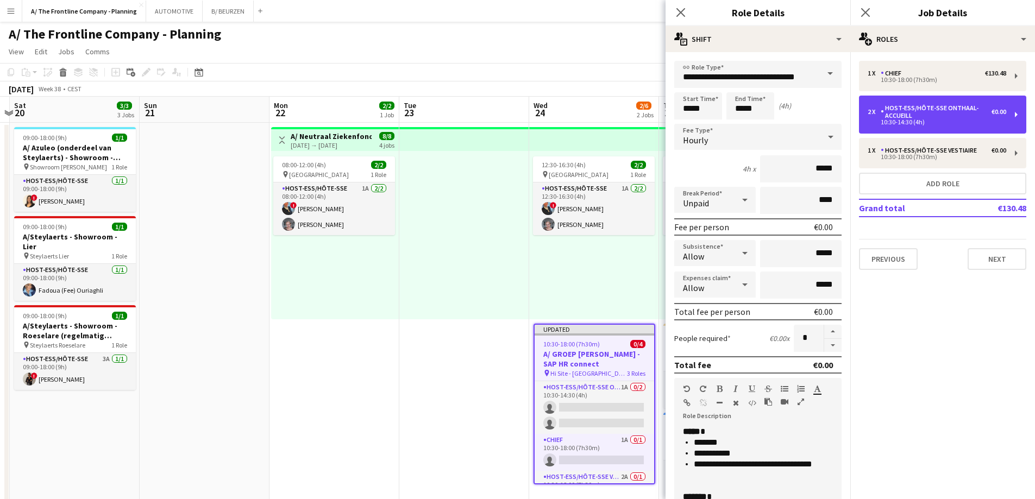
scroll to position [237, 0]
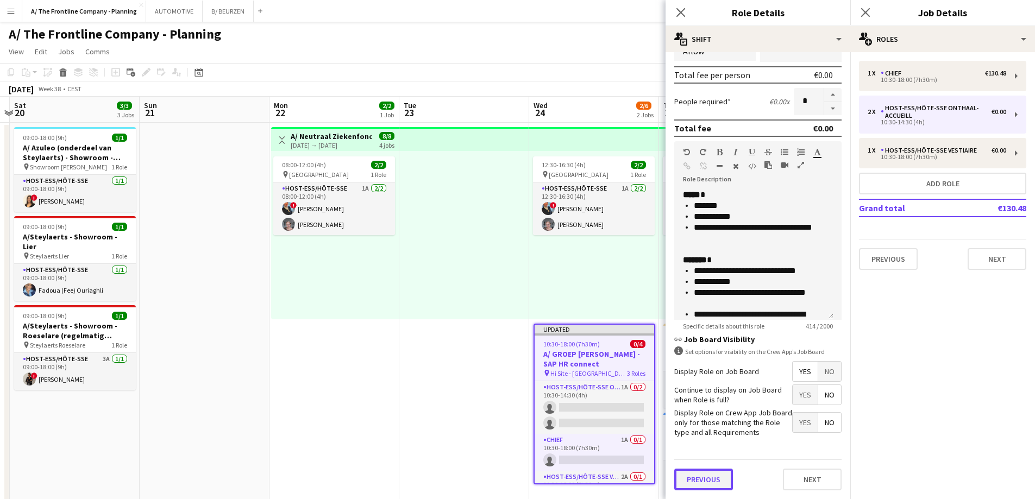
click at [704, 482] on button "Previous" at bounding box center [703, 480] width 59 height 22
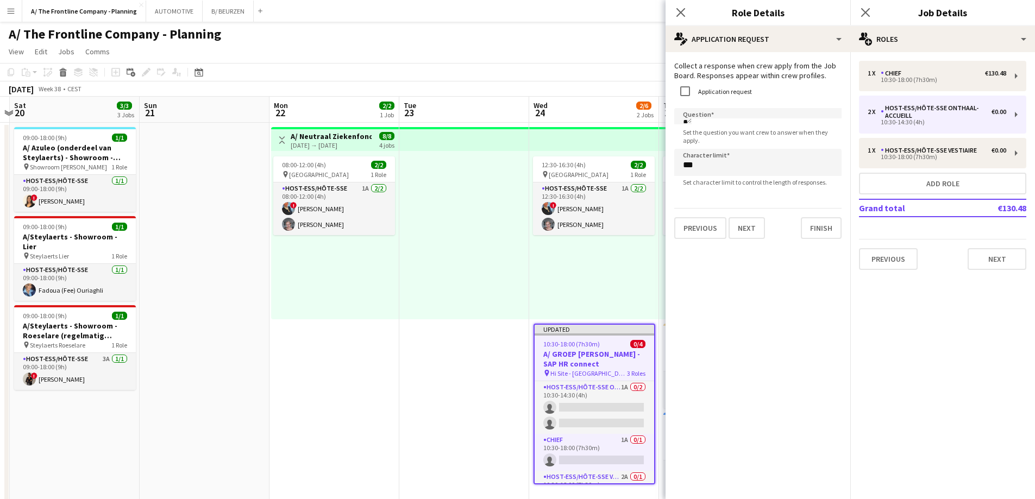
scroll to position [0, 0]
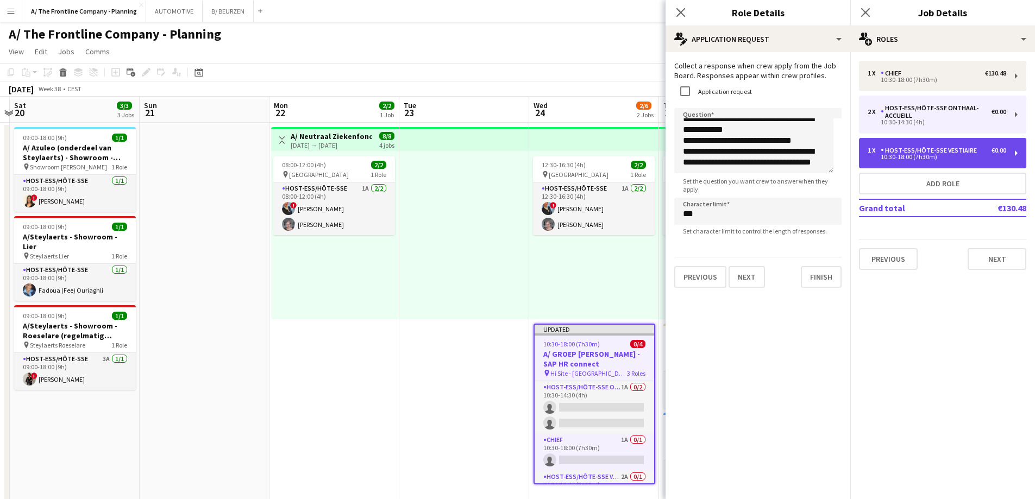
click at [929, 156] on div "10:30-18:00 (7h30m)" at bounding box center [937, 156] width 139 height 5
type input "**********"
type input "*****"
type input "*"
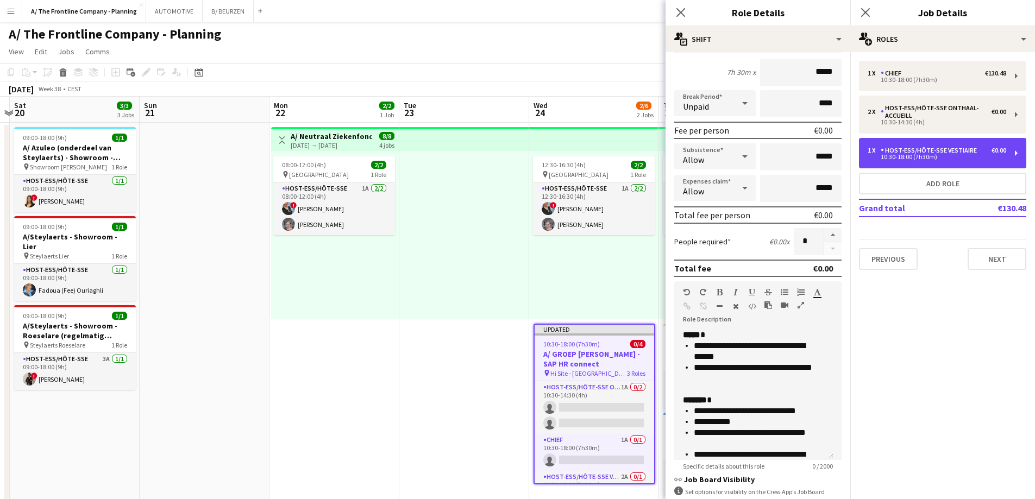
scroll to position [237, 0]
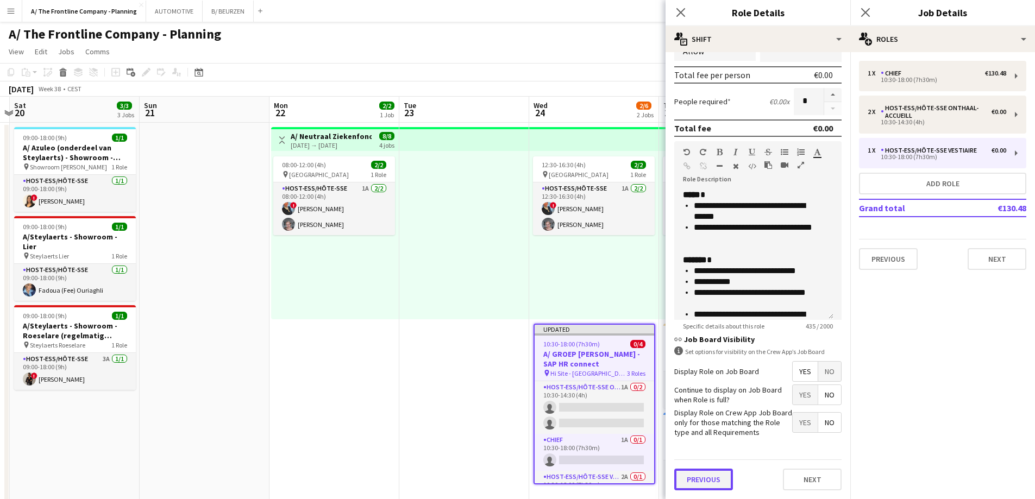
click at [709, 478] on button "Previous" at bounding box center [703, 480] width 59 height 22
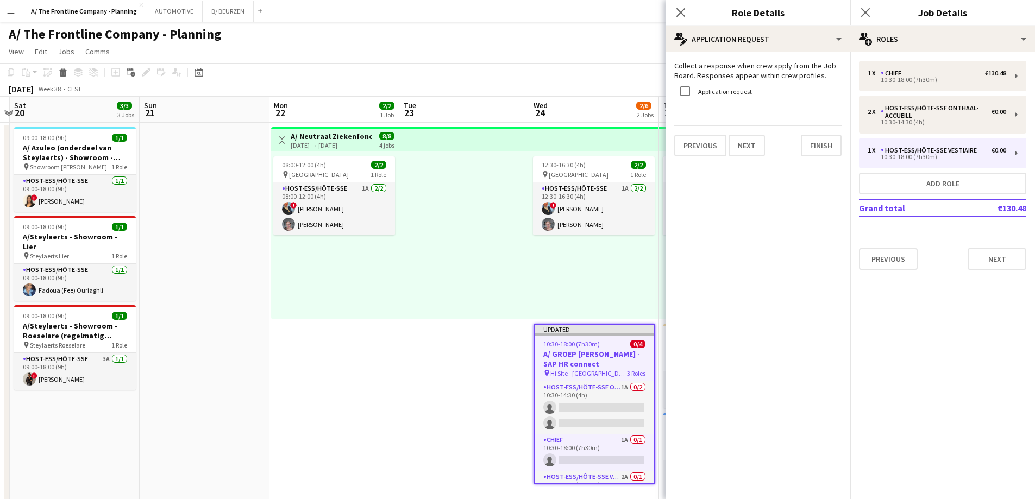
click at [720, 86] on div "Application request" at bounding box center [713, 91] width 78 height 22
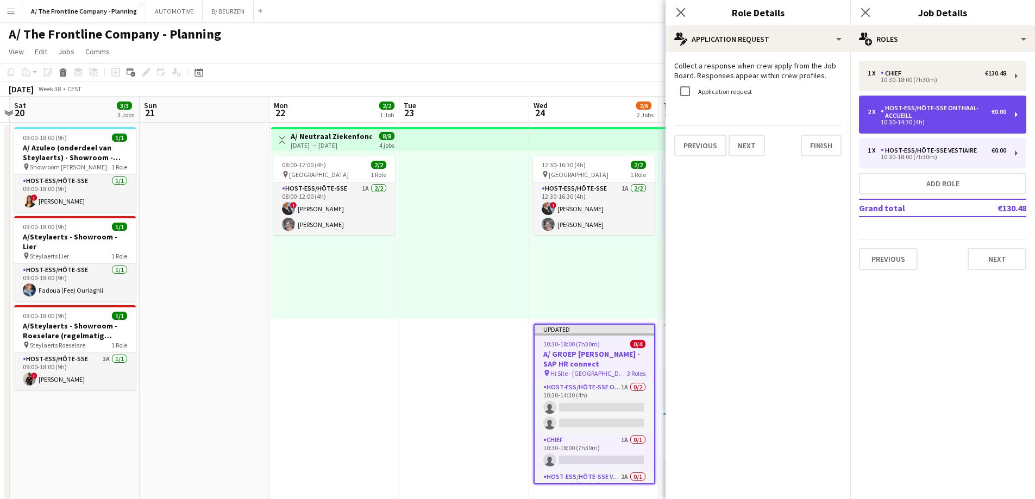
click at [898, 109] on div "Host-ess/Hôte-sse Onthaal-Accueill" at bounding box center [936, 111] width 111 height 15
type input "**********"
type input "*****"
type input "*"
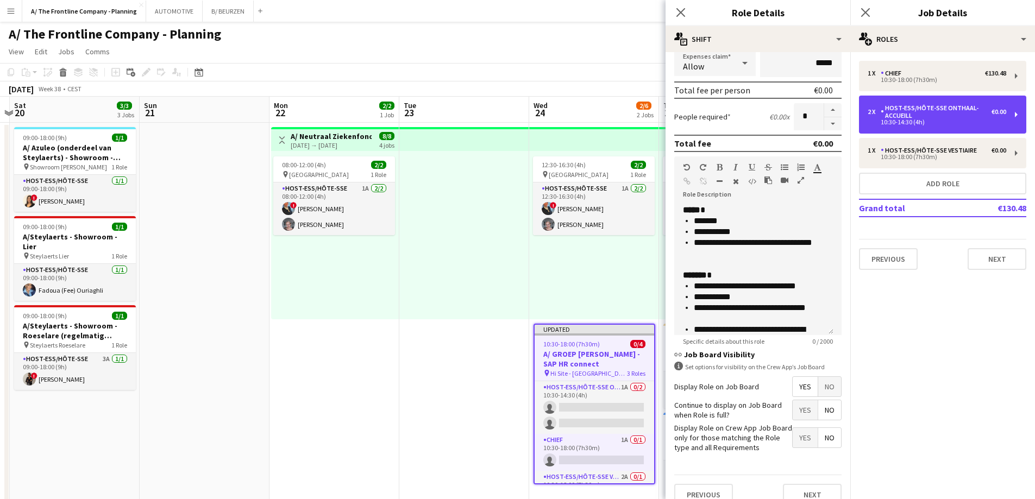
scroll to position [237, 0]
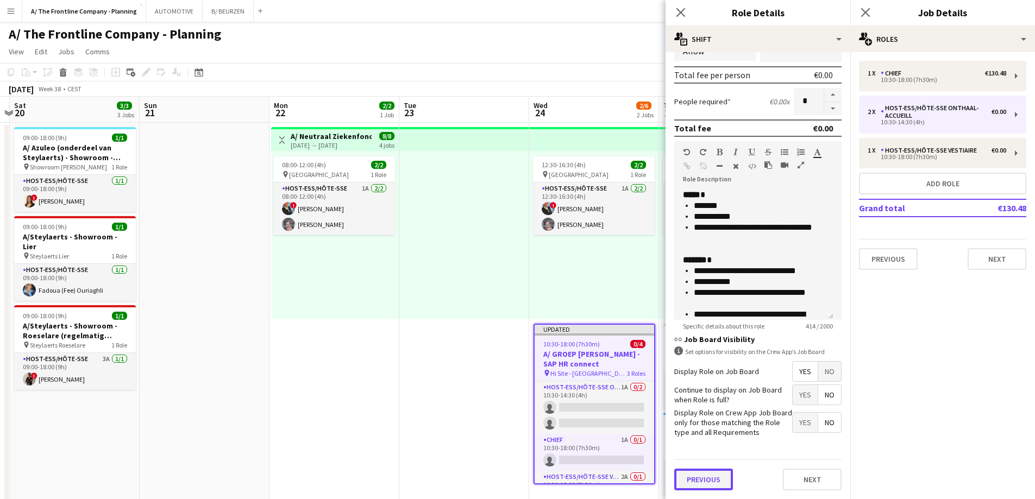
click at [699, 475] on button "Previous" at bounding box center [703, 480] width 59 height 22
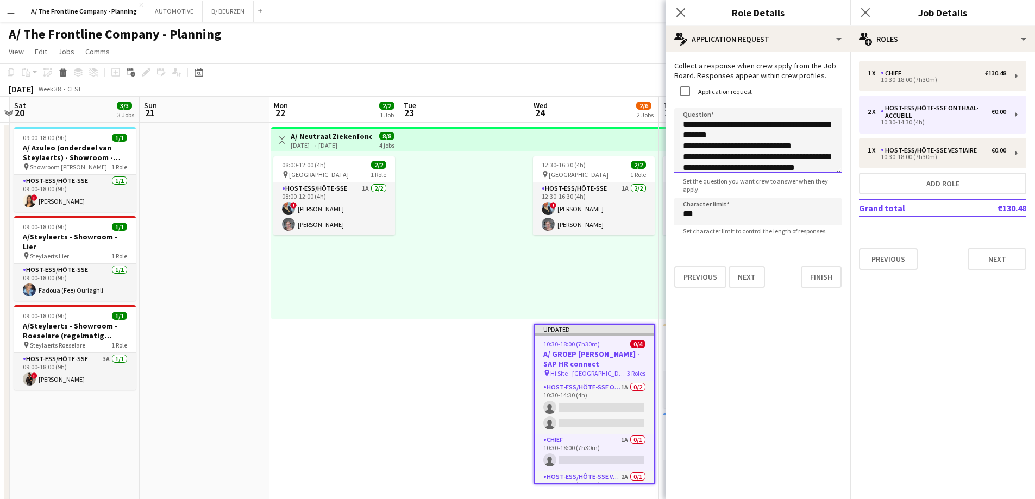
click at [752, 131] on textarea "**********" at bounding box center [757, 140] width 167 height 65
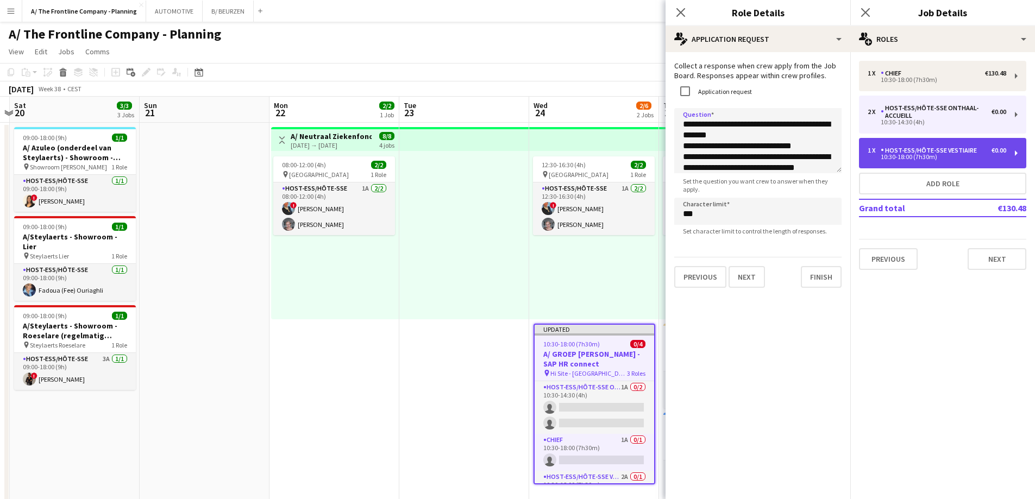
click at [937, 152] on div "Host-ess/Hôte-sse Vestiaire" at bounding box center [931, 151] width 101 height 8
type input "**********"
type input "*****"
type input "*"
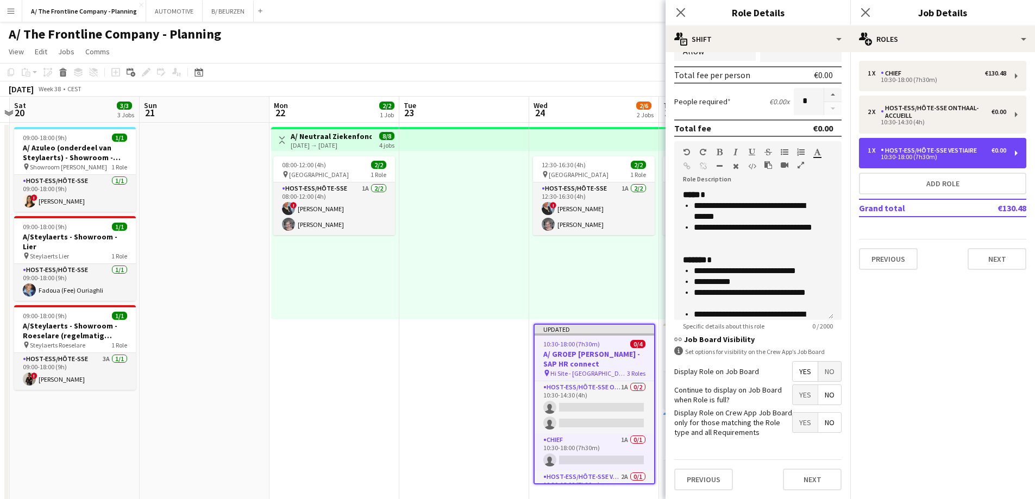
scroll to position [237, 0]
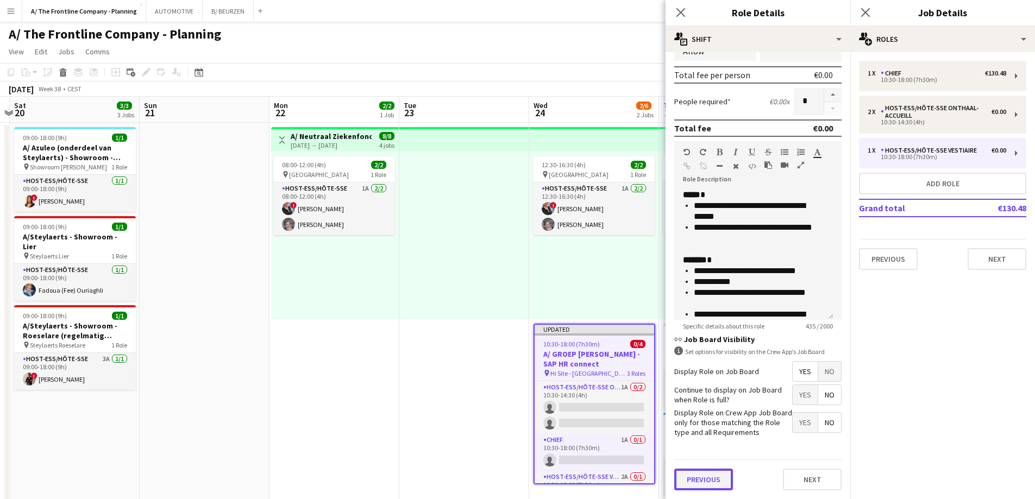
click at [707, 482] on button "Previous" at bounding box center [703, 480] width 59 height 22
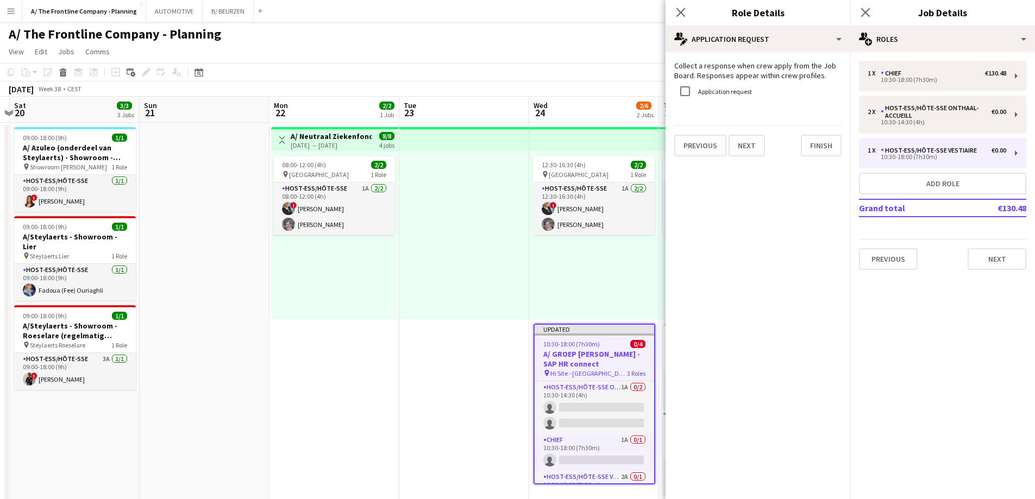
scroll to position [0, 0]
click at [711, 87] on label "Application request" at bounding box center [724, 91] width 56 height 8
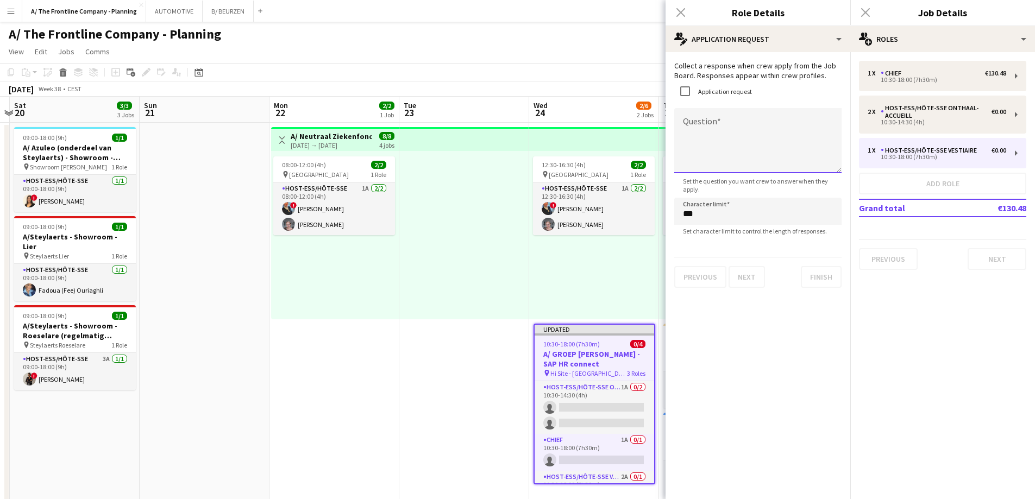
click at [708, 133] on textarea "Question" at bounding box center [757, 140] width 167 height 65
paste textarea "**********"
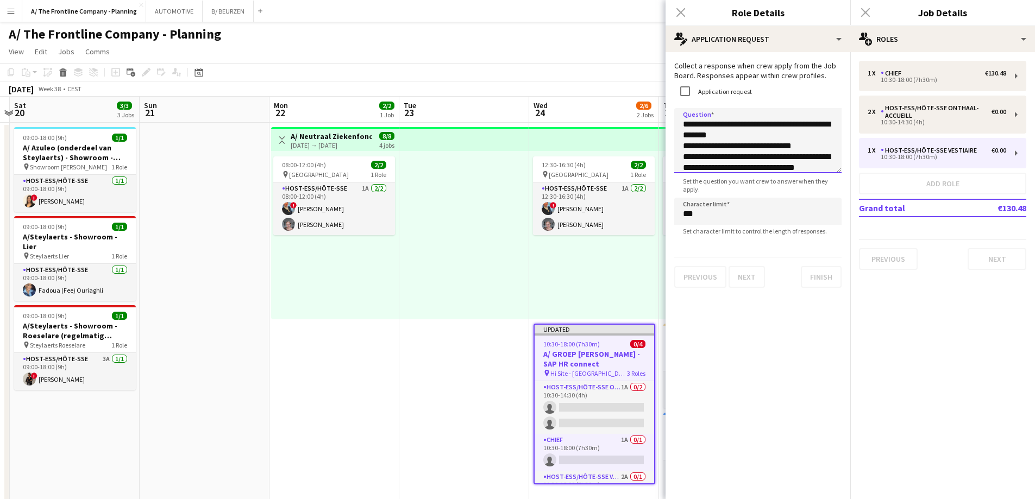
scroll to position [23, 0]
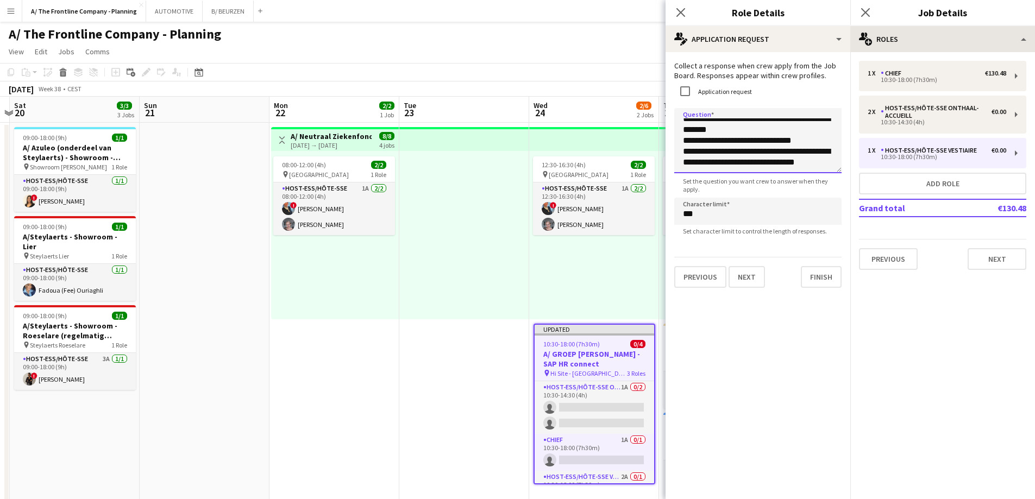
type textarea "**********"
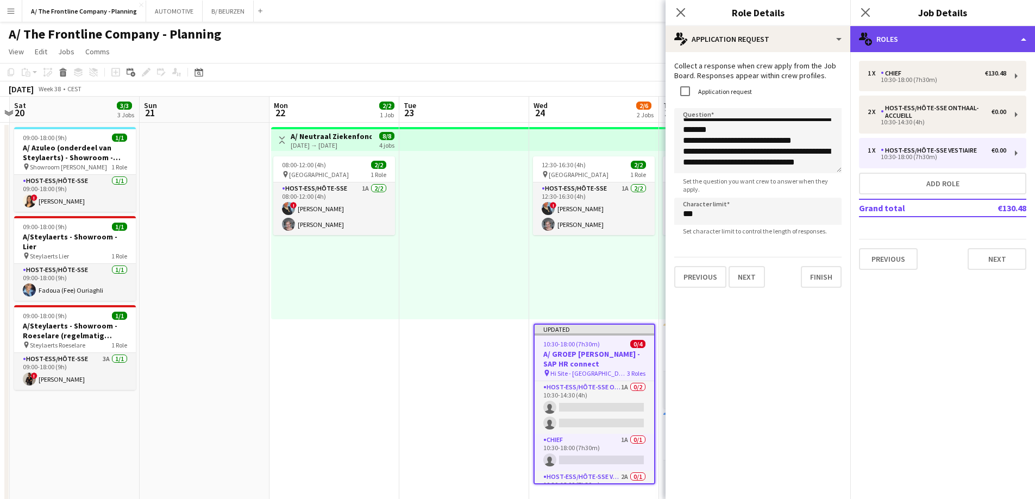
click at [931, 40] on div "multiple-users-add Roles" at bounding box center [942, 39] width 185 height 26
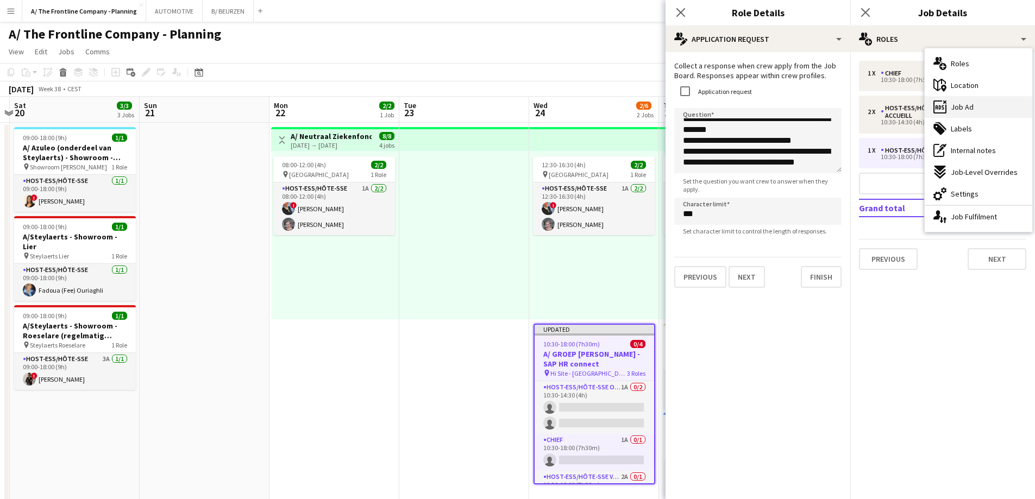
click at [950, 110] on div "ads-window Job Ad" at bounding box center [979, 107] width 108 height 22
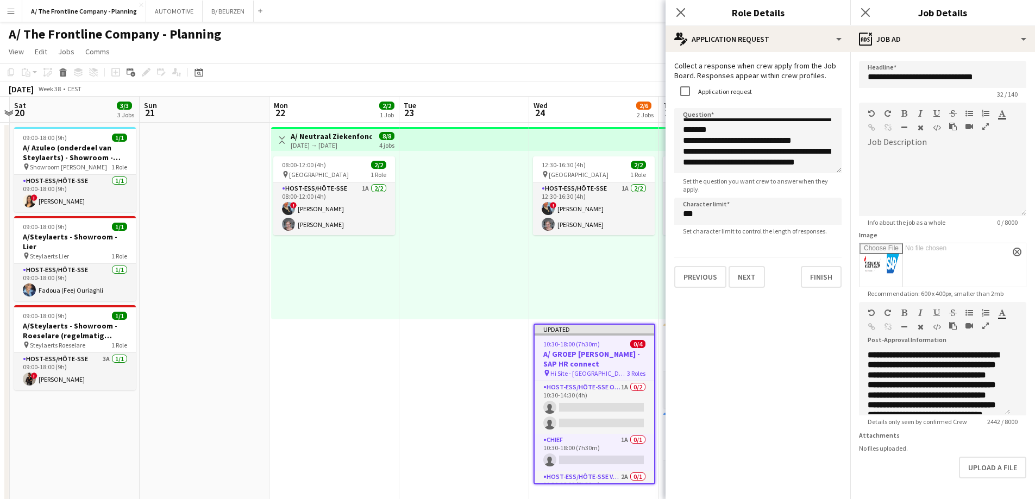
click at [982, 330] on icon "button" at bounding box center [985, 326] width 7 height 8
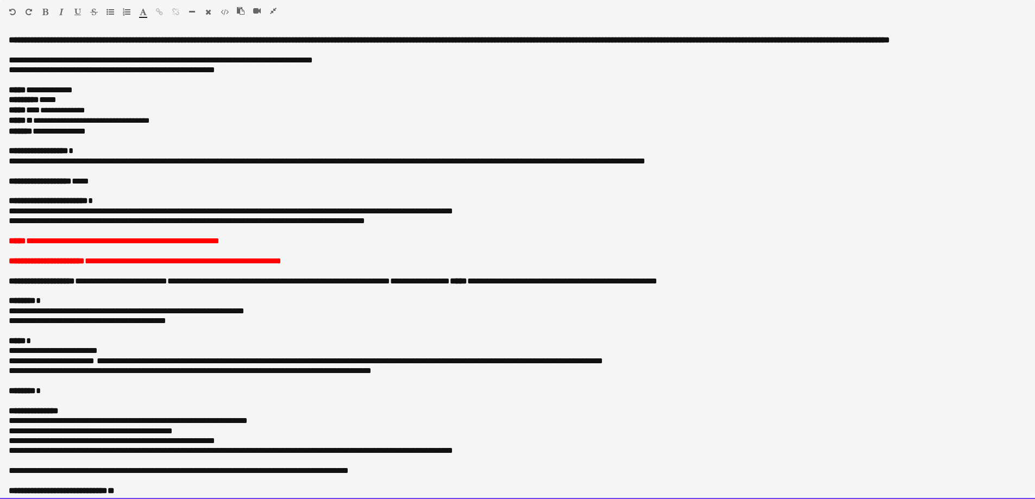
click at [248, 186] on p "**********" at bounding box center [514, 182] width 1010 height 10
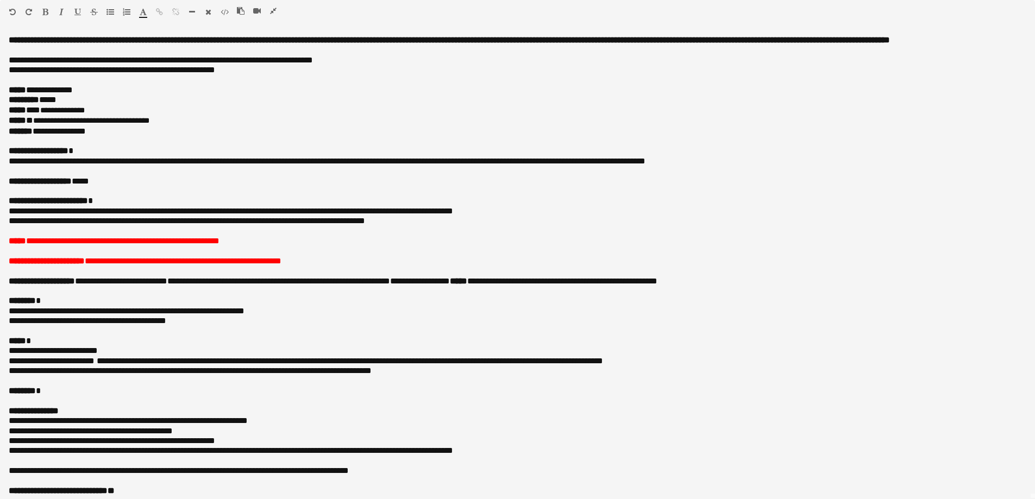
click at [275, 10] on icon "button" at bounding box center [273, 11] width 7 height 8
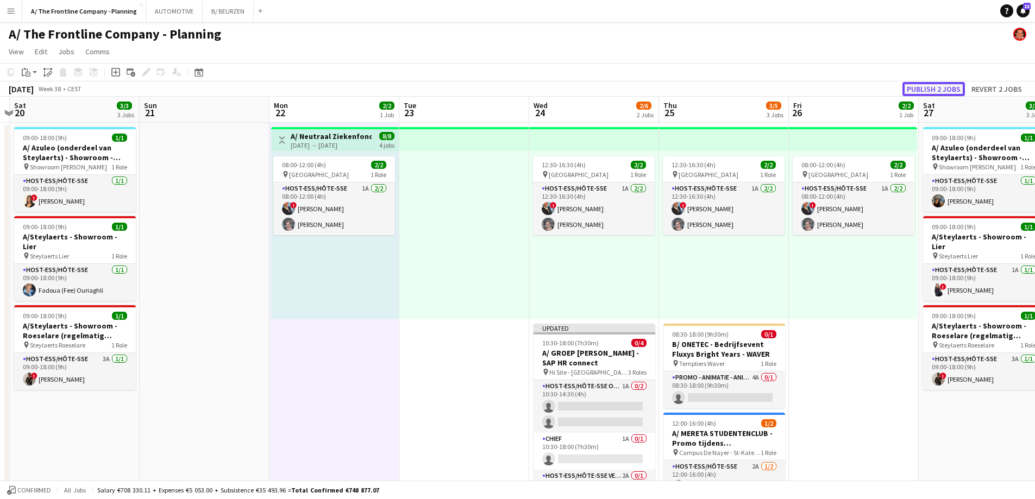
click at [922, 86] on button "Publish 2 jobs" at bounding box center [934, 89] width 62 height 14
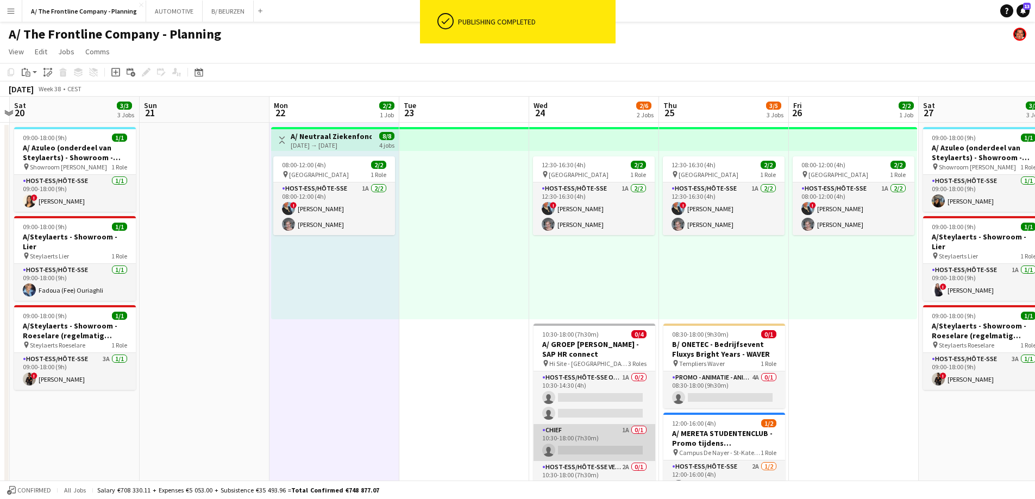
click at [600, 440] on app-card-role "Chief 1A 0/1 10:30-18:00 (7h30m) single-neutral-actions" at bounding box center [595, 442] width 122 height 37
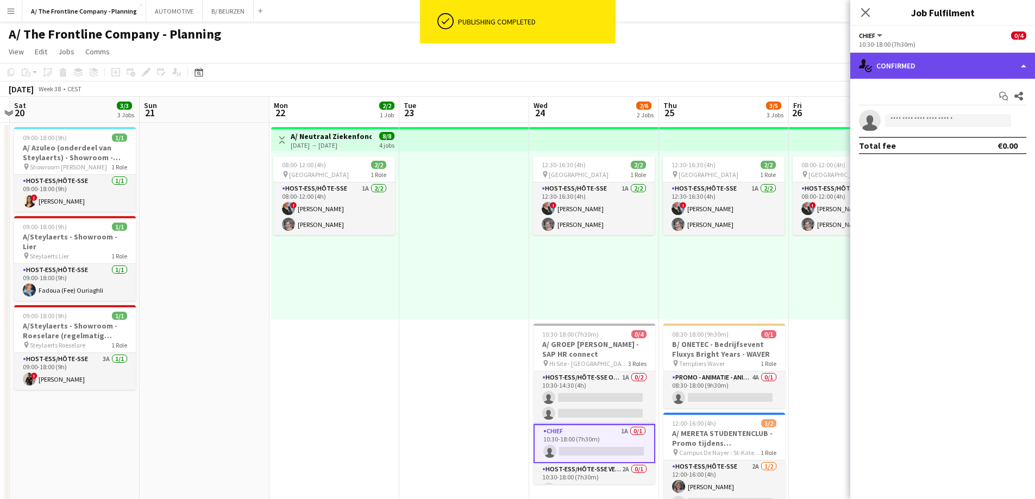
click at [923, 65] on div "single-neutral-actions-check-2 Confirmed" at bounding box center [942, 66] width 185 height 26
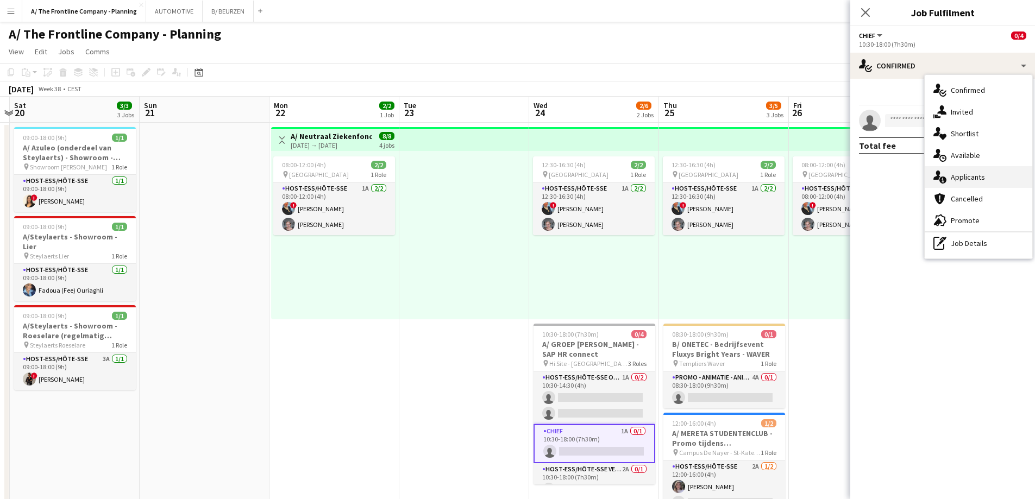
click at [945, 185] on div "single-neutral-actions-information Applicants" at bounding box center [979, 177] width 108 height 22
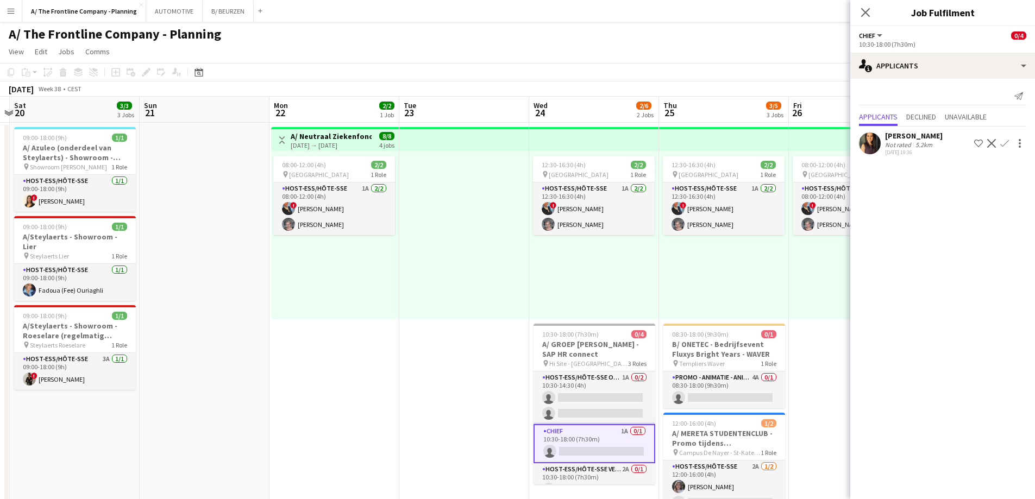
click at [910, 141] on div "Not rated" at bounding box center [899, 145] width 28 height 8
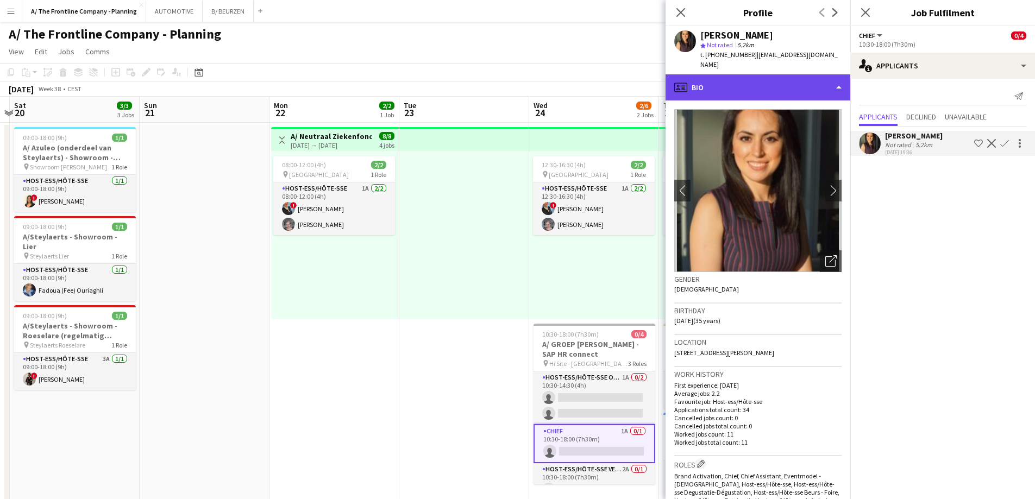
click at [748, 74] on div "profile Bio" at bounding box center [758, 87] width 185 height 26
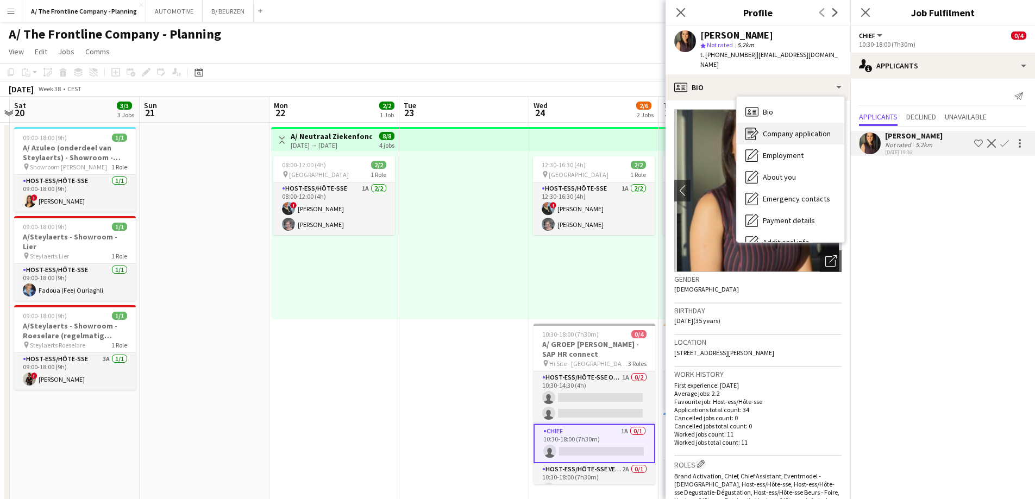
click at [764, 123] on div "Company application Company application" at bounding box center [791, 134] width 108 height 22
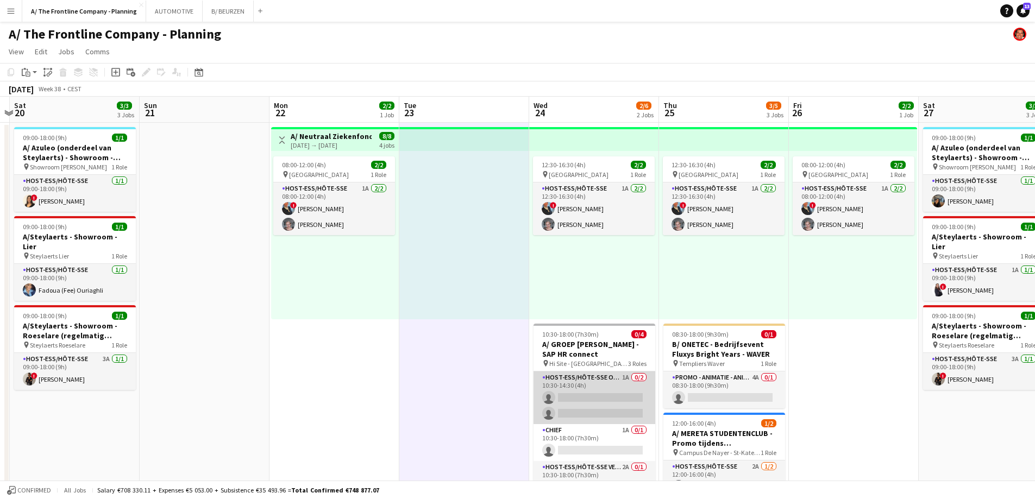
click at [581, 389] on app-card-role "Host-ess/Hôte-sse Onthaal-Accueill 1A 0/2 10:30-14:30 (4h) single-neutral-actio…" at bounding box center [595, 398] width 122 height 53
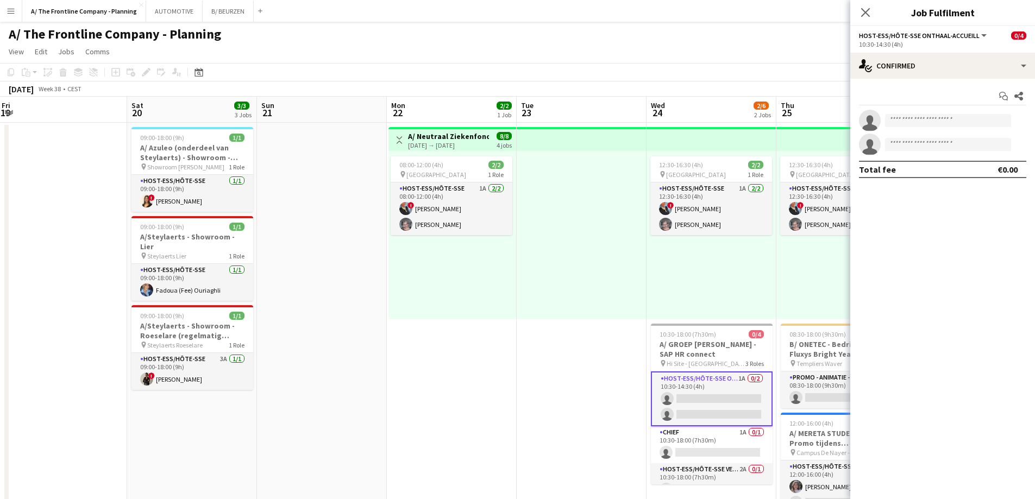
scroll to position [0, 262]
drag, startPoint x: 305, startPoint y: 402, endPoint x: 423, endPoint y: 368, distance: 122.5
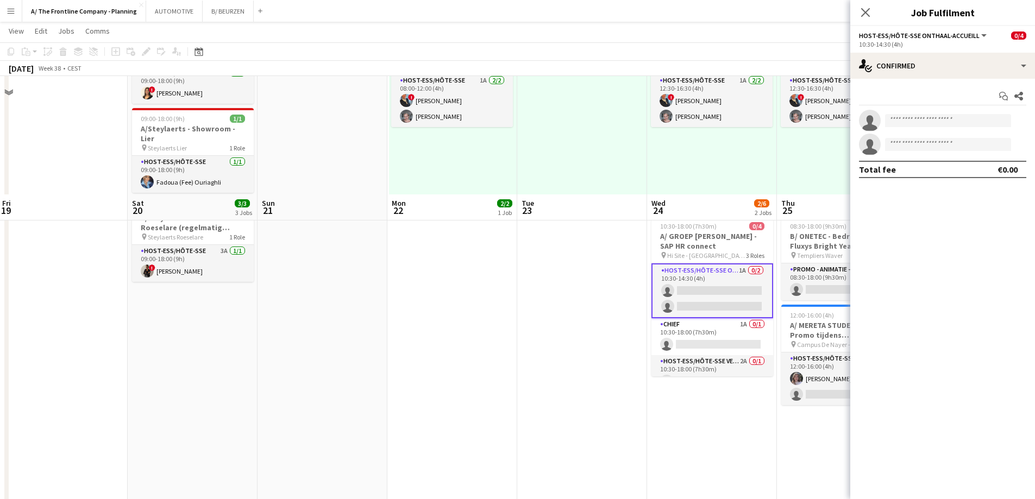
scroll to position [0, 0]
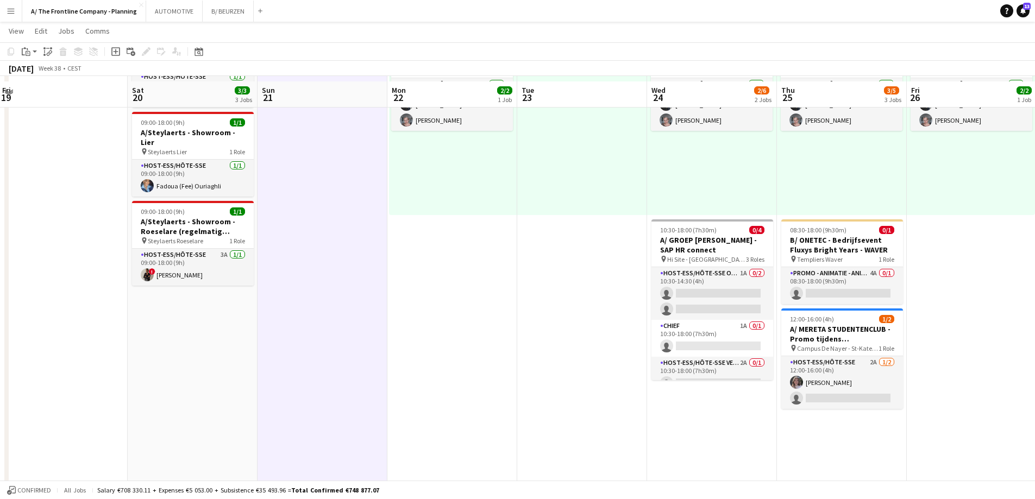
scroll to position [109, 0]
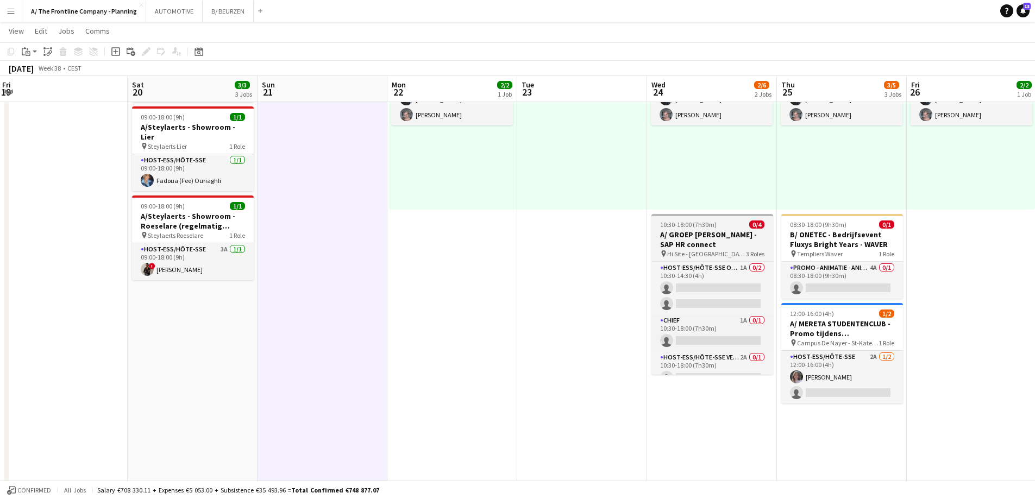
click at [712, 226] on span "10:30-18:00 (7h30m)" at bounding box center [688, 225] width 57 height 8
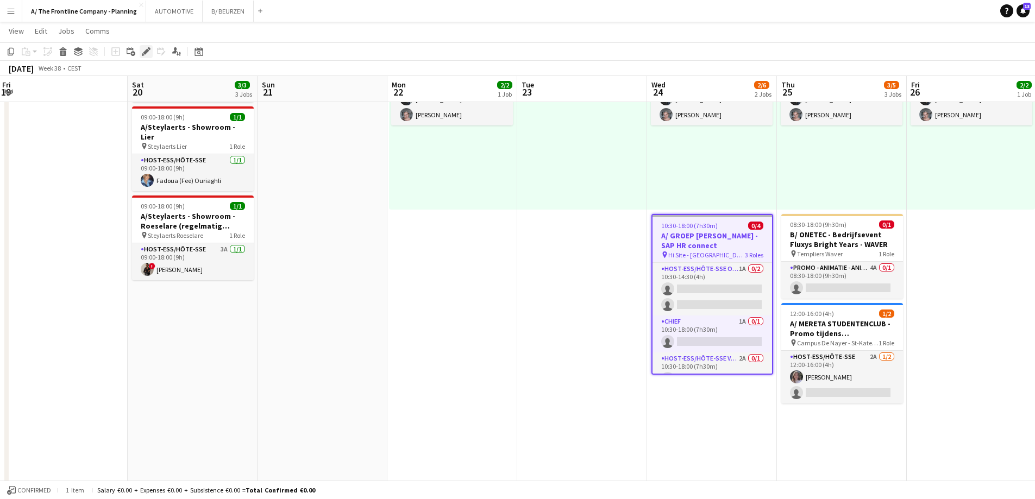
click at [146, 53] on icon at bounding box center [146, 52] width 6 height 6
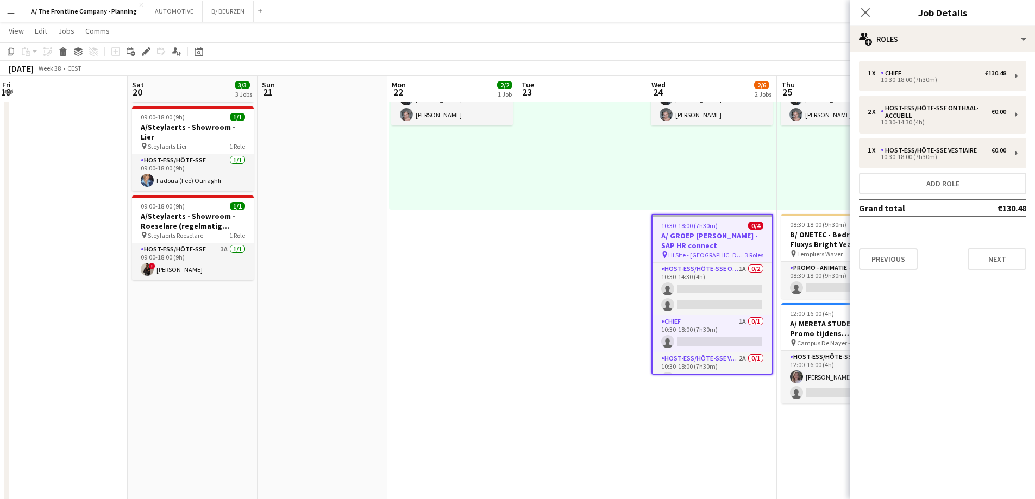
click at [557, 365] on app-date-cell at bounding box center [582, 445] width 130 height 865
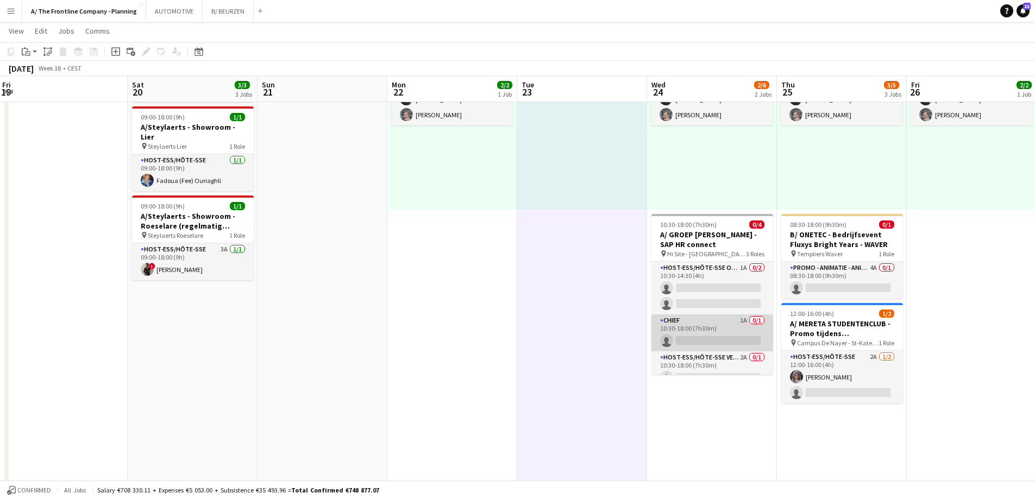
click at [656, 316] on app-card-role "Chief 1A 0/1 10:30-18:00 (7h30m) single-neutral-actions" at bounding box center [712, 333] width 122 height 37
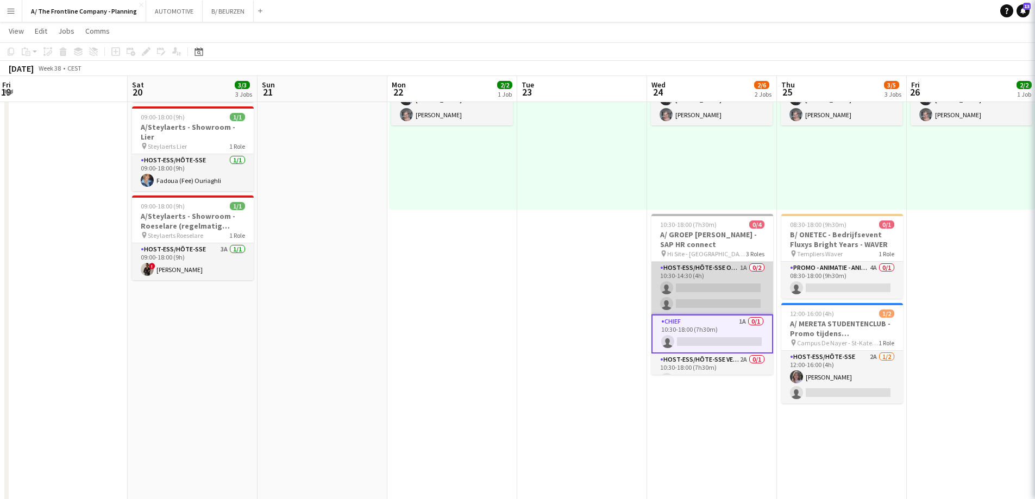
click at [704, 284] on app-card-role "Host-ess/Hôte-sse Onthaal-Accueill 1A 0/2 10:30-14:30 (4h) single-neutral-actio…" at bounding box center [712, 288] width 122 height 53
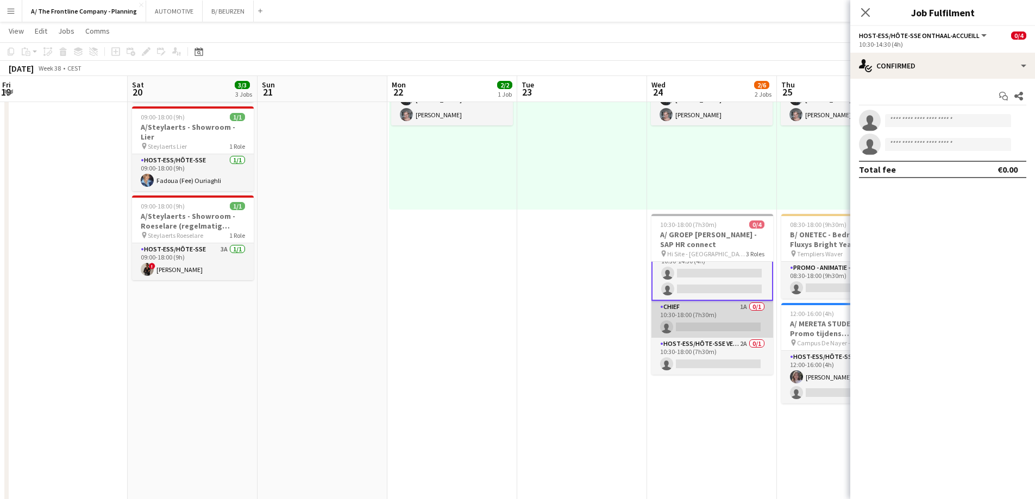
click at [697, 347] on app-card-role "Host-ess/Hôte-sse Vestiaire 2A 0/1 10:30-18:00 (7h30m) single-neutral-actions" at bounding box center [712, 356] width 122 height 37
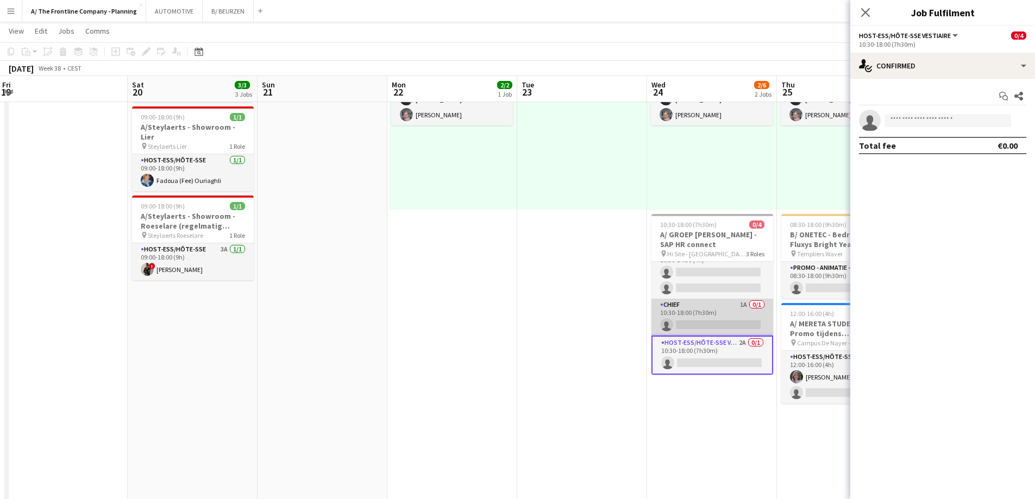
scroll to position [15, 0]
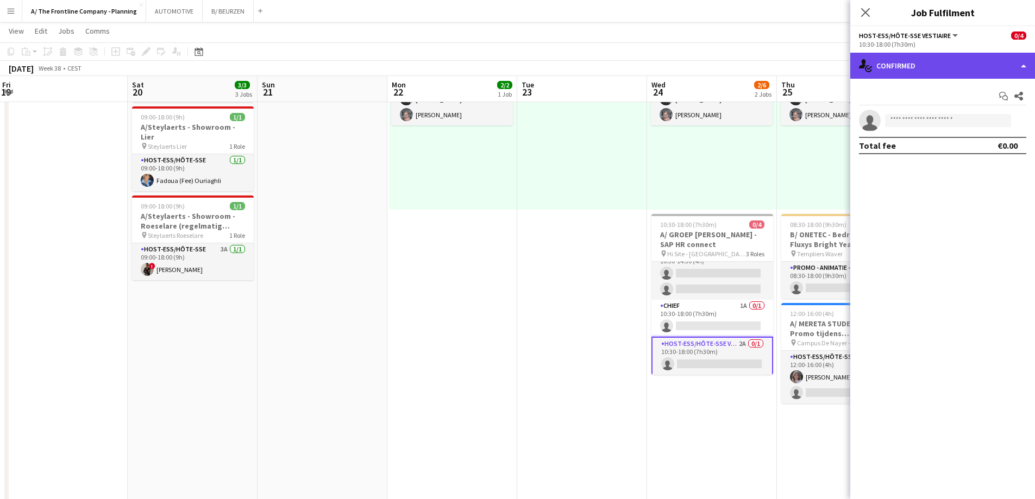
click at [919, 71] on div "single-neutral-actions-check-2 Confirmed" at bounding box center [942, 66] width 185 height 26
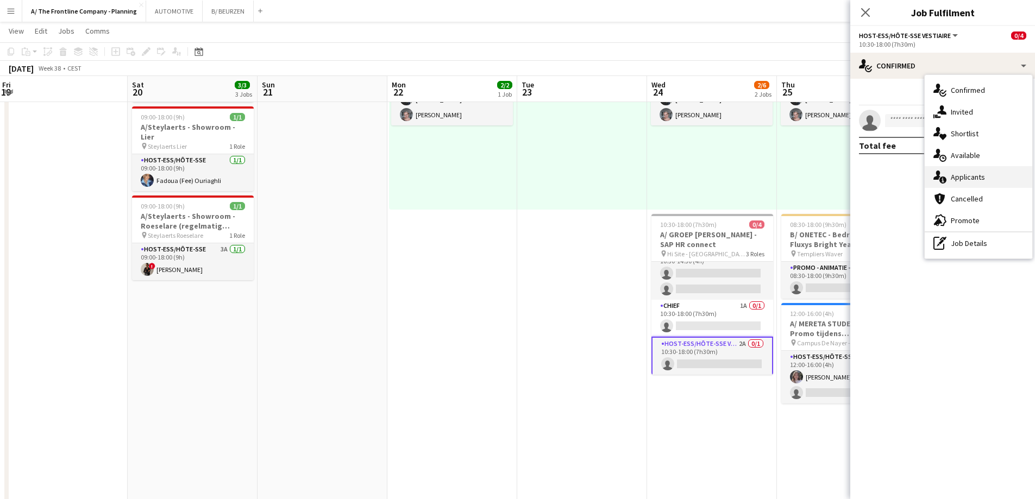
click at [949, 177] on div "single-neutral-actions-information Applicants" at bounding box center [979, 177] width 108 height 22
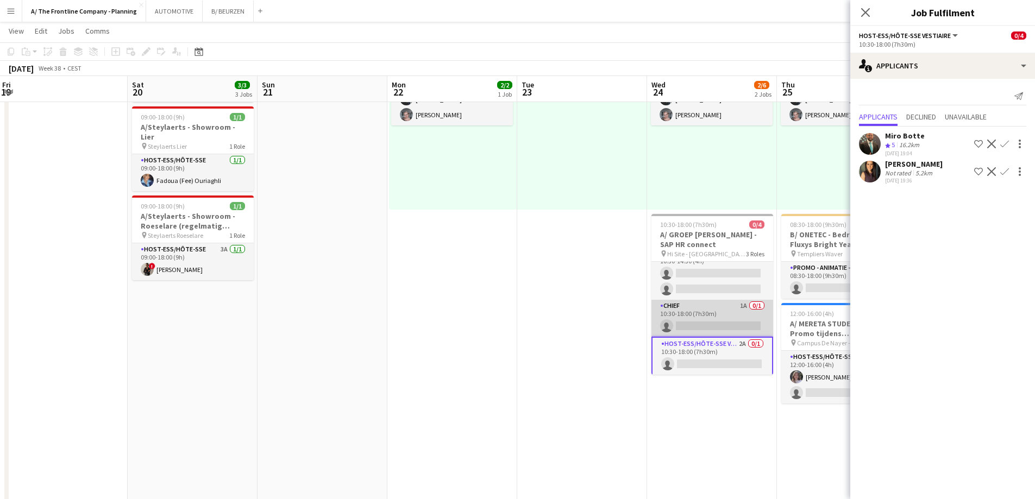
click at [707, 321] on app-card-role "Chief 1A 0/1 10:30-18:00 (7h30m) single-neutral-actions" at bounding box center [712, 318] width 122 height 37
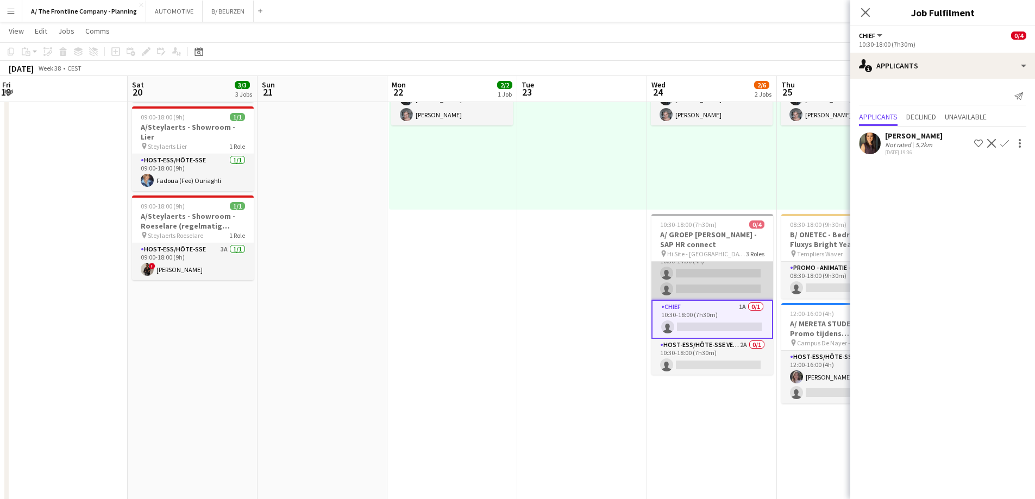
click at [710, 285] on app-card-role "Host-ess/Hôte-sse Onthaal-Accueill 1A 0/2 10:30-14:30 (4h) single-neutral-actio…" at bounding box center [712, 273] width 122 height 53
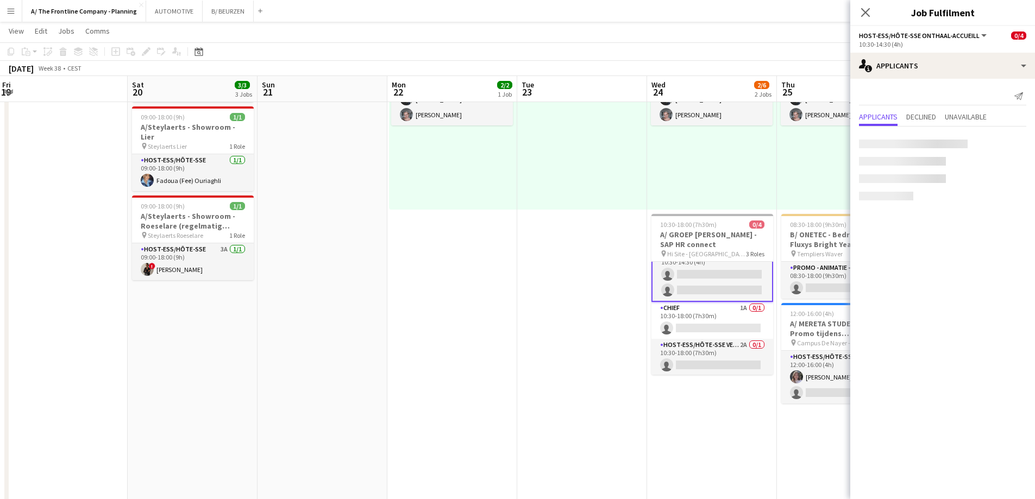
scroll to position [16, 0]
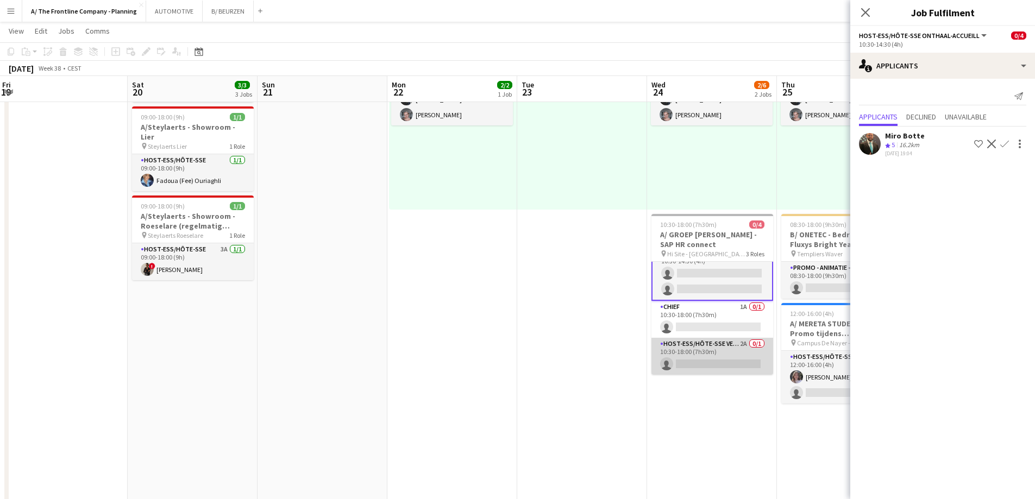
click at [747, 354] on app-card-role "Host-ess/Hôte-sse Vestiaire 2A 0/1 10:30-18:00 (7h30m) single-neutral-actions" at bounding box center [712, 356] width 122 height 37
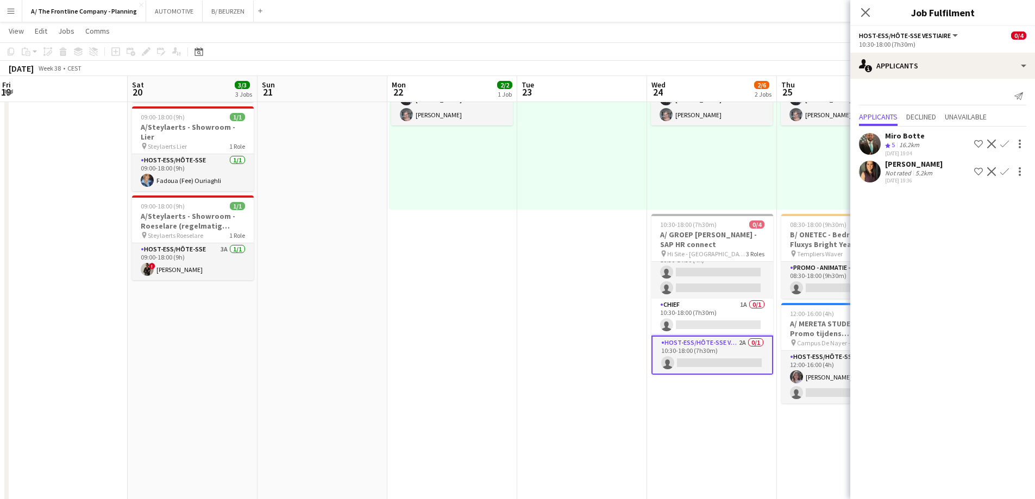
scroll to position [15, 0]
click at [1021, 98] on icon at bounding box center [1018, 96] width 9 height 8
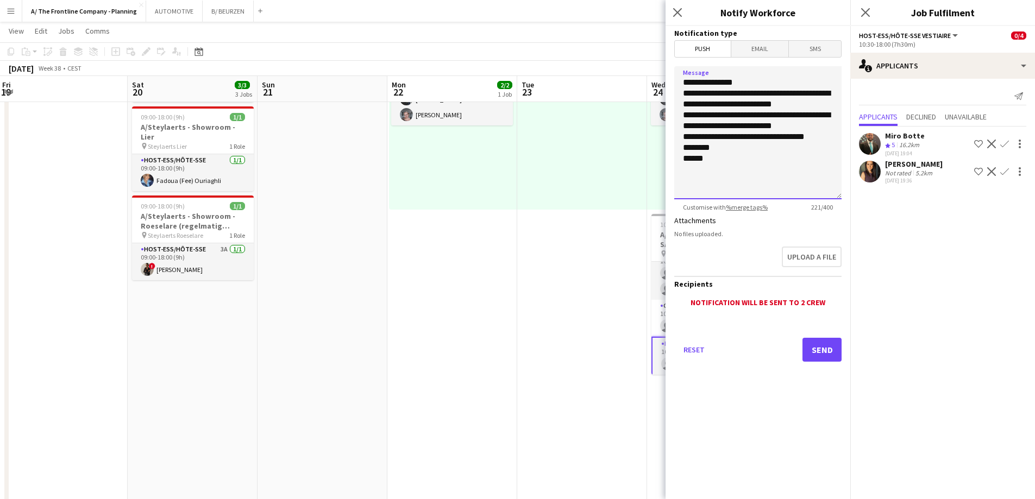
drag, startPoint x: 817, startPoint y: 136, endPoint x: 669, endPoint y: 91, distance: 154.9
click at [669, 91] on form "**********" at bounding box center [758, 209] width 185 height 366
click at [759, 132] on textarea "**********" at bounding box center [757, 132] width 167 height 133
drag, startPoint x: 838, startPoint y: 136, endPoint x: 674, endPoint y: 92, distance: 169.4
click at [674, 92] on textarea "**********" at bounding box center [757, 132] width 167 height 133
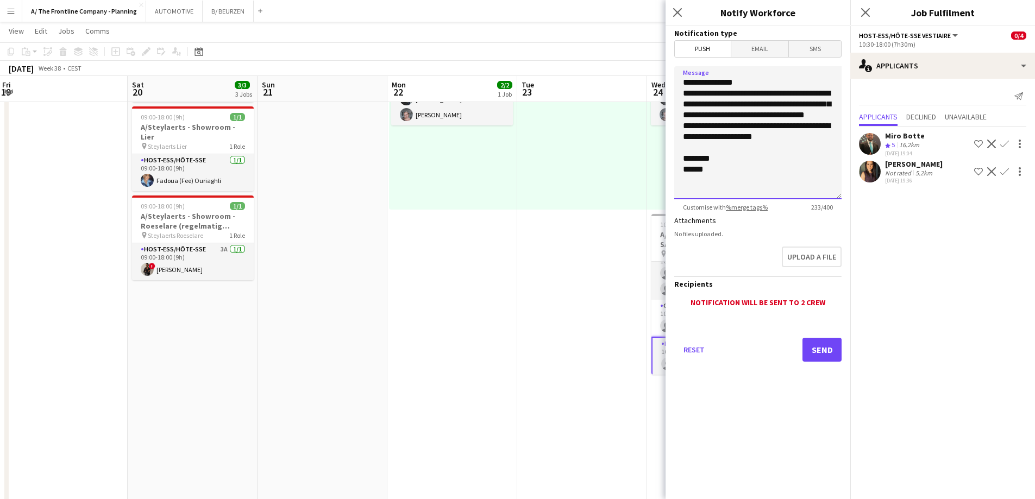
type textarea "**********"
click at [829, 350] on button "Send" at bounding box center [822, 350] width 39 height 24
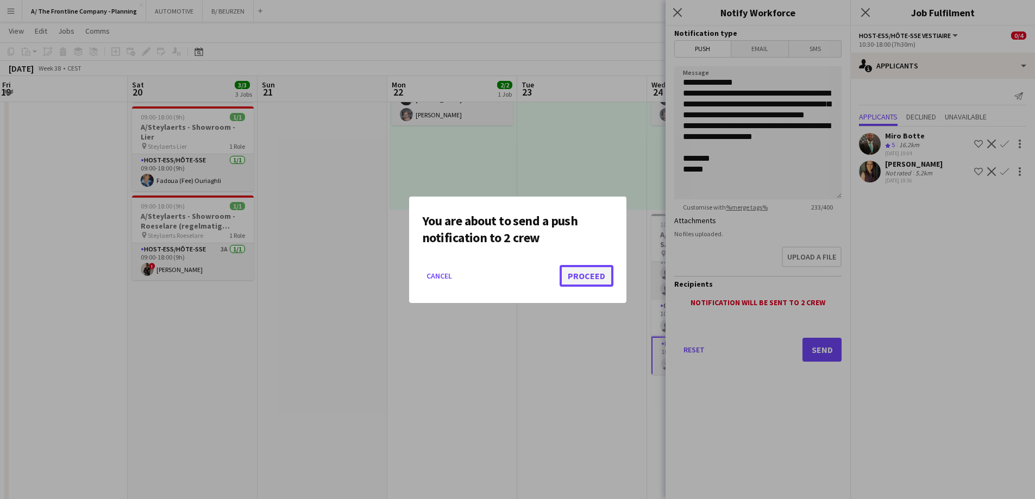
click at [588, 280] on button "Proceed" at bounding box center [587, 276] width 54 height 22
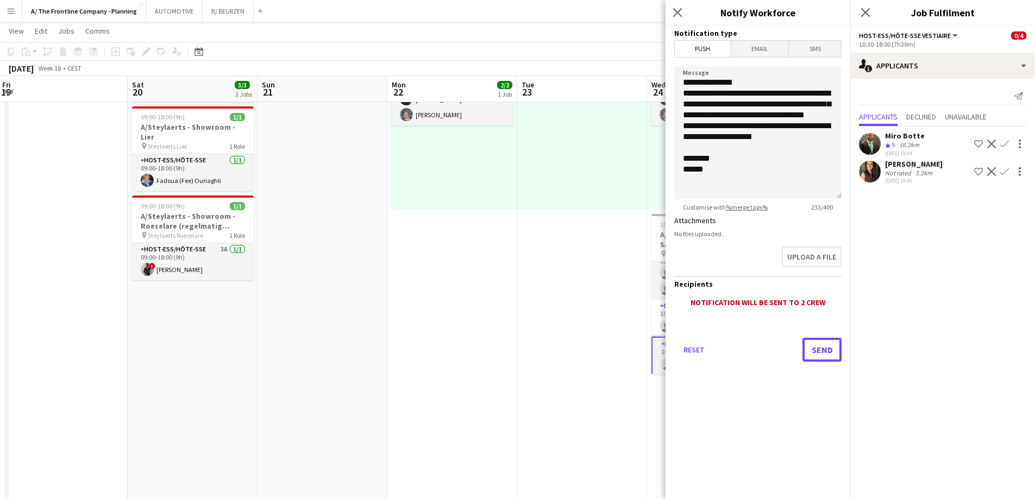
scroll to position [109, 0]
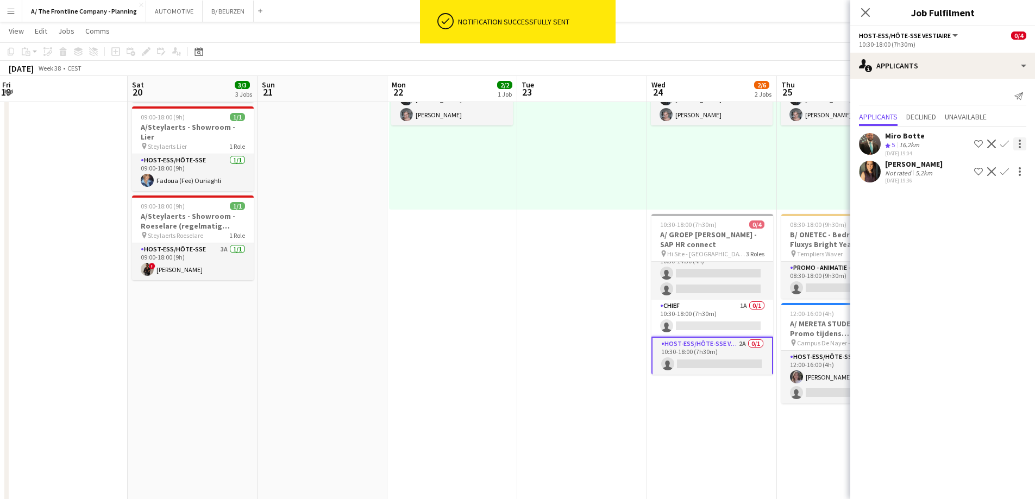
click at [1025, 140] on div at bounding box center [1019, 143] width 13 height 13
click at [991, 145] on div at bounding box center [517, 249] width 1035 height 499
click at [991, 145] on app-icon "Decline" at bounding box center [991, 144] width 9 height 9
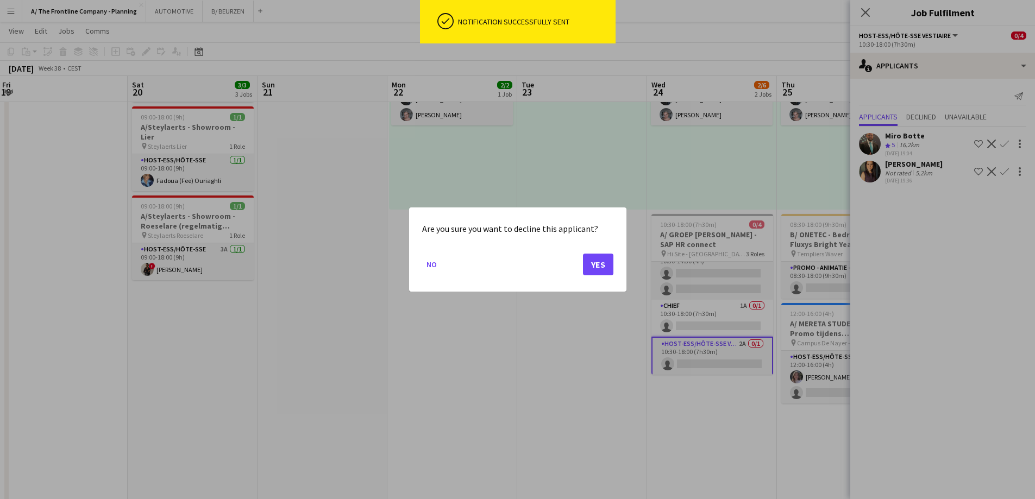
click at [991, 168] on div at bounding box center [517, 249] width 1035 height 499
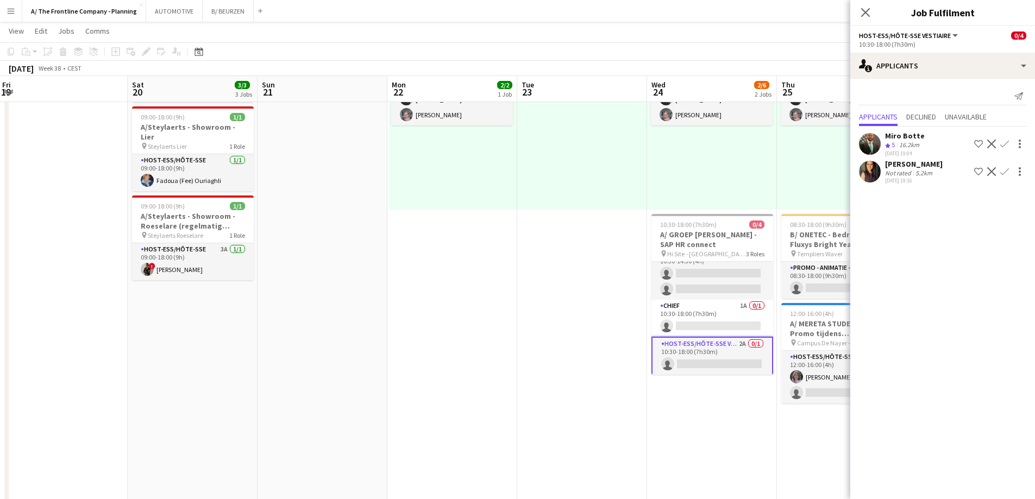
click at [993, 145] on app-icon "Decline" at bounding box center [991, 144] width 9 height 9
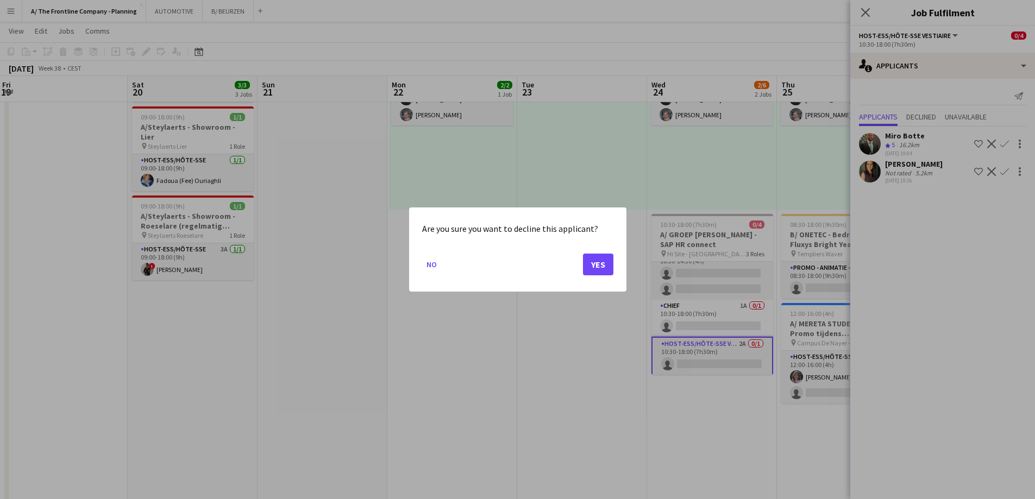
drag, startPoint x: 559, startPoint y: 349, endPoint x: 577, endPoint y: 318, distance: 35.6
click at [560, 346] on div at bounding box center [517, 249] width 1035 height 499
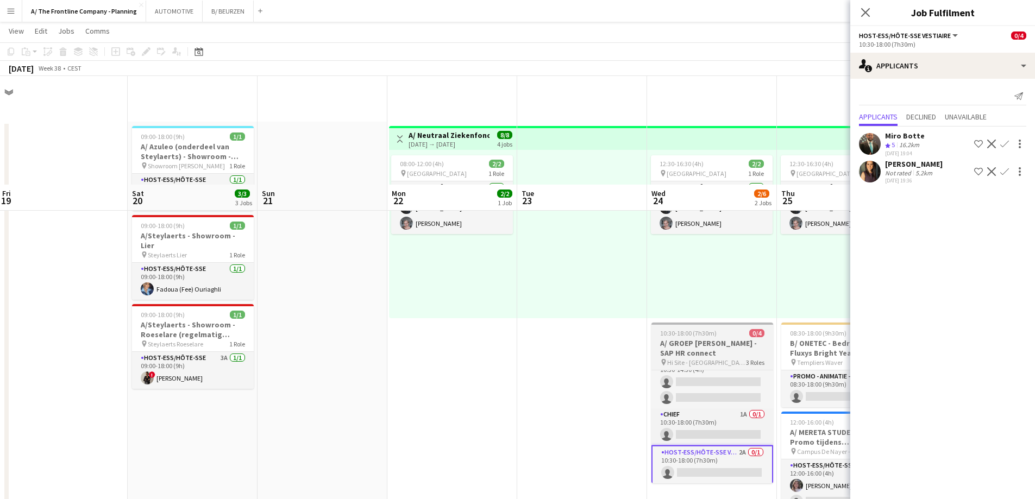
scroll to position [109, 0]
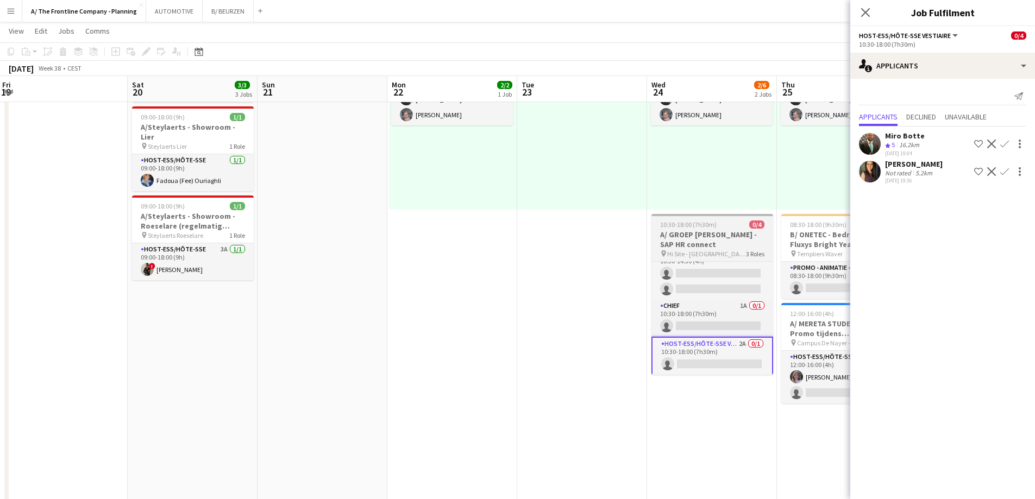
click at [713, 249] on h3 "A/ GROEP [PERSON_NAME] - SAP HR connect" at bounding box center [712, 240] width 122 height 20
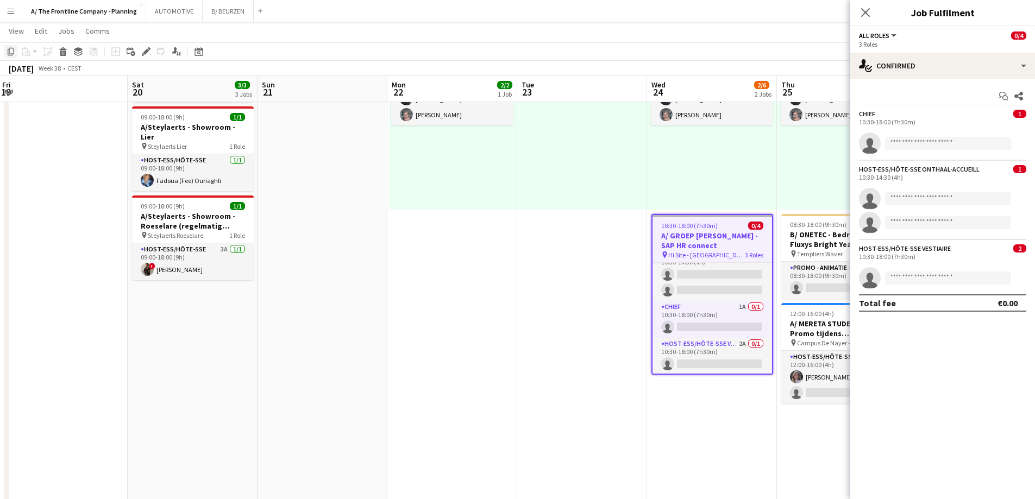
drag, startPoint x: 9, startPoint y: 53, endPoint x: 15, endPoint y: 53, distance: 5.5
click at [10, 53] on icon "Copy" at bounding box center [11, 51] width 9 height 9
click at [711, 237] on h3 "A/ GROEP [PERSON_NAME] - SAP HR connect" at bounding box center [713, 241] width 120 height 20
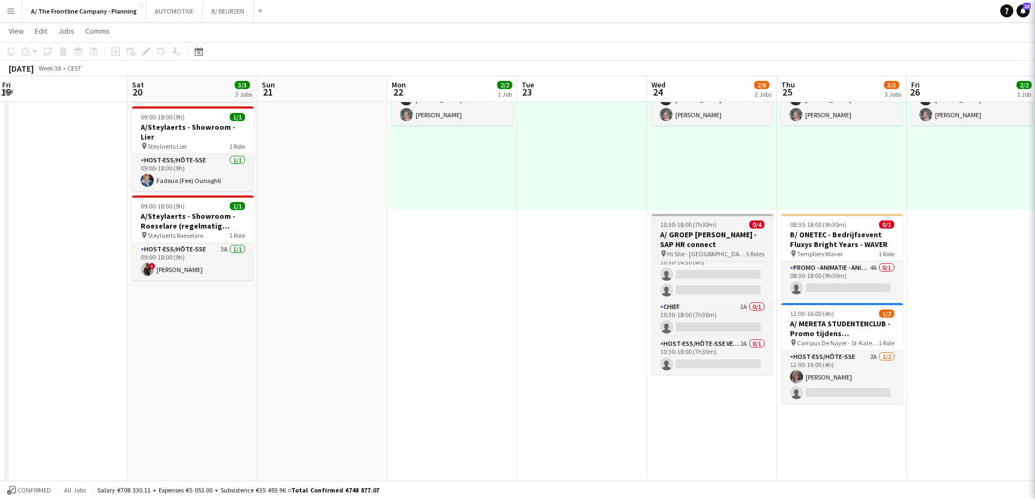
scroll to position [14, 0]
click at [711, 237] on h3 "A/ GROEP [PERSON_NAME] - SAP HR connect" at bounding box center [712, 240] width 122 height 20
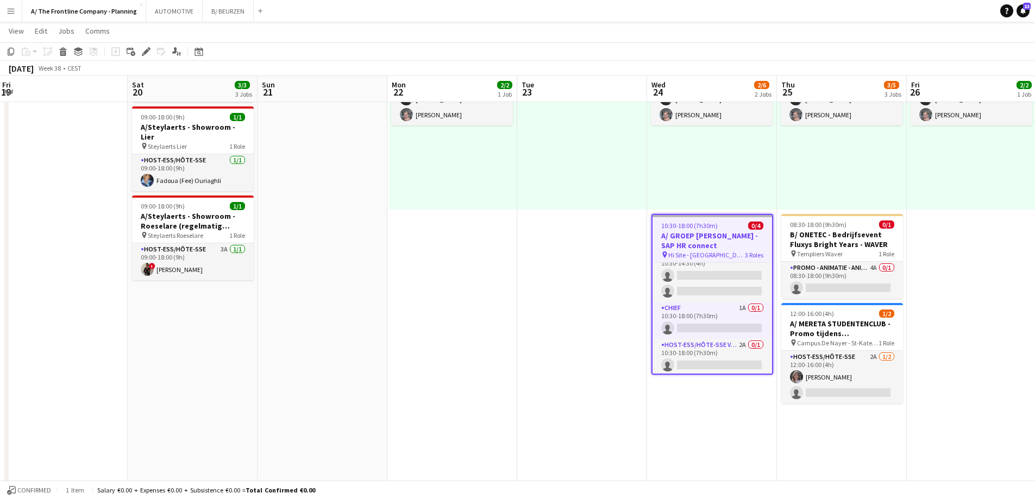
scroll to position [15, 0]
drag, startPoint x: 146, startPoint y: 51, endPoint x: 166, endPoint y: 47, distance: 20.4
click at [147, 51] on icon at bounding box center [146, 52] width 6 height 6
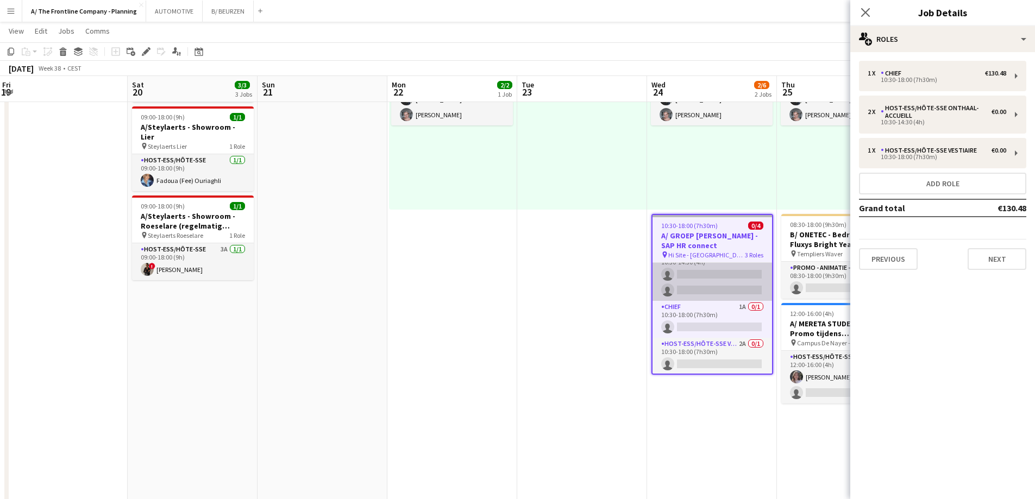
scroll to position [0, 261]
click at [705, 293] on app-card-role "Host-ess/Hôte-sse Onthaal-Accueill 1A 0/2 10:30-14:30 (4h) single-neutral-actio…" at bounding box center [713, 274] width 120 height 53
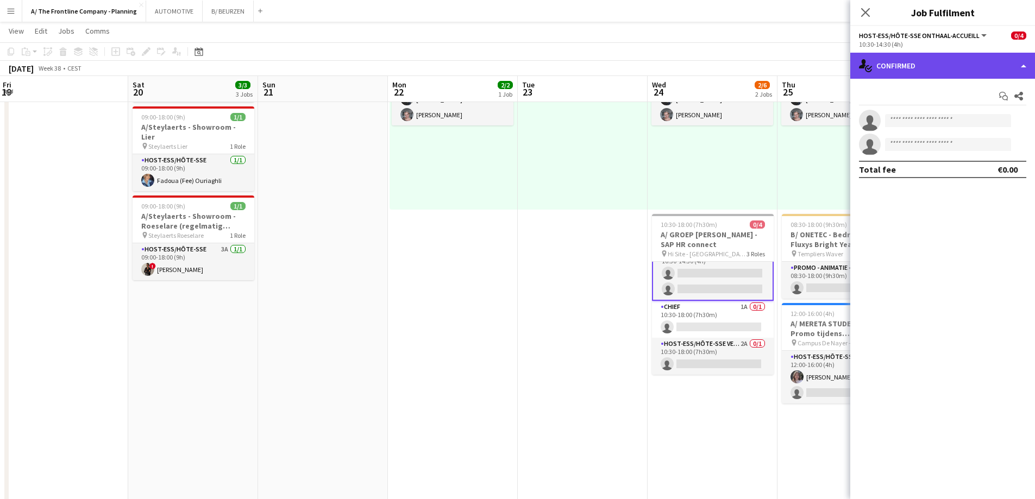
click at [938, 70] on div "single-neutral-actions-check-2 Confirmed" at bounding box center [942, 66] width 185 height 26
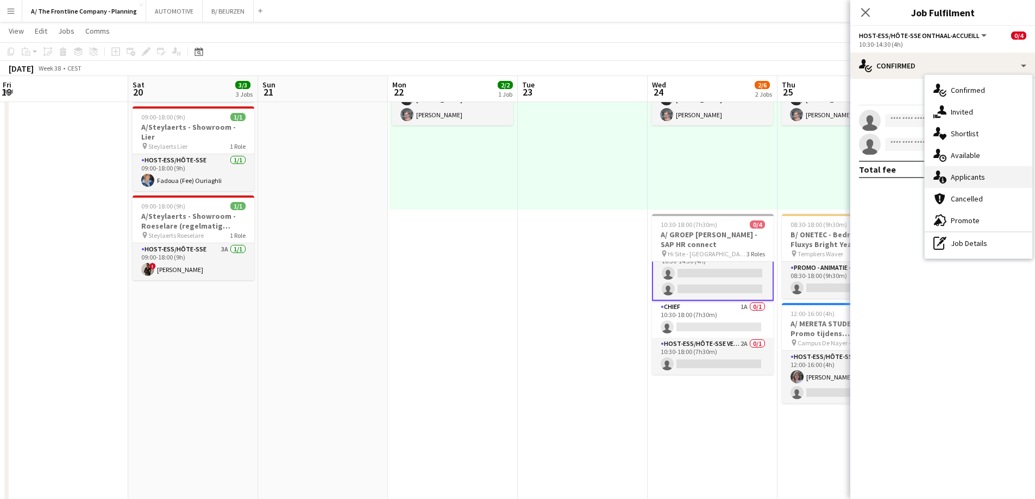
click at [945, 173] on icon "single-neutral-actions-information" at bounding box center [939, 177] width 13 height 13
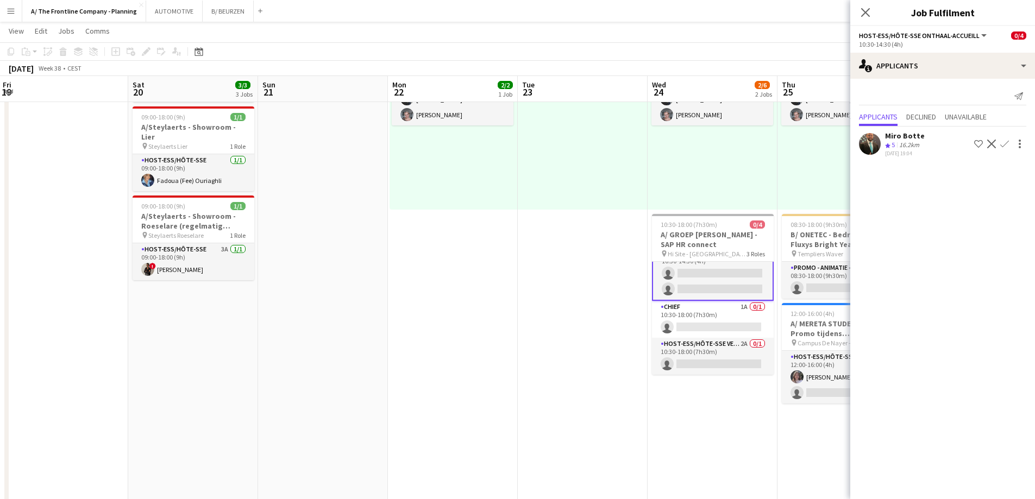
click at [989, 139] on button "Decline" at bounding box center [991, 143] width 13 height 13
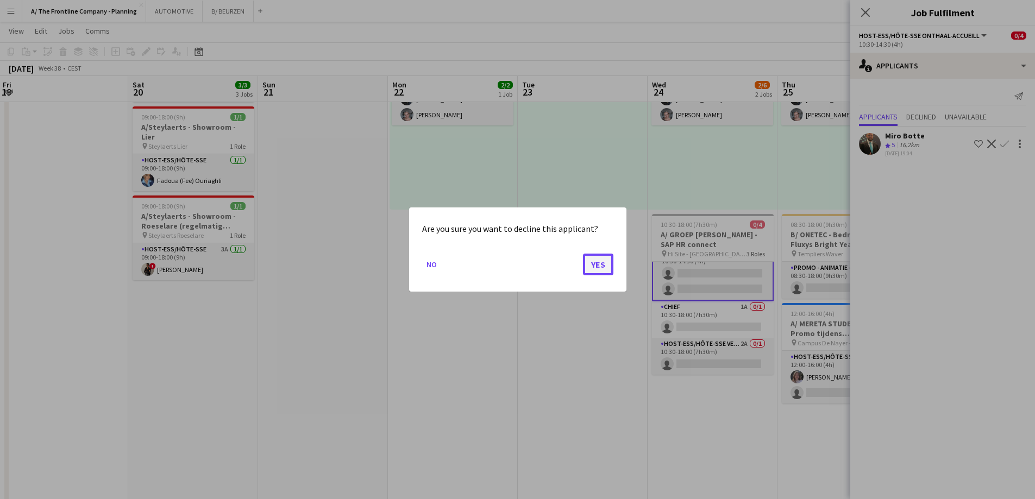
click at [594, 260] on button "Yes" at bounding box center [598, 265] width 30 height 22
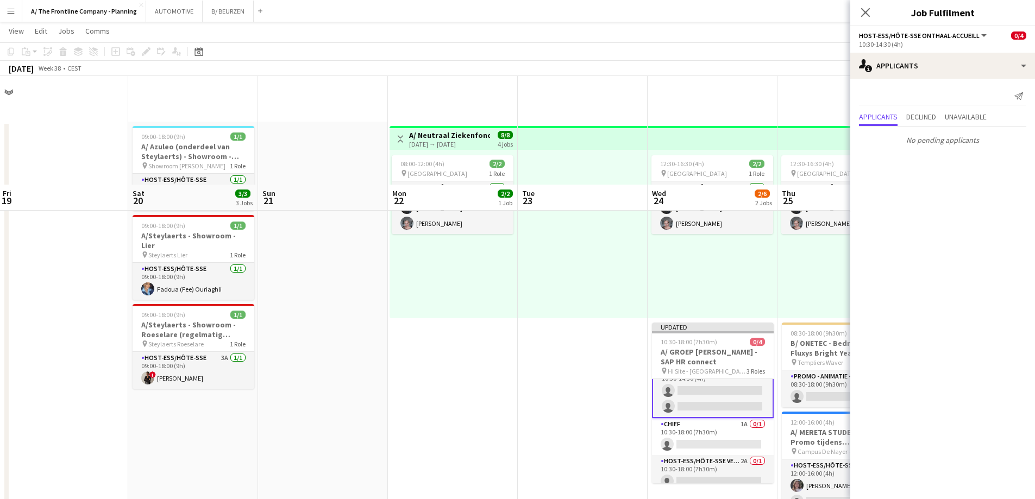
scroll to position [109, 0]
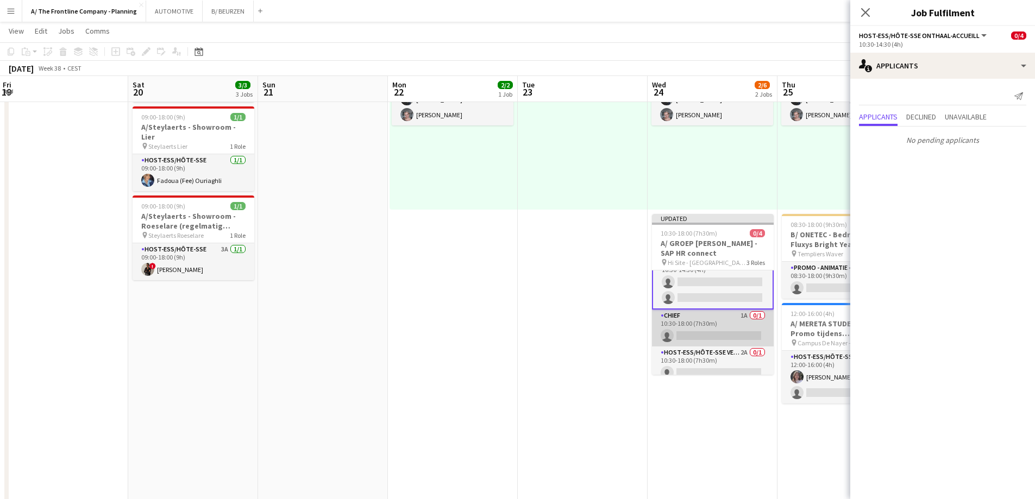
drag, startPoint x: 701, startPoint y: 317, endPoint x: 710, endPoint y: 309, distance: 12.3
click at [702, 318] on app-card-role "Chief 1A 0/1 10:30-18:00 (7h30m) single-neutral-actions" at bounding box center [713, 328] width 122 height 37
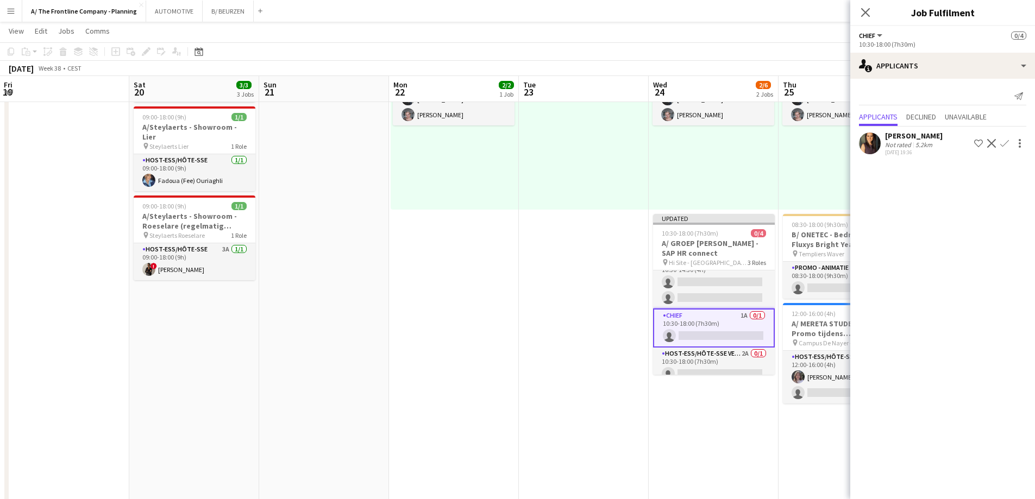
click at [993, 143] on app-icon "Decline" at bounding box center [991, 143] width 9 height 9
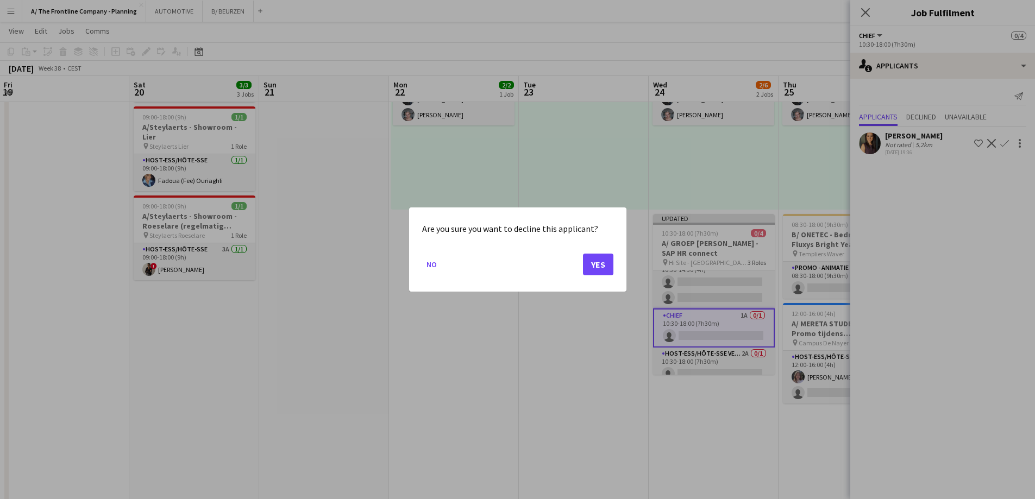
scroll to position [0, 0]
click at [611, 262] on button "Yes" at bounding box center [598, 265] width 30 height 22
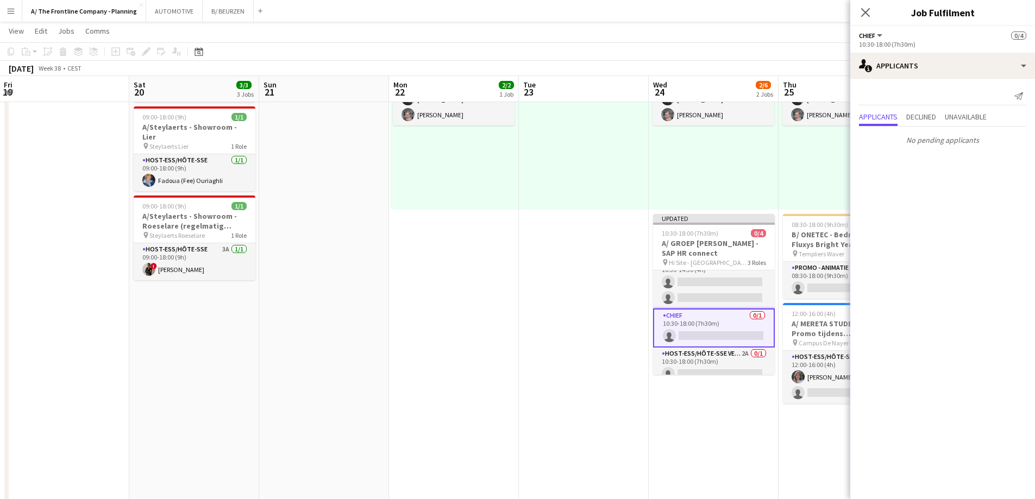
drag, startPoint x: 707, startPoint y: 362, endPoint x: 726, endPoint y: 342, distance: 27.7
click at [707, 362] on app-card-role "Host-ess/Hôte-sse Vestiaire 2A 0/1 10:30-18:00 (7h30m) single-neutral-actions" at bounding box center [714, 366] width 122 height 37
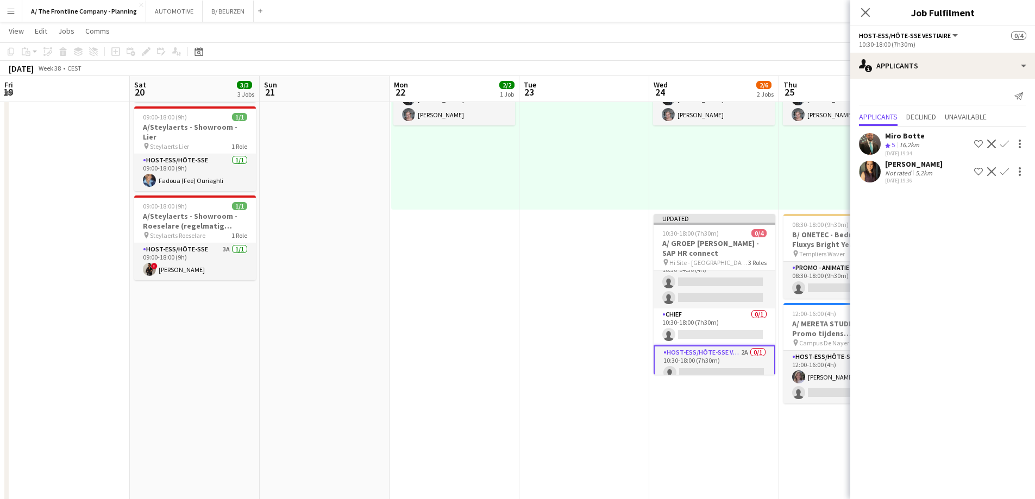
click at [987, 145] on app-icon "Decline" at bounding box center [991, 144] width 9 height 9
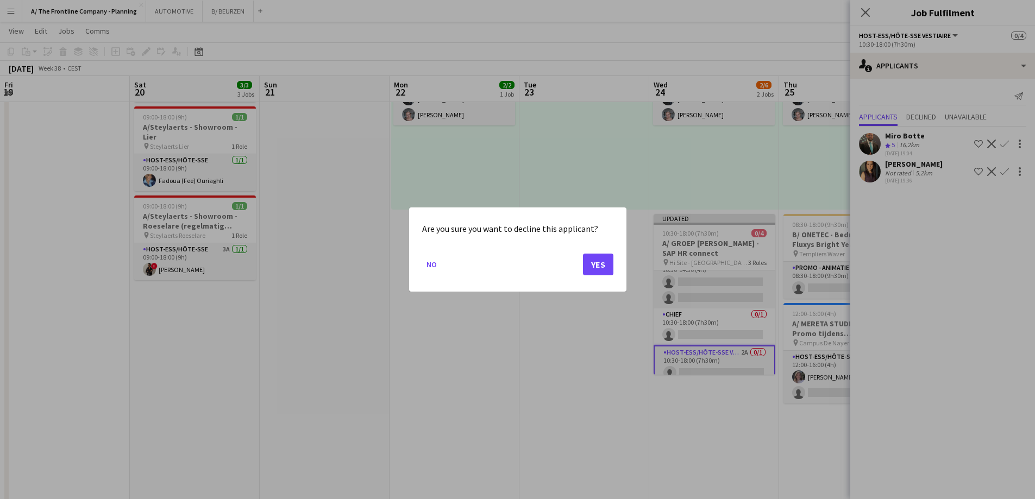
scroll to position [0, 0]
click at [601, 266] on button "Yes" at bounding box center [598, 265] width 30 height 22
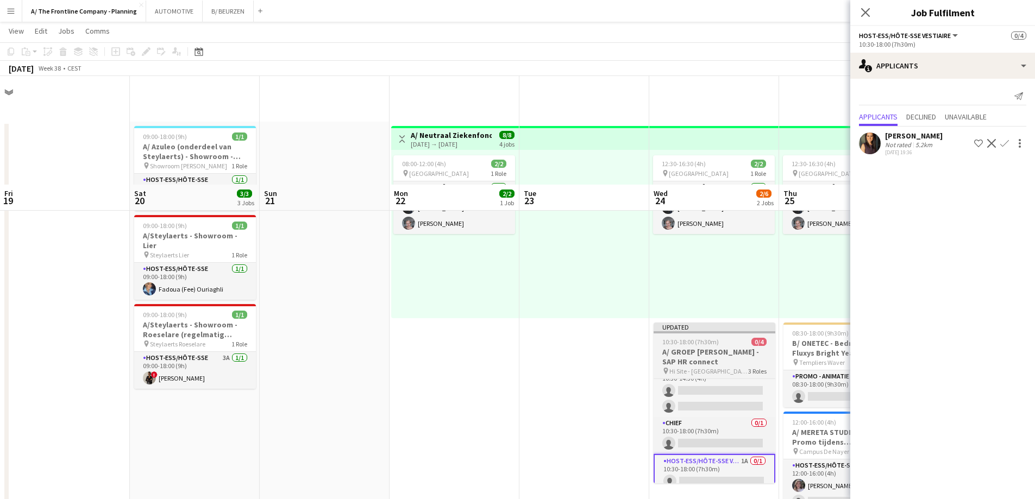
scroll to position [109, 0]
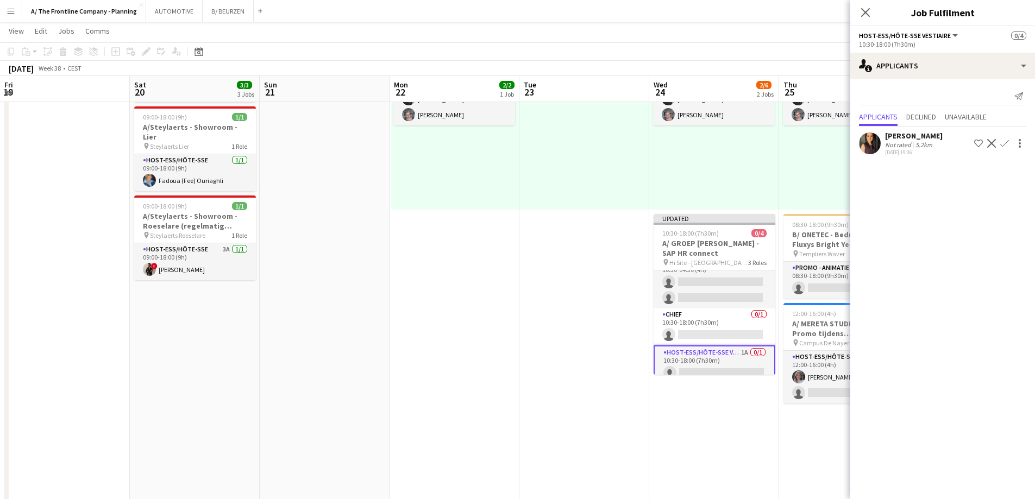
click at [993, 143] on app-icon "Decline" at bounding box center [991, 143] width 9 height 9
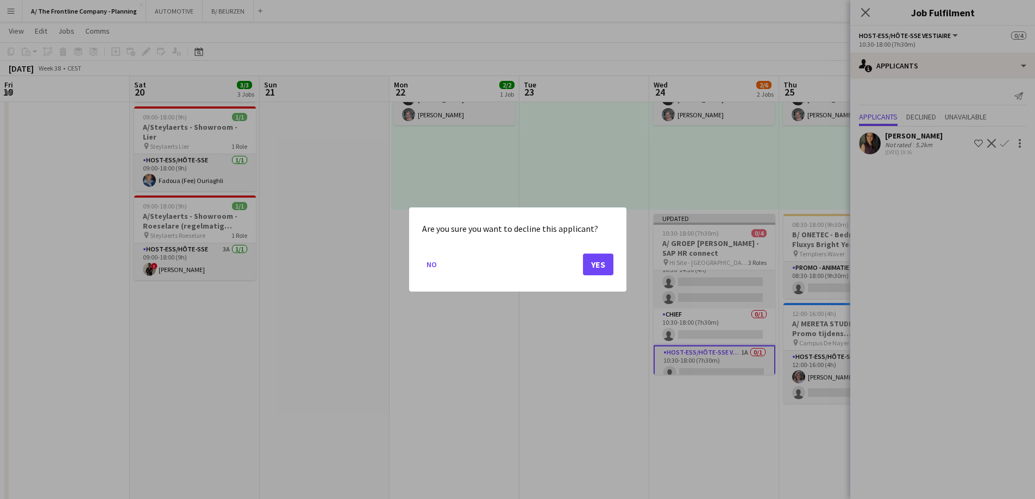
scroll to position [0, 0]
click at [600, 262] on button "Yes" at bounding box center [598, 265] width 30 height 22
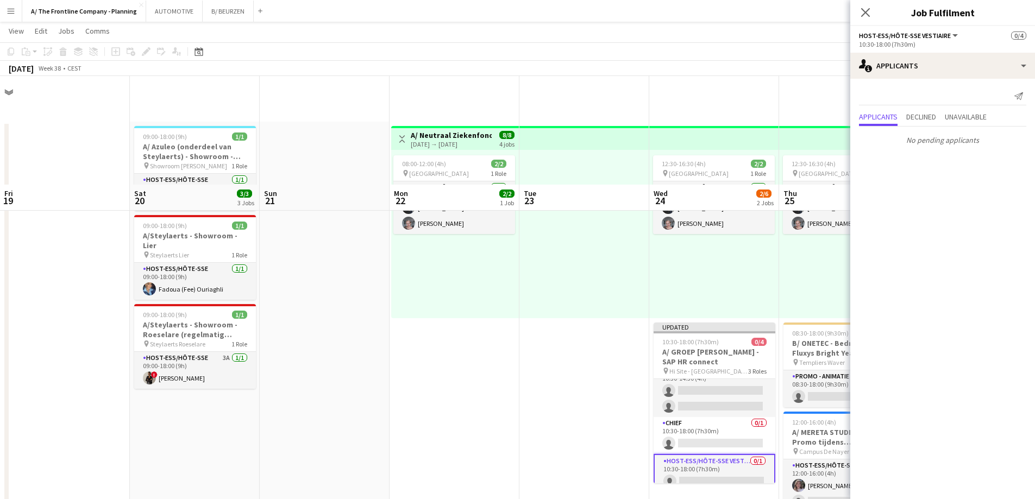
scroll to position [109, 0]
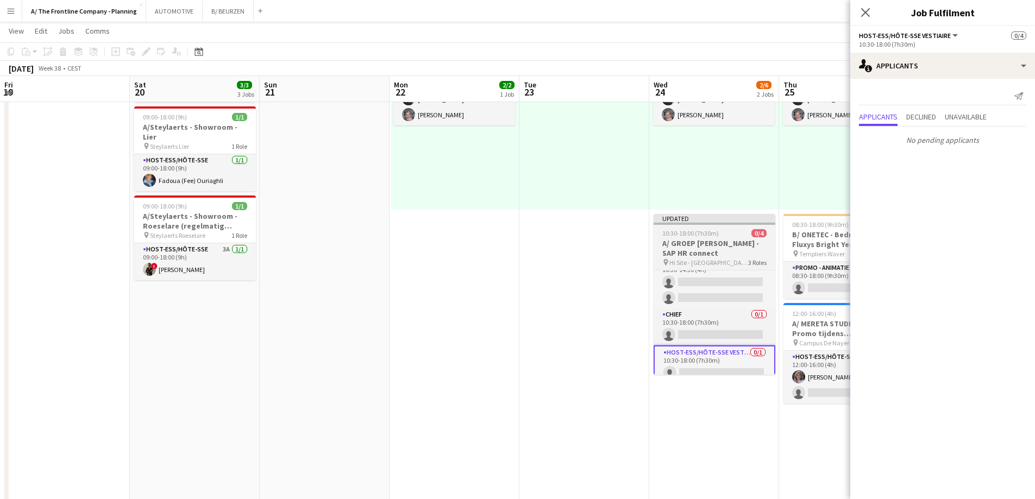
click at [701, 233] on span "10:30-18:00 (7h30m)" at bounding box center [690, 233] width 57 height 8
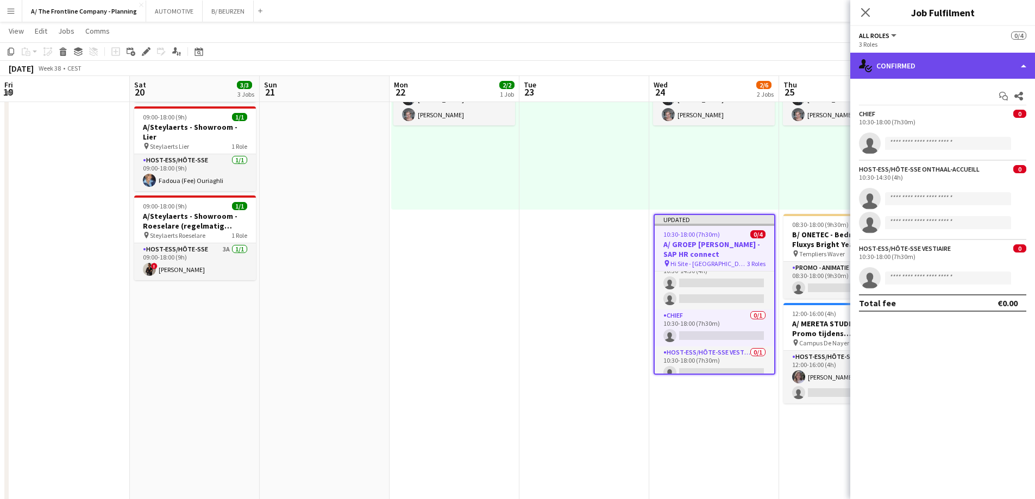
click at [966, 71] on div "single-neutral-actions-check-2 Confirmed" at bounding box center [942, 66] width 185 height 26
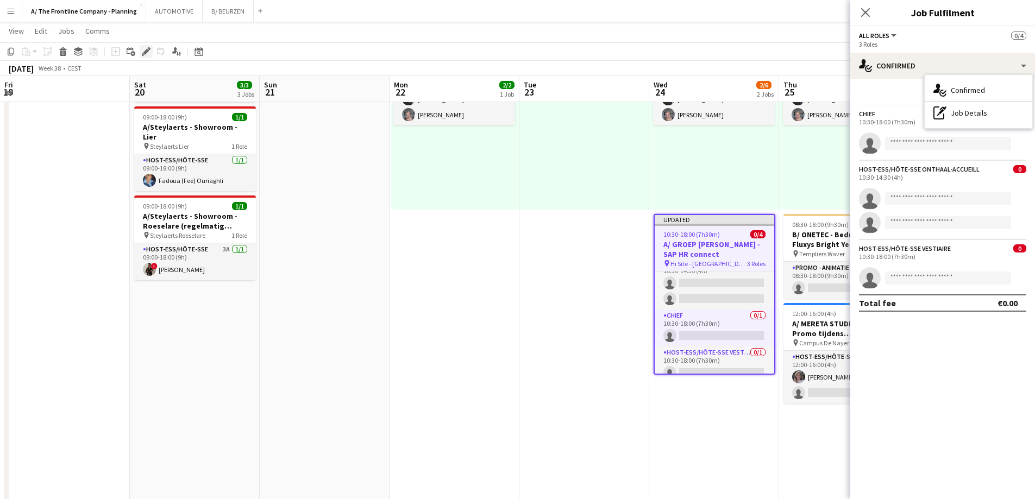
click at [146, 53] on icon at bounding box center [146, 52] width 6 height 6
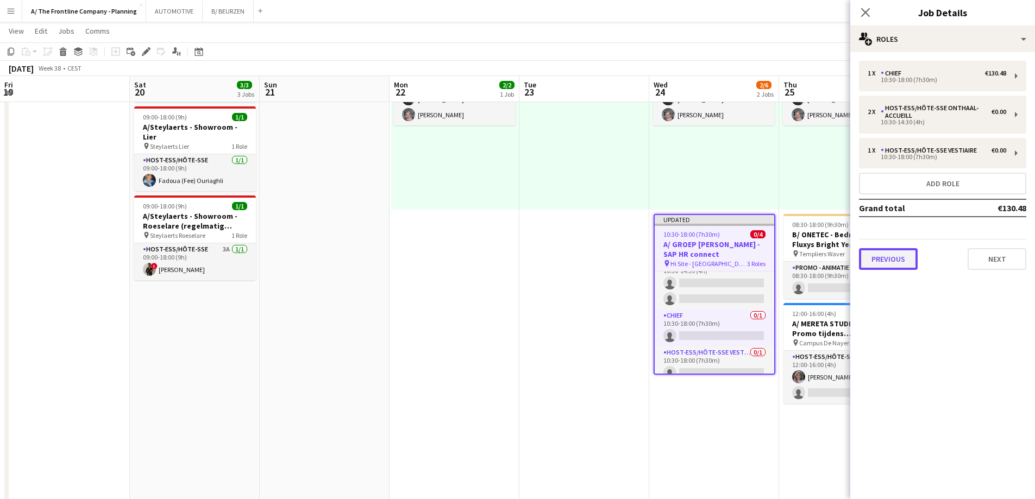
click at [894, 260] on button "Previous" at bounding box center [888, 259] width 59 height 22
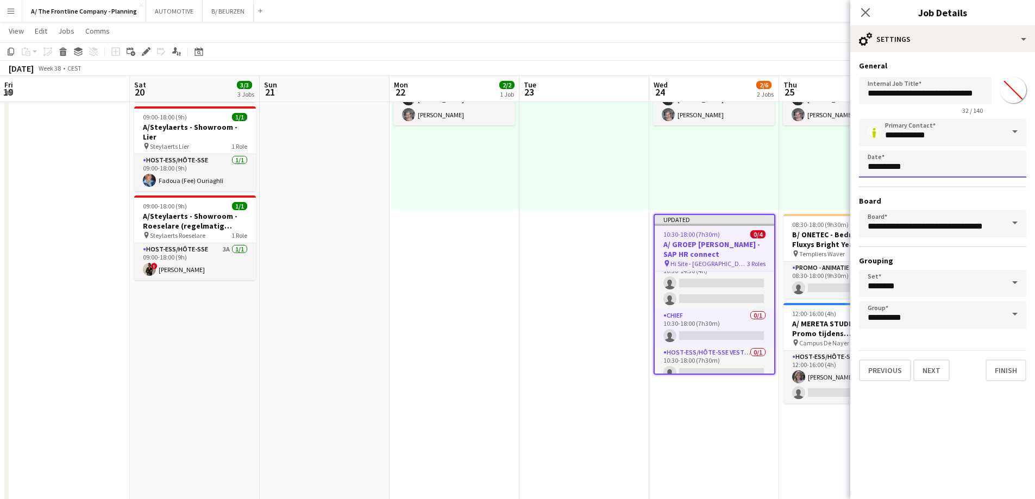
scroll to position [0, 0]
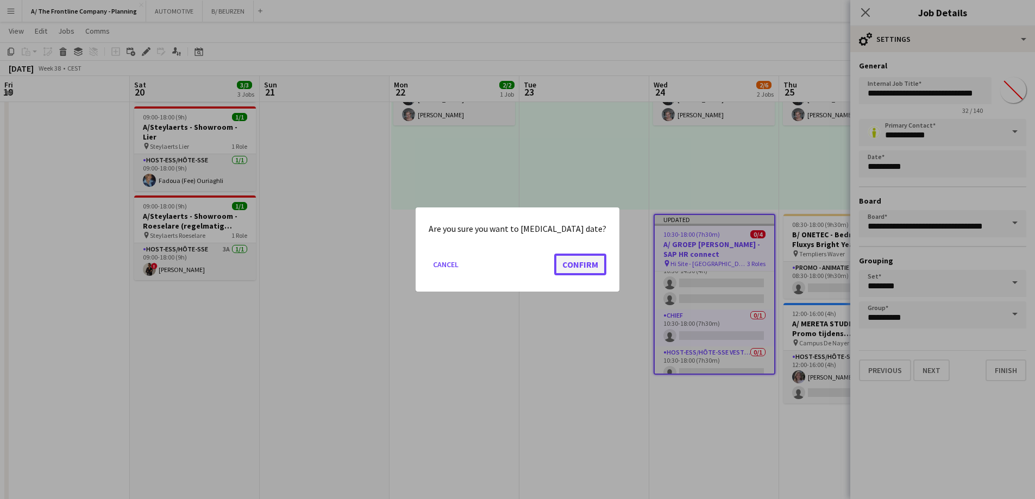
click at [582, 268] on button "Confirm" at bounding box center [580, 265] width 52 height 22
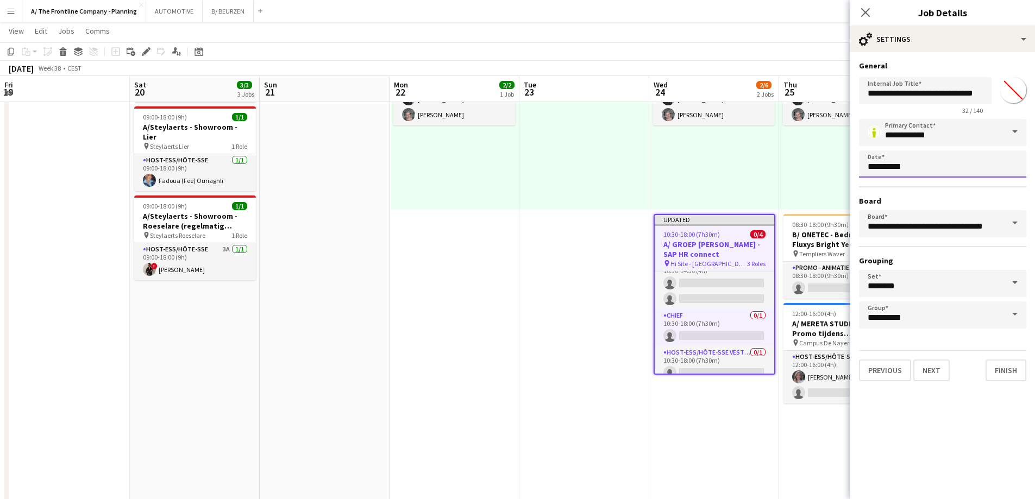
scroll to position [109, 0]
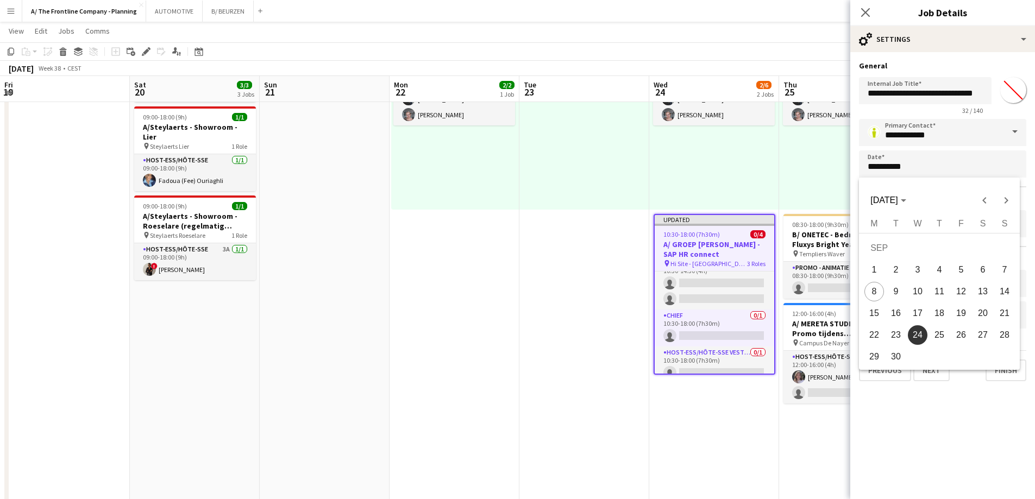
click at [898, 338] on span "23" at bounding box center [896, 335] width 20 height 20
type input "**********"
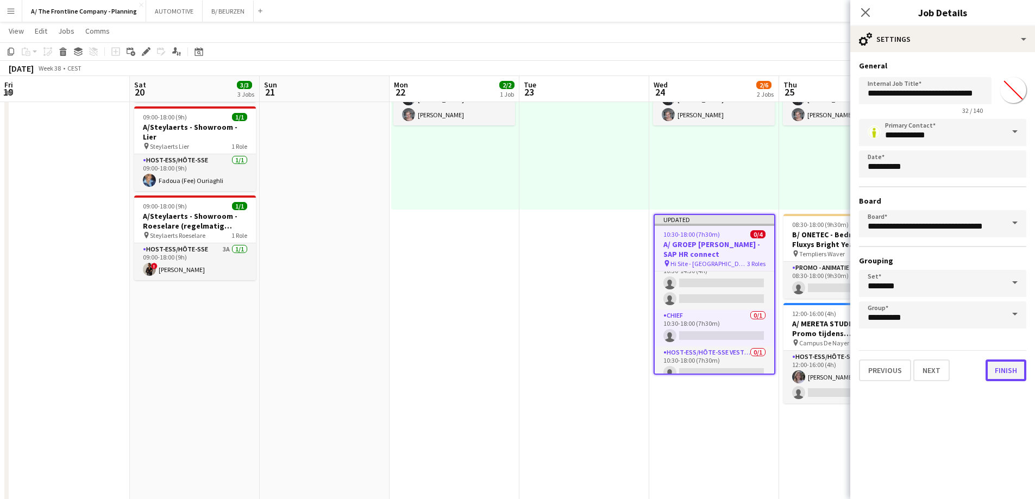
click at [1005, 373] on button "Finish" at bounding box center [1006, 371] width 41 height 22
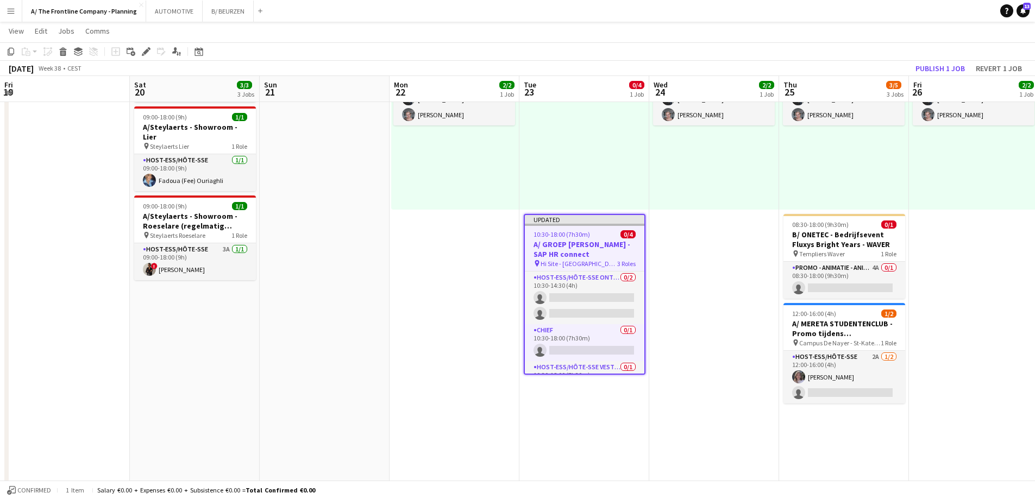
click at [702, 324] on app-date-cell "12:30-16:30 (4h) 2/2 pin Kortrijk 1 Role Host-ess/Hôte-sse 1A [DATE] 12:30-16:3…" at bounding box center [714, 445] width 130 height 865
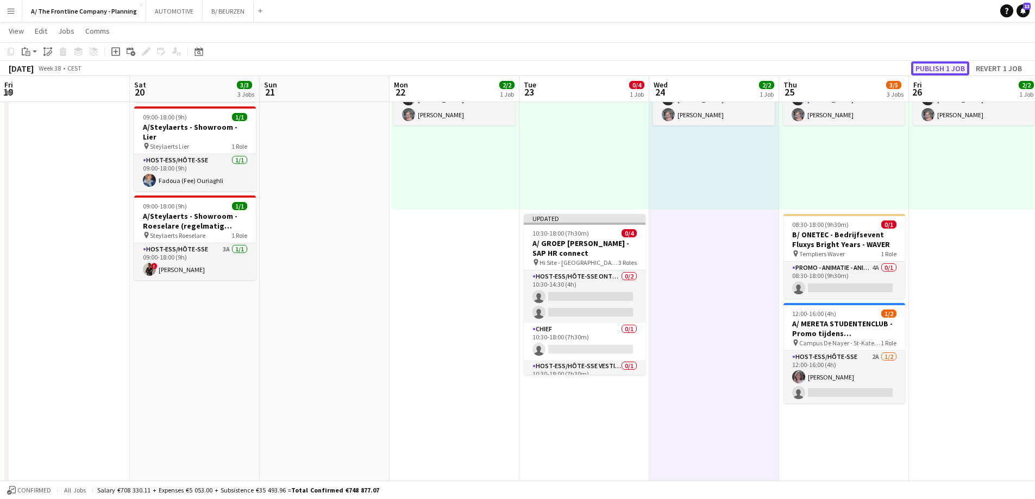
click at [932, 69] on button "Publish 1 job" at bounding box center [940, 68] width 58 height 14
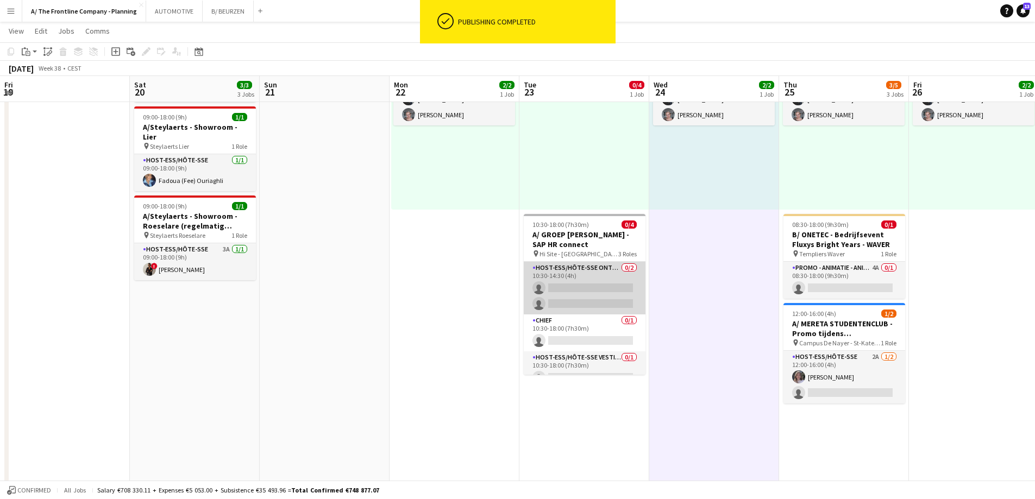
click at [550, 270] on app-card-role "Host-ess/Hôte-sse Onthaal-Accueill 0/2 10:30-14:30 (4h) single-neutral-actions …" at bounding box center [585, 288] width 122 height 53
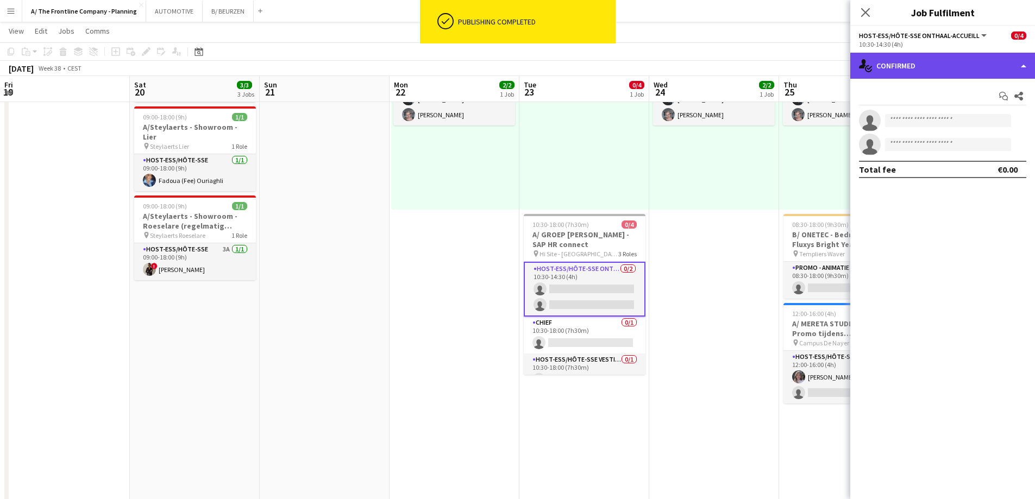
click at [968, 71] on div "single-neutral-actions-check-2 Confirmed" at bounding box center [942, 66] width 185 height 26
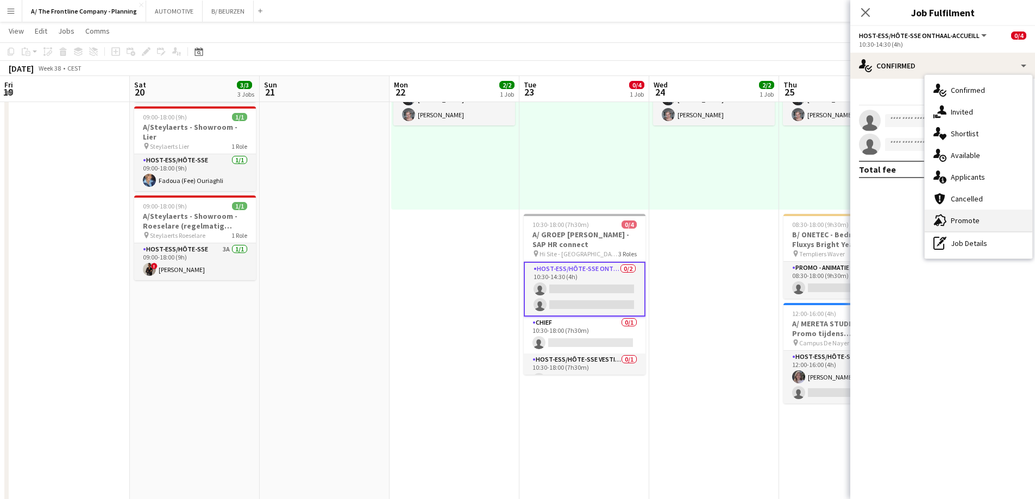
click at [960, 221] on span "Promote" at bounding box center [965, 221] width 29 height 10
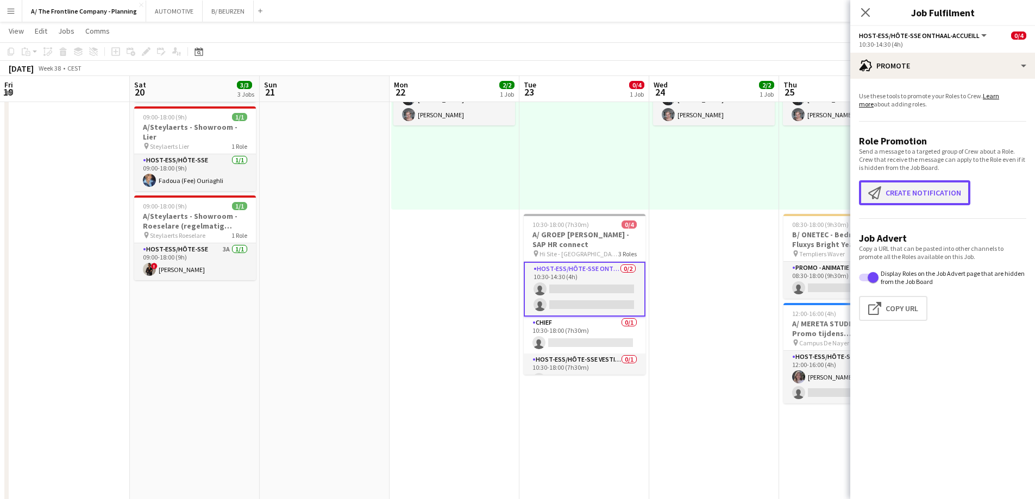
click at [913, 192] on button "Create notification Create notification" at bounding box center [914, 192] width 111 height 25
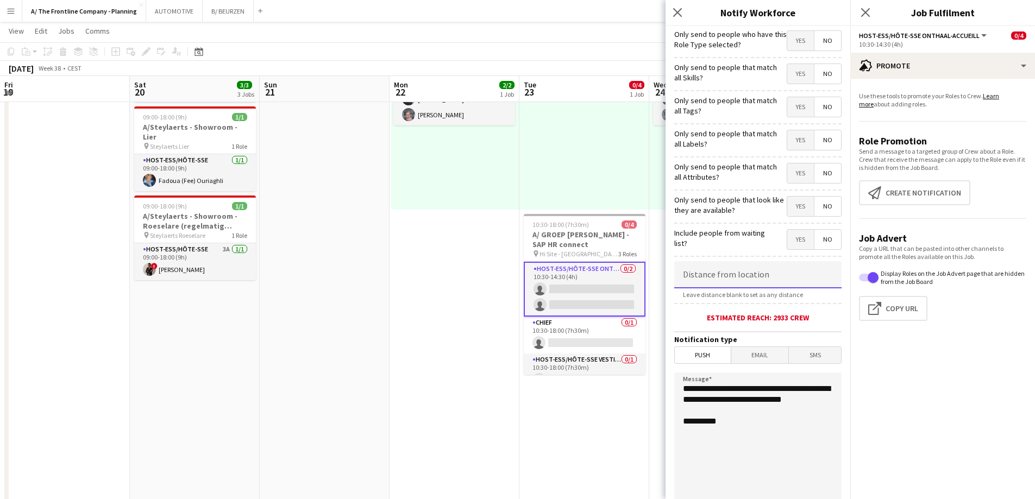
click at [723, 275] on input at bounding box center [757, 274] width 167 height 27
type input "*****"
drag, startPoint x: 749, startPoint y: 418, endPoint x: 560, endPoint y: 374, distance: 194.3
click at [560, 374] on body "Menu Boards Boards Boards All jobs Status Workforce Workforce My Workforce Recr…" at bounding box center [517, 443] width 1035 height 1105
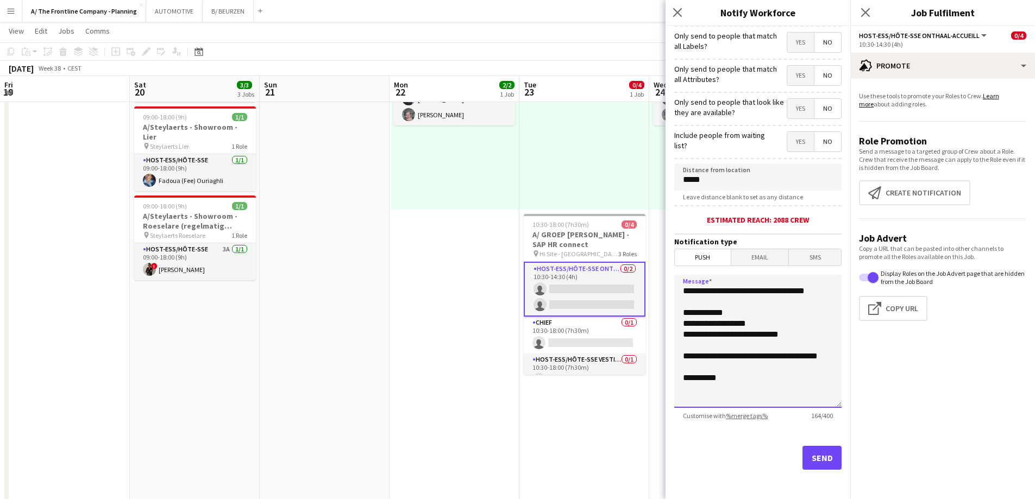
scroll to position [99, 0]
type textarea "**********"
click at [811, 459] on button "Send" at bounding box center [822, 457] width 39 height 24
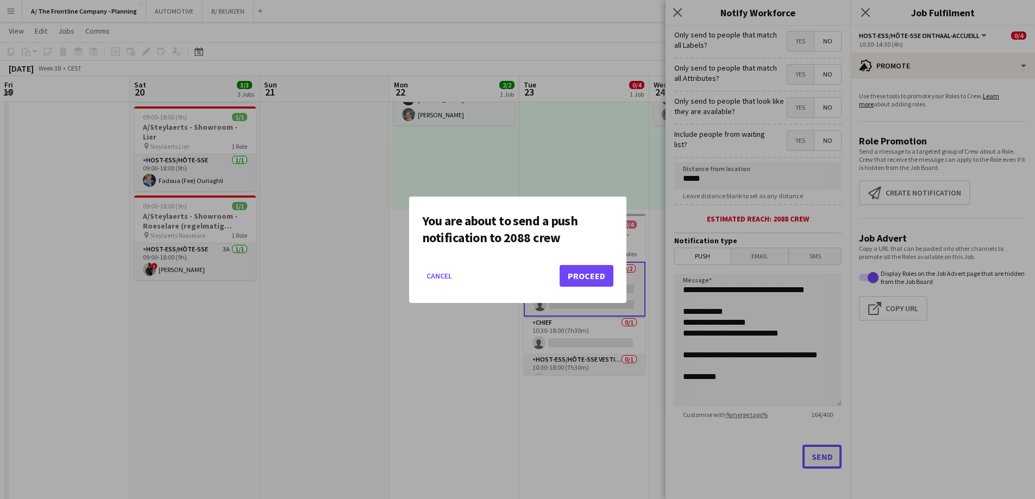
scroll to position [0, 0]
click at [580, 274] on button "Proceed" at bounding box center [587, 276] width 54 height 22
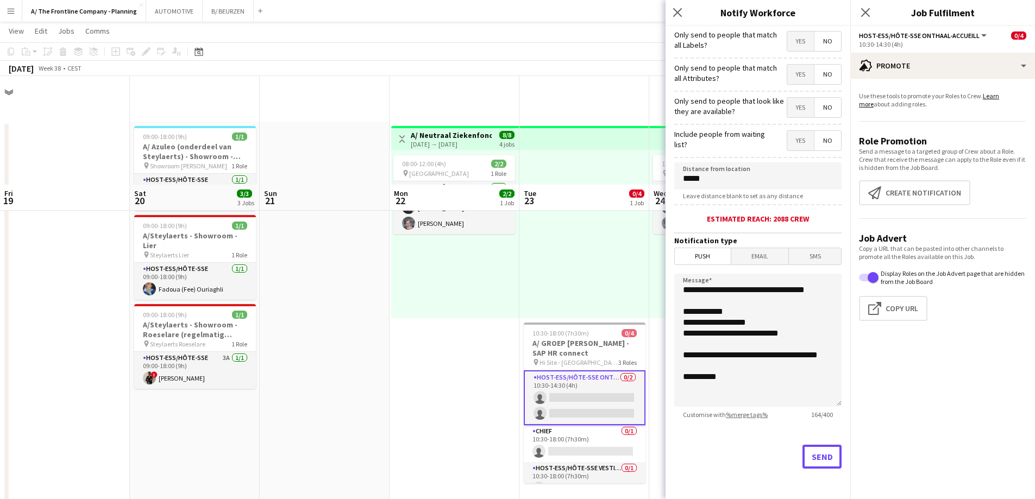
scroll to position [109, 0]
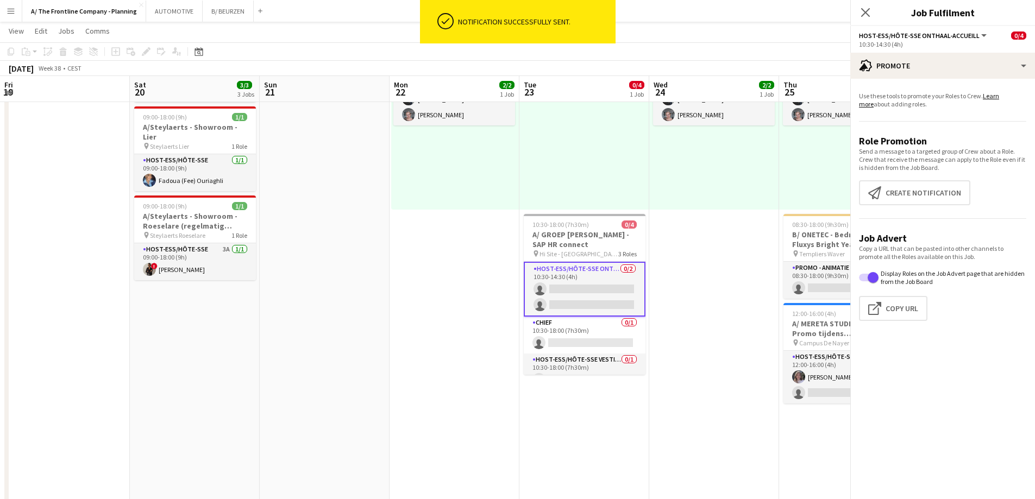
click at [254, 356] on app-date-cell "09:00-18:00 (9h) 1/1 A/ Azuleo (onderdeel van Steylaerts) - Showroom - Wijnegem…" at bounding box center [195, 445] width 130 height 865
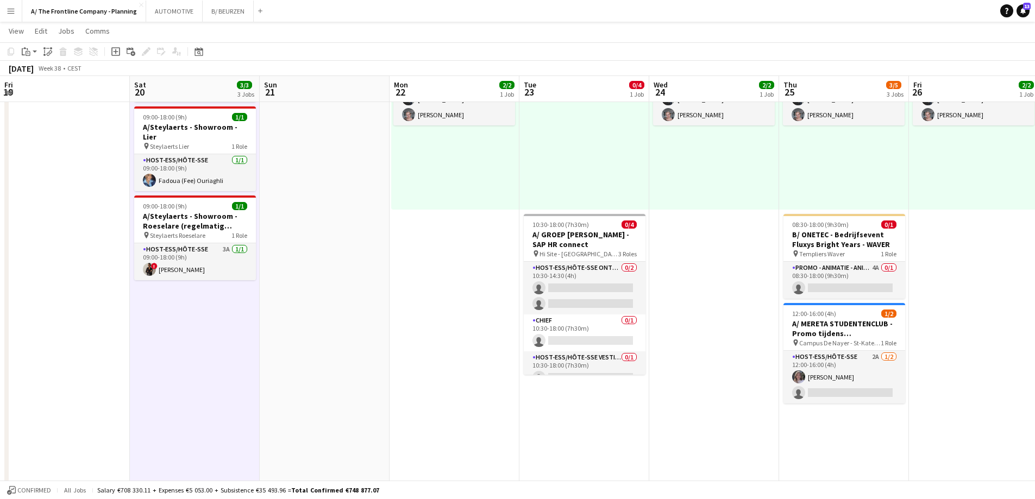
click at [370, 200] on app-date-cell at bounding box center [325, 445] width 130 height 865
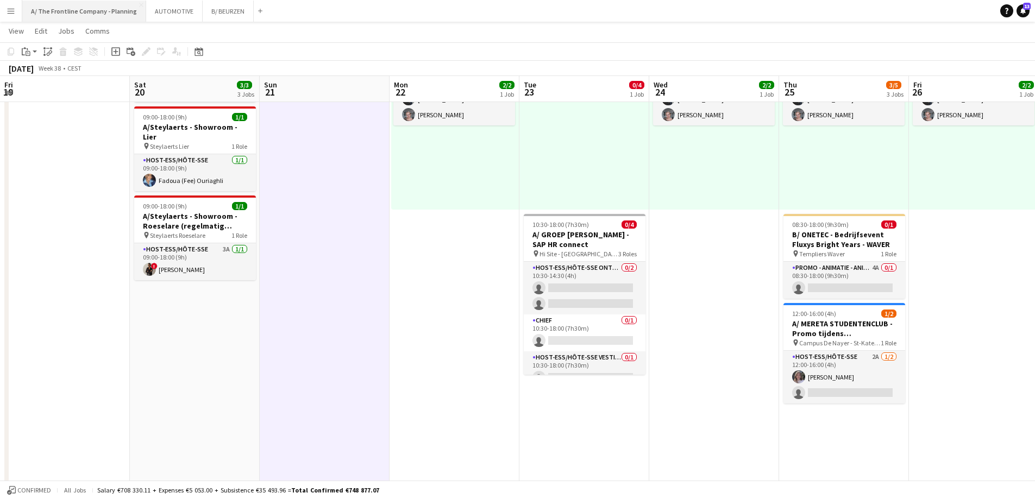
click at [99, 17] on button "A/ The Frontline Company - Planning Close" at bounding box center [84, 11] width 124 height 21
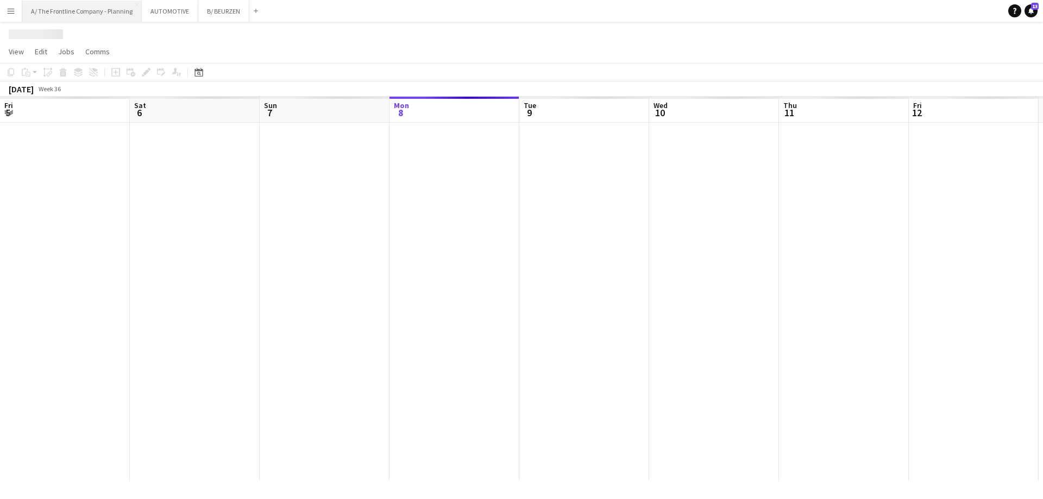
scroll to position [0, 260]
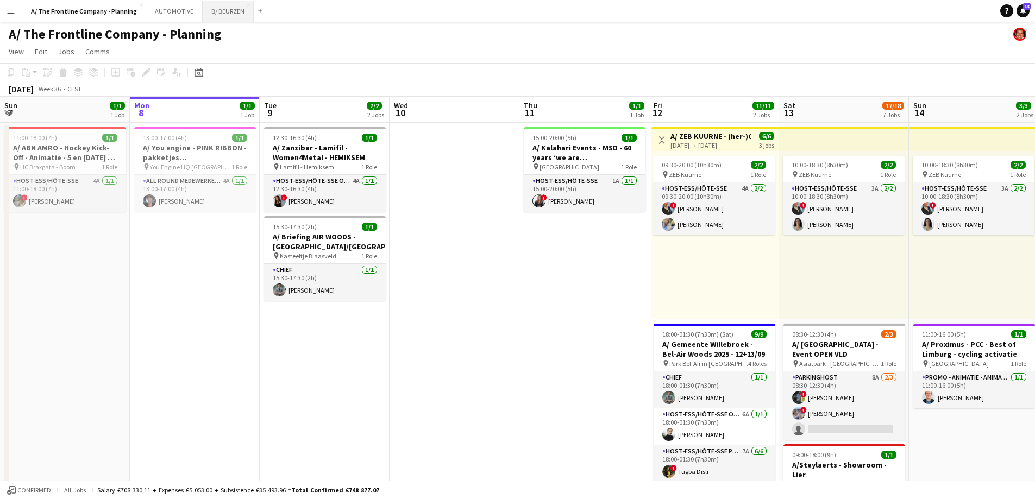
click at [215, 8] on button "B/ BEURZEN Close" at bounding box center [228, 11] width 51 height 21
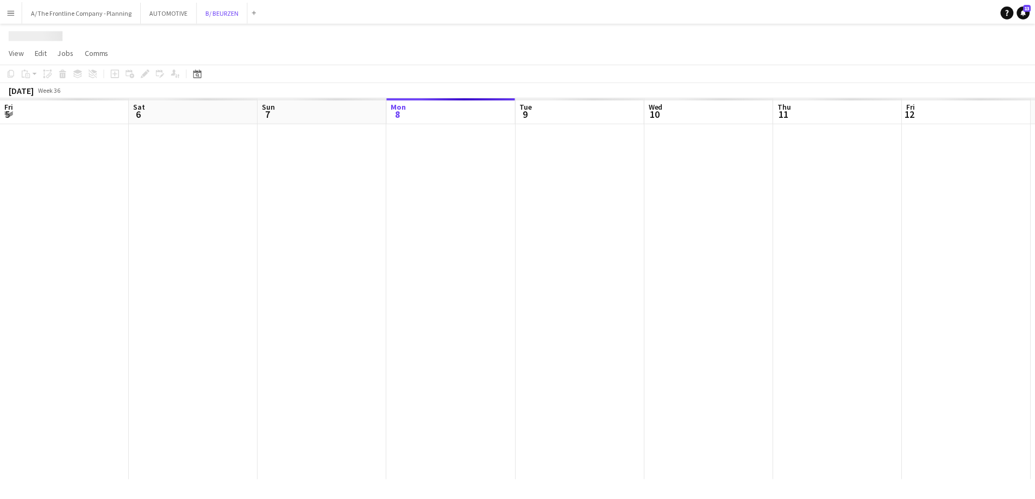
scroll to position [0, 260]
